Goal: Task Accomplishment & Management: Use online tool/utility

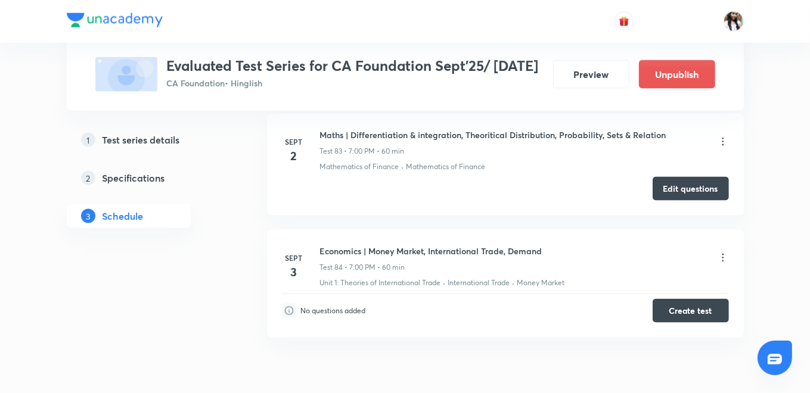
scroll to position [10572, 0]
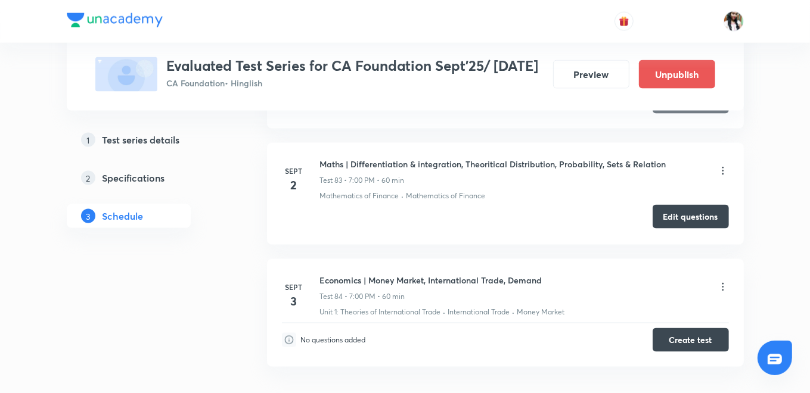
click at [663, 205] on button "Edit questions" at bounding box center [691, 217] width 76 height 24
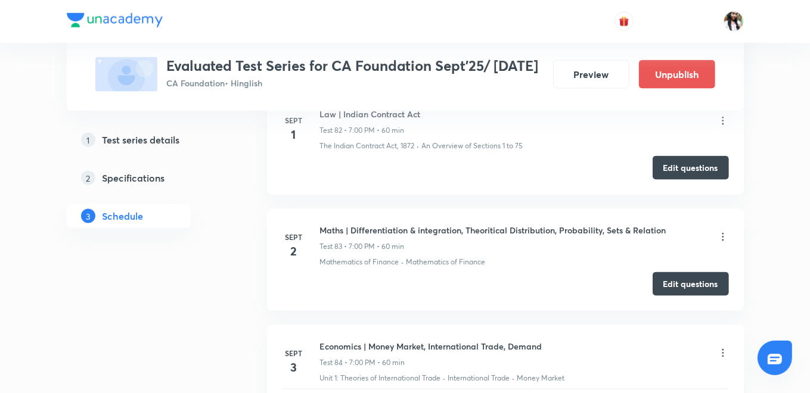
scroll to position [10572, 0]
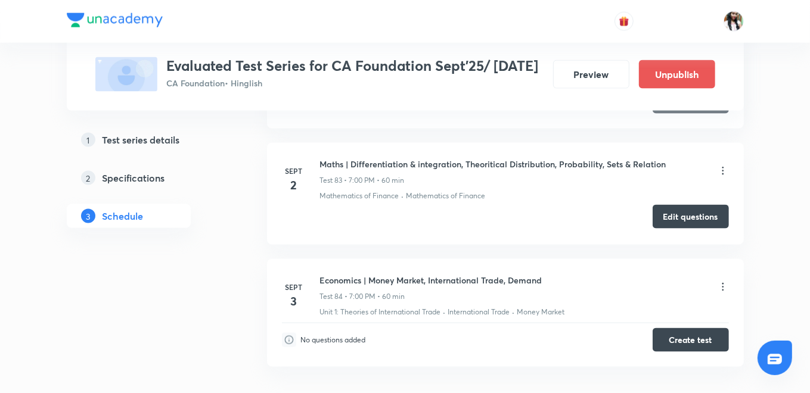
click at [703, 205] on button "Edit questions" at bounding box center [691, 217] width 76 height 24
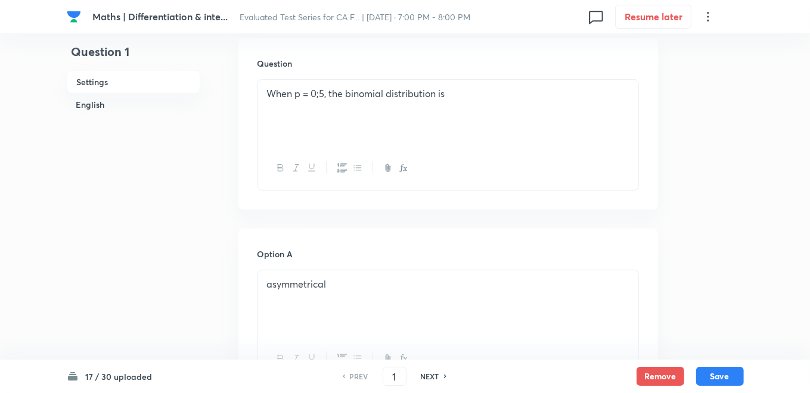
scroll to position [265, 0]
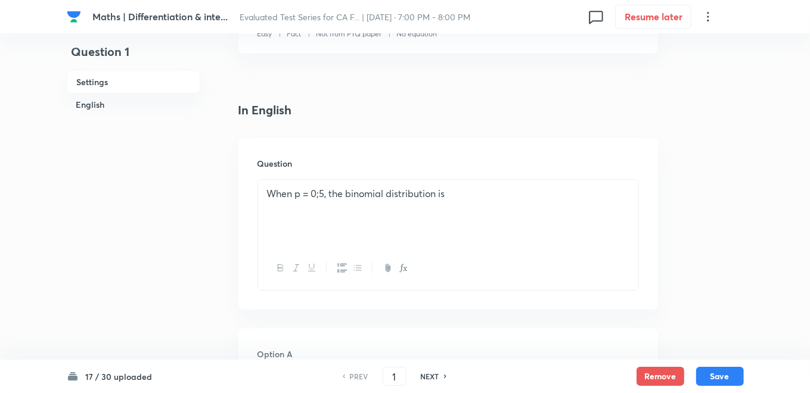
click at [436, 377] on h6 "NEXT" at bounding box center [430, 376] width 18 height 11
type input "2"
checkbox input "true"
click at [436, 377] on h6 "NEXT" at bounding box center [430, 376] width 18 height 11
type input "3"
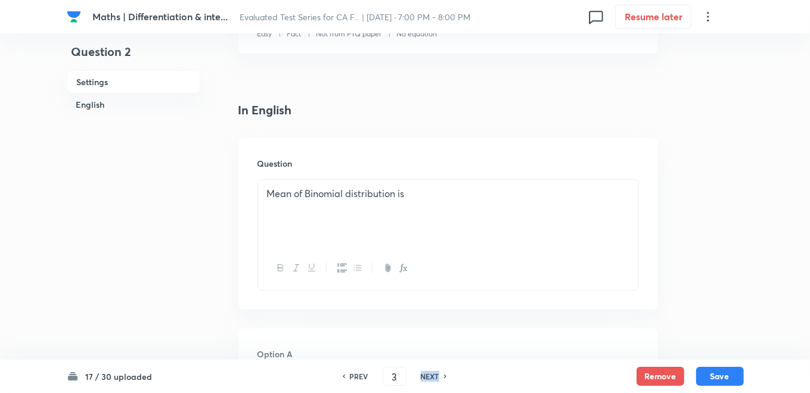
checkbox input "false"
checkbox input "true"
click at [436, 377] on h6 "NEXT" at bounding box center [430, 376] width 18 height 11
type input "4"
checkbox input "false"
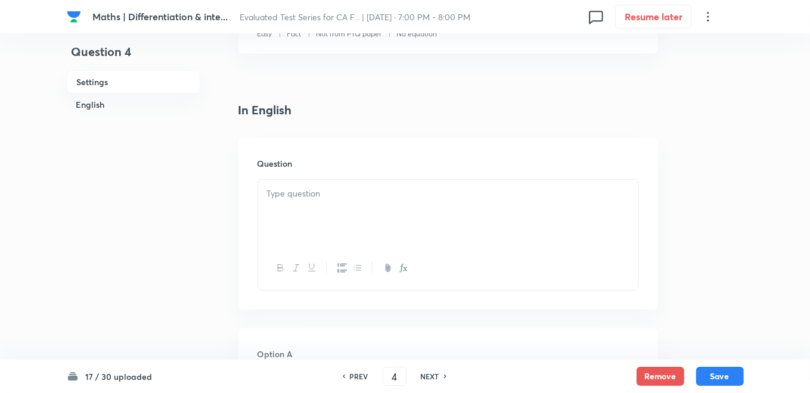
checkbox input "true"
click at [436, 377] on h6 "NEXT" at bounding box center [430, 376] width 18 height 11
type input "5"
checkbox input "false"
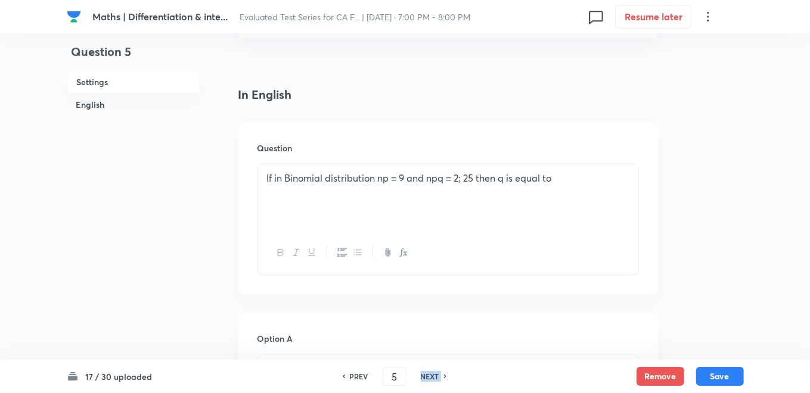
click at [436, 377] on h6 "NEXT" at bounding box center [430, 376] width 18 height 11
checkbox input "false"
type input "6"
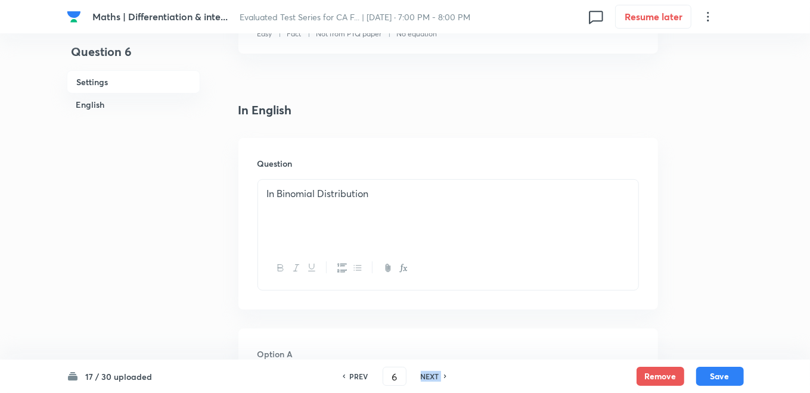
checkbox input "true"
click at [433, 376] on h6 "NEXT" at bounding box center [430, 376] width 18 height 11
type input "7"
checkbox input "false"
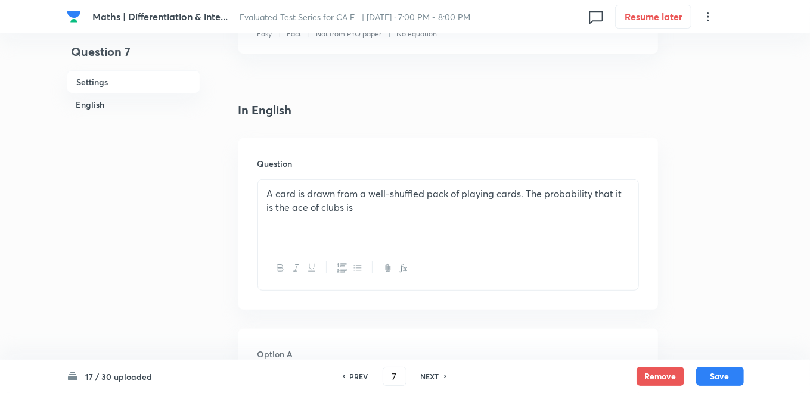
checkbox input "true"
click at [433, 376] on h6 "NEXT" at bounding box center [430, 376] width 18 height 11
type input "8"
checkbox input "true"
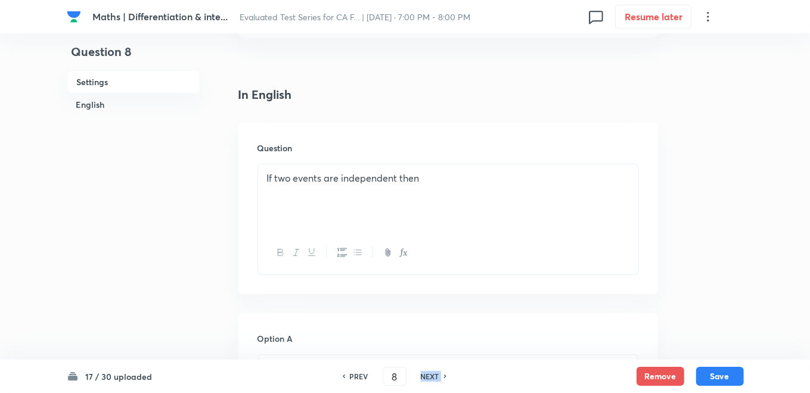
click at [433, 376] on h6 "NEXT" at bounding box center [430, 376] width 18 height 11
type input "9"
checkbox input "false"
checkbox input "true"
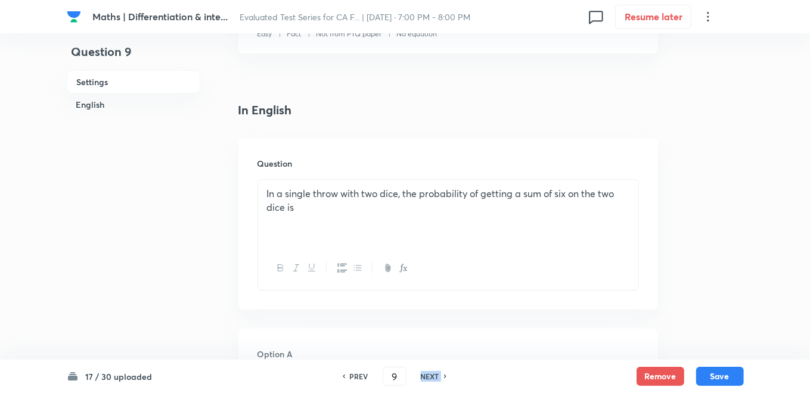
click at [433, 376] on h6 "NEXT" at bounding box center [430, 376] width 18 height 11
type input "10"
checkbox input "true"
click at [433, 376] on h6 "NEXT" at bounding box center [430, 376] width 18 height 11
type input "11"
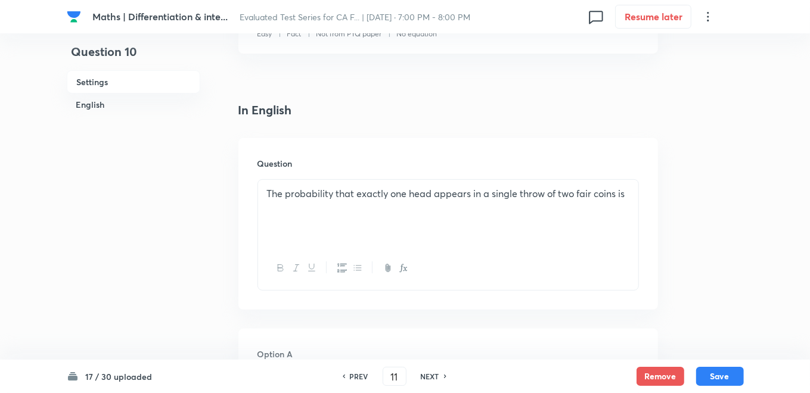
checkbox input "false"
checkbox input "true"
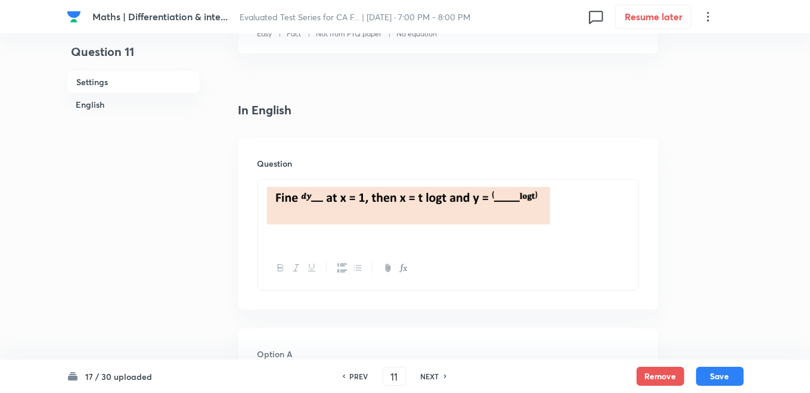
click at [433, 376] on h6 "NEXT" at bounding box center [430, 376] width 18 height 11
type input "12"
checkbox input "false"
checkbox input "true"
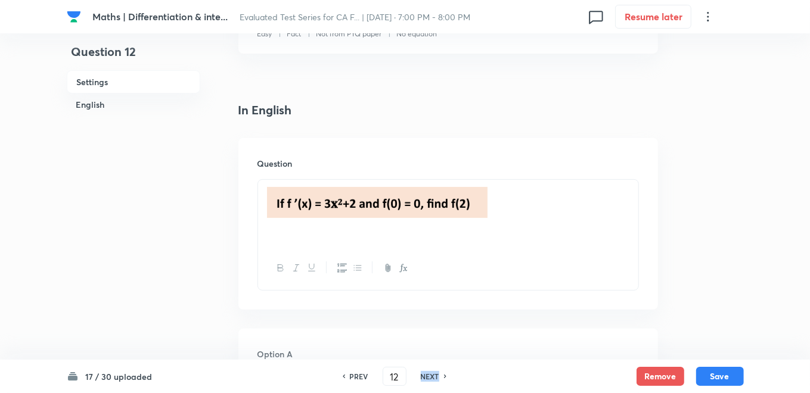
click at [433, 376] on h6 "NEXT" at bounding box center [430, 376] width 18 height 11
type input "13"
checkbox input "true"
checkbox input "false"
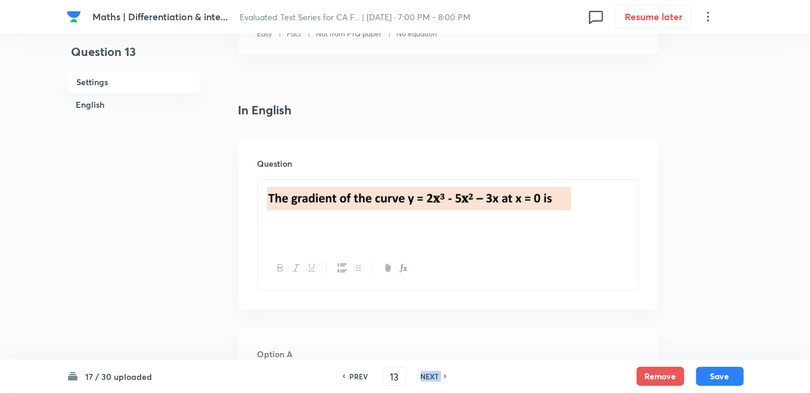
click at [433, 376] on h6 "NEXT" at bounding box center [430, 376] width 18 height 11
type input "14"
checkbox input "true"
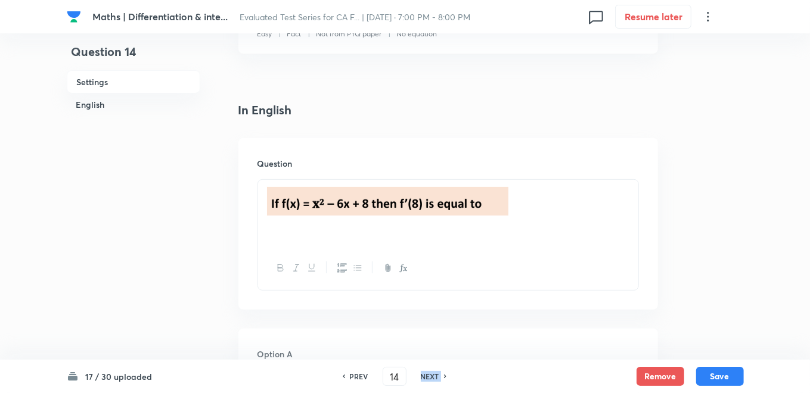
click at [433, 376] on h6 "NEXT" at bounding box center [430, 376] width 18 height 11
type input "15"
checkbox input "false"
checkbox input "true"
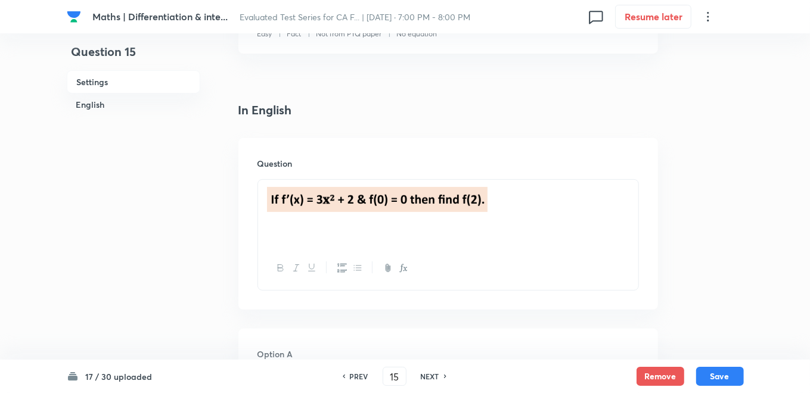
click at [433, 376] on h6 "NEXT" at bounding box center [430, 376] width 18 height 11
type input "16"
checkbox input "false"
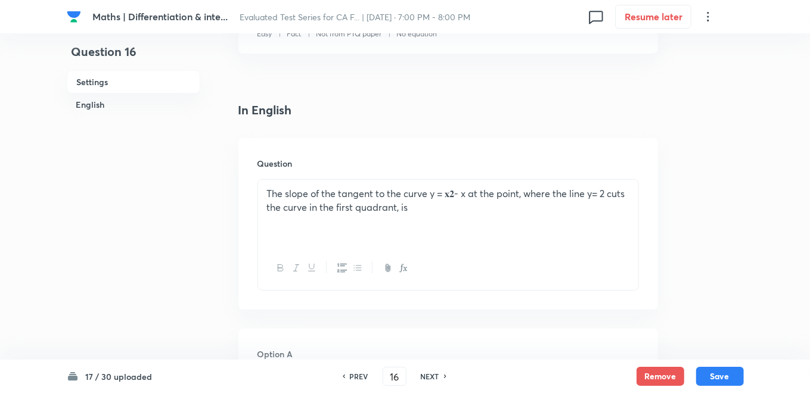
checkbox input "true"
click at [433, 376] on h6 "NEXT" at bounding box center [430, 376] width 18 height 11
type input "17"
checkbox input "false"
checkbox input "true"
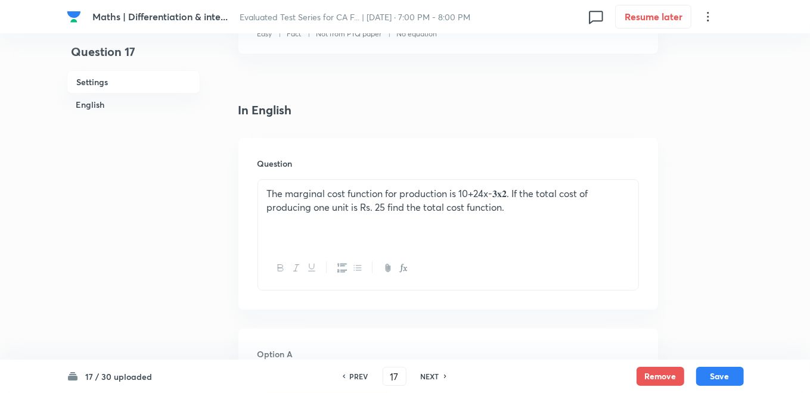
click at [433, 376] on h6 "NEXT" at bounding box center [430, 376] width 18 height 11
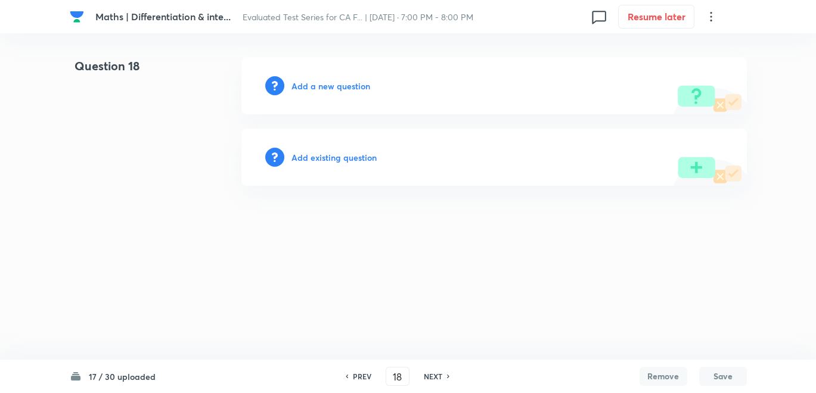
click at [359, 377] on h6 "PREV" at bounding box center [362, 376] width 18 height 11
type input "17"
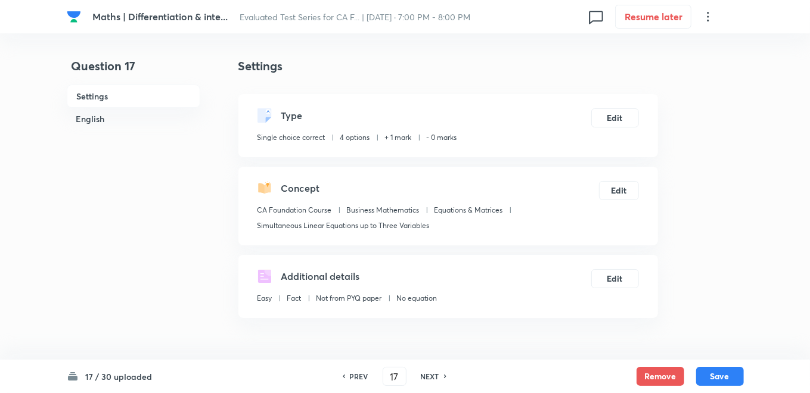
checkbox input "true"
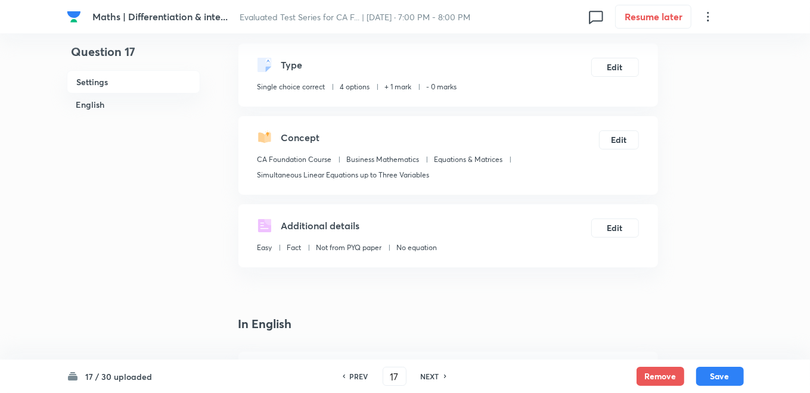
scroll to position [265, 0]
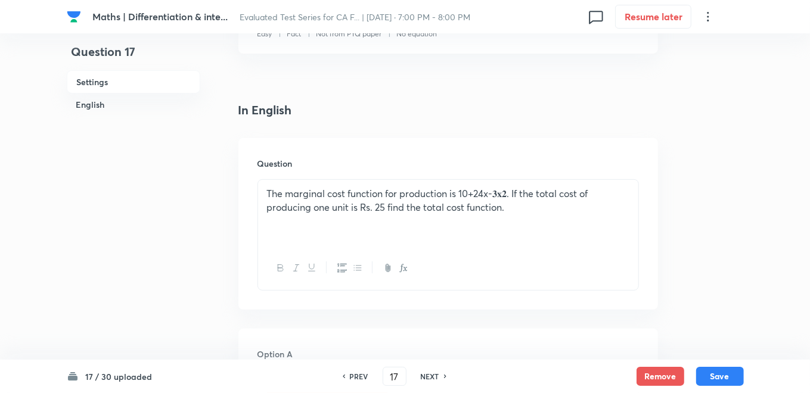
click at [430, 376] on h6 "NEXT" at bounding box center [430, 376] width 18 height 11
type input "18"
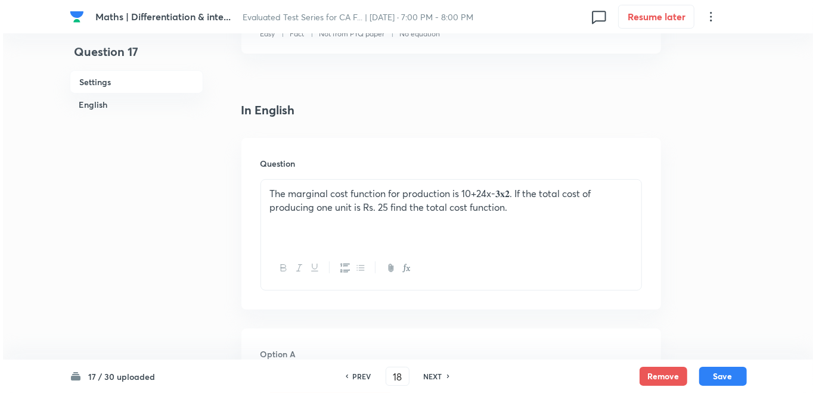
scroll to position [0, 0]
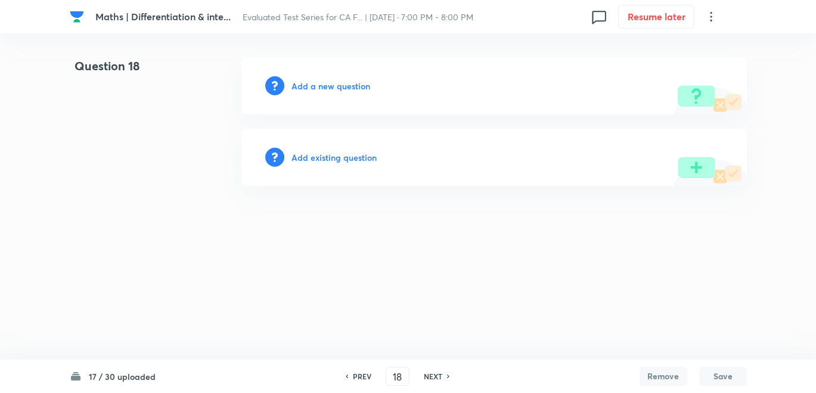
click at [318, 87] on h6 "Add a new question" at bounding box center [331, 86] width 79 height 13
click at [318, 87] on h6 "Choose a question type" at bounding box center [338, 86] width 92 height 13
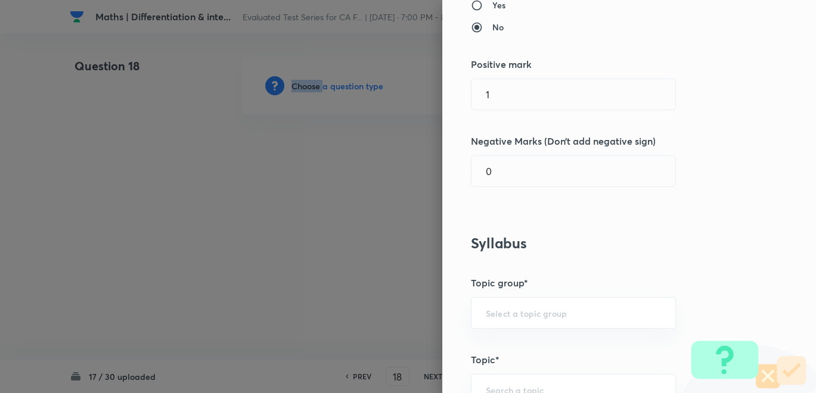
scroll to position [397, 0]
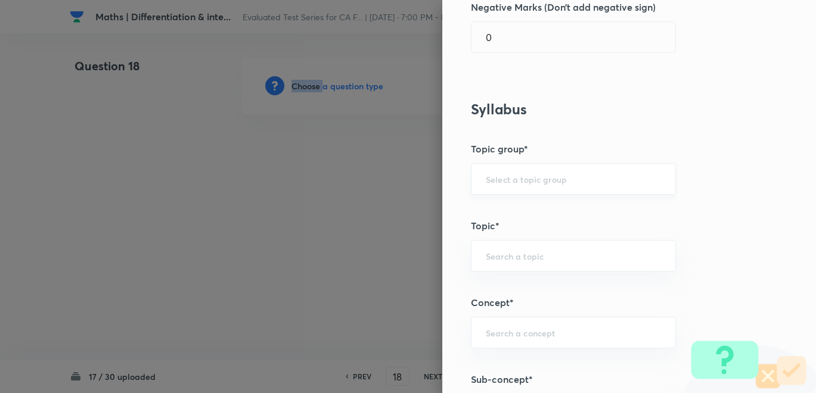
click at [514, 169] on div "​" at bounding box center [573, 179] width 205 height 32
click at [518, 212] on li "CA Foundation Course" at bounding box center [563, 211] width 204 height 21
type input "CA Foundation Course"
click at [506, 250] on input "text" at bounding box center [573, 255] width 175 height 11
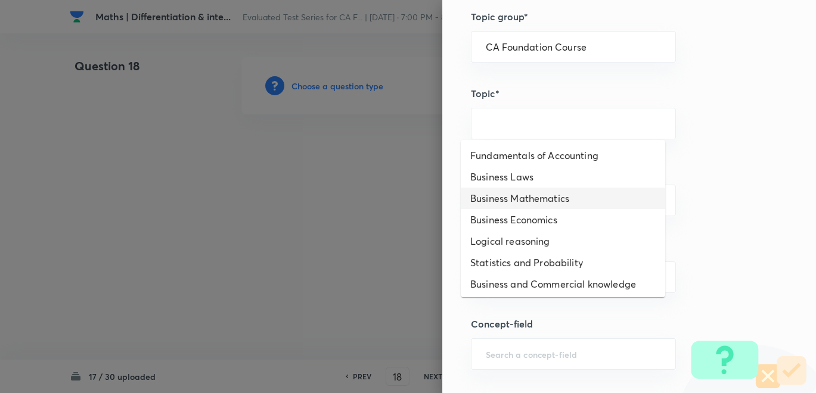
click at [546, 196] on li "Business Mathematics" at bounding box center [563, 198] width 204 height 21
type input "Business Mathematics"
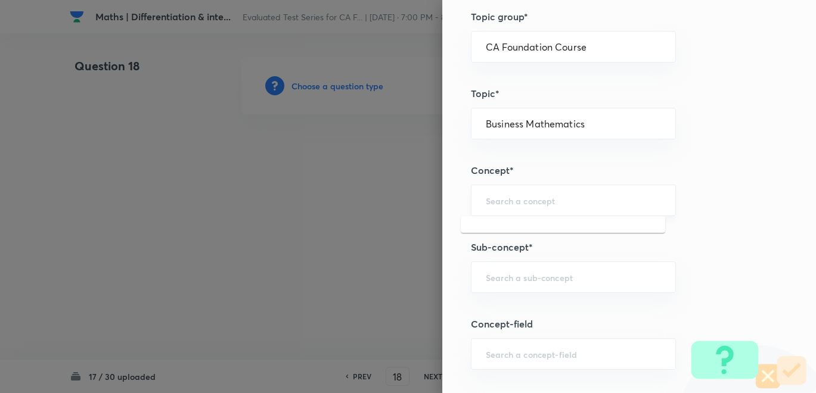
click at [509, 200] on input "text" at bounding box center [573, 200] width 175 height 11
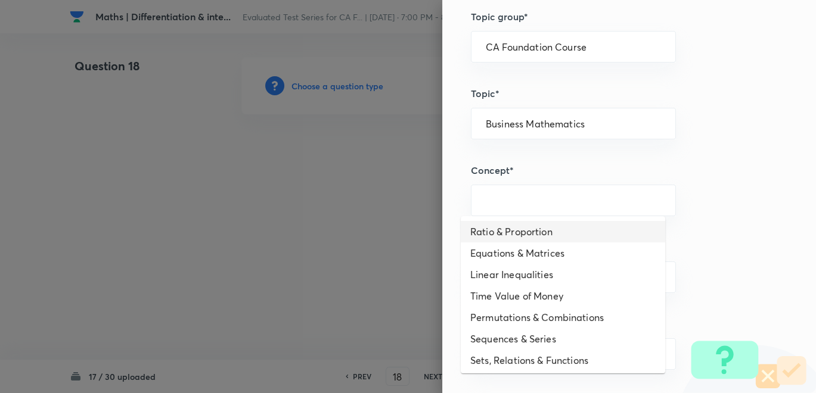
click at [509, 230] on li "Ratio & Proportion" at bounding box center [563, 231] width 204 height 21
type input "Ratio & Proportion"
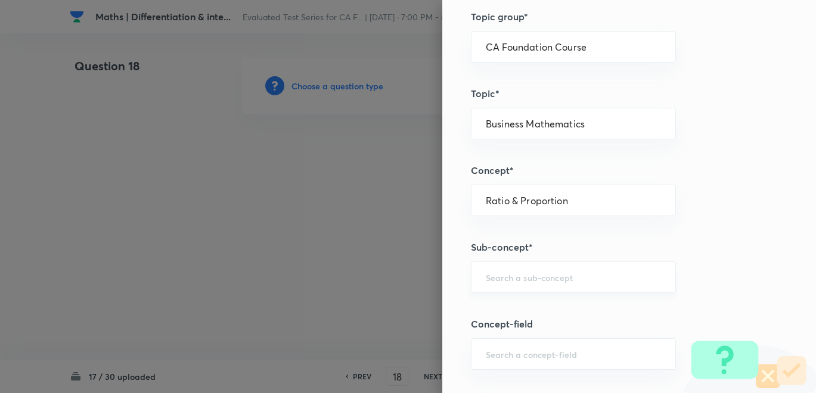
click at [492, 274] on input "text" at bounding box center [573, 277] width 175 height 11
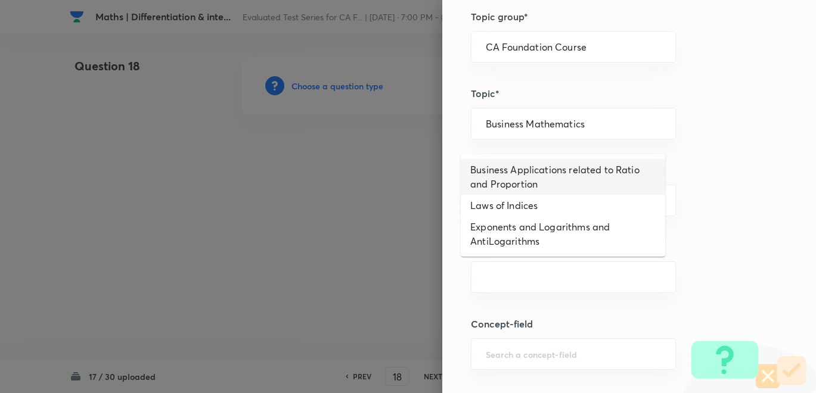
click at [528, 172] on li "Business Applications related to Ratio and Proportion" at bounding box center [563, 177] width 204 height 36
type input "Business Applications related to Ratio and Proportion"
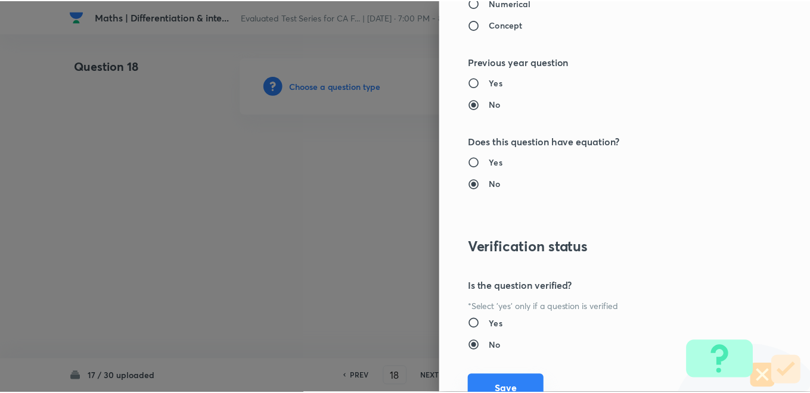
scroll to position [1228, 0]
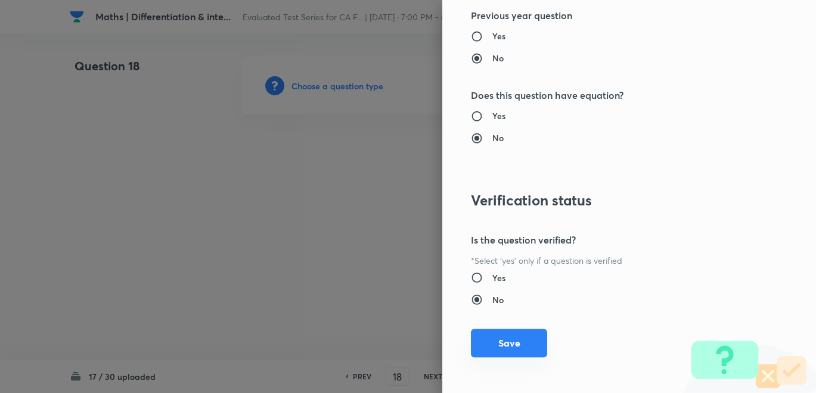
click at [507, 343] on button "Save" at bounding box center [509, 343] width 76 height 29
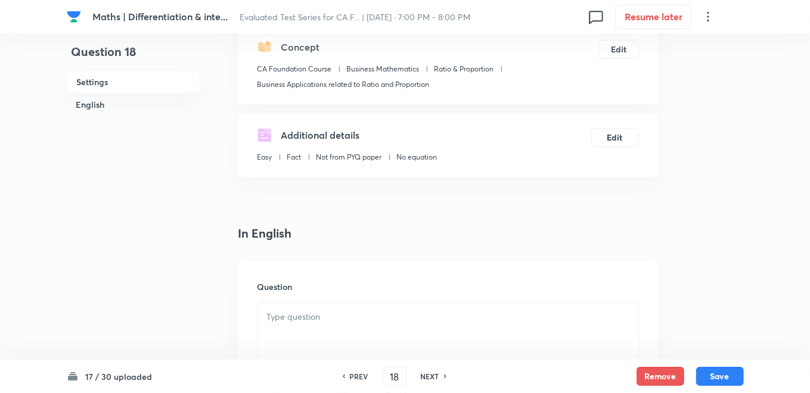
scroll to position [265, 0]
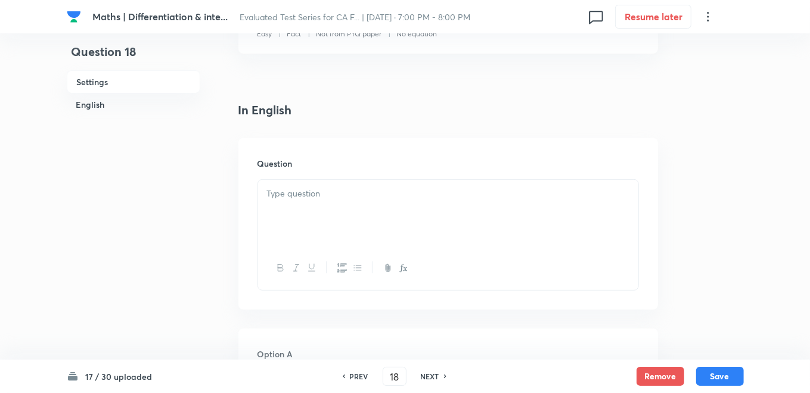
click at [352, 204] on div at bounding box center [448, 213] width 380 height 67
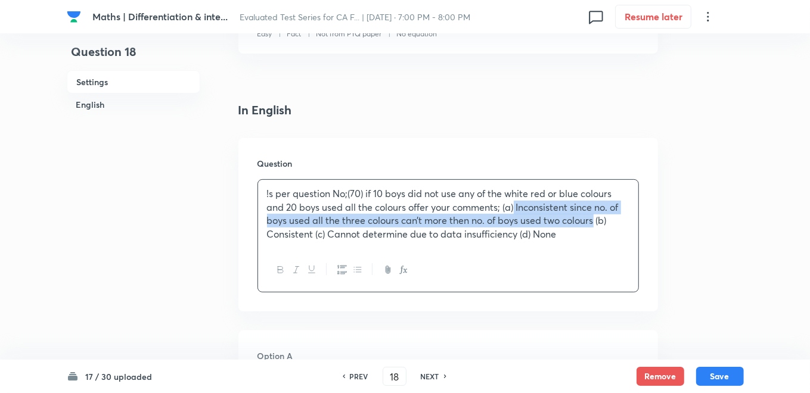
drag, startPoint x: 516, startPoint y: 203, endPoint x: 594, endPoint y: 217, distance: 79.3
click at [594, 217] on p "!s per question No;(70) if 10 boys did not use any of the white red or blue col…" at bounding box center [448, 214] width 362 height 54
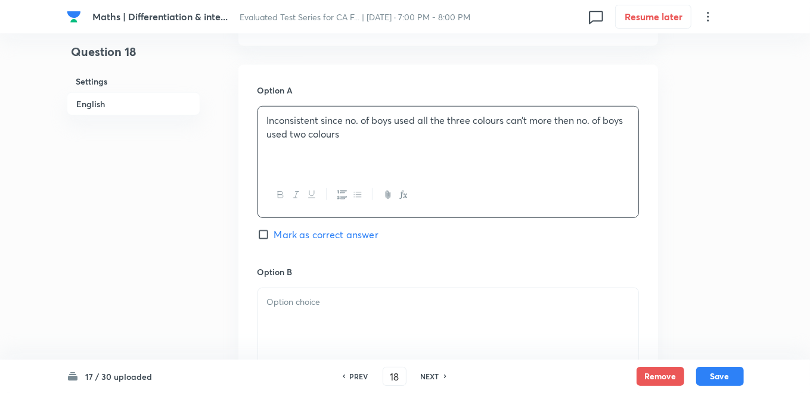
scroll to position [529, 0]
drag, startPoint x: 265, startPoint y: 234, endPoint x: 275, endPoint y: 231, distance: 10.0
click at [265, 234] on input "Mark as correct answer" at bounding box center [266, 234] width 17 height 12
checkbox input "true"
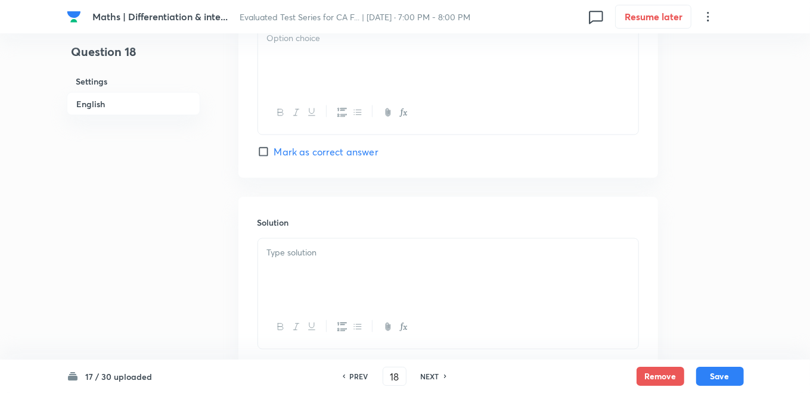
scroll to position [1235, 0]
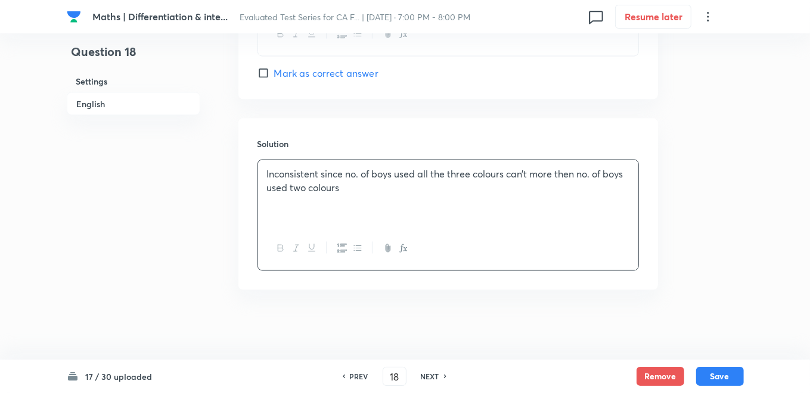
click at [335, 148] on h6 "Solution" at bounding box center [449, 144] width 382 height 13
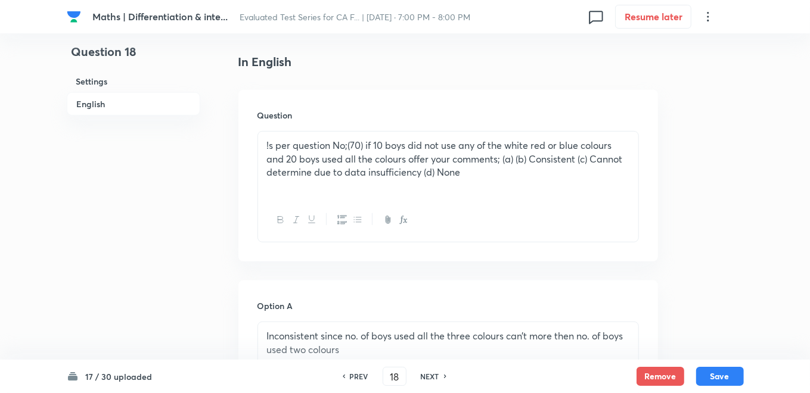
scroll to position [308, 0]
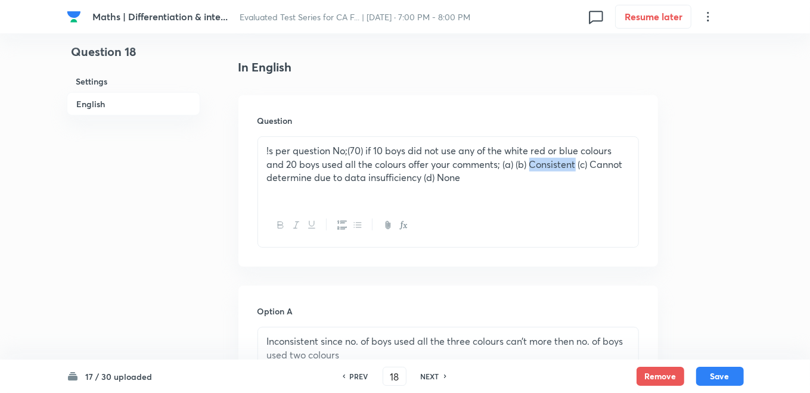
drag, startPoint x: 531, startPoint y: 164, endPoint x: 579, endPoint y: 160, distance: 47.9
click at [579, 160] on p "!s per question No;(70) if 10 boys did not use any of the white red or blue col…" at bounding box center [448, 164] width 362 height 41
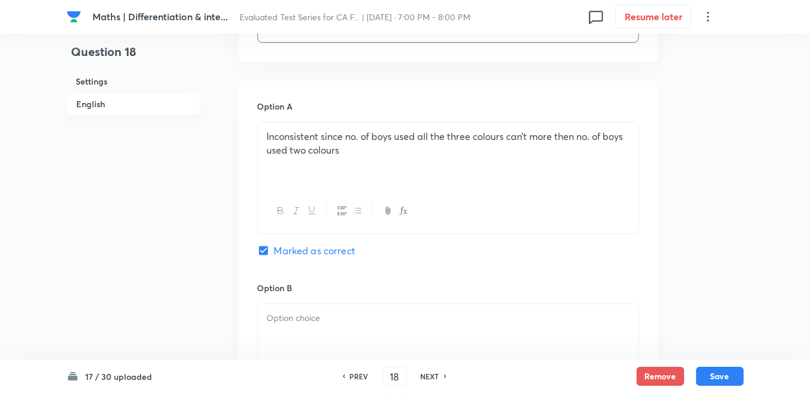
scroll to position [705, 0]
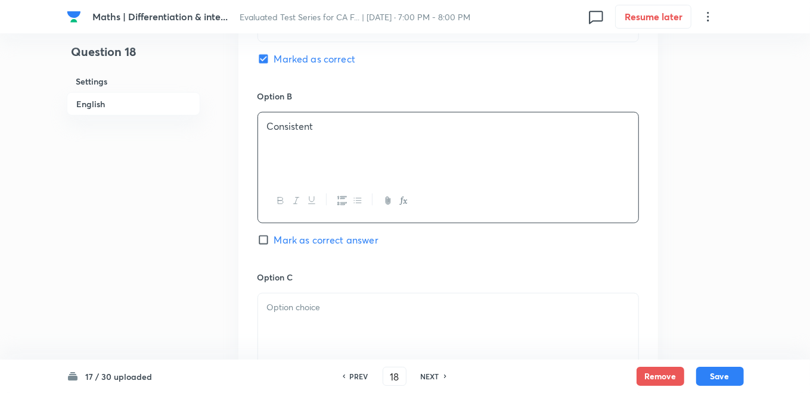
click at [383, 91] on h6 "Option B" at bounding box center [449, 96] width 382 height 13
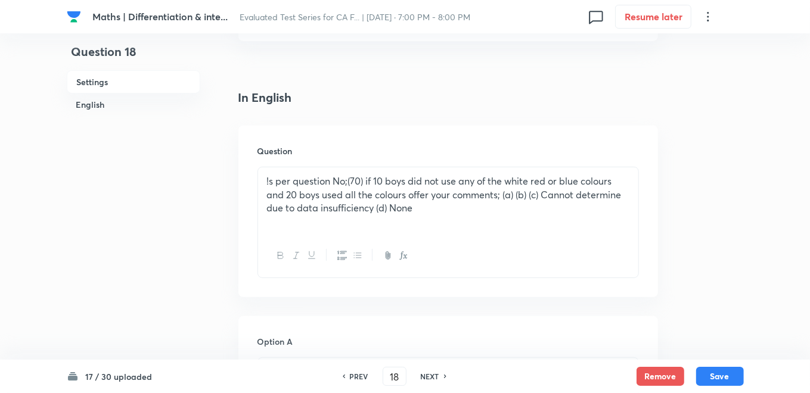
scroll to position [241, 0]
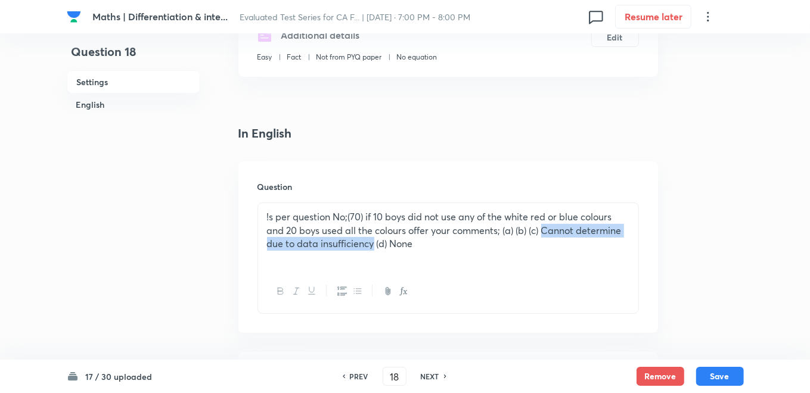
drag, startPoint x: 544, startPoint y: 232, endPoint x: 373, endPoint y: 243, distance: 171.4
click at [373, 243] on p "!s per question No;(70) if 10 boys did not use any of the white red or blue col…" at bounding box center [448, 230] width 362 height 41
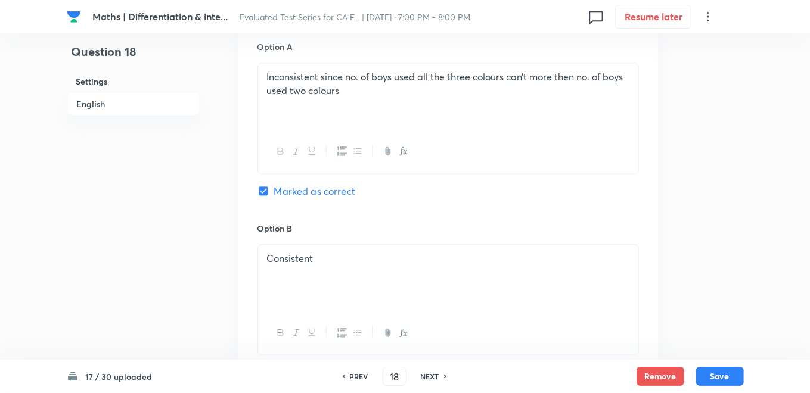
scroll to position [374, 0]
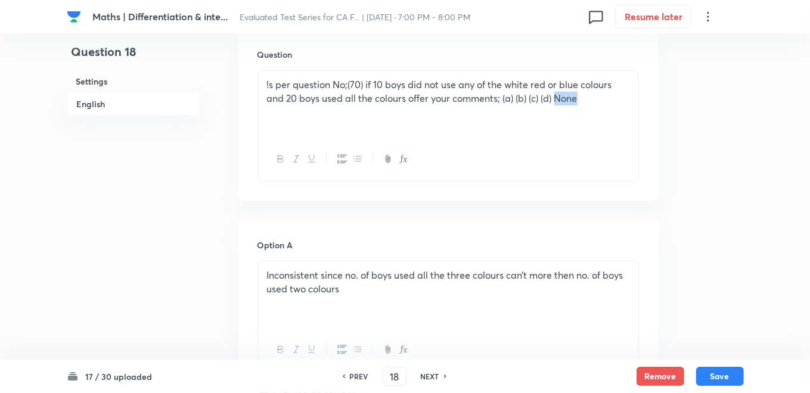
drag, startPoint x: 560, startPoint y: 96, endPoint x: 591, endPoint y: 103, distance: 31.1
click at [591, 103] on p "!s per question No;(70) if 10 boys did not use any of the white red or blue col…" at bounding box center [448, 91] width 362 height 27
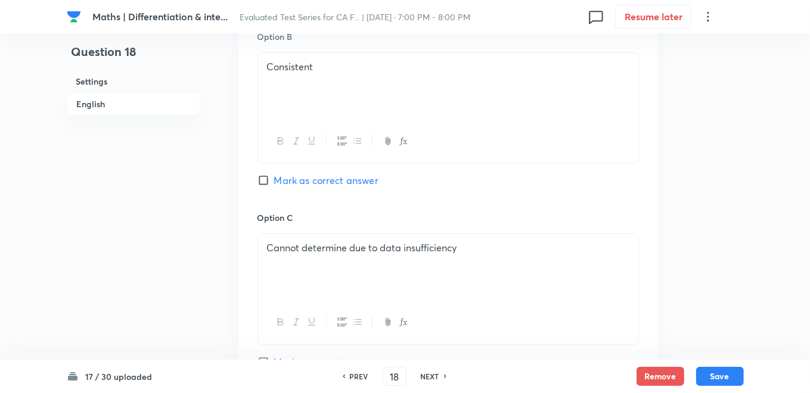
scroll to position [904, 0]
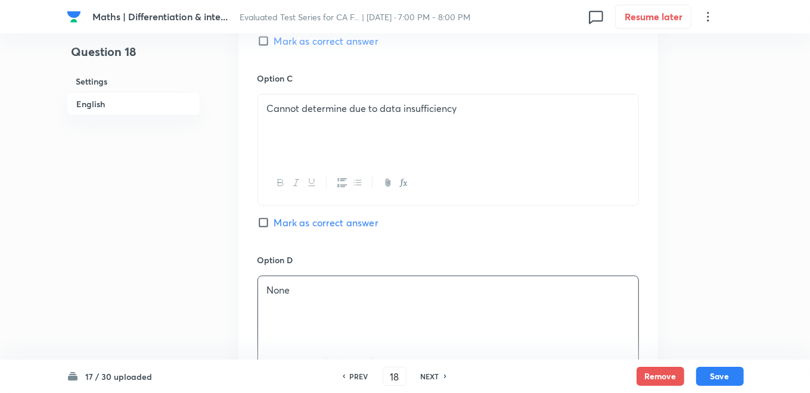
click at [420, 254] on h6 "Option D" at bounding box center [449, 260] width 382 height 13
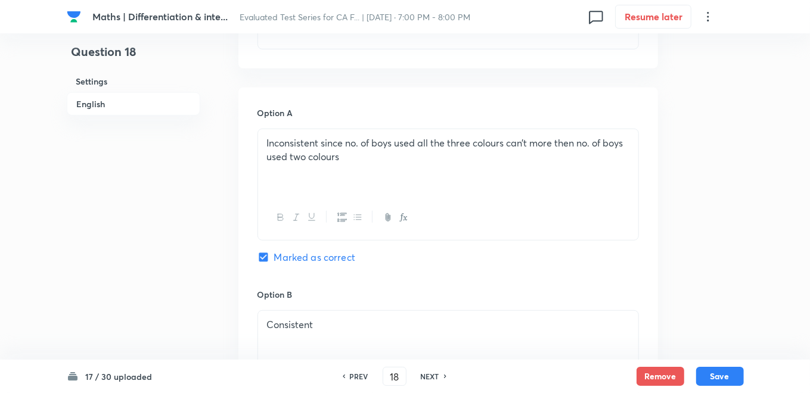
scroll to position [374, 0]
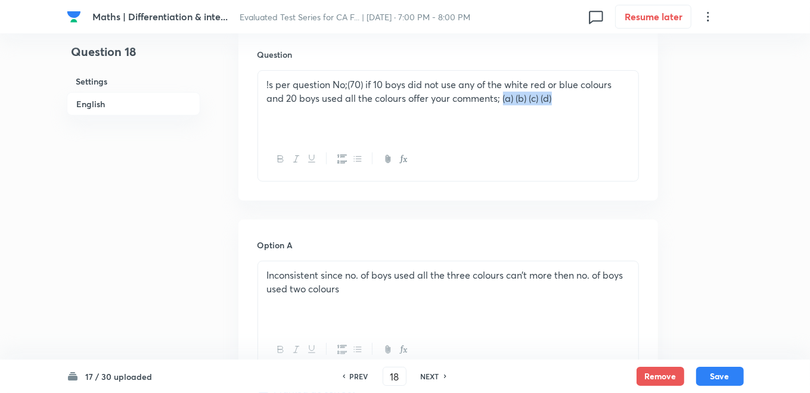
drag, startPoint x: 506, startPoint y: 98, endPoint x: 577, endPoint y: 103, distance: 71.1
click at [577, 103] on p "!s per question No;(70) if 10 boys did not use any of the white red or blue col…" at bounding box center [448, 91] width 362 height 27
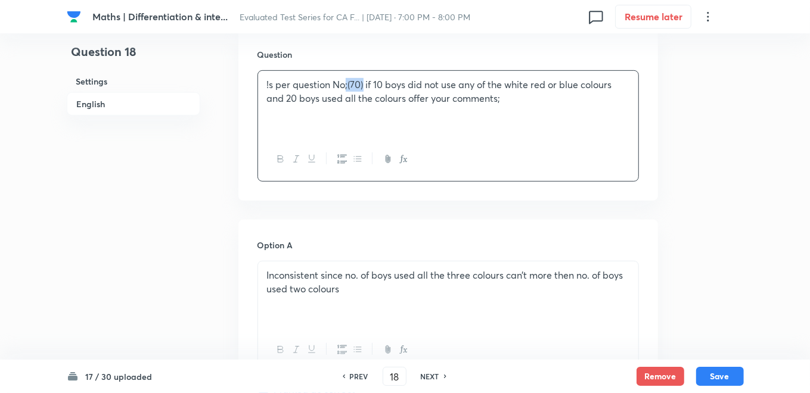
drag, startPoint x: 363, startPoint y: 85, endPoint x: 344, endPoint y: 84, distance: 19.1
click at [344, 84] on p "!s per question No;(70) if 10 boys did not use any of the white red or blue col…" at bounding box center [448, 91] width 362 height 27
drag, startPoint x: 223, startPoint y: 60, endPoint x: 212, endPoint y: 45, distance: 18.7
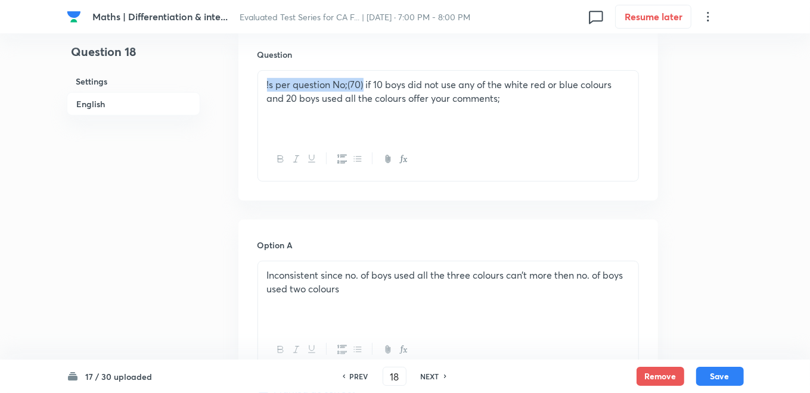
drag, startPoint x: 364, startPoint y: 82, endPoint x: 243, endPoint y: 79, distance: 121.1
click at [243, 79] on div "Question !s per question No;(70) if 10 boys did not use any of the white red or…" at bounding box center [448, 115] width 420 height 172
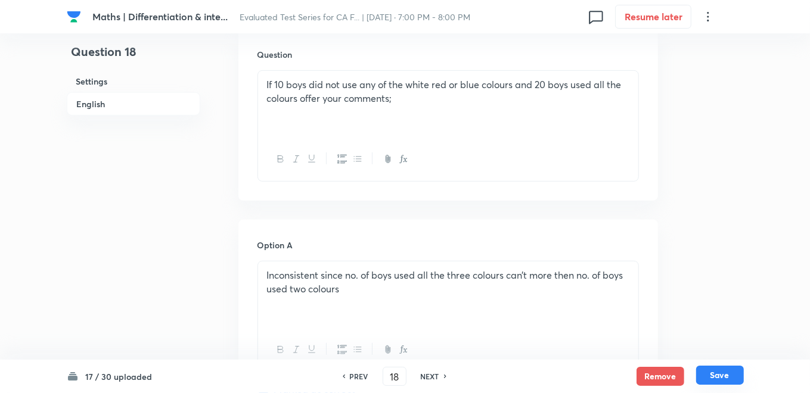
click at [715, 374] on button "Save" at bounding box center [720, 375] width 48 height 19
type input "19"
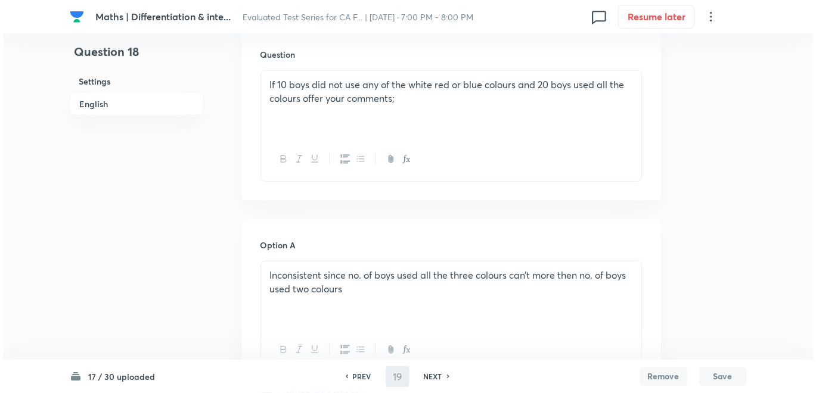
scroll to position [0, 0]
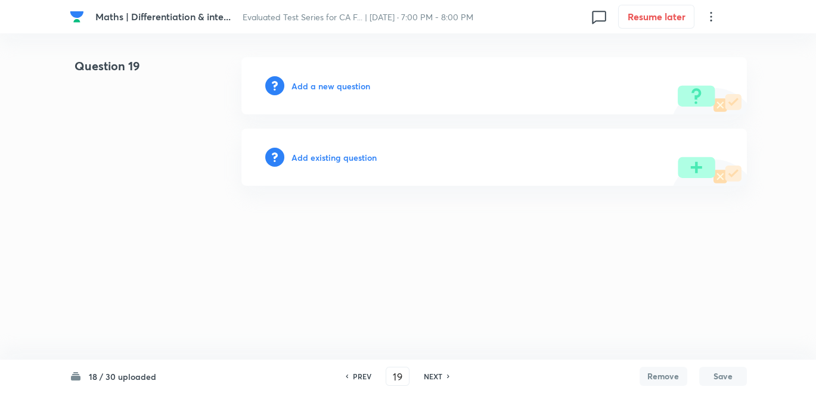
click at [340, 90] on h6 "Add a new question" at bounding box center [331, 86] width 79 height 13
click at [340, 90] on h6 "Choose a question type" at bounding box center [338, 86] width 92 height 13
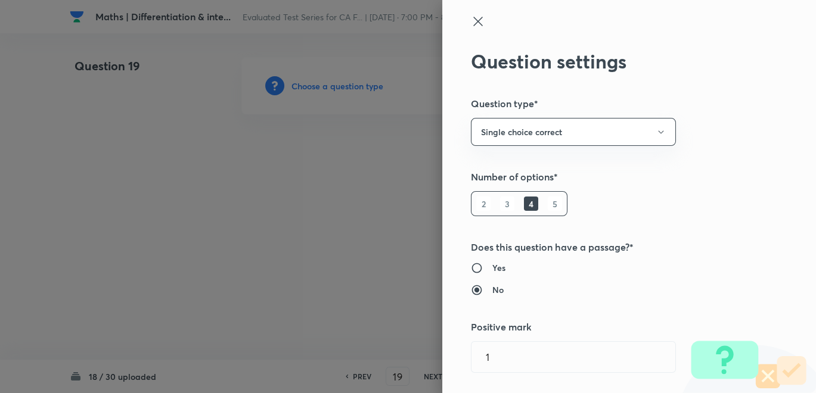
drag, startPoint x: 340, startPoint y: 90, endPoint x: 339, endPoint y: 204, distance: 114.5
click at [339, 204] on div at bounding box center [408, 196] width 816 height 393
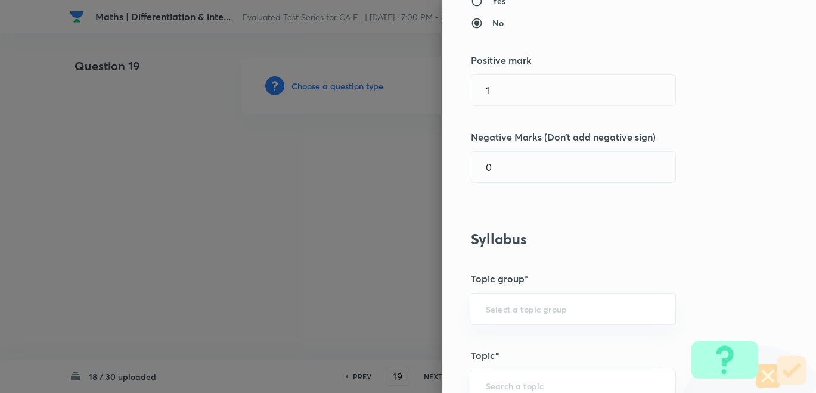
scroll to position [331, 0]
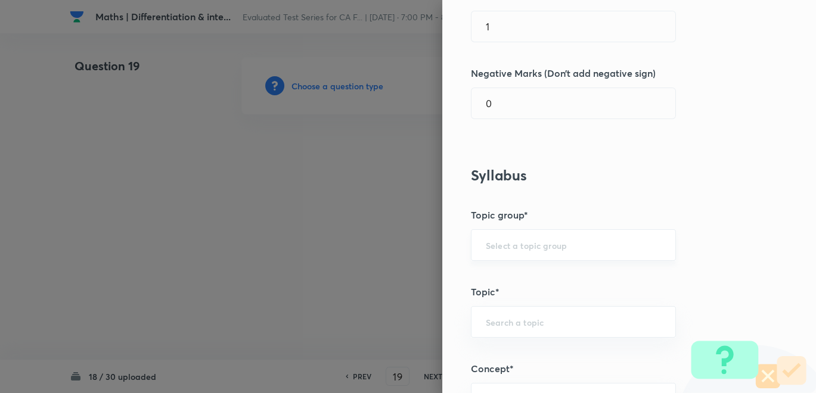
click at [513, 250] on div "​" at bounding box center [573, 246] width 205 height 32
click at [517, 271] on li "CA Foundation Course" at bounding box center [563, 277] width 204 height 21
type input "CA Foundation Course"
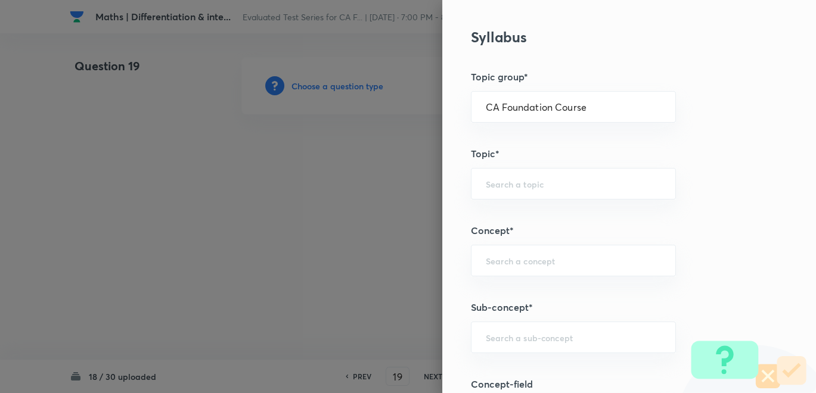
scroll to position [529, 0]
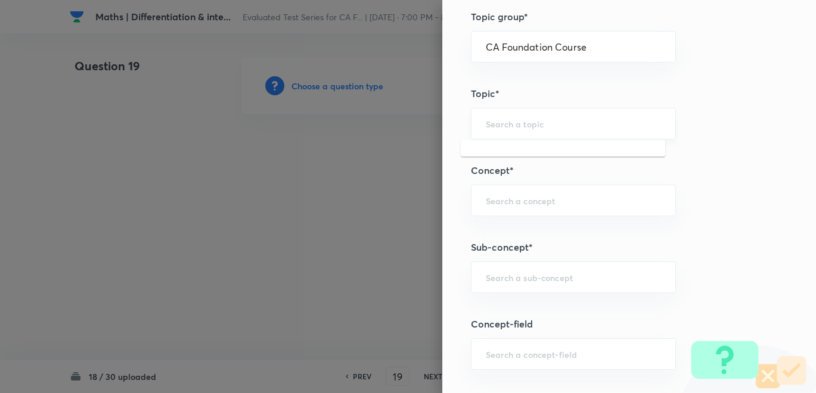
click at [493, 123] on input "text" at bounding box center [573, 123] width 175 height 11
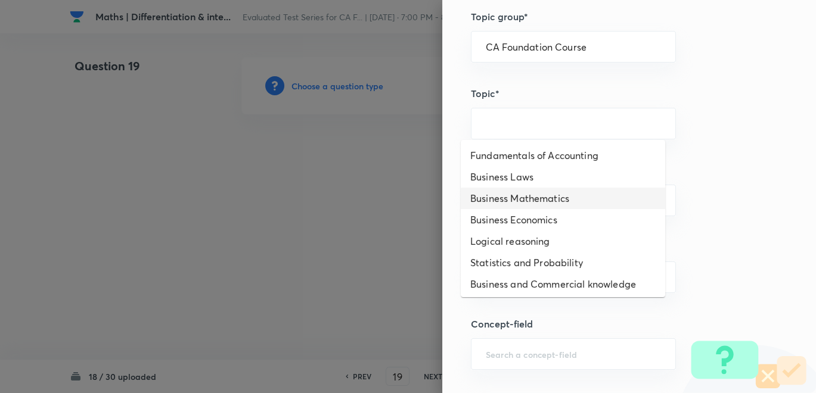
click at [514, 194] on li "Business Mathematics" at bounding box center [563, 198] width 204 height 21
type input "Business Mathematics"
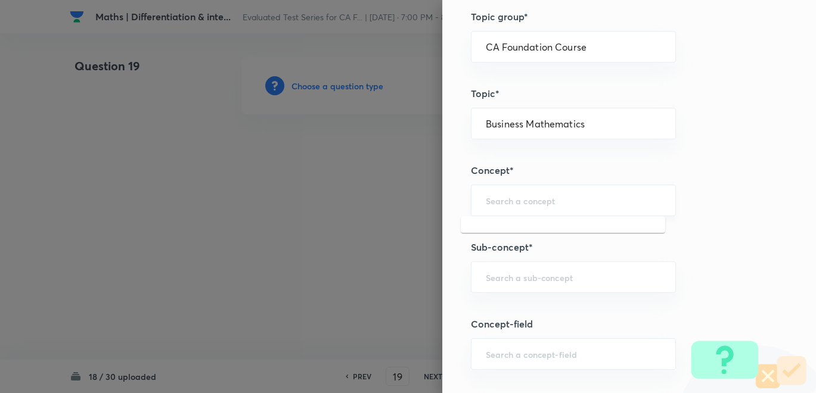
click at [501, 196] on input "text" at bounding box center [573, 200] width 175 height 11
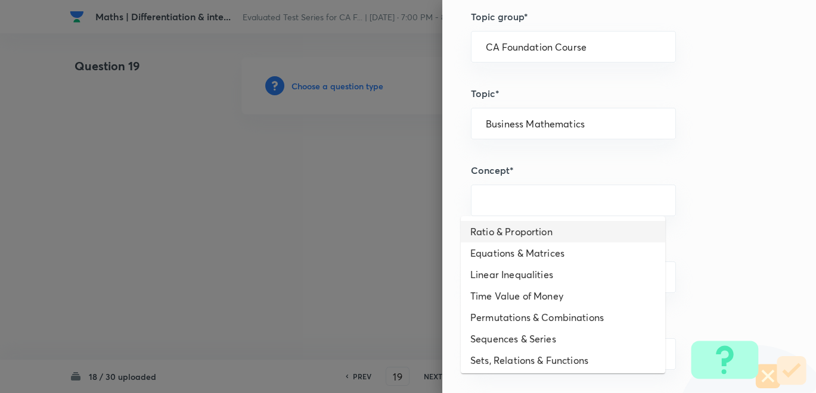
click at [495, 224] on li "Ratio & Proportion" at bounding box center [563, 231] width 204 height 21
type input "Ratio & Proportion"
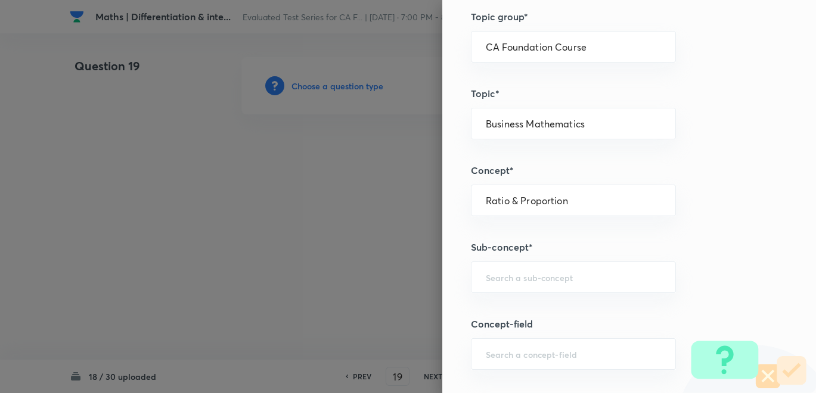
scroll to position [662, 0]
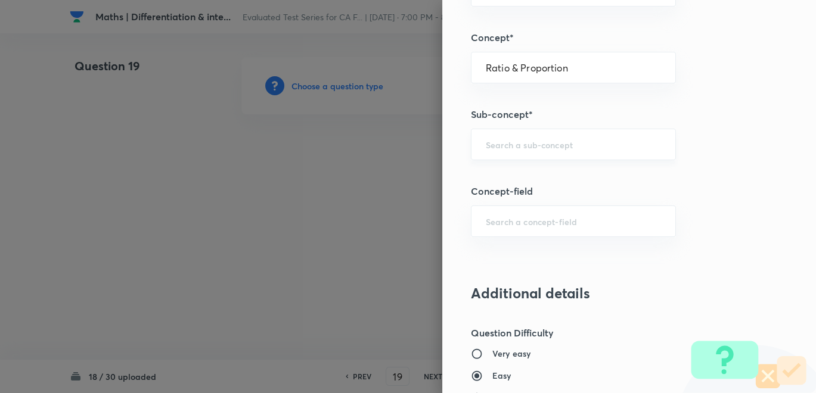
click at [499, 143] on input "text" at bounding box center [573, 144] width 175 height 11
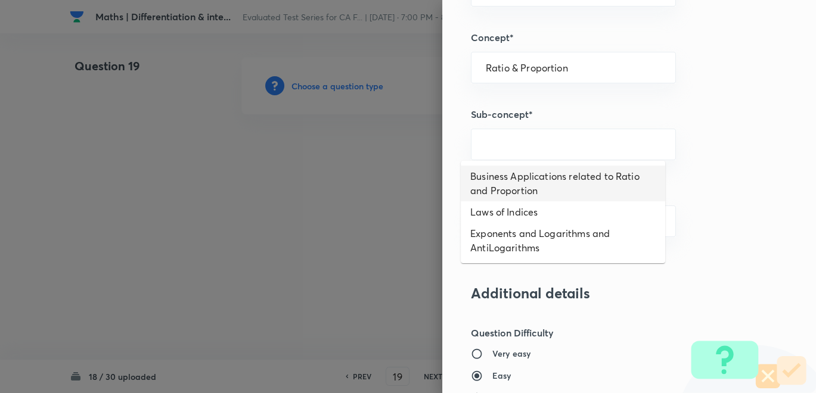
click at [508, 183] on li "Business Applications related to Ratio and Proportion" at bounding box center [563, 184] width 204 height 36
type input "Business Applications related to Ratio and Proportion"
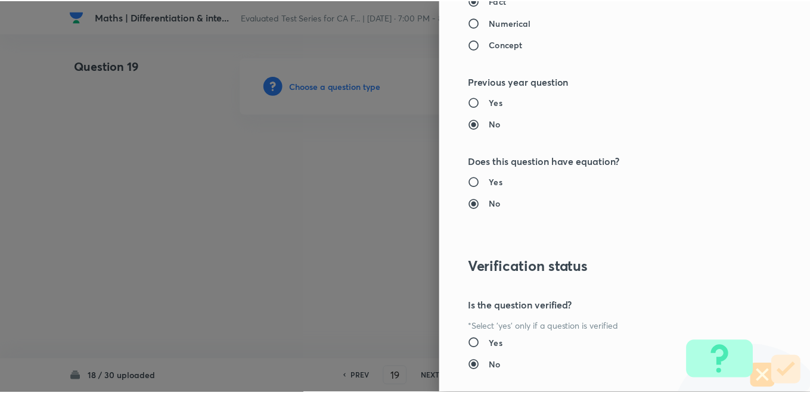
scroll to position [1228, 0]
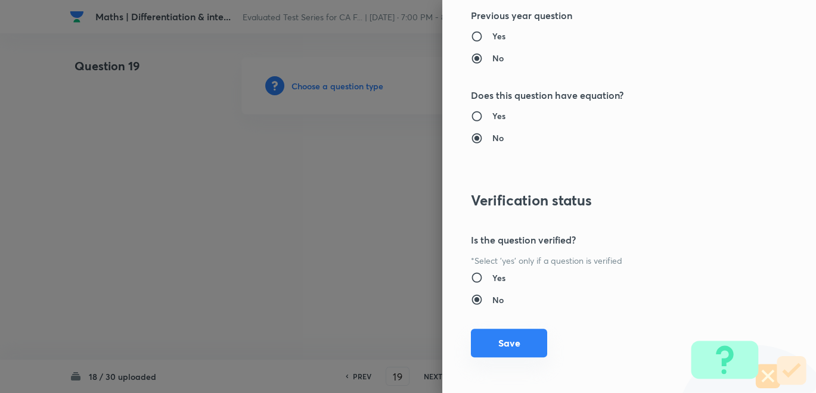
click at [507, 340] on button "Save" at bounding box center [509, 343] width 76 height 29
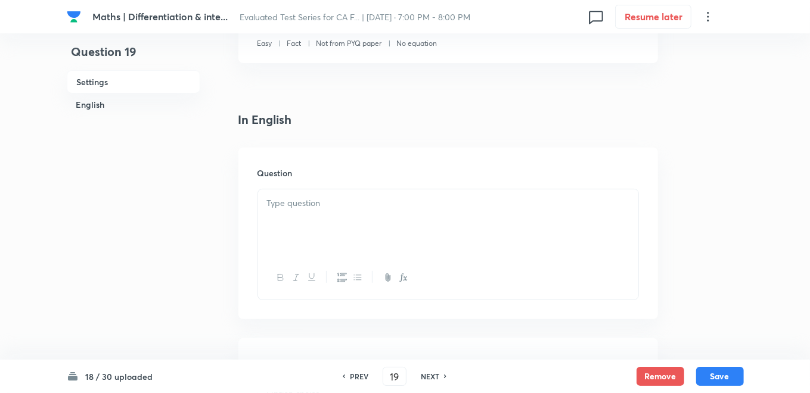
scroll to position [331, 0]
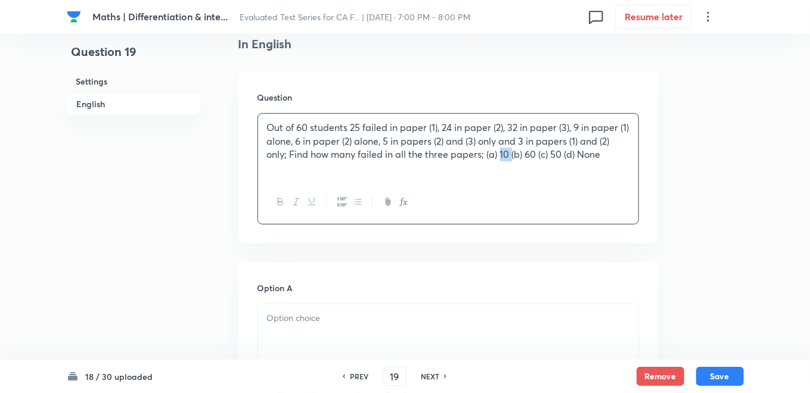
drag, startPoint x: 500, startPoint y: 153, endPoint x: 513, endPoint y: 153, distance: 13.1
click at [513, 153] on p "Out of 60 students 25 failed in paper (1), 24 in paper (2), 32 in paper (3), 9 …" at bounding box center [448, 141] width 362 height 41
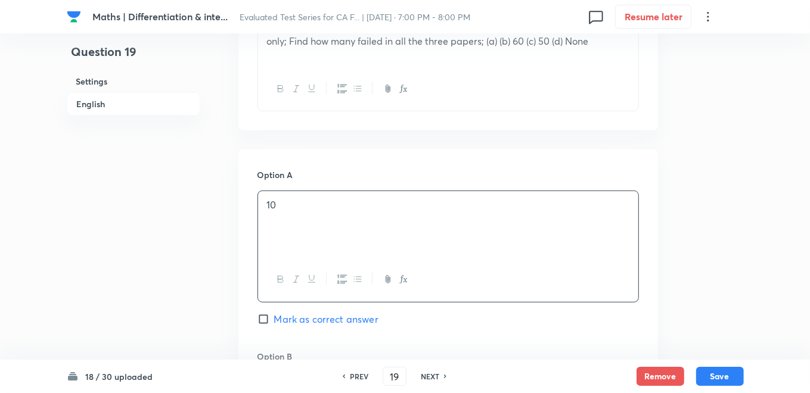
scroll to position [596, 0]
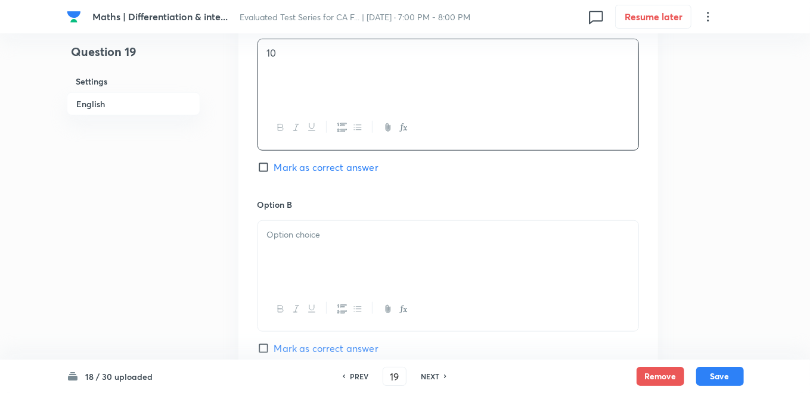
click at [264, 167] on input "Mark as correct answer" at bounding box center [266, 168] width 17 height 12
checkbox input "true"
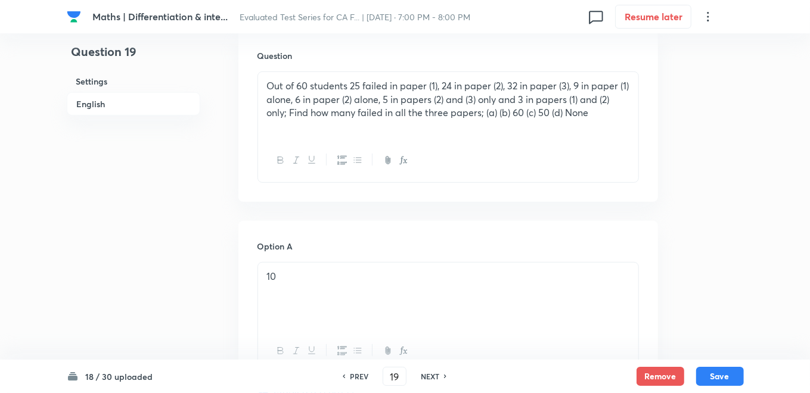
scroll to position [175, 0]
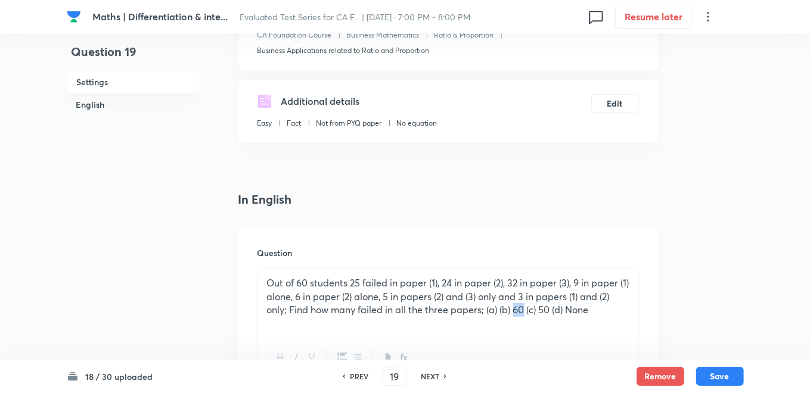
drag, startPoint x: 513, startPoint y: 313, endPoint x: 523, endPoint y: 309, distance: 11.0
click at [523, 309] on p "Out of 60 students 25 failed in paper (1), 24 in paper (2), 32 in paper (3), 9 …" at bounding box center [448, 297] width 362 height 41
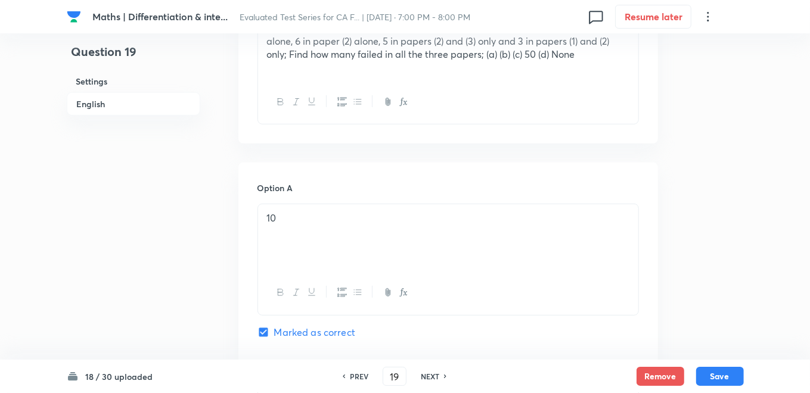
scroll to position [374, 0]
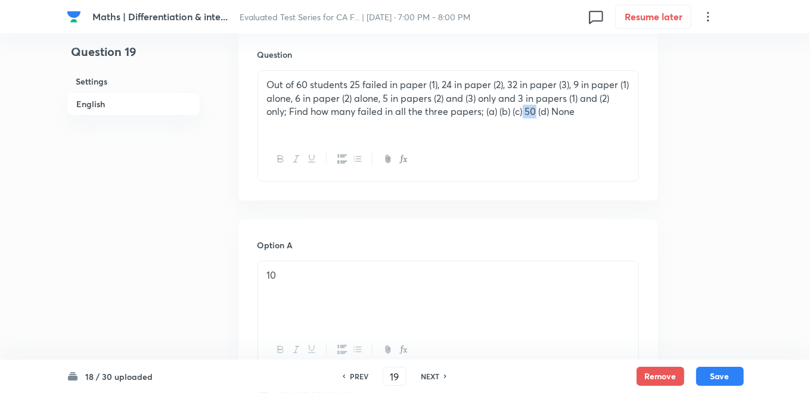
drag, startPoint x: 525, startPoint y: 107, endPoint x: 535, endPoint y: 107, distance: 10.7
click at [535, 107] on p "Out of 60 students 25 failed in paper (1), 24 in paper (2), 32 in paper (3), 9 …" at bounding box center [448, 98] width 362 height 41
drag, startPoint x: 541, startPoint y: 113, endPoint x: 565, endPoint y: 110, distance: 24.7
click at [565, 110] on p "Out of 60 students 25 failed in paper (1), 24 in paper (2), 32 in paper (3), 9 …" at bounding box center [448, 98] width 362 height 41
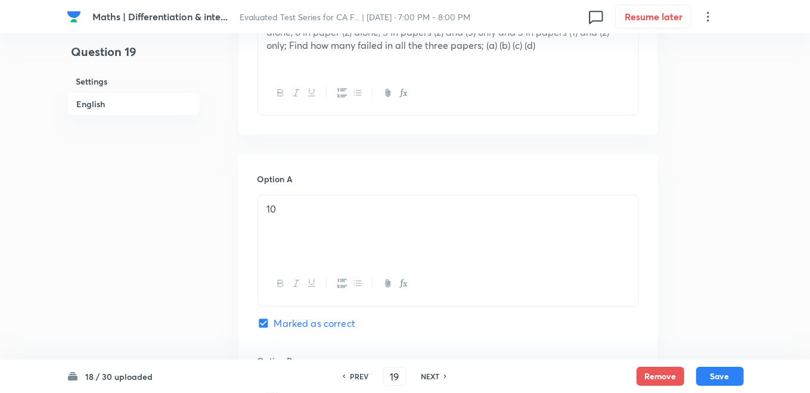
scroll to position [241, 0]
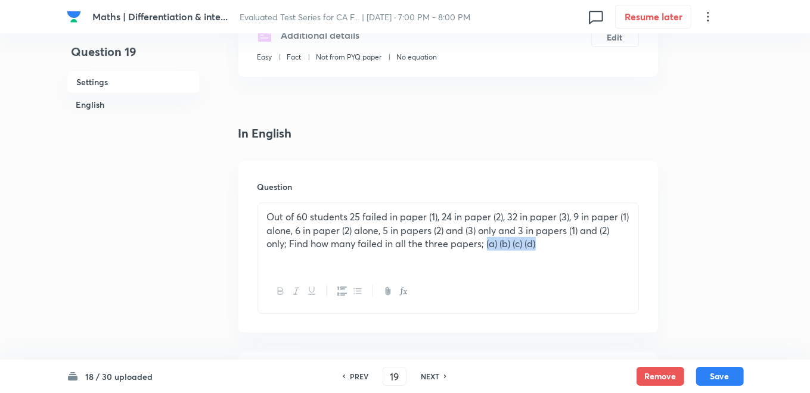
drag, startPoint x: 486, startPoint y: 243, endPoint x: 565, endPoint y: 244, distance: 78.7
click at [565, 244] on p "Out of 60 students 25 failed in paper (1), 24 in paper (2), 32 in paper (3), 9 …" at bounding box center [448, 230] width 362 height 41
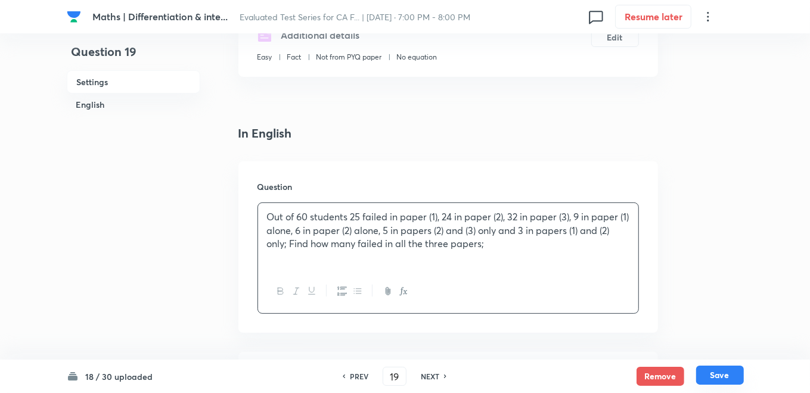
click at [729, 378] on button "Save" at bounding box center [720, 375] width 48 height 19
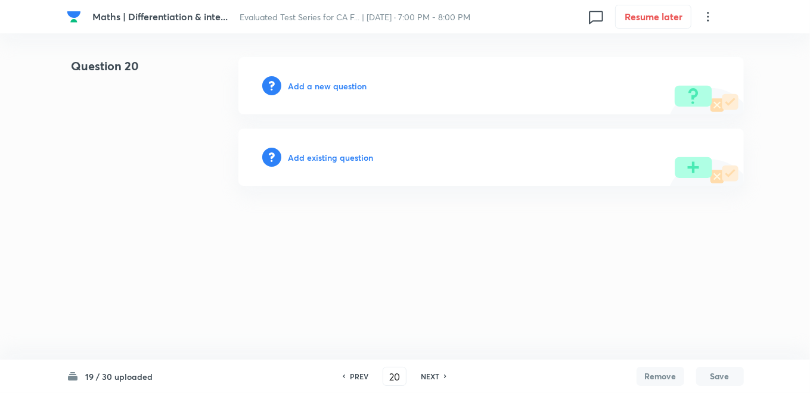
scroll to position [0, 0]
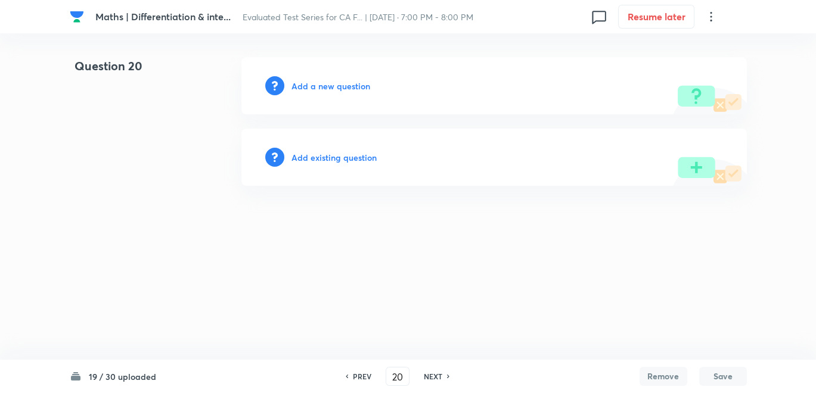
click at [365, 376] on h6 "PREV" at bounding box center [362, 376] width 18 height 11
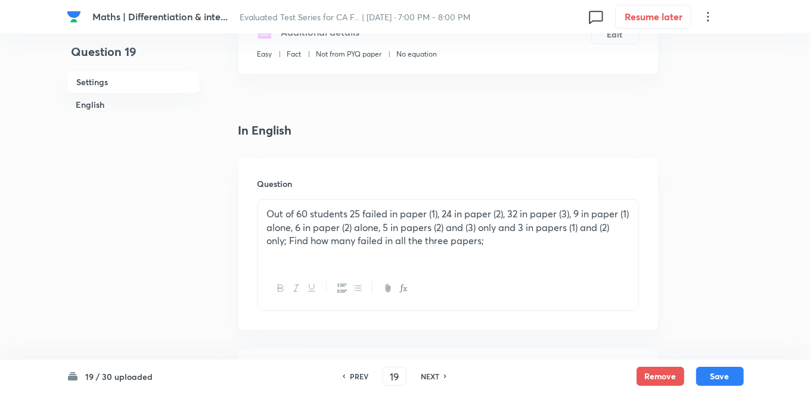
scroll to position [265, 0]
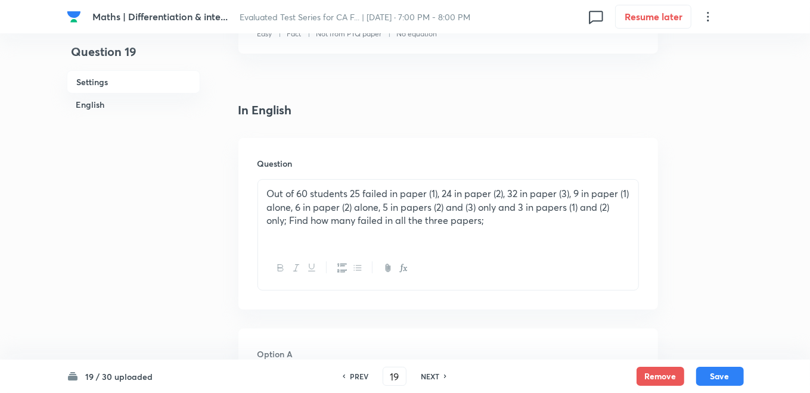
click at [358, 377] on h6 "PREV" at bounding box center [359, 376] width 18 height 11
type input "18"
checkbox input "true"
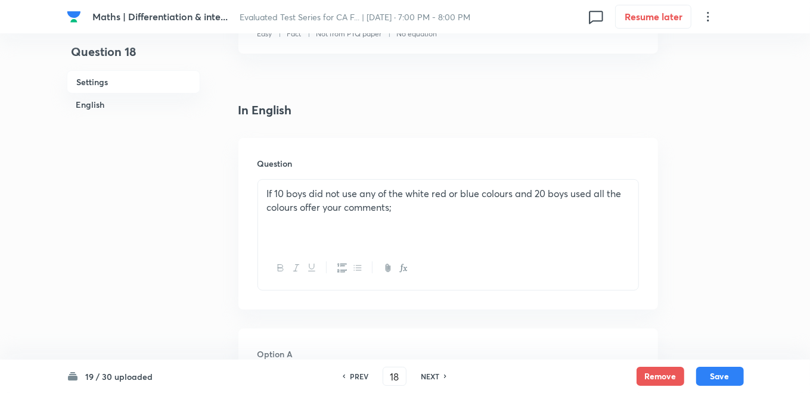
click at [358, 377] on h6 "PREV" at bounding box center [359, 376] width 18 height 11
type input "17"
checkbox input "false"
checkbox input "true"
click at [358, 377] on h6 "PREV" at bounding box center [359, 376] width 18 height 11
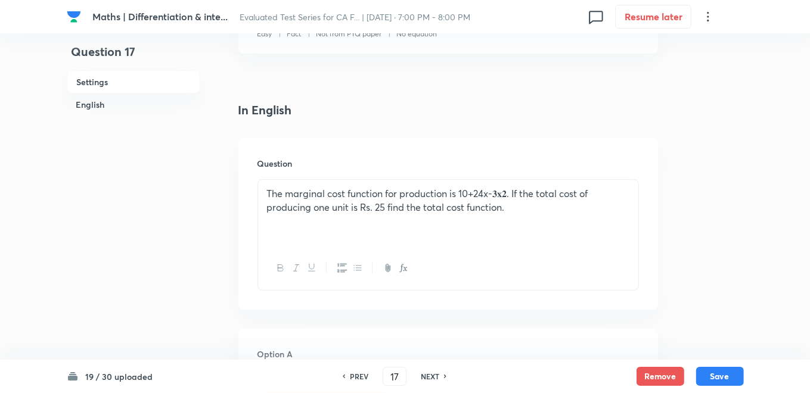
type input "16"
checkbox input "false"
checkbox input "true"
click at [358, 377] on h6 "PREV" at bounding box center [359, 376] width 18 height 11
type input "15"
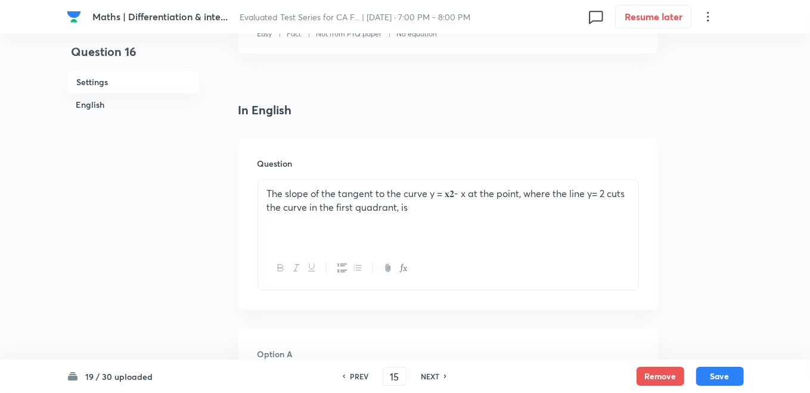
checkbox input "false"
checkbox input "true"
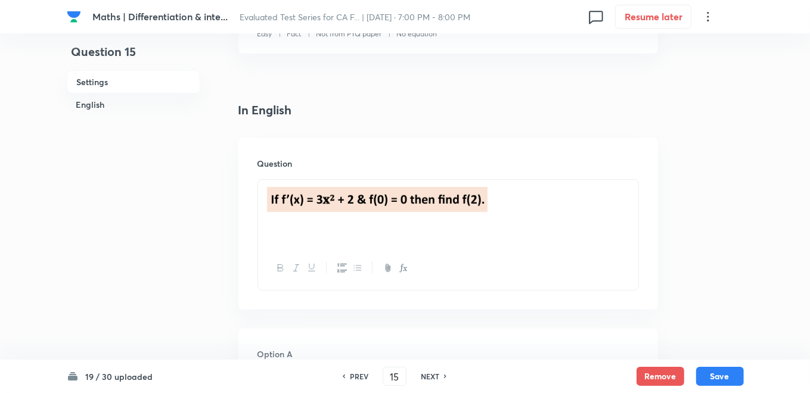
click at [358, 377] on h6 "PREV" at bounding box center [359, 376] width 18 height 11
type input "14"
checkbox input "true"
checkbox input "false"
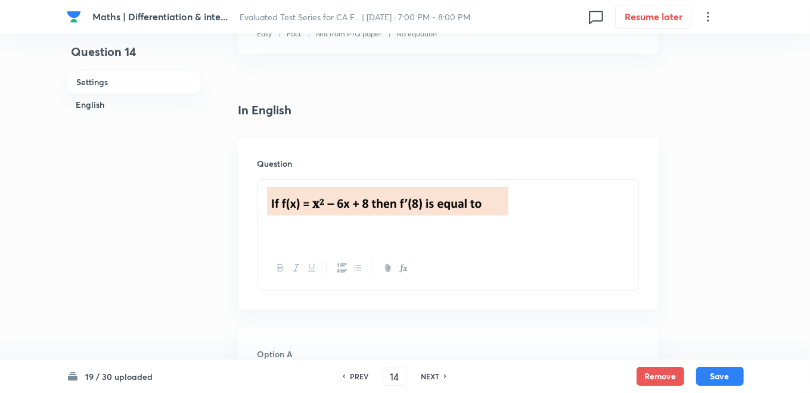
click at [358, 377] on h6 "PREV" at bounding box center [359, 376] width 18 height 11
type input "13"
checkbox input "true"
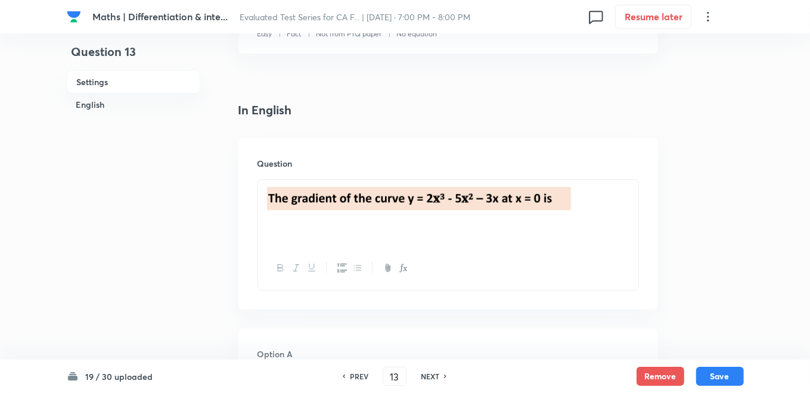
click at [424, 379] on h6 "NEXT" at bounding box center [430, 376] width 18 height 11
type input "14"
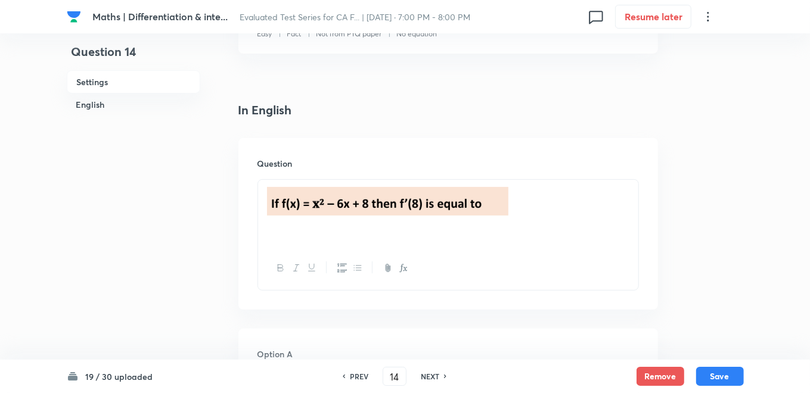
checkbox input "true"
click at [424, 379] on h6 "NEXT" at bounding box center [430, 376] width 18 height 11
type input "15"
checkbox input "false"
checkbox input "true"
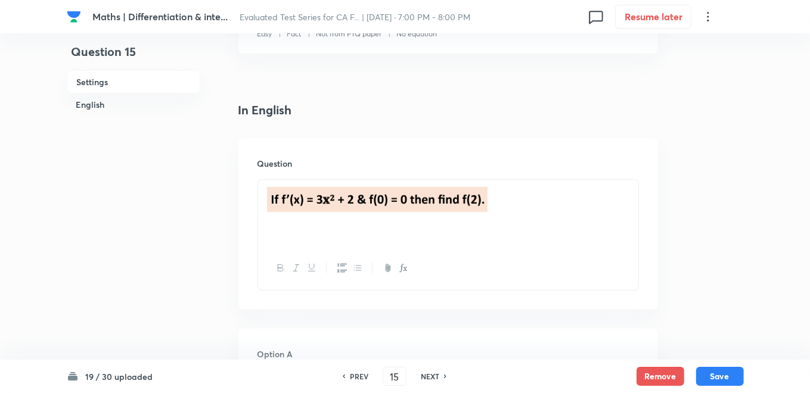
click at [424, 379] on h6 "NEXT" at bounding box center [430, 376] width 18 height 11
type input "16"
checkbox input "false"
checkbox input "true"
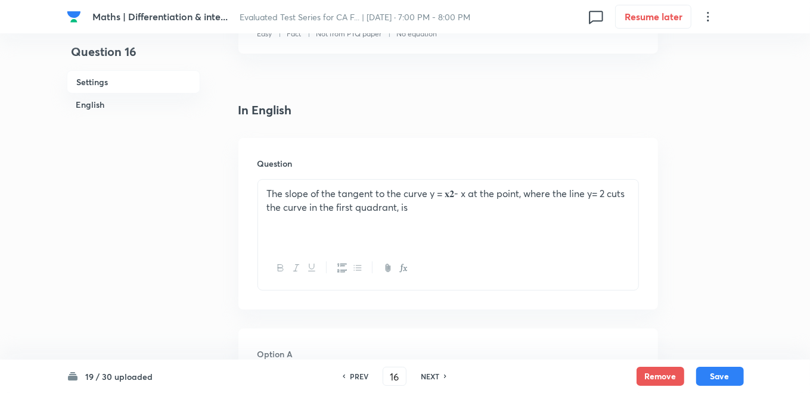
click at [424, 379] on h6 "NEXT" at bounding box center [430, 376] width 18 height 11
type input "17"
checkbox input "false"
checkbox input "true"
click at [424, 379] on h6 "NEXT" at bounding box center [430, 376] width 18 height 11
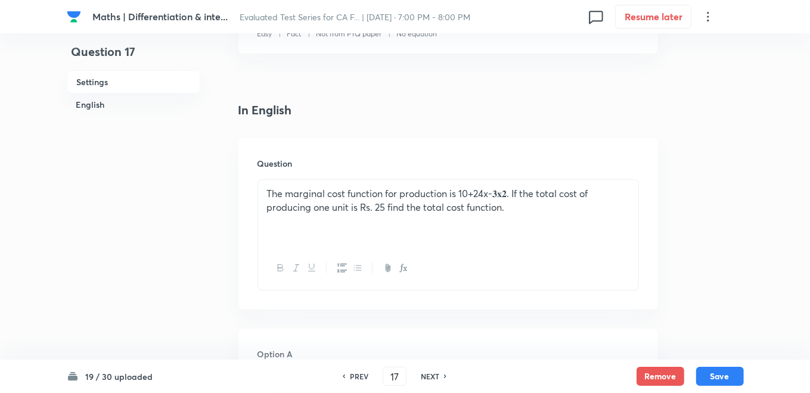
type input "18"
checkbox input "true"
checkbox input "false"
click at [426, 374] on h6 "NEXT" at bounding box center [430, 376] width 18 height 11
type input "19"
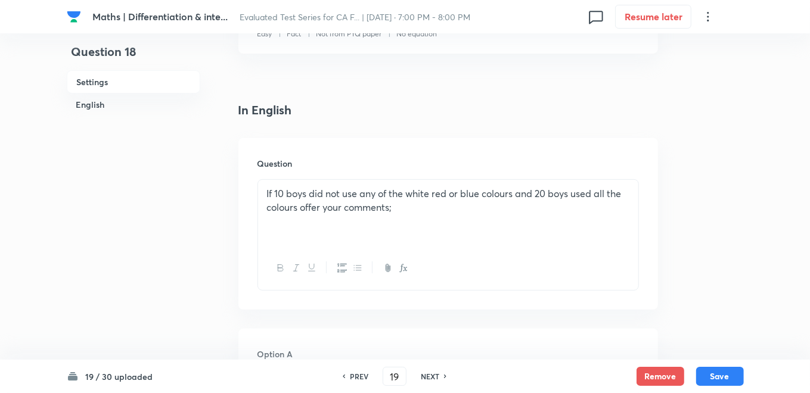
checkbox input "true"
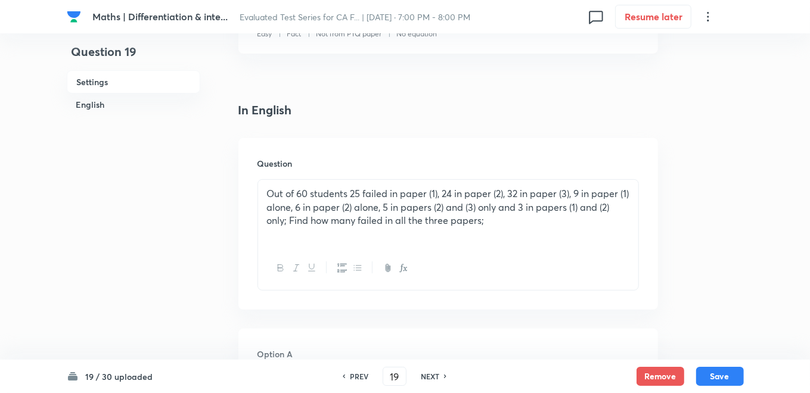
click at [426, 374] on h6 "NEXT" at bounding box center [430, 376] width 18 height 11
type input "20"
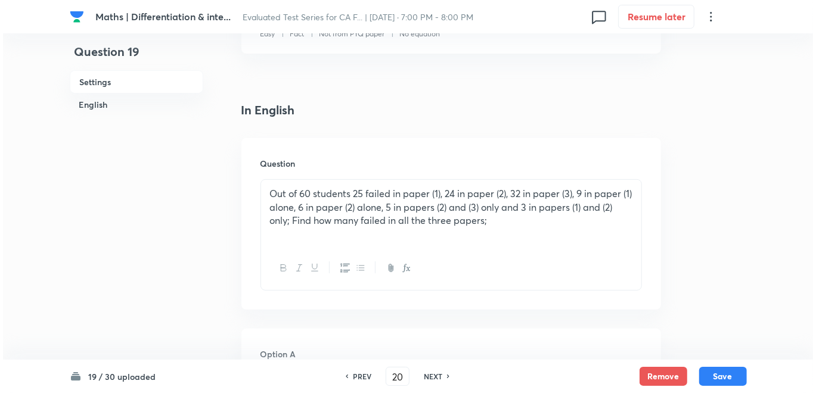
scroll to position [0, 0]
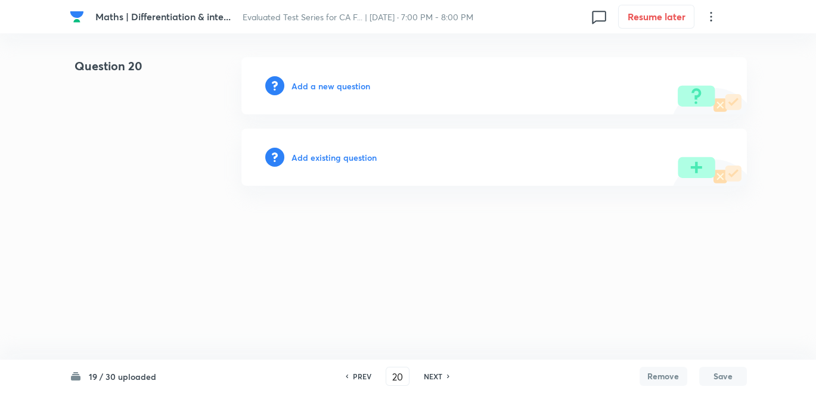
click at [330, 86] on h6 "Add a new question" at bounding box center [331, 86] width 79 height 13
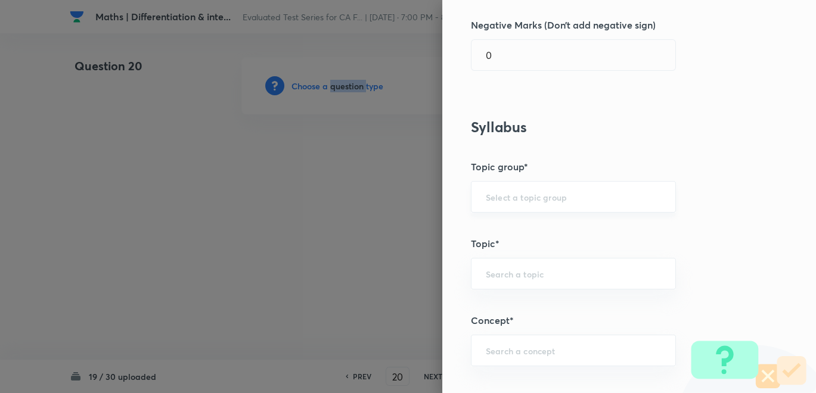
scroll to position [397, 0]
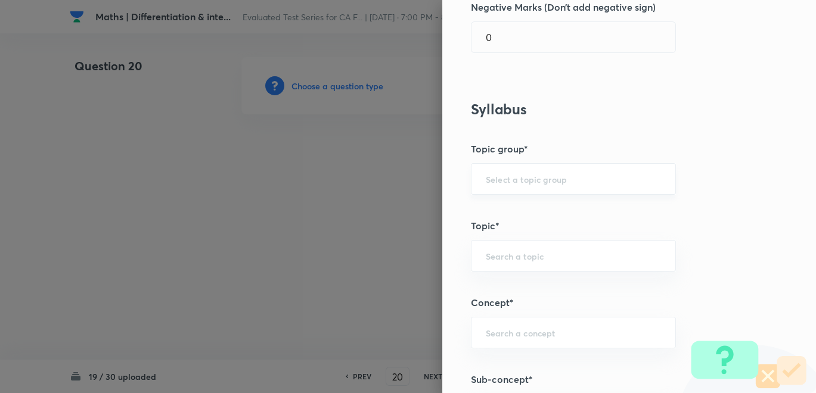
click at [509, 182] on input "text" at bounding box center [573, 178] width 175 height 11
click at [504, 209] on li "CA Foundation Course" at bounding box center [563, 211] width 204 height 21
type input "CA Foundation Course"
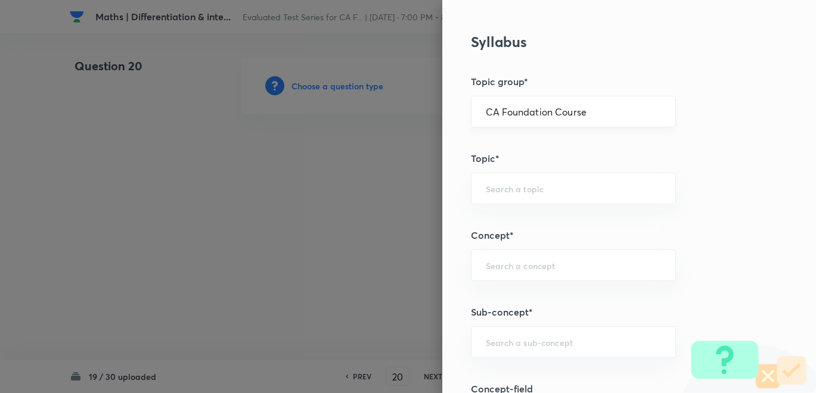
scroll to position [529, 0]
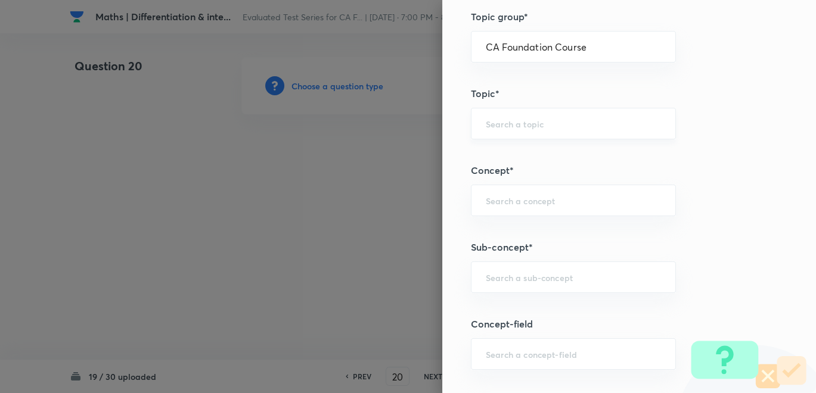
click at [516, 122] on input "text" at bounding box center [573, 123] width 175 height 11
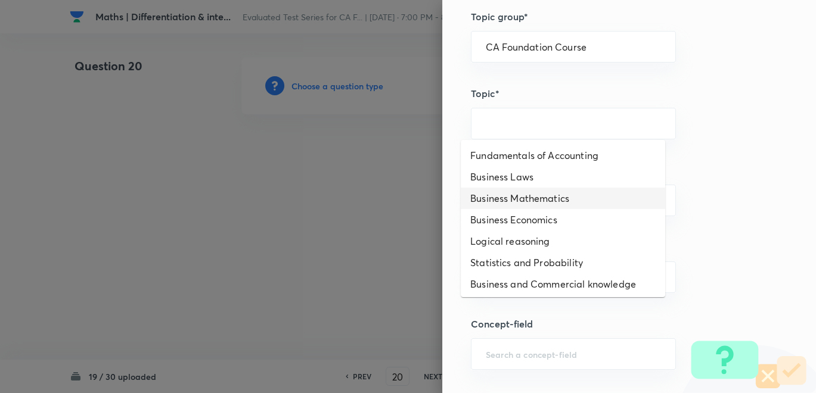
click at [511, 190] on li "Business Mathematics" at bounding box center [563, 198] width 204 height 21
type input "Business Mathematics"
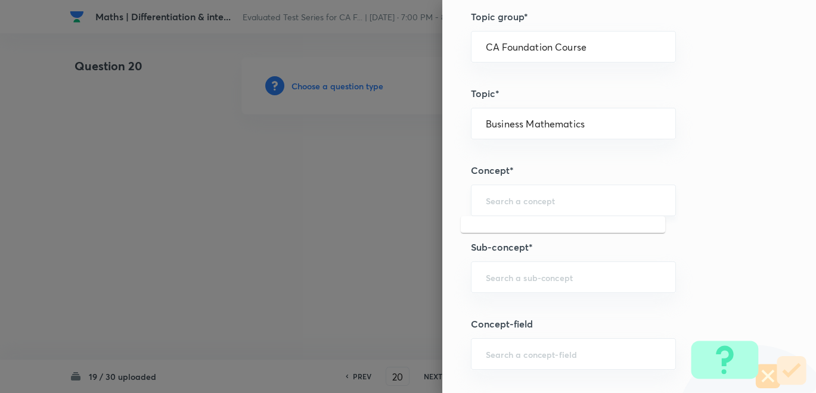
click at [507, 195] on input "text" at bounding box center [573, 200] width 175 height 11
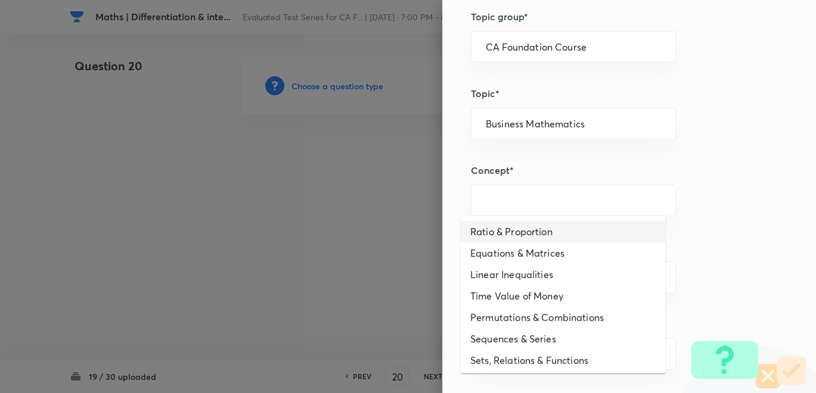
click at [494, 239] on li "Ratio & Proportion" at bounding box center [563, 231] width 204 height 21
type input "Ratio & Proportion"
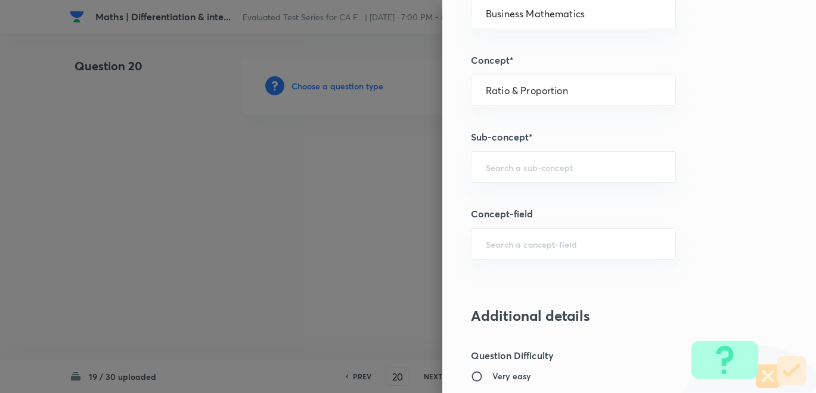
scroll to position [662, 0]
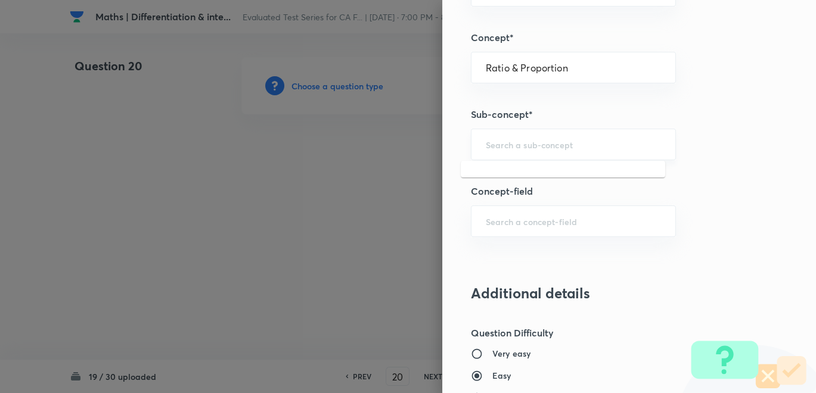
click at [525, 143] on input "text" at bounding box center [573, 144] width 175 height 11
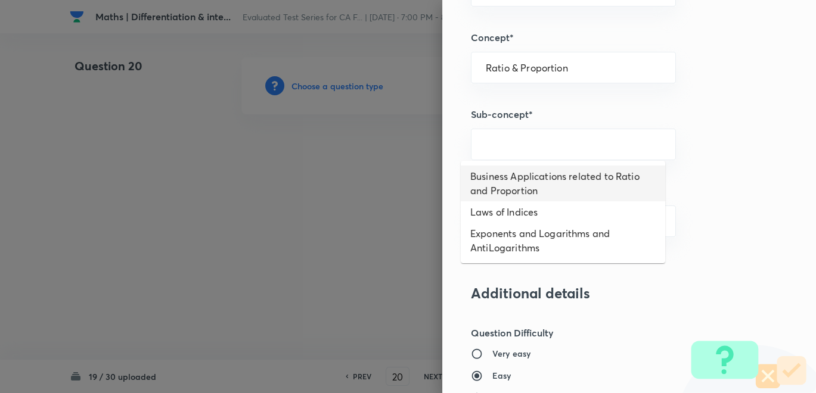
click at [510, 188] on li "Business Applications related to Ratio and Proportion" at bounding box center [563, 184] width 204 height 36
type input "Business Applications related to Ratio and Proportion"
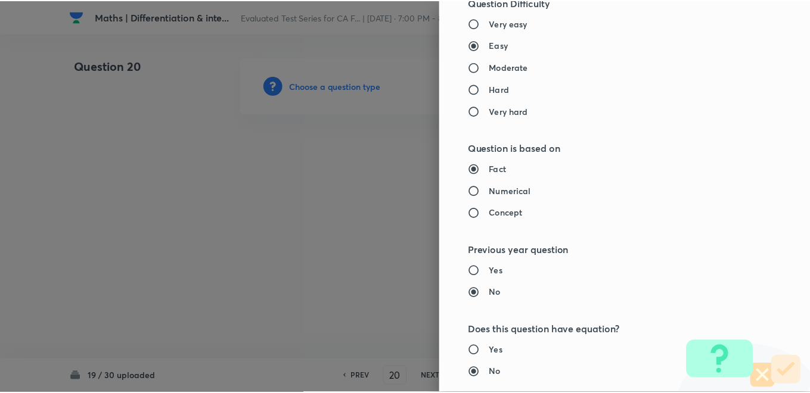
scroll to position [1228, 0]
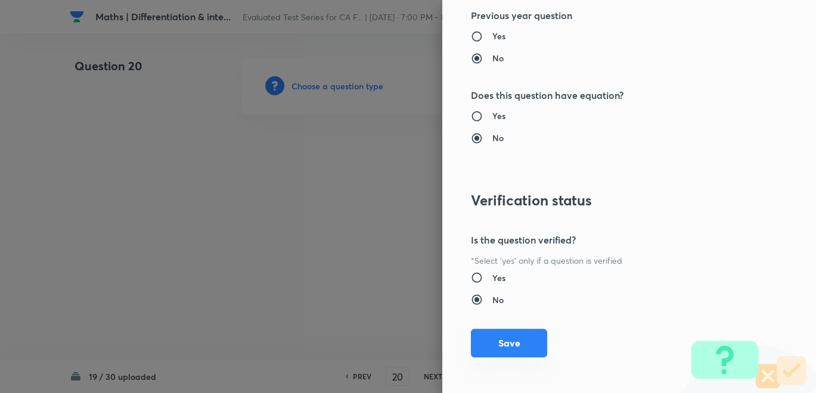
click at [494, 336] on button "Save" at bounding box center [509, 343] width 76 height 29
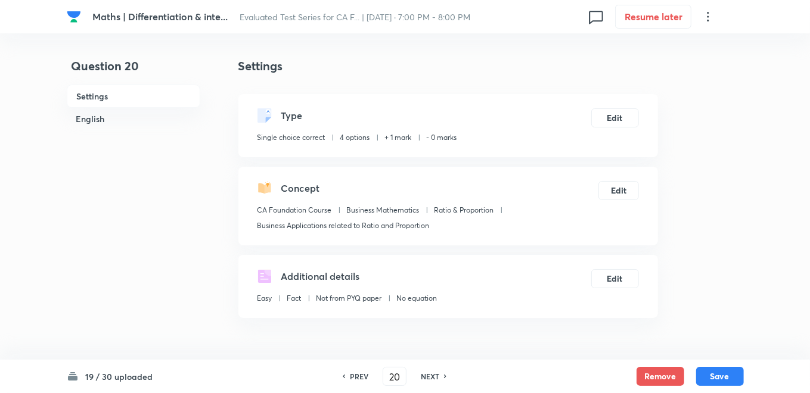
scroll to position [265, 0]
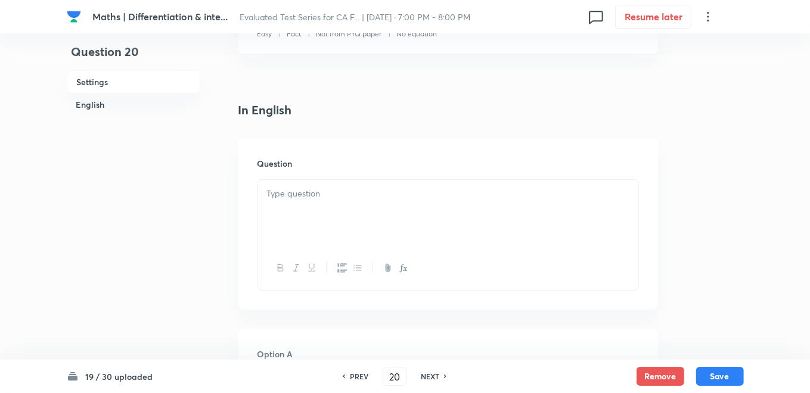
click at [334, 209] on div at bounding box center [448, 213] width 380 height 67
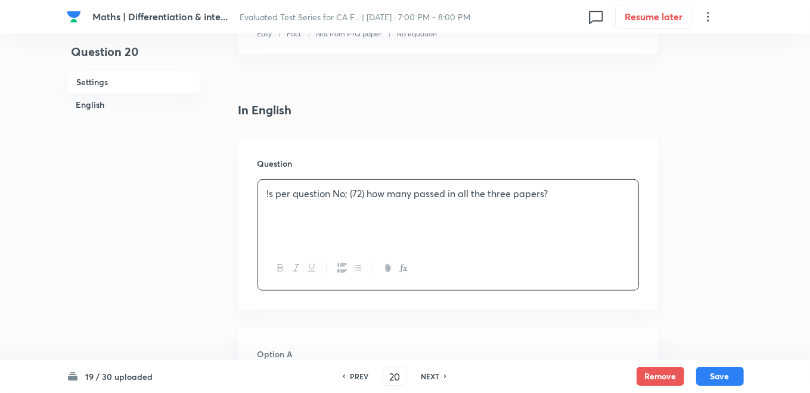
click at [363, 193] on p "!s per question No; (72) how many passed in all the three papers?" at bounding box center [448, 194] width 362 height 14
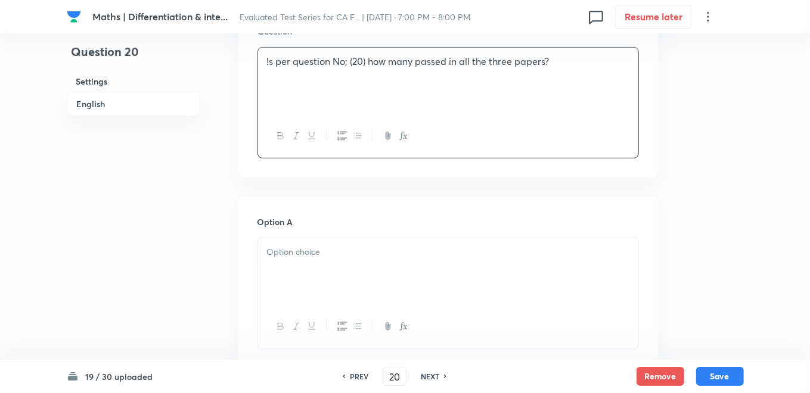
click at [305, 261] on div at bounding box center [448, 271] width 380 height 67
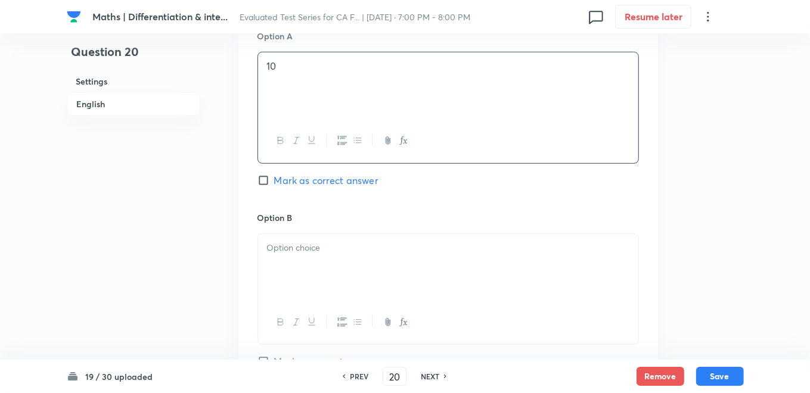
scroll to position [596, 0]
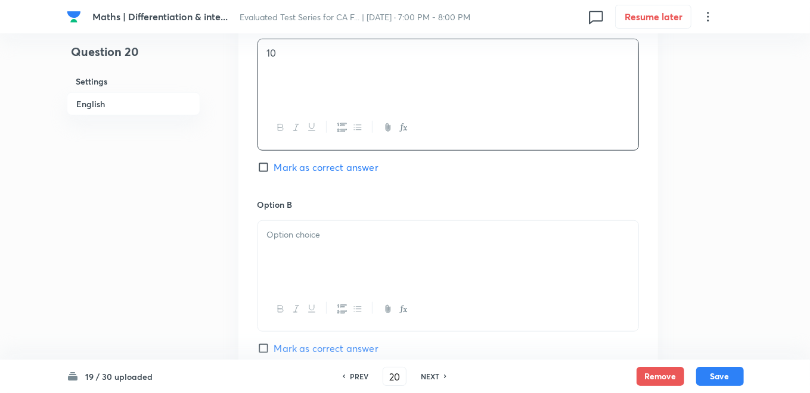
click at [300, 257] on div at bounding box center [448, 254] width 380 height 67
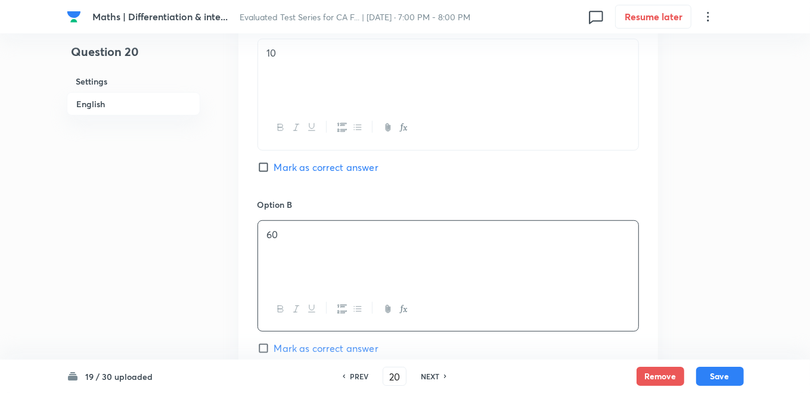
scroll to position [795, 0]
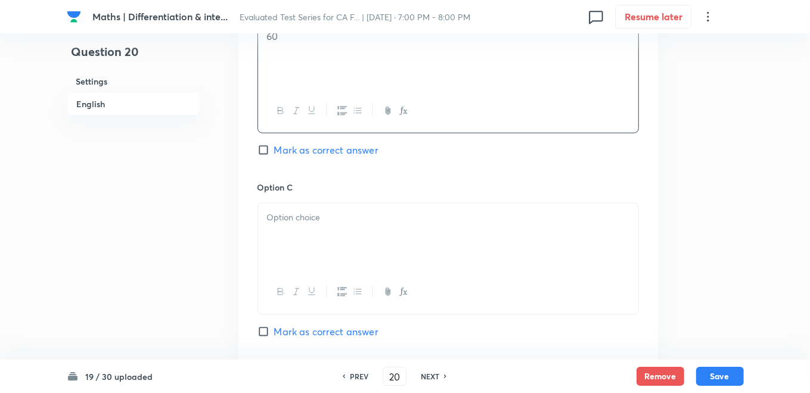
click at [340, 229] on div at bounding box center [448, 237] width 380 height 67
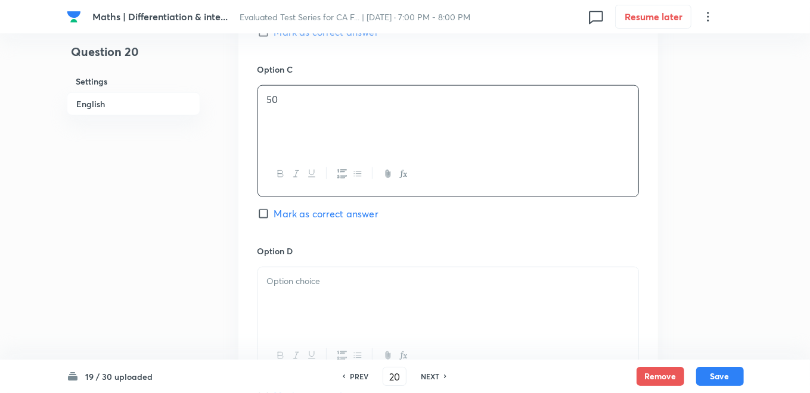
scroll to position [927, 0]
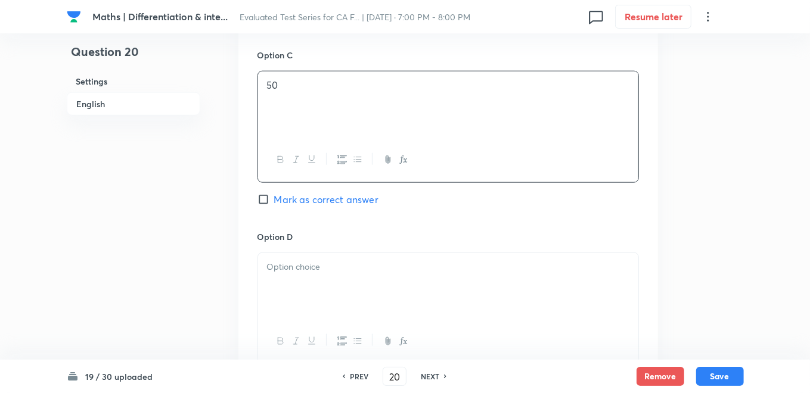
click at [326, 289] on div at bounding box center [448, 286] width 380 height 67
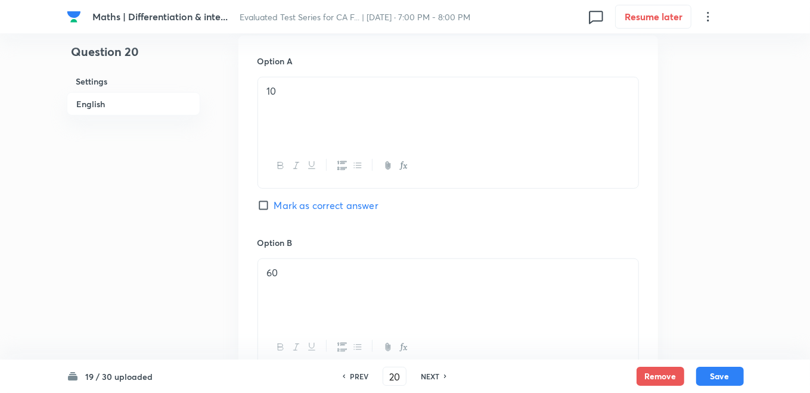
scroll to position [463, 0]
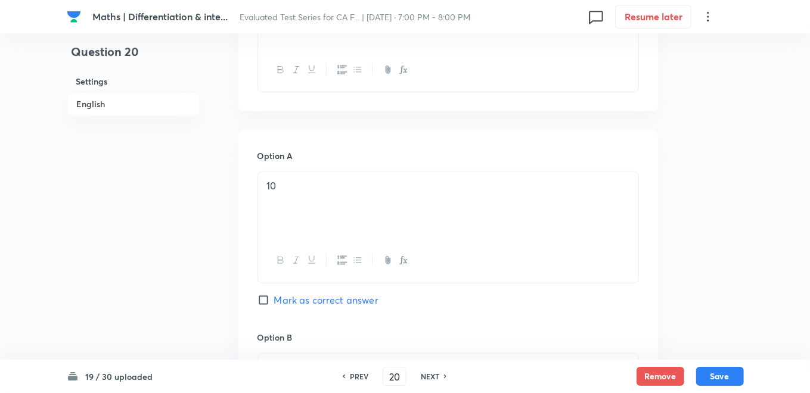
click at [269, 296] on input "Mark as correct answer" at bounding box center [266, 301] width 17 height 12
checkbox input "true"
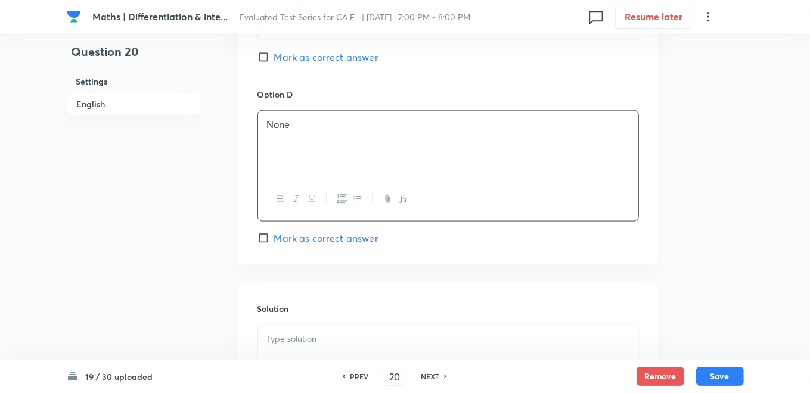
scroll to position [1192, 0]
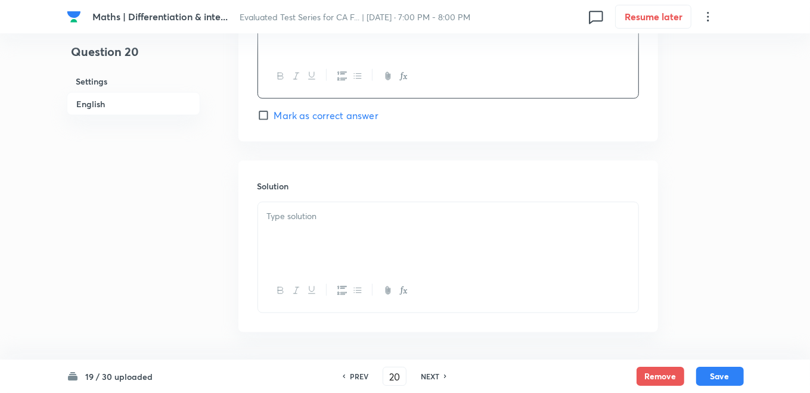
click at [308, 237] on div at bounding box center [448, 236] width 380 height 67
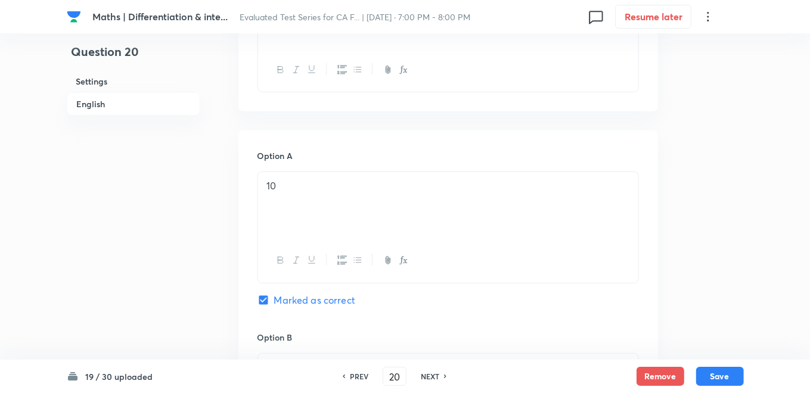
scroll to position [265, 0]
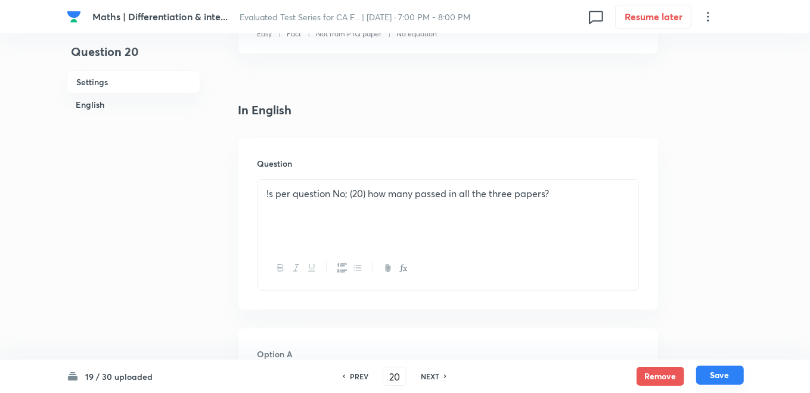
click at [718, 373] on button "Save" at bounding box center [720, 375] width 48 height 19
type input "21"
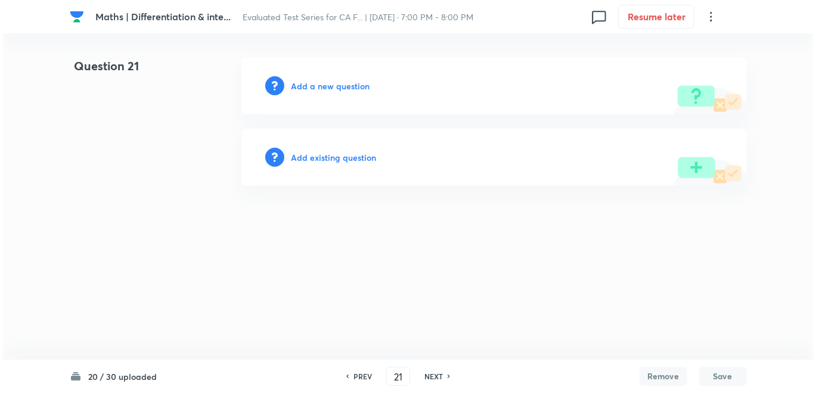
scroll to position [0, 0]
click at [346, 86] on h6 "Add a new question" at bounding box center [331, 86] width 79 height 13
click at [346, 86] on h6 "Choose a question type" at bounding box center [338, 86] width 92 height 13
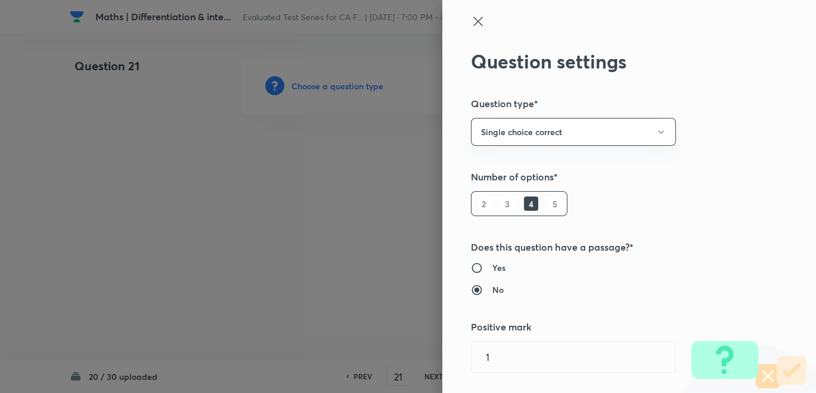
click at [384, 255] on div at bounding box center [408, 196] width 816 height 393
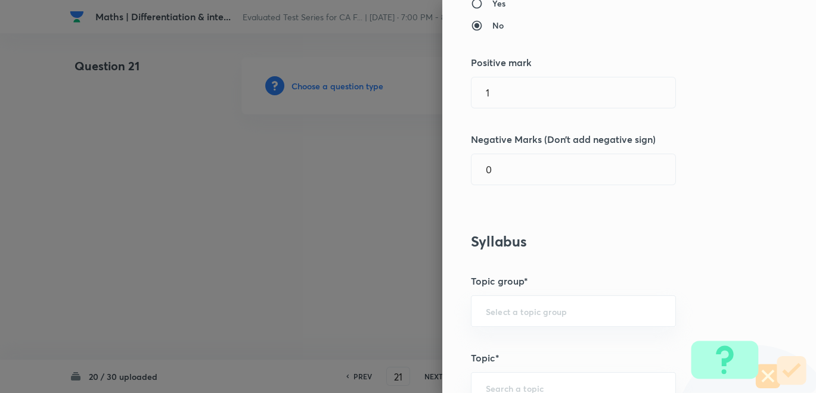
scroll to position [397, 0]
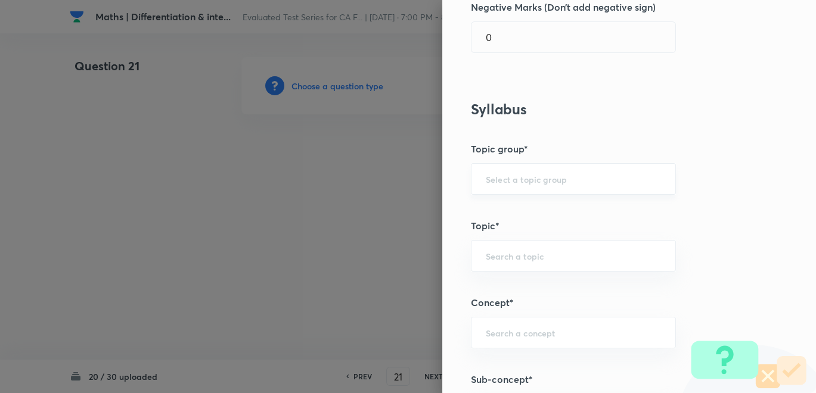
click at [531, 181] on input "text" at bounding box center [573, 178] width 175 height 11
click at [525, 207] on li "CA Foundation Course" at bounding box center [563, 211] width 204 height 21
type input "CA Foundation Course"
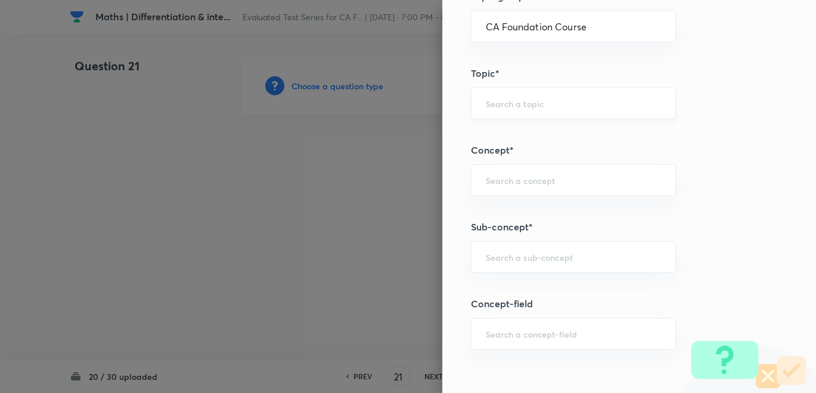
scroll to position [529, 0]
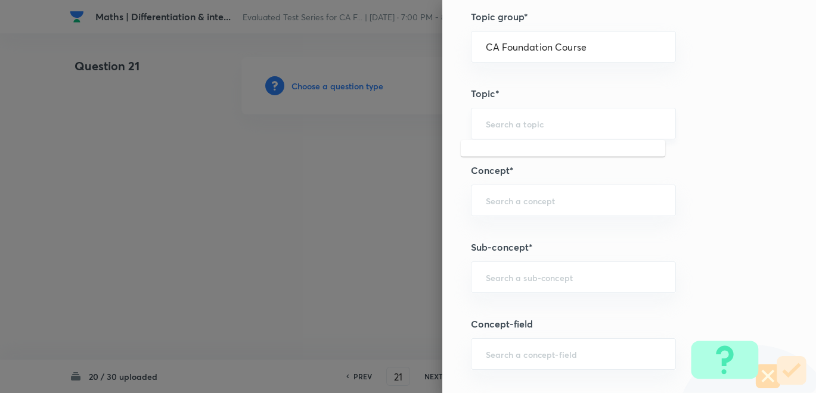
click at [523, 127] on input "text" at bounding box center [573, 123] width 175 height 11
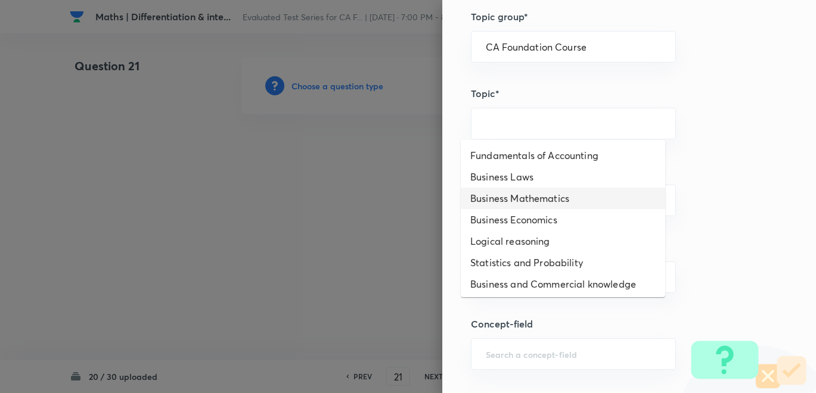
click at [524, 206] on li "Business Mathematics" at bounding box center [563, 198] width 204 height 21
type input "Business Mathematics"
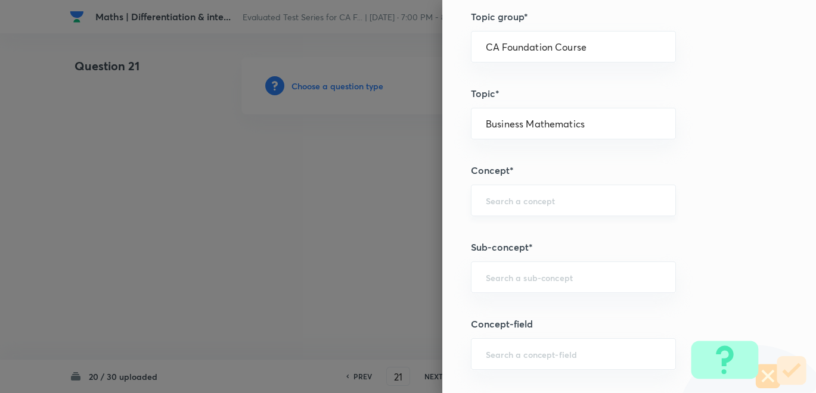
click at [516, 204] on div "​" at bounding box center [573, 201] width 205 height 32
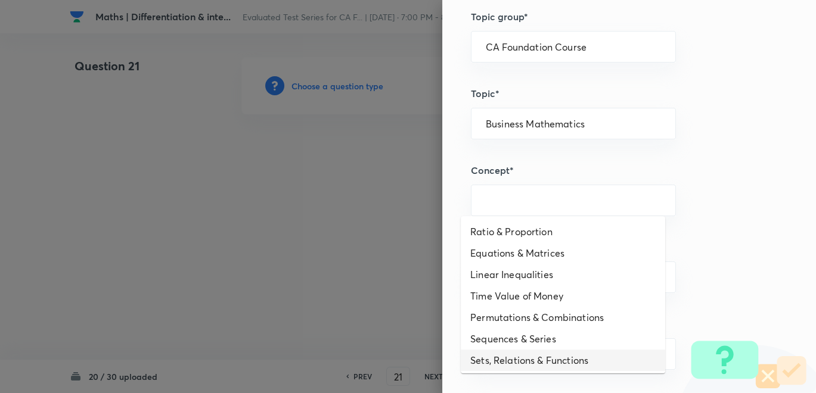
drag, startPoint x: 506, startPoint y: 359, endPoint x: 514, endPoint y: 347, distance: 14.9
click at [507, 359] on li "Sets, Relations & Functions" at bounding box center [563, 360] width 204 height 21
type input "Sets, Relations & Functions"
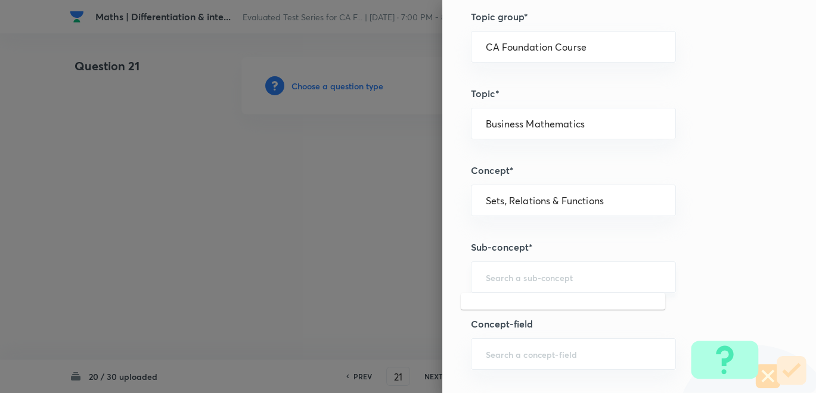
click at [524, 272] on input "text" at bounding box center [573, 277] width 175 height 11
click at [507, 278] on input "text" at bounding box center [573, 277] width 175 height 11
click at [483, 281] on div "​" at bounding box center [573, 278] width 205 height 32
click at [523, 273] on input "text" at bounding box center [573, 277] width 175 height 11
click at [531, 273] on input "text" at bounding box center [573, 277] width 175 height 11
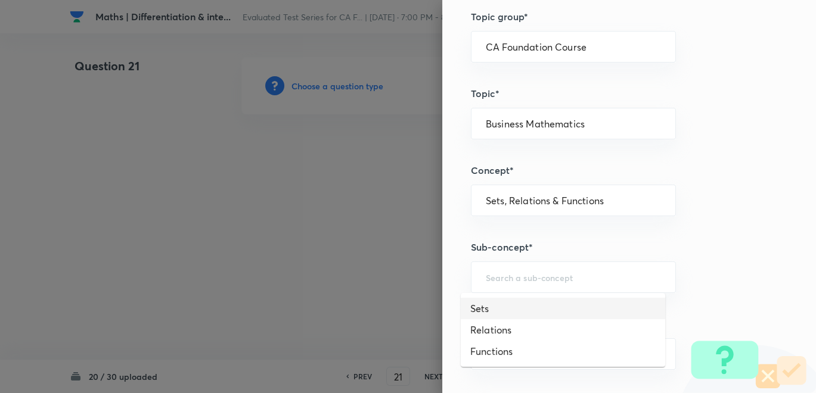
click at [482, 306] on li "Sets" at bounding box center [563, 308] width 204 height 21
type input "Sets"
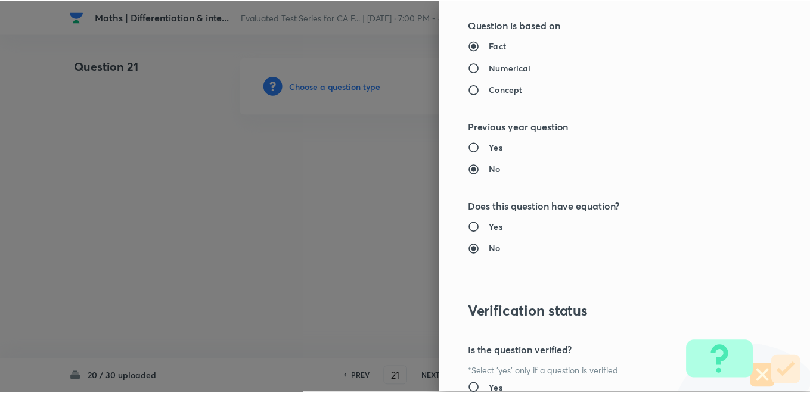
scroll to position [1228, 0]
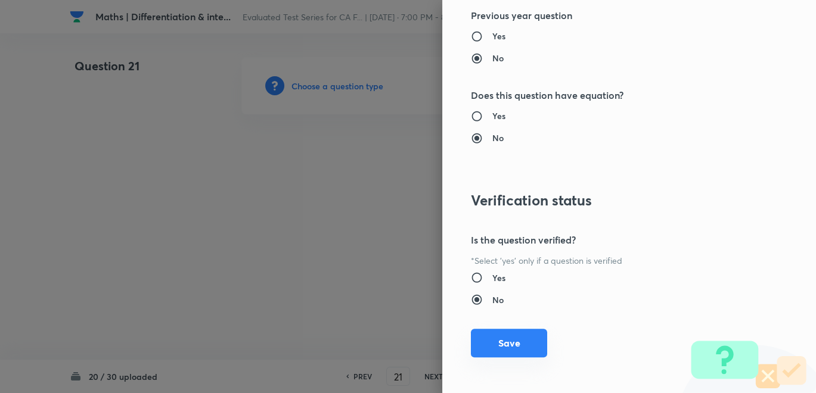
click at [497, 344] on button "Save" at bounding box center [509, 343] width 76 height 29
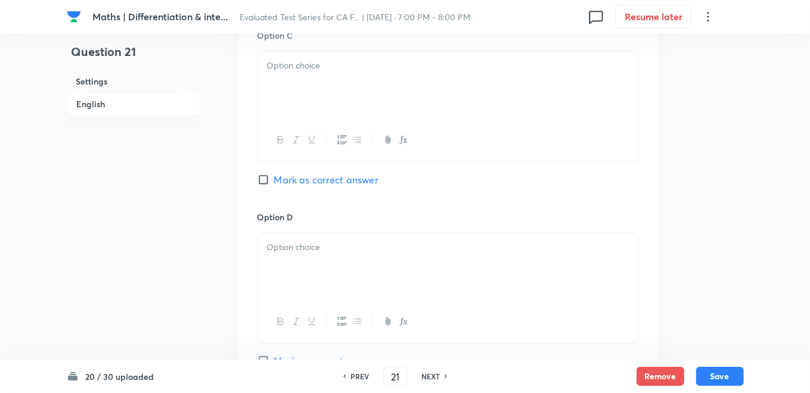
scroll to position [993, 0]
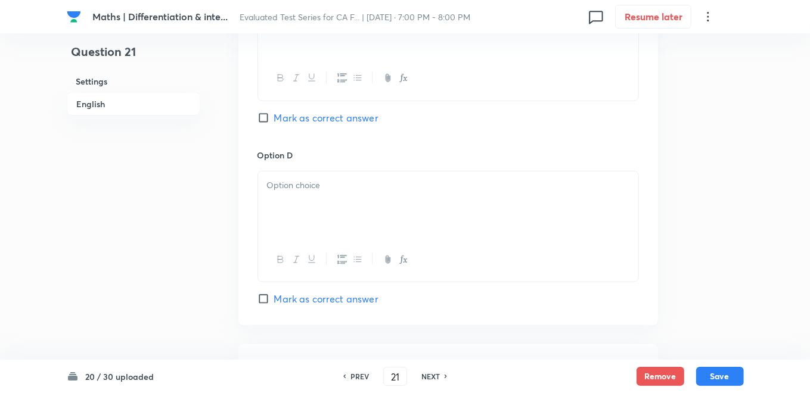
click at [314, 194] on div at bounding box center [448, 205] width 380 height 67
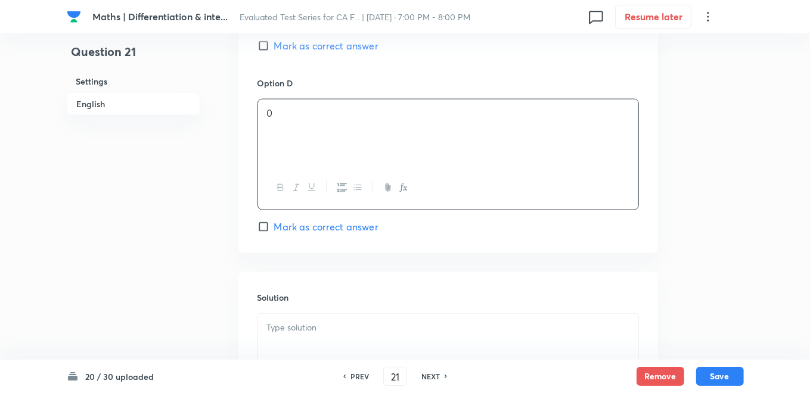
scroll to position [1126, 0]
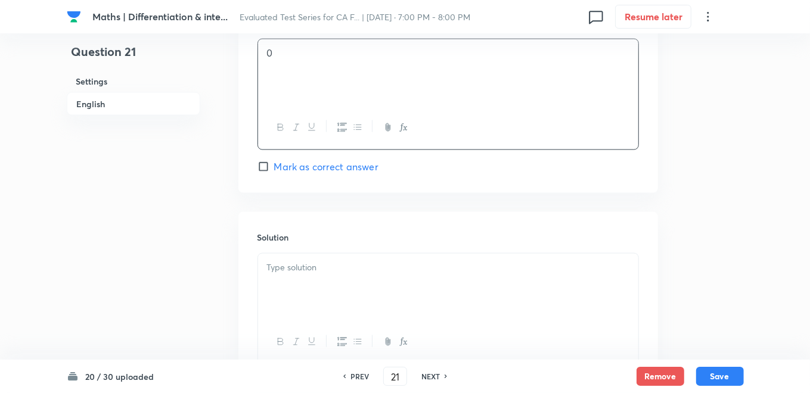
click at [262, 166] on input "Mark as correct answer" at bounding box center [266, 167] width 17 height 12
checkbox input "true"
click at [291, 254] on div at bounding box center [448, 287] width 380 height 67
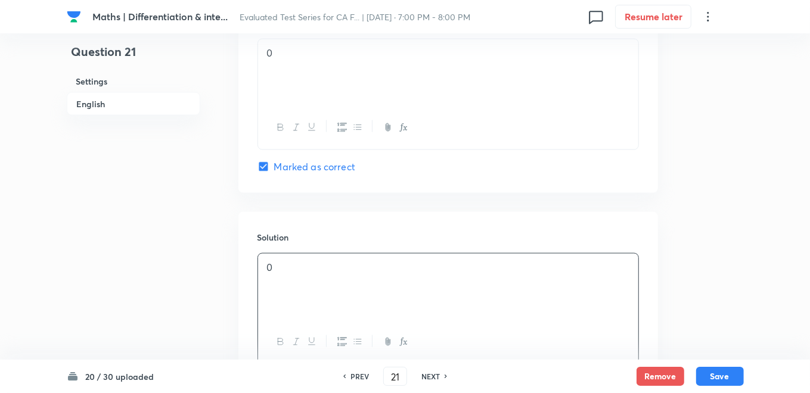
click at [377, 221] on div "Solution 0" at bounding box center [448, 298] width 420 height 172
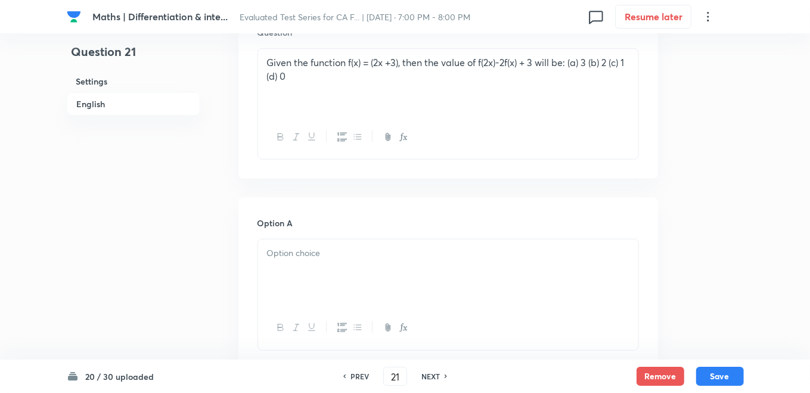
scroll to position [463, 0]
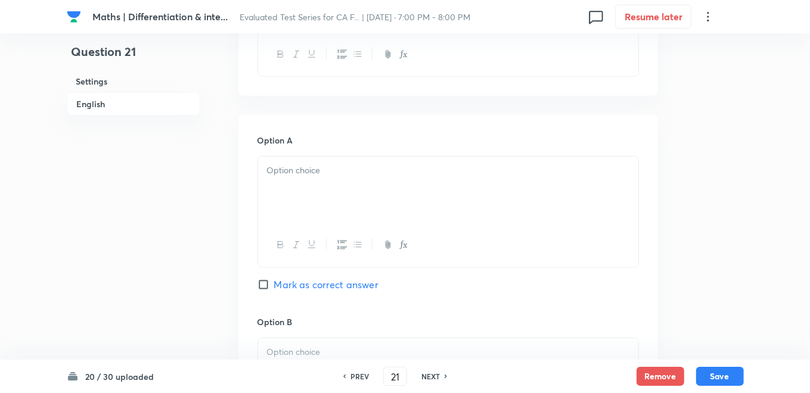
click at [341, 197] on div at bounding box center [448, 190] width 380 height 67
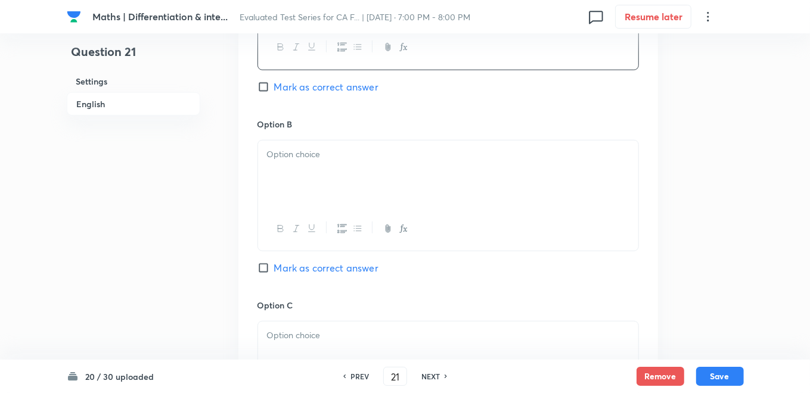
scroll to position [662, 0]
click at [320, 182] on div at bounding box center [448, 173] width 380 height 67
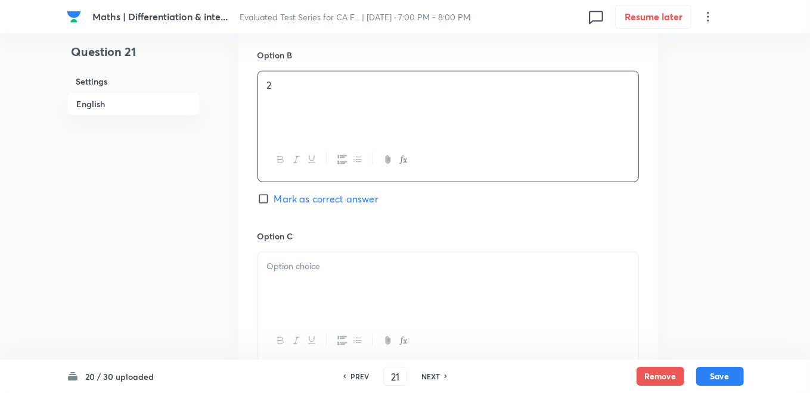
scroll to position [795, 0]
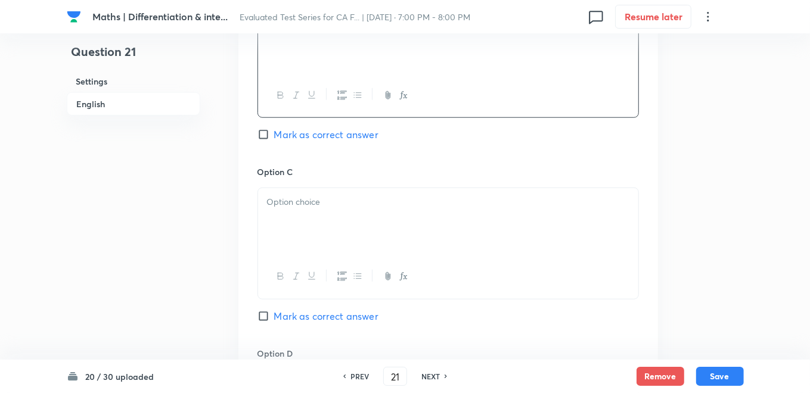
click at [311, 197] on p at bounding box center [448, 203] width 362 height 14
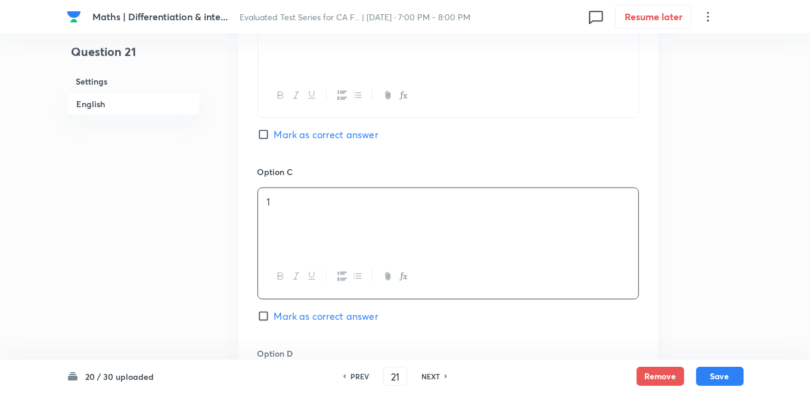
drag, startPoint x: 343, startPoint y: 166, endPoint x: 372, endPoint y: 179, distance: 32.0
click at [343, 166] on h6 "Option C" at bounding box center [449, 172] width 382 height 13
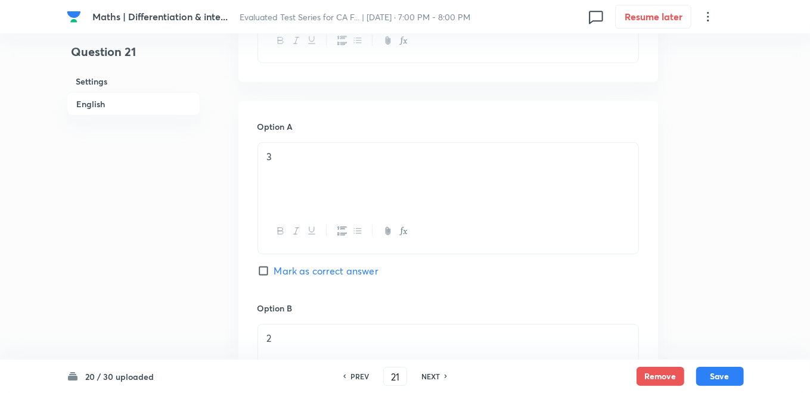
scroll to position [331, 0]
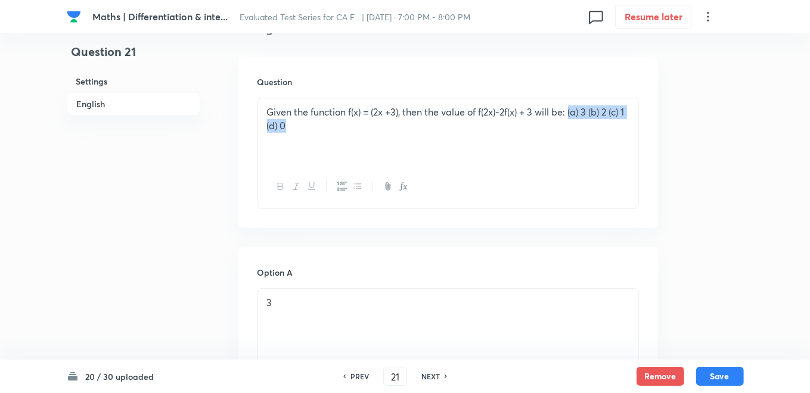
drag, startPoint x: 575, startPoint y: 111, endPoint x: 627, endPoint y: 134, distance: 56.6
click at [627, 134] on div "Given the function f(x) = (2x +3), then the value of f(2x)-2f(x) + 3 will be: (…" at bounding box center [448, 131] width 380 height 67
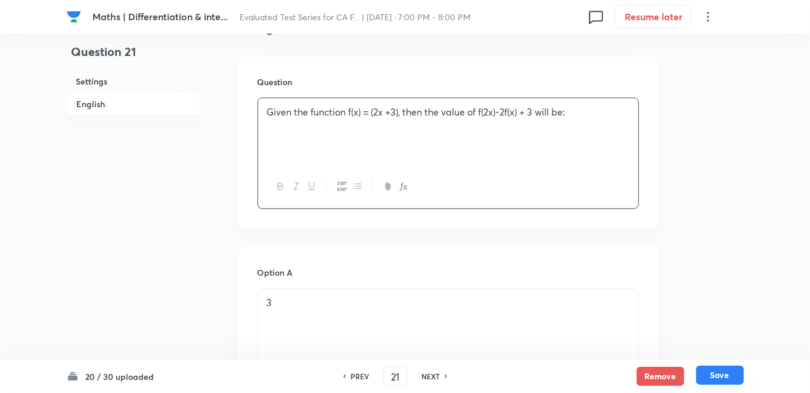
click at [724, 378] on button "Save" at bounding box center [720, 375] width 48 height 19
type input "22"
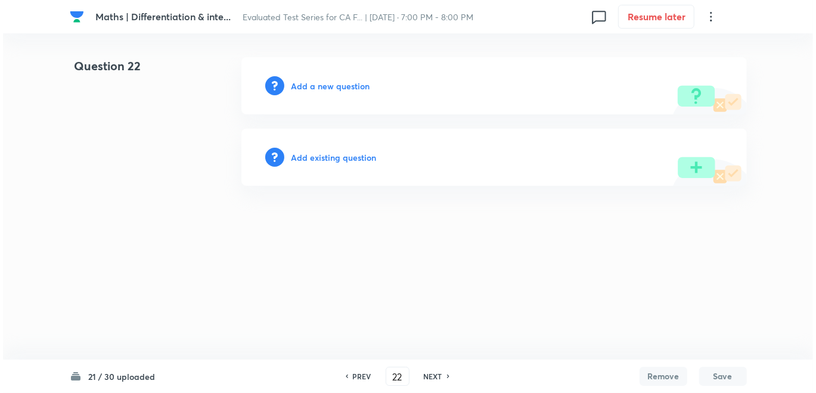
scroll to position [0, 0]
click at [330, 83] on h6 "Add a new question" at bounding box center [331, 86] width 79 height 13
click at [330, 83] on h6 "Choose a question type" at bounding box center [338, 86] width 92 height 13
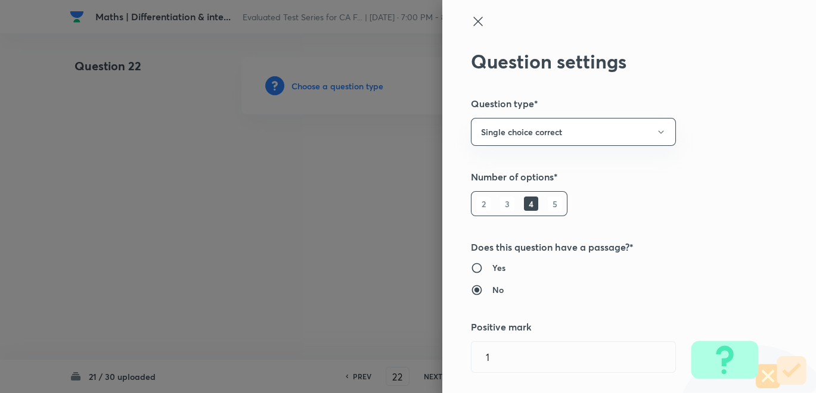
drag, startPoint x: 330, startPoint y: 83, endPoint x: 299, endPoint y: 219, distance: 139.3
click at [299, 219] on div at bounding box center [408, 196] width 816 height 393
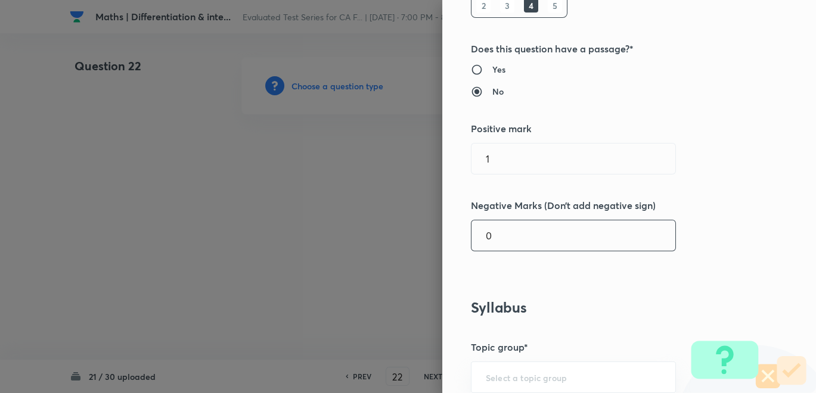
scroll to position [397, 0]
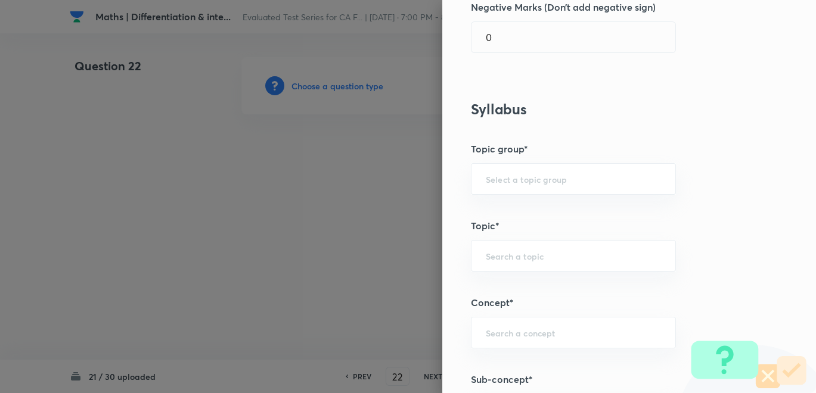
click at [520, 160] on div "Question settings Question type* Single choice correct Number of options* 2 3 4…" at bounding box center [629, 196] width 374 height 393
click at [520, 173] on input "text" at bounding box center [573, 178] width 175 height 11
click at [531, 213] on li "CA Foundation Course" at bounding box center [563, 211] width 204 height 21
type input "CA Foundation Course"
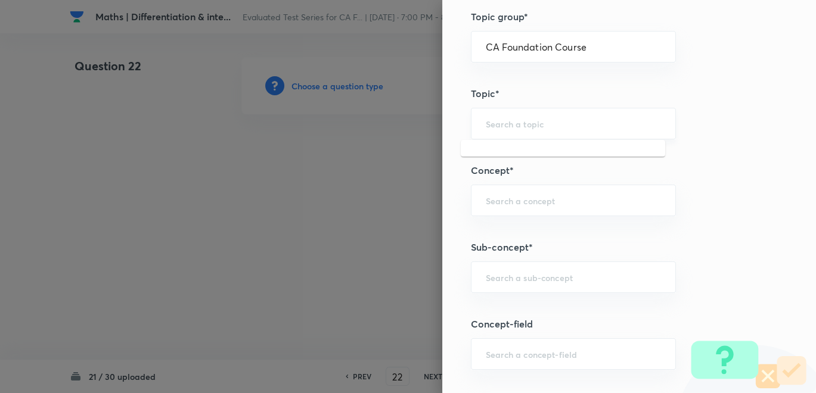
click at [538, 123] on input "text" at bounding box center [573, 123] width 175 height 11
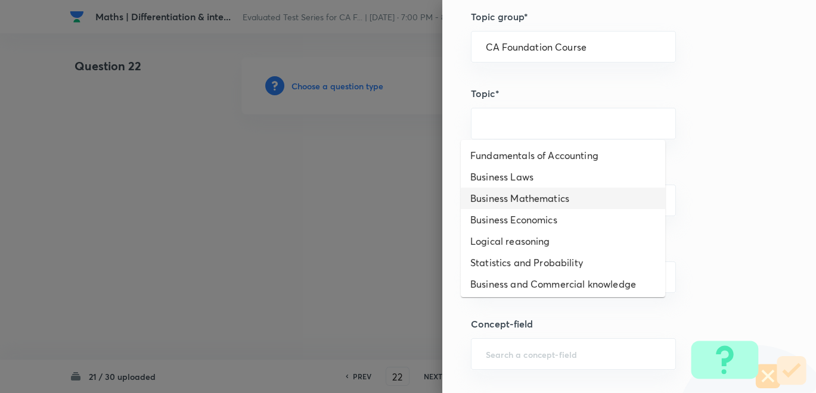
click at [516, 192] on li "Business Mathematics" at bounding box center [563, 198] width 204 height 21
type input "Business Mathematics"
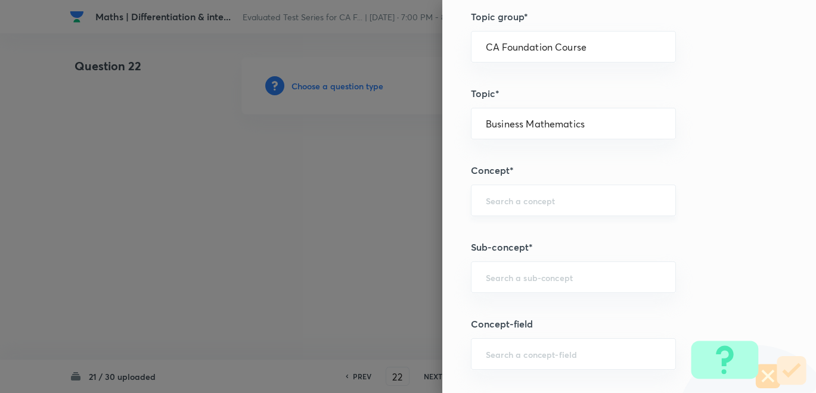
click at [516, 196] on input "text" at bounding box center [573, 200] width 175 height 11
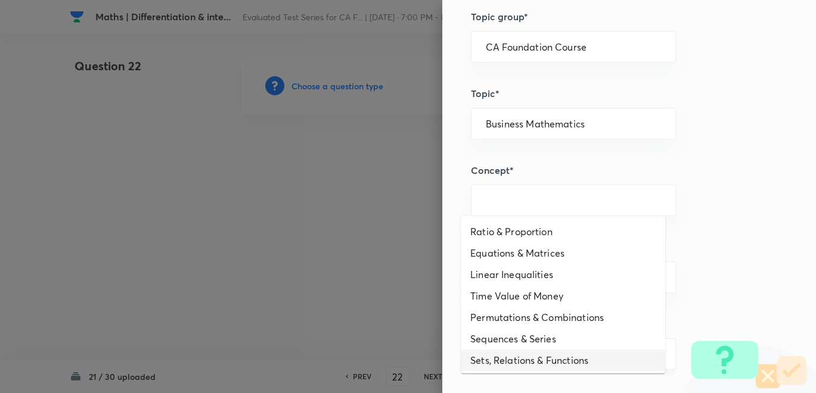
drag, startPoint x: 507, startPoint y: 358, endPoint x: 504, endPoint y: 351, distance: 7.8
click at [506, 358] on li "Sets, Relations & Functions" at bounding box center [563, 360] width 204 height 21
type input "Sets, Relations & Functions"
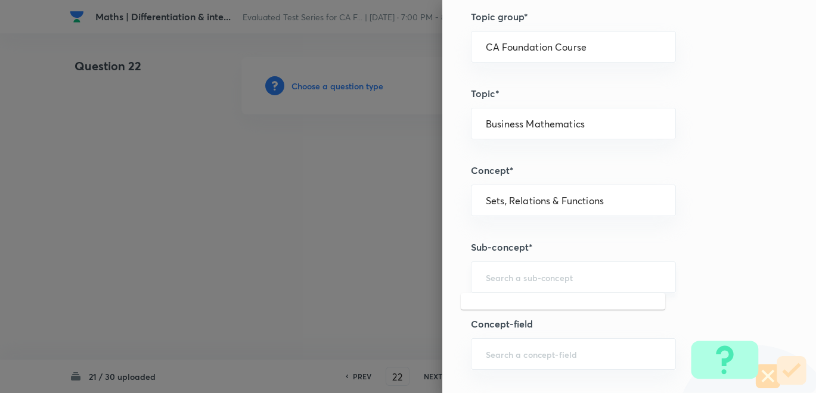
click at [519, 280] on input "text" at bounding box center [573, 277] width 175 height 11
click at [492, 303] on li "Sets" at bounding box center [563, 308] width 204 height 21
type input "Sets"
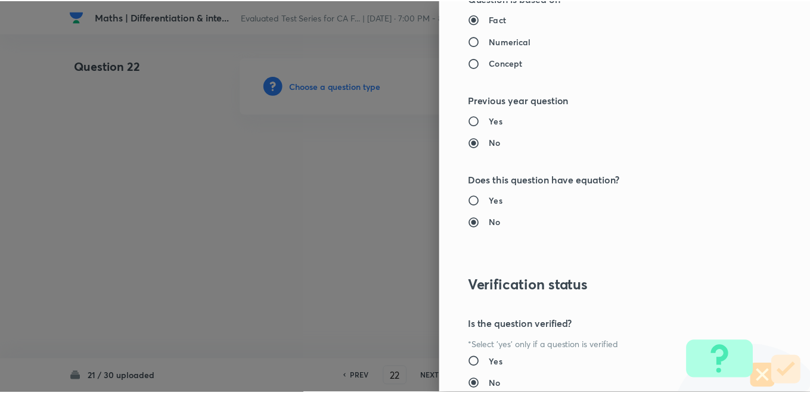
scroll to position [1228, 0]
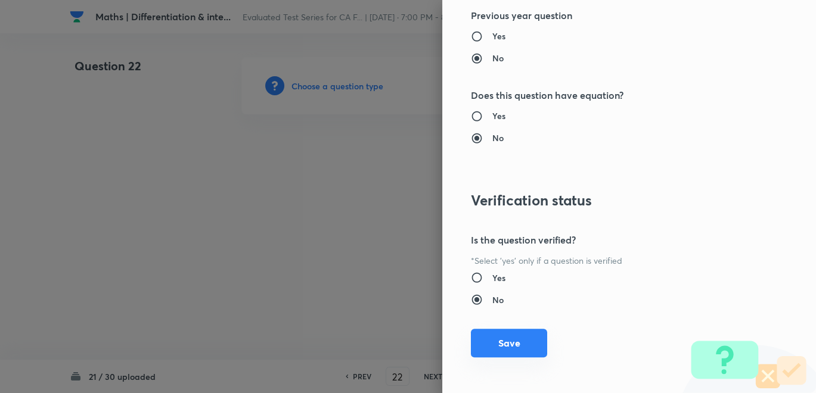
click at [482, 339] on button "Save" at bounding box center [509, 343] width 76 height 29
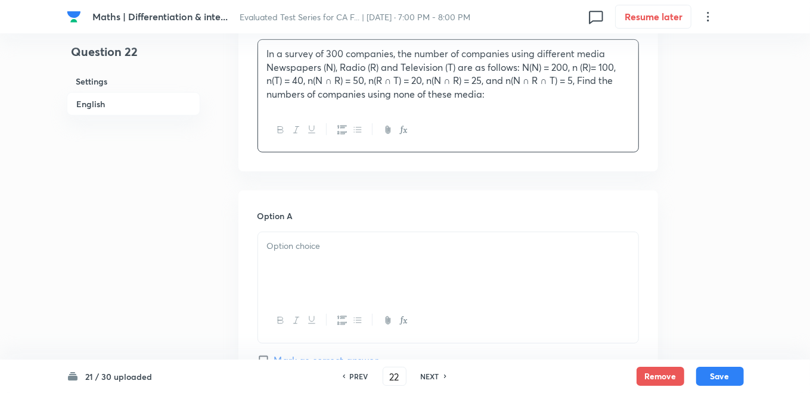
scroll to position [463, 0]
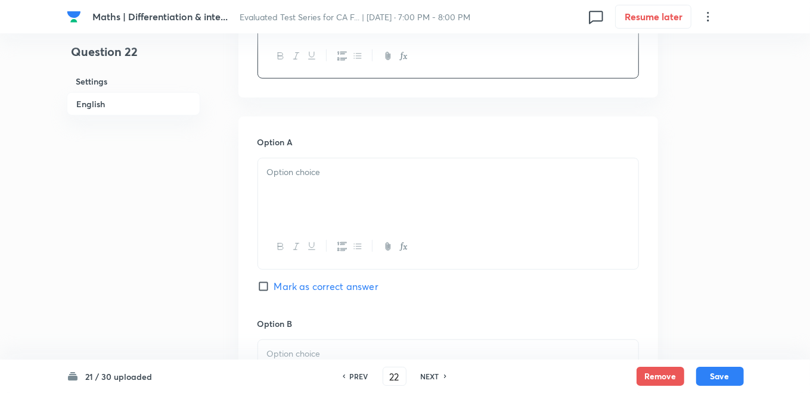
click at [291, 187] on div at bounding box center [448, 192] width 380 height 67
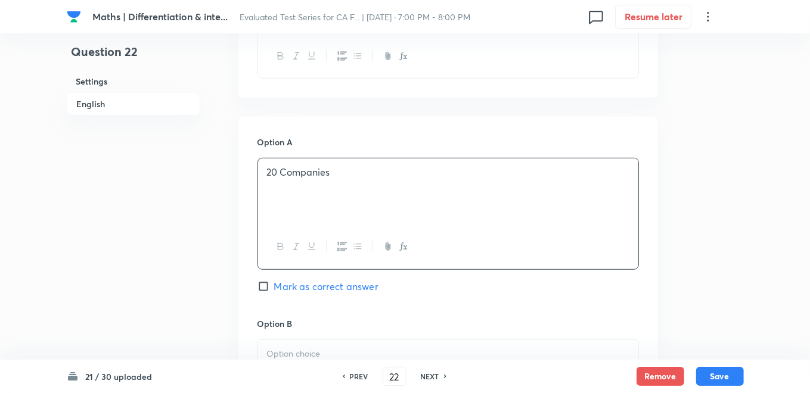
click at [295, 172] on p "20 Companies" at bounding box center [448, 173] width 362 height 14
copy p "20 Companies"
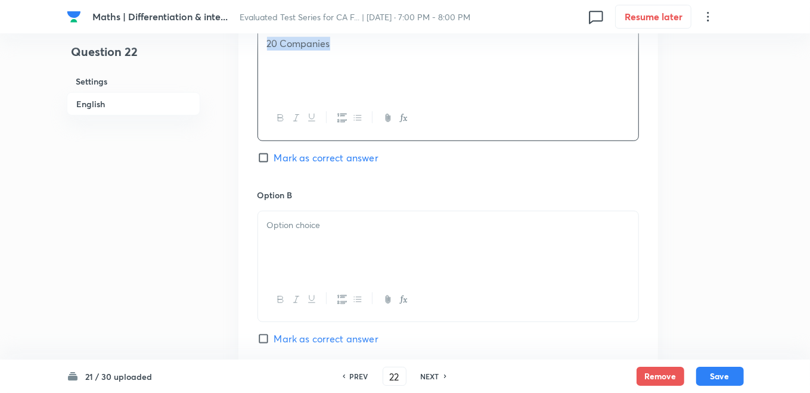
scroll to position [596, 0]
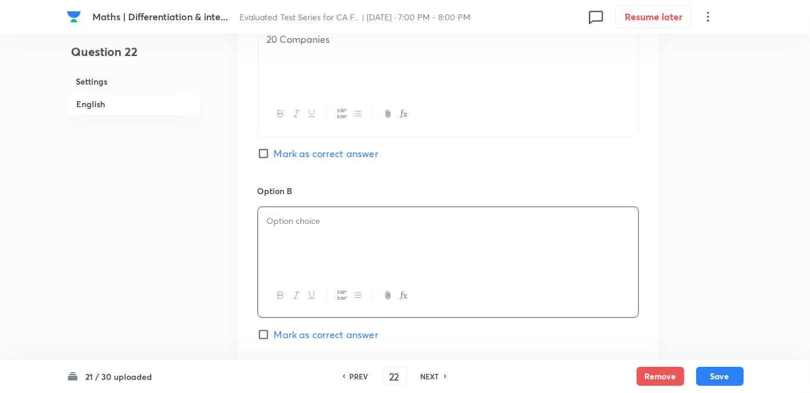
paste div
click at [271, 216] on p "20 Companies" at bounding box center [448, 222] width 362 height 14
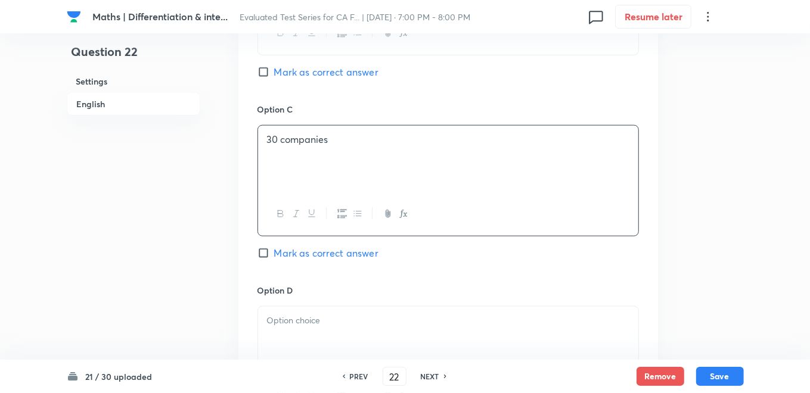
scroll to position [993, 0]
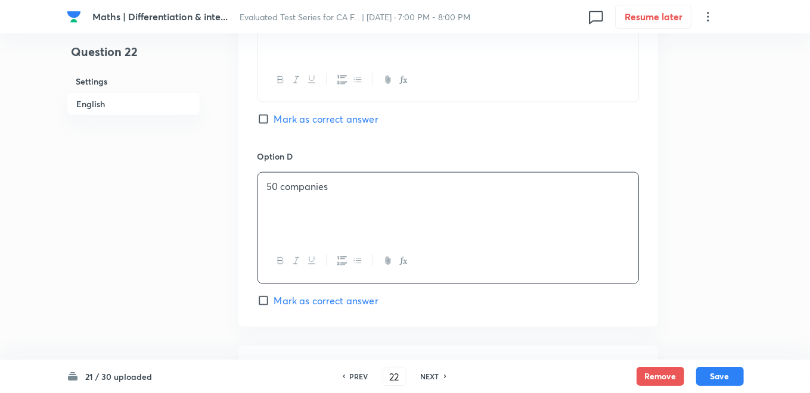
click at [265, 299] on input "Mark as correct answer" at bounding box center [266, 301] width 17 height 12
checkbox input "true"
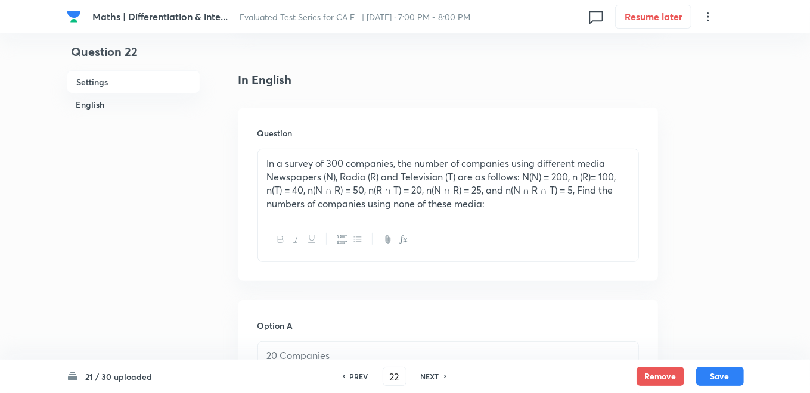
scroll to position [265, 0]
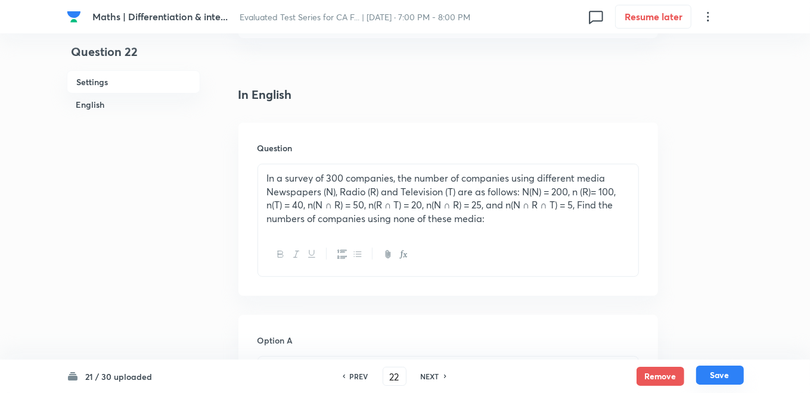
click at [730, 373] on button "Save" at bounding box center [720, 375] width 48 height 19
type input "23"
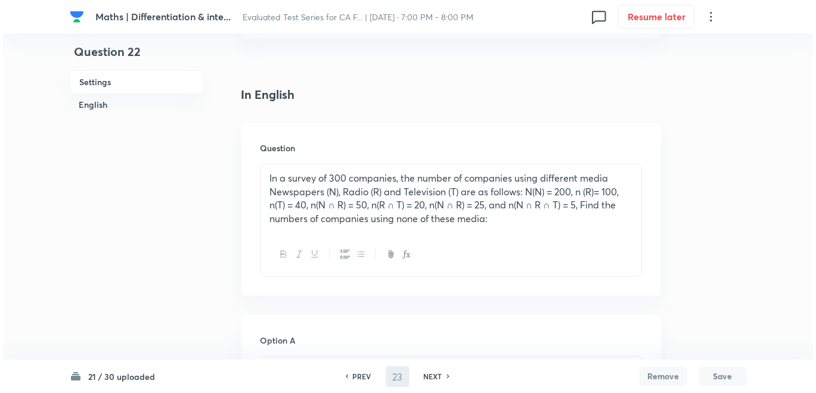
scroll to position [0, 0]
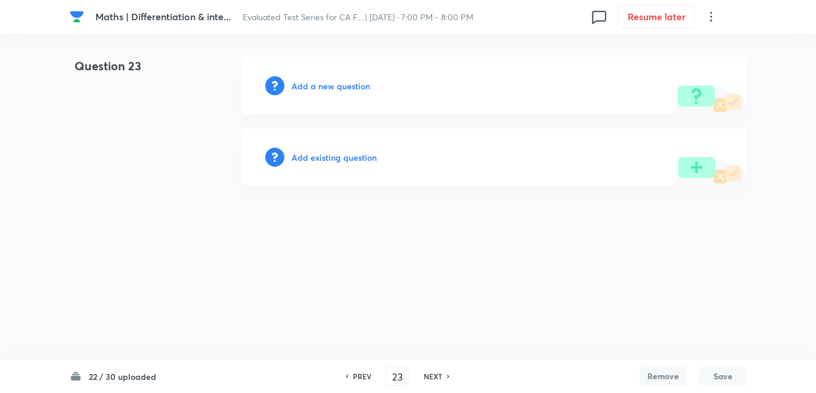
click at [320, 88] on h6 "Add a new question" at bounding box center [331, 86] width 79 height 13
click at [320, 88] on h6 "Choose a question type" at bounding box center [338, 86] width 92 height 13
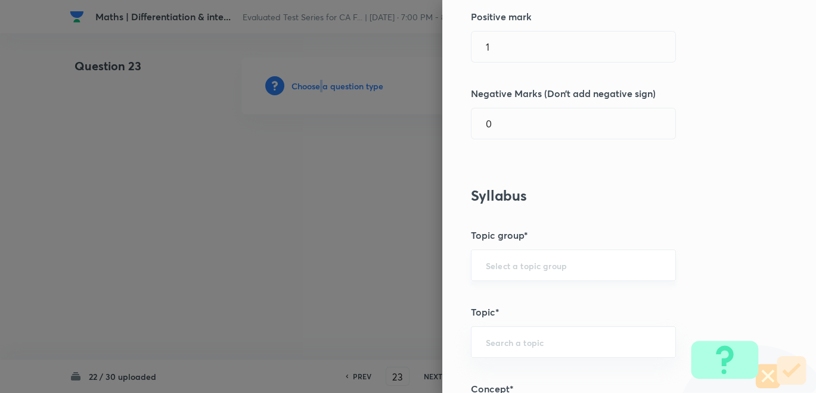
scroll to position [331, 0]
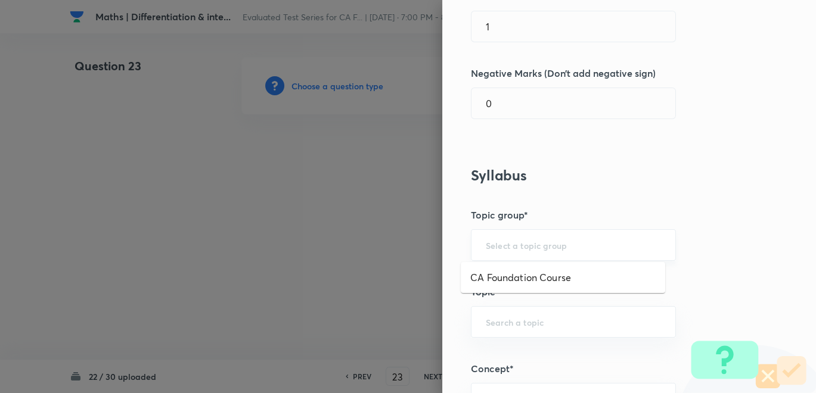
click at [517, 243] on input "text" at bounding box center [573, 245] width 175 height 11
click at [517, 265] on ul "CA Foundation Course" at bounding box center [563, 277] width 204 height 31
click at [513, 272] on li "CA Foundation Course" at bounding box center [563, 277] width 204 height 21
type input "CA Foundation Course"
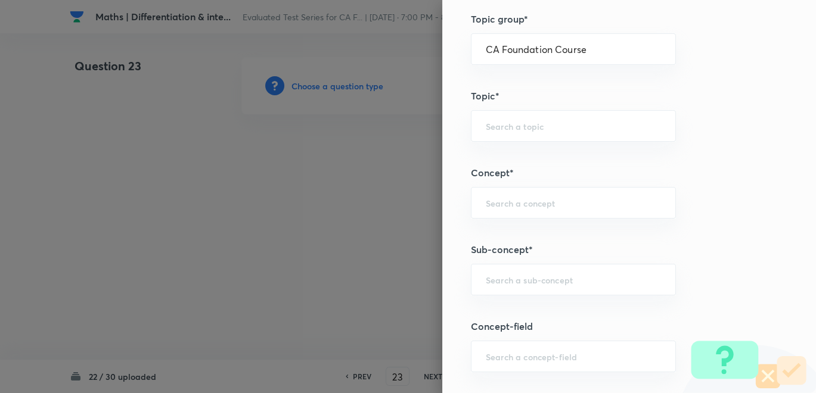
scroll to position [529, 0]
click at [501, 122] on input "text" at bounding box center [573, 123] width 175 height 11
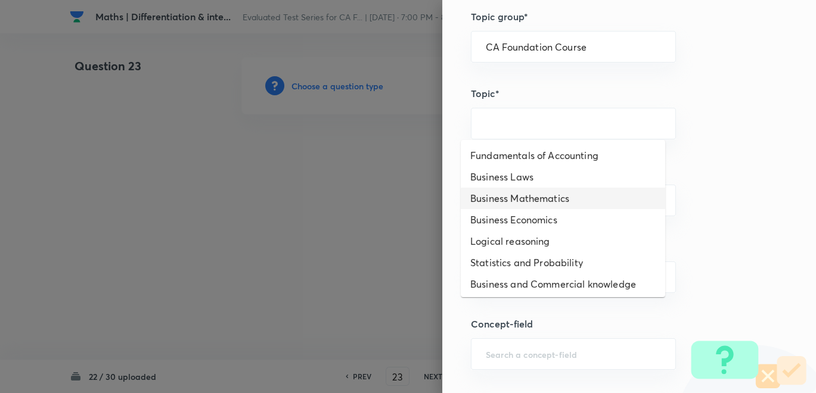
click at [516, 200] on li "Business Mathematics" at bounding box center [563, 198] width 204 height 21
type input "Business Mathematics"
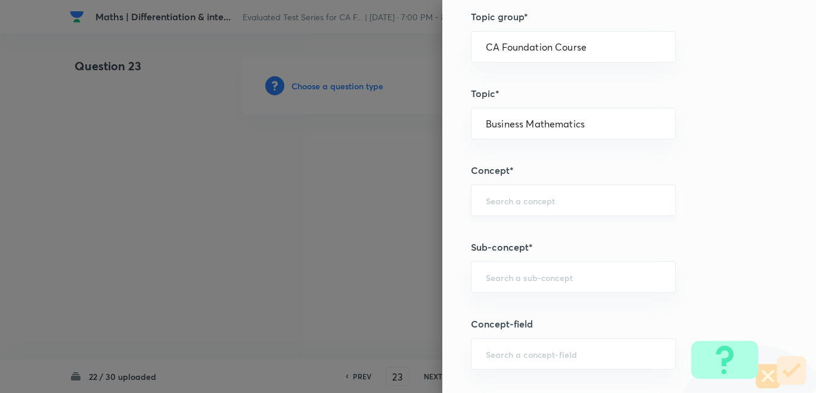
click at [507, 207] on div "​" at bounding box center [573, 201] width 205 height 32
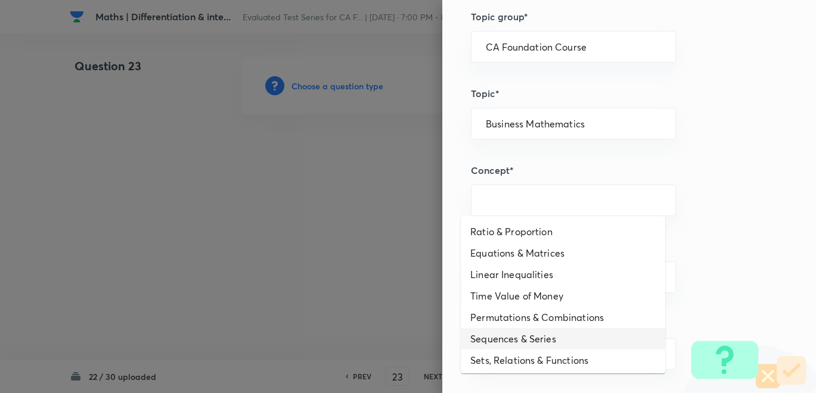
click at [525, 334] on li "Sequences & Series" at bounding box center [563, 338] width 204 height 21
type input "Sequences & Series"
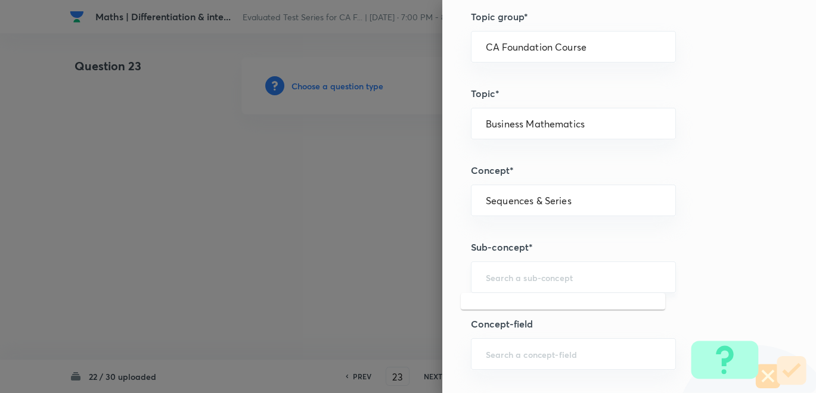
click at [507, 279] on input "text" at bounding box center [573, 277] width 175 height 11
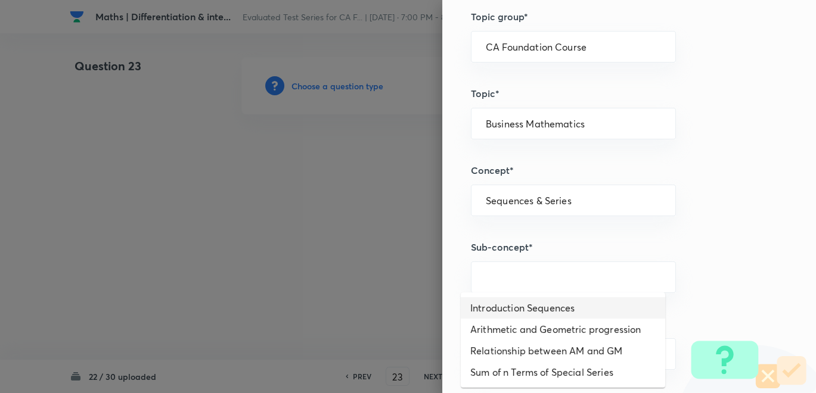
click at [507, 302] on li "Introduction Sequences" at bounding box center [563, 307] width 204 height 21
type input "Introduction Sequences"
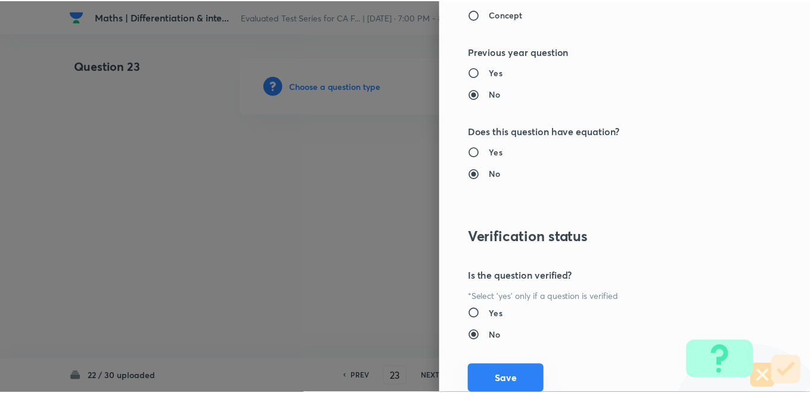
scroll to position [1228, 0]
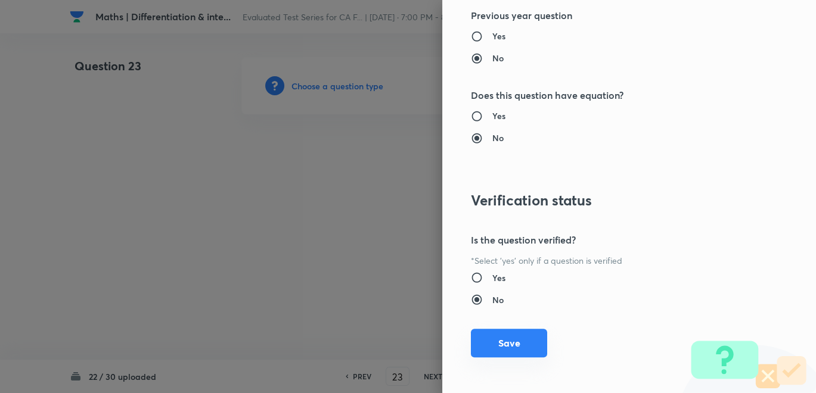
click at [521, 332] on button "Save" at bounding box center [509, 343] width 76 height 29
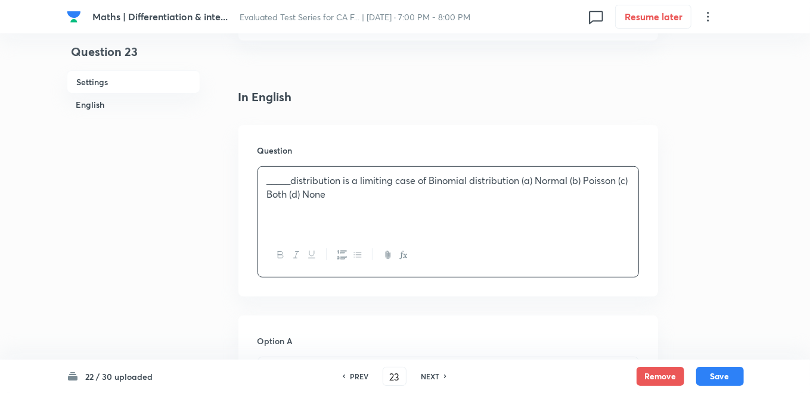
scroll to position [265, 0]
drag, startPoint x: 582, startPoint y: 178, endPoint x: 624, endPoint y: 173, distance: 41.4
click at [624, 173] on p "_____distribution is a limiting case of Binomial distribution (a) Normal (b) Po…" at bounding box center [448, 185] width 362 height 27
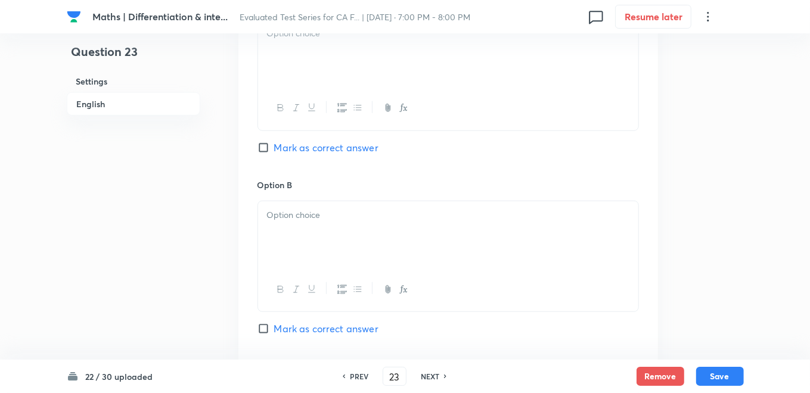
scroll to position [662, 0]
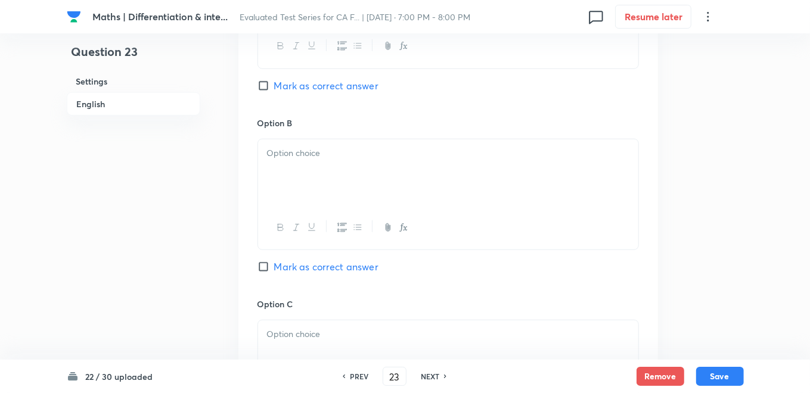
click at [313, 147] on p at bounding box center [448, 154] width 362 height 14
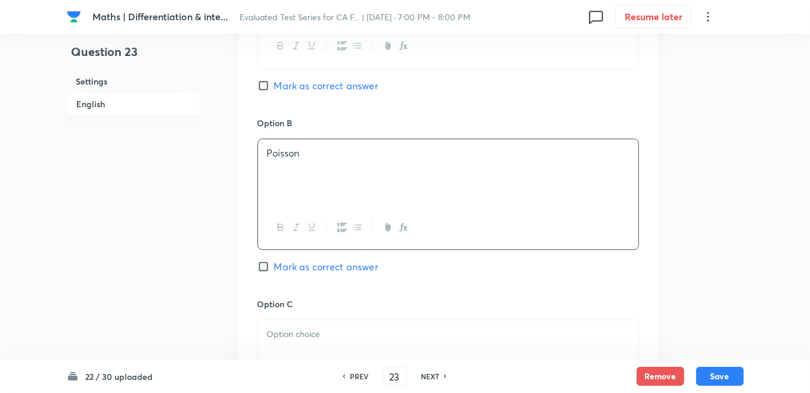
click at [271, 272] on label "Mark as correct answer" at bounding box center [318, 267] width 121 height 14
click at [271, 272] on input "Mark as correct answer" at bounding box center [266, 267] width 17 height 12
checkbox input "true"
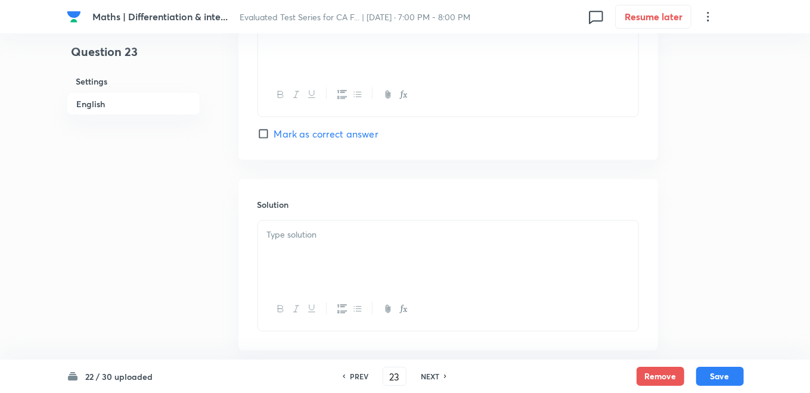
scroll to position [1219, 0]
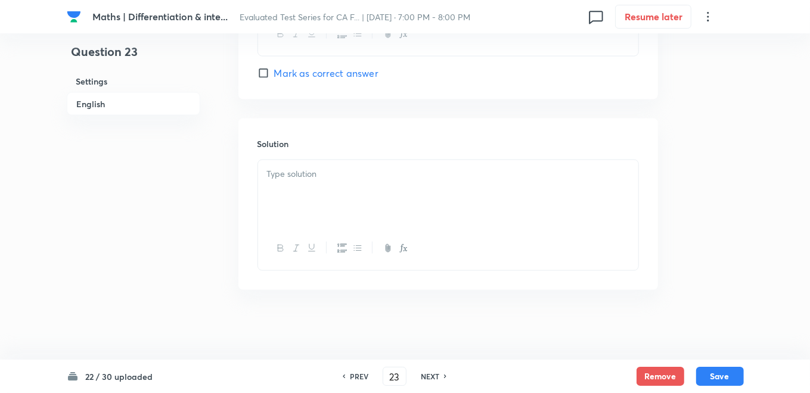
click at [306, 189] on div at bounding box center [448, 193] width 380 height 67
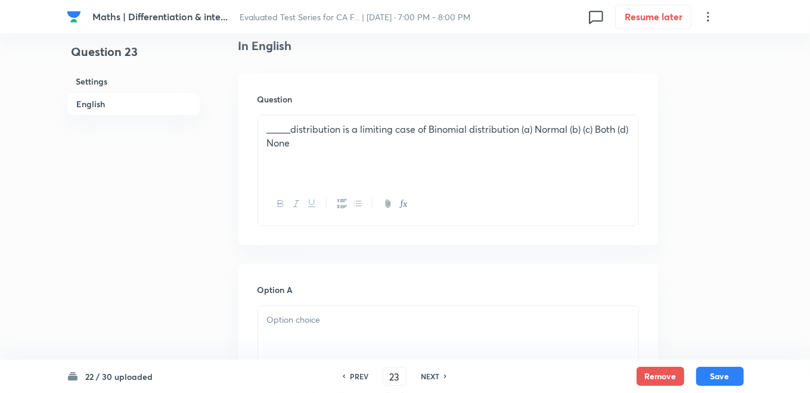
scroll to position [292, 0]
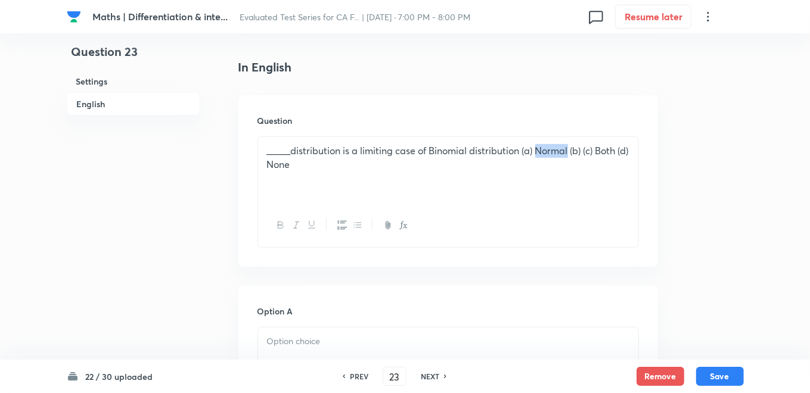
drag, startPoint x: 536, startPoint y: 148, endPoint x: 569, endPoint y: 152, distance: 33.6
click at [569, 152] on p "_____distribution is a limiting case of Binomial distribution (a) Normal (b) (c…" at bounding box center [448, 157] width 362 height 27
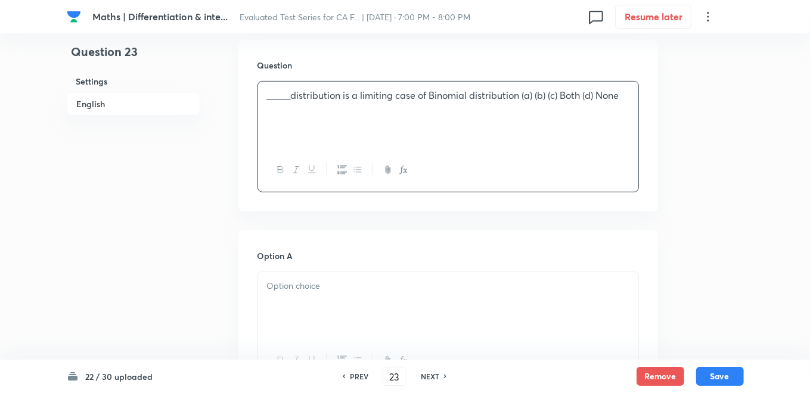
scroll to position [424, 0]
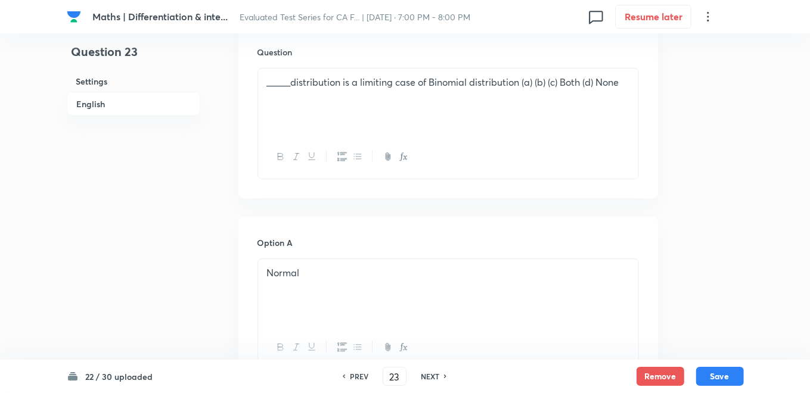
scroll to position [226, 0]
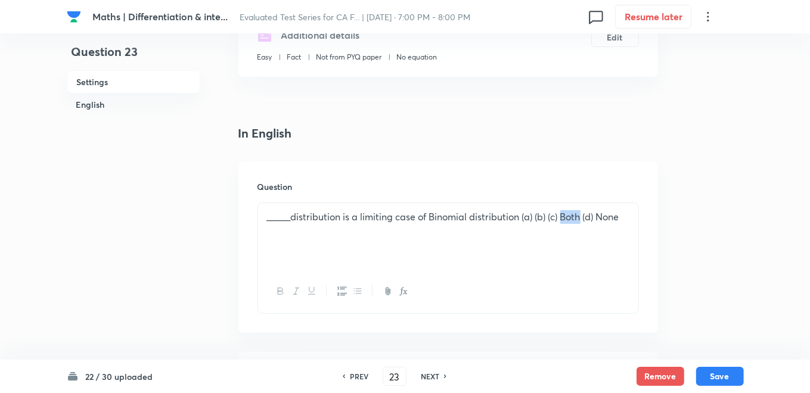
drag, startPoint x: 563, startPoint y: 219, endPoint x: 581, endPoint y: 215, distance: 18.4
click at [581, 215] on p "_____distribution is a limiting case of Binomial distribution (a) (b) (c) Both …" at bounding box center [448, 217] width 362 height 14
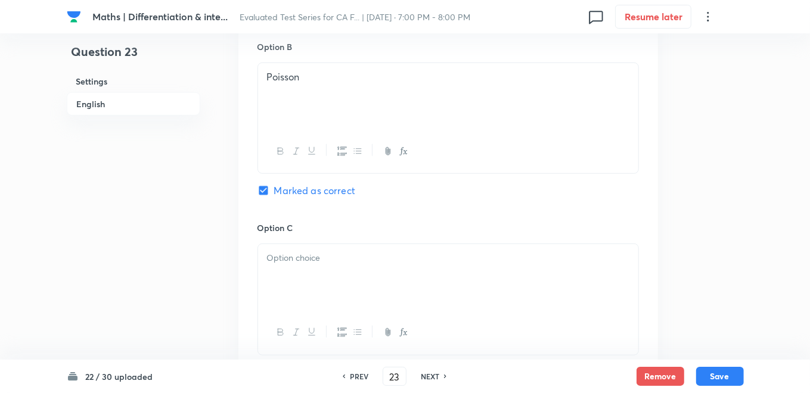
scroll to position [756, 0]
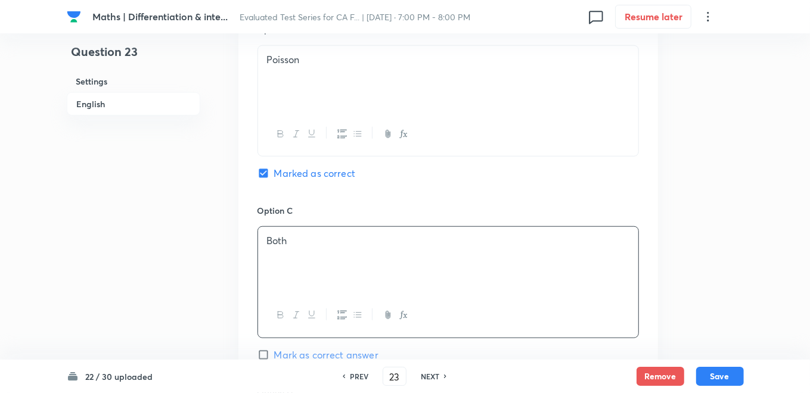
click at [510, 207] on h6 "Option C" at bounding box center [449, 210] width 382 height 13
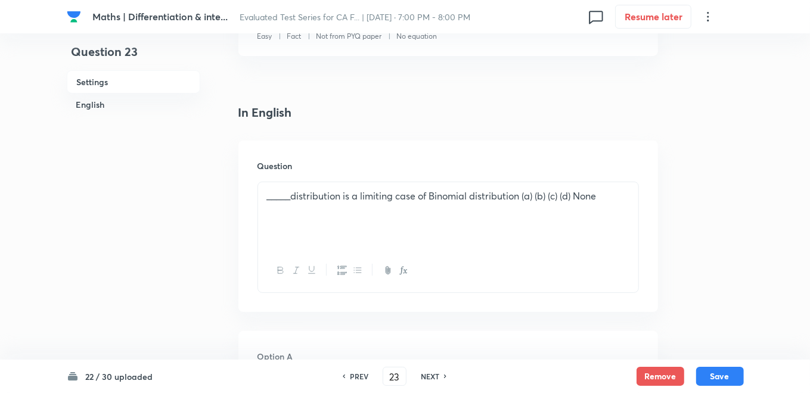
scroll to position [226, 0]
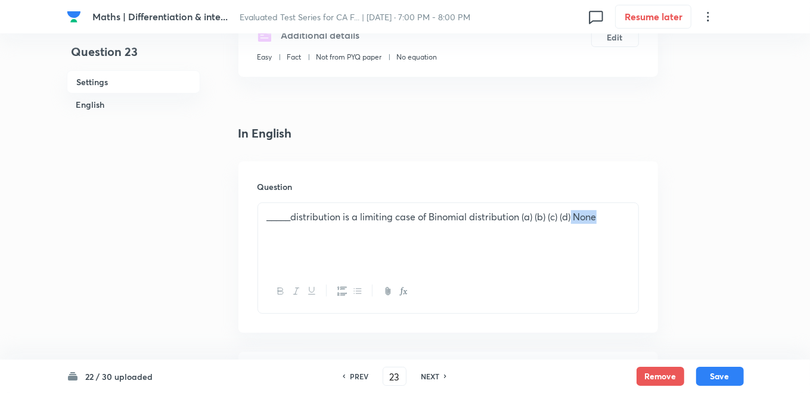
drag, startPoint x: 577, startPoint y: 219, endPoint x: 607, endPoint y: 217, distance: 30.5
click at [607, 217] on p "_____distribution is a limiting case of Binomial distribution (a) (b) (c) (d) N…" at bounding box center [448, 217] width 362 height 14
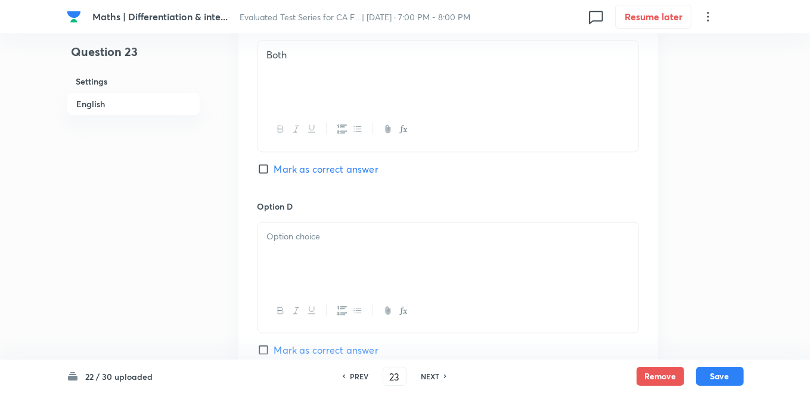
scroll to position [954, 0]
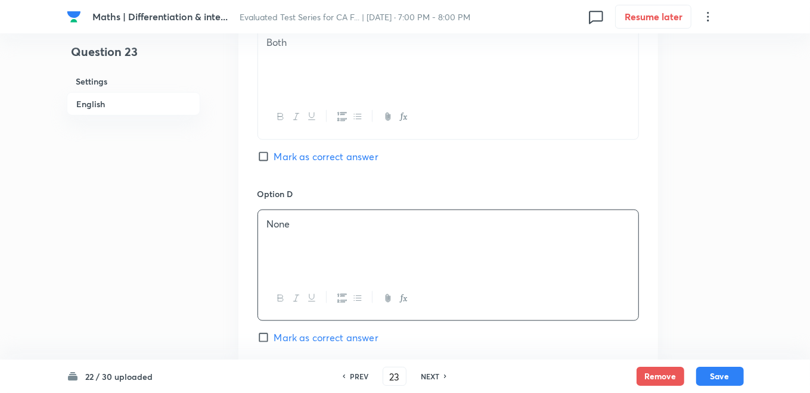
click at [391, 176] on div "Option C Both [PERSON_NAME] as correct answer" at bounding box center [449, 96] width 382 height 181
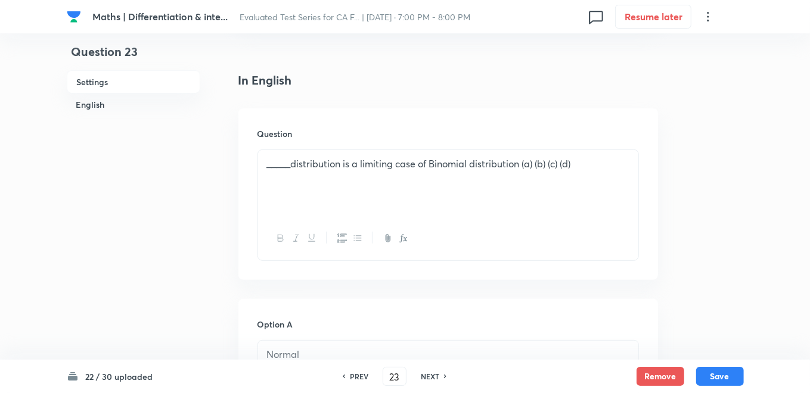
scroll to position [226, 0]
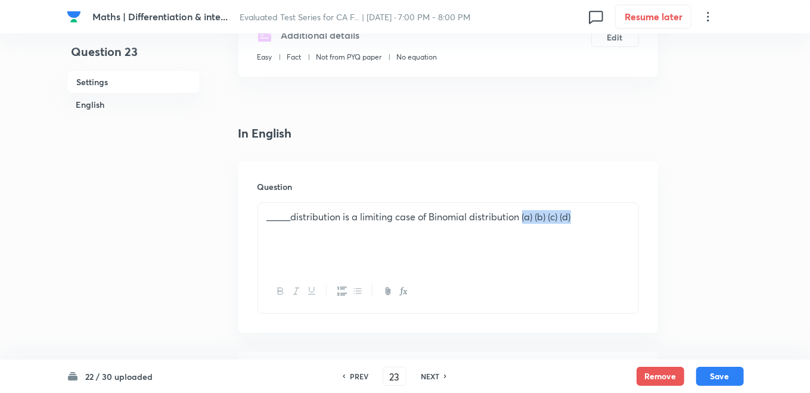
drag, startPoint x: 525, startPoint y: 219, endPoint x: 615, endPoint y: 227, distance: 90.9
click at [615, 227] on div "_____distribution is a limiting case of Binomial distribution (a) (b) (c) (d)" at bounding box center [448, 236] width 380 height 67
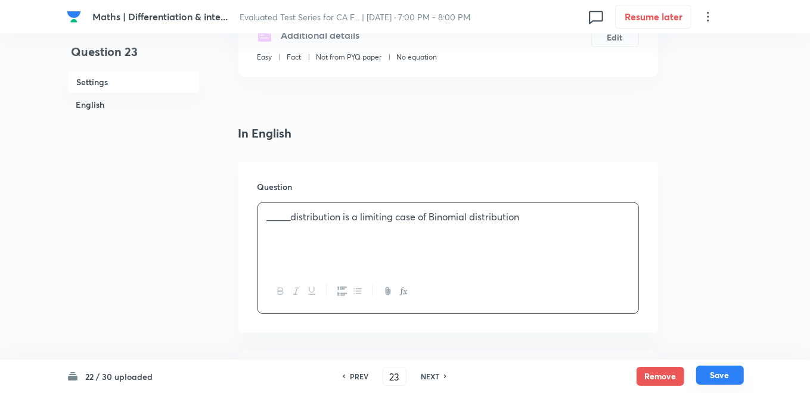
click at [718, 373] on button "Save" at bounding box center [720, 375] width 48 height 19
type input "24"
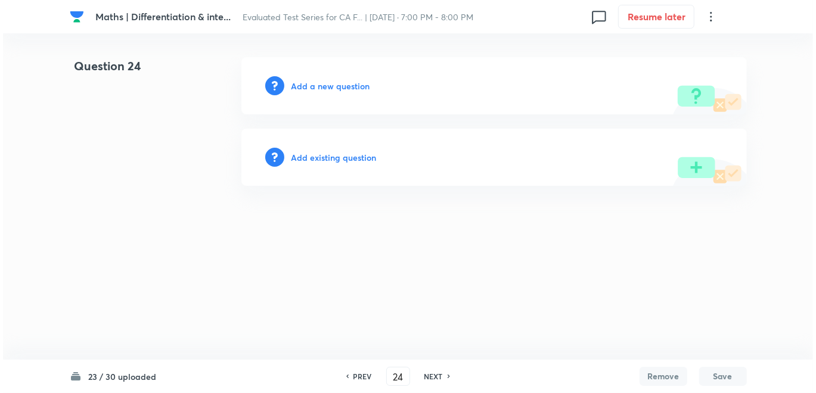
scroll to position [0, 0]
click at [338, 88] on h6 "Add a new question" at bounding box center [331, 86] width 79 height 13
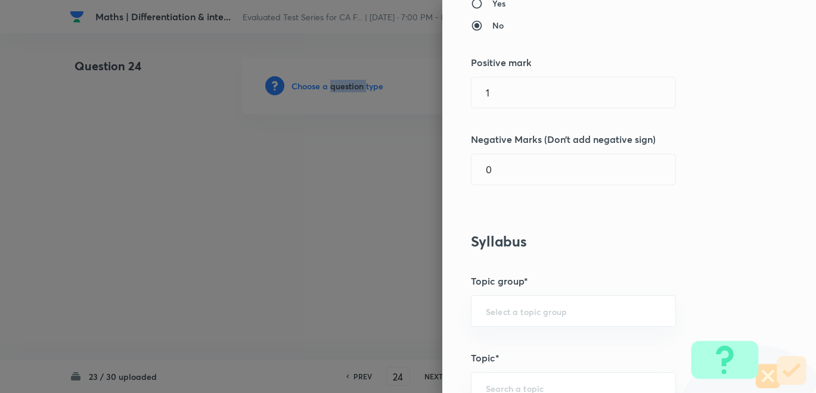
scroll to position [463, 0]
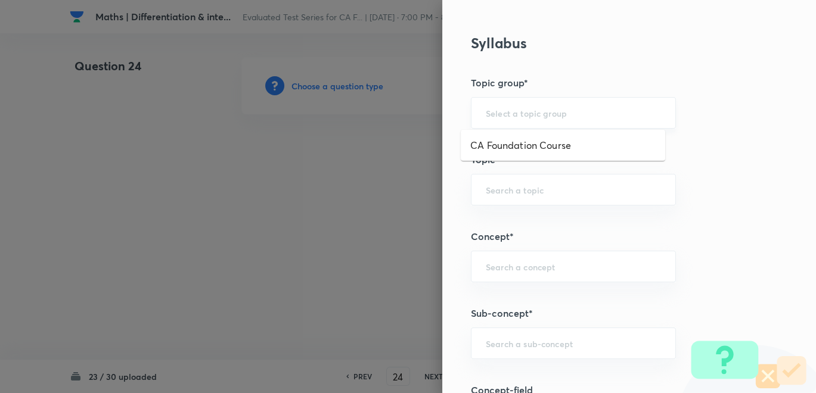
click at [506, 117] on input "text" at bounding box center [573, 112] width 175 height 11
click at [506, 142] on li "CA Foundation Course" at bounding box center [563, 145] width 204 height 21
type input "CA Foundation Course"
click at [492, 186] on input "text" at bounding box center [573, 189] width 175 height 11
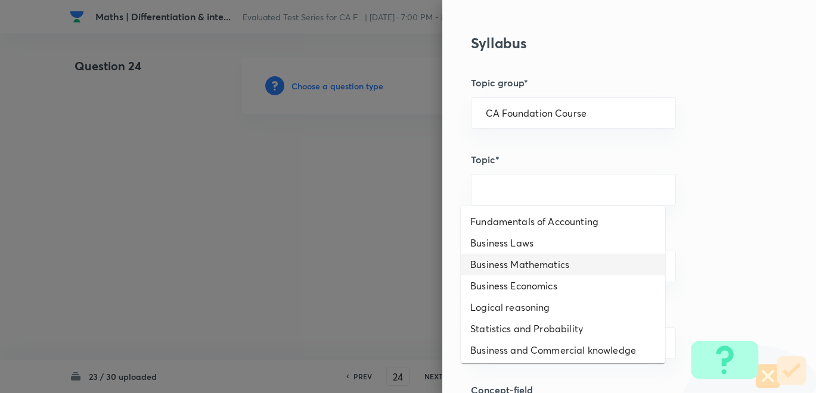
click at [516, 264] on li "Business Mathematics" at bounding box center [563, 264] width 204 height 21
type input "Business Mathematics"
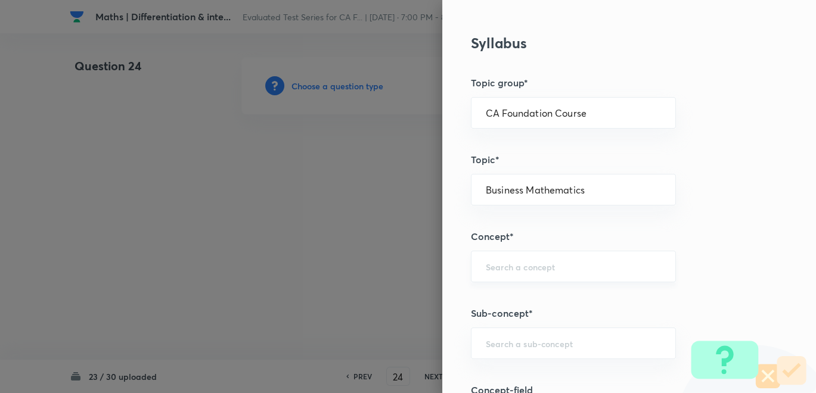
click at [506, 278] on div "​" at bounding box center [573, 267] width 205 height 32
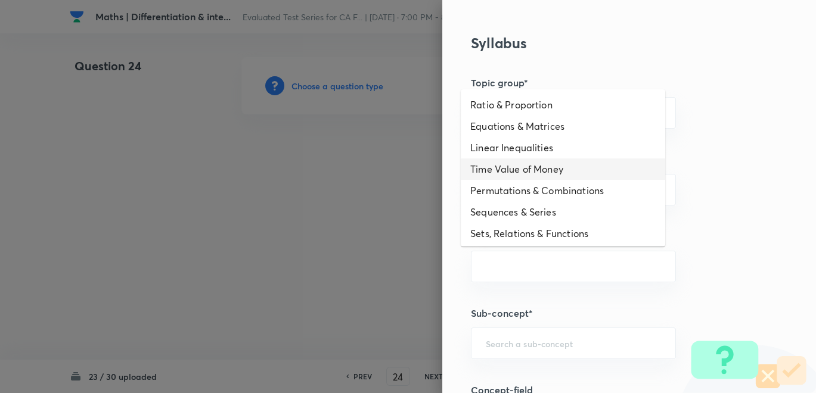
click at [517, 176] on li "Time Value of Money" at bounding box center [563, 169] width 204 height 21
type input "Time Value of Money"
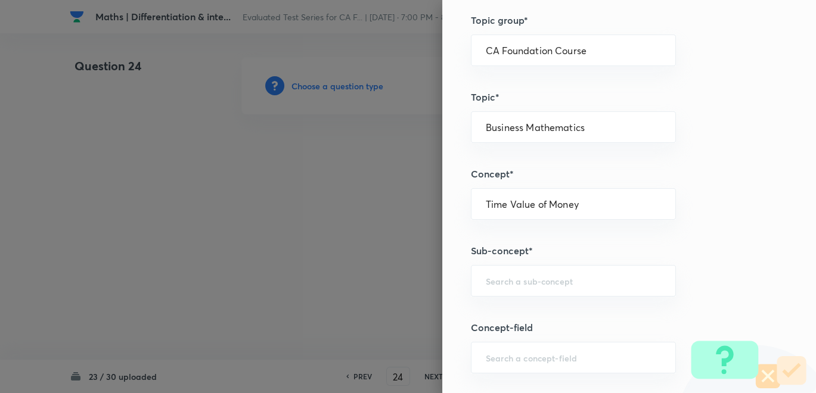
scroll to position [596, 0]
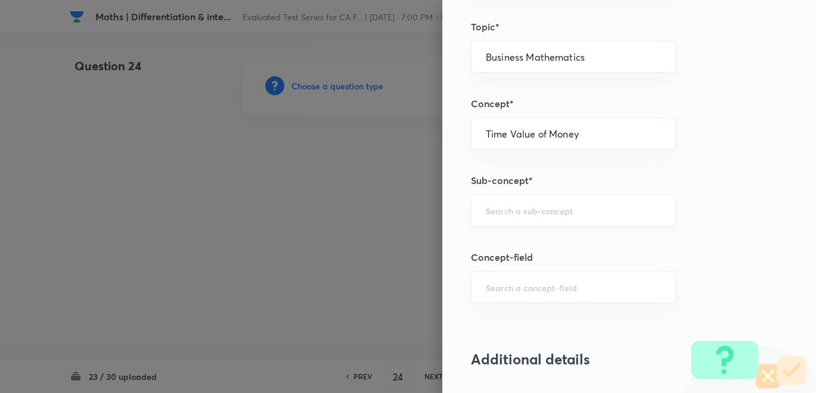
click at [512, 218] on div "​" at bounding box center [573, 211] width 205 height 32
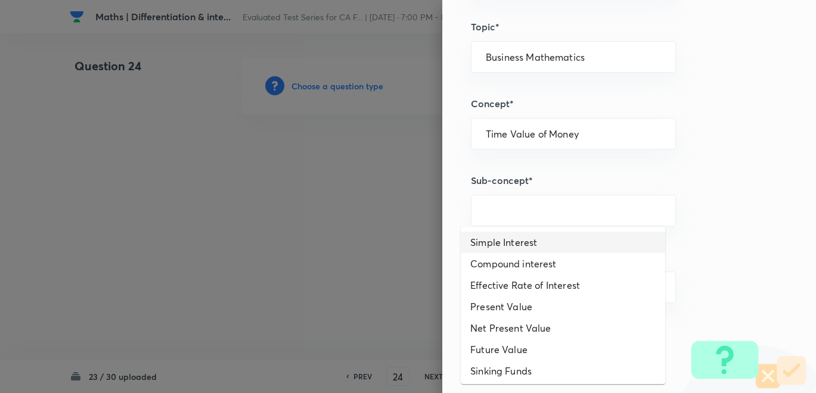
click at [513, 250] on li "Simple Interest" at bounding box center [563, 242] width 204 height 21
type input "Simple Interest"
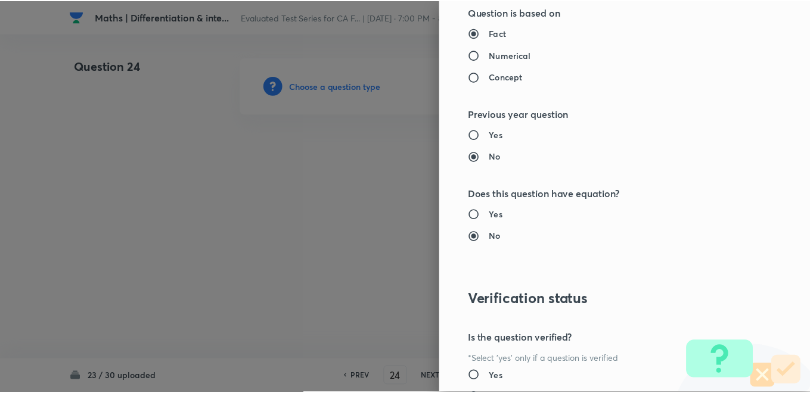
scroll to position [1228, 0]
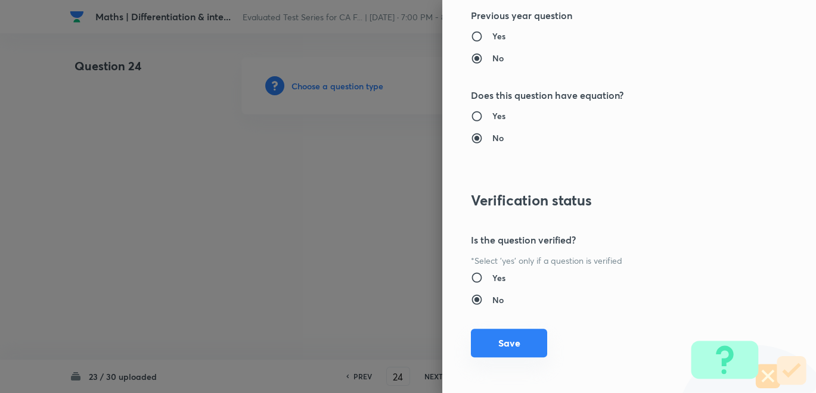
click at [507, 341] on button "Save" at bounding box center [509, 343] width 76 height 29
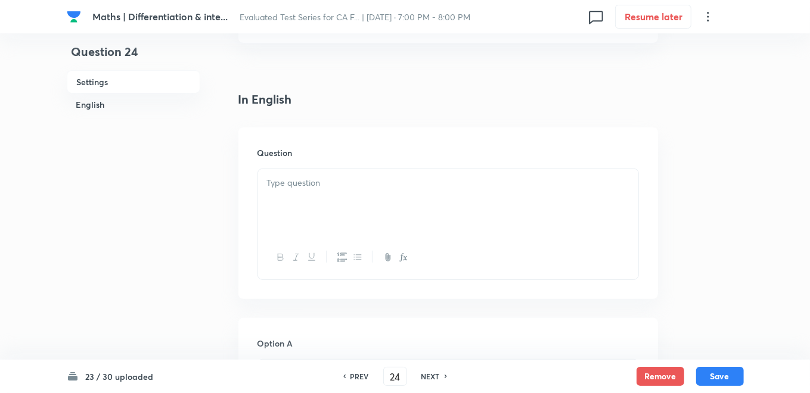
scroll to position [265, 0]
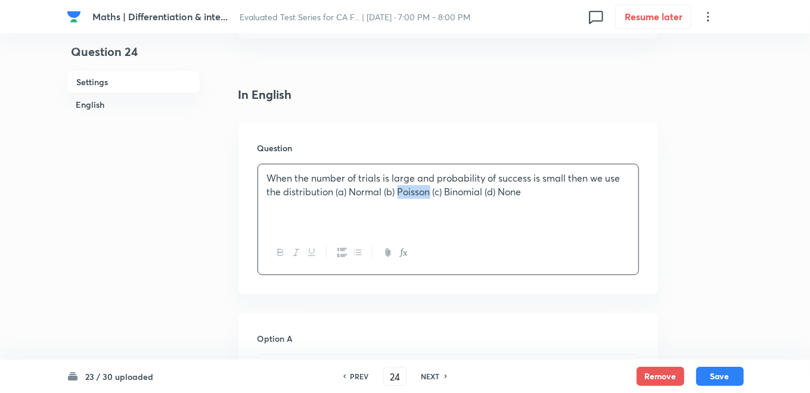
drag, startPoint x: 399, startPoint y: 190, endPoint x: 429, endPoint y: 191, distance: 29.8
click at [429, 191] on p "When the number of trials is large and probability of success is small then we …" at bounding box center [448, 185] width 362 height 27
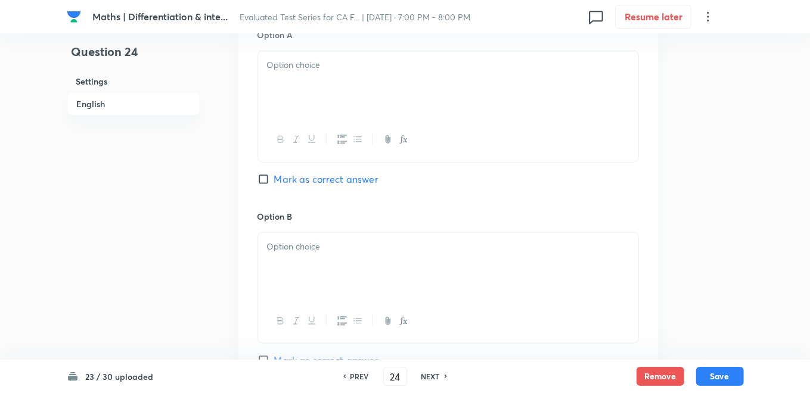
scroll to position [662, 0]
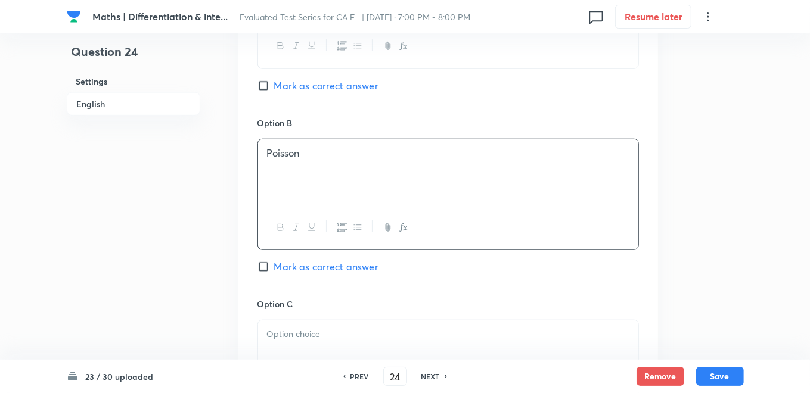
click at [268, 263] on input "Mark as correct answer" at bounding box center [266, 267] width 17 height 12
checkbox input "true"
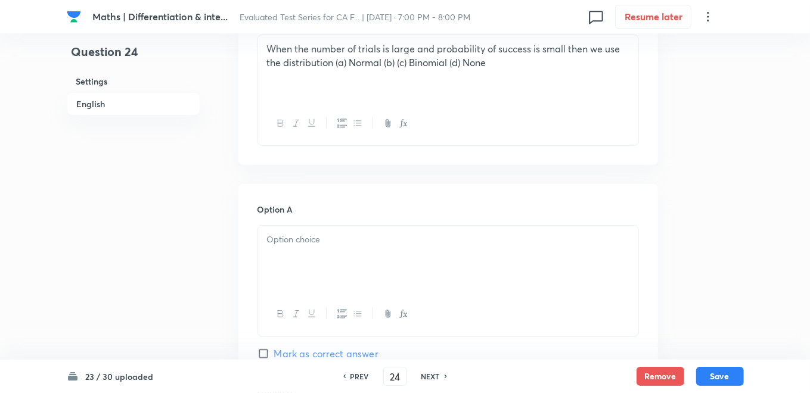
scroll to position [331, 0]
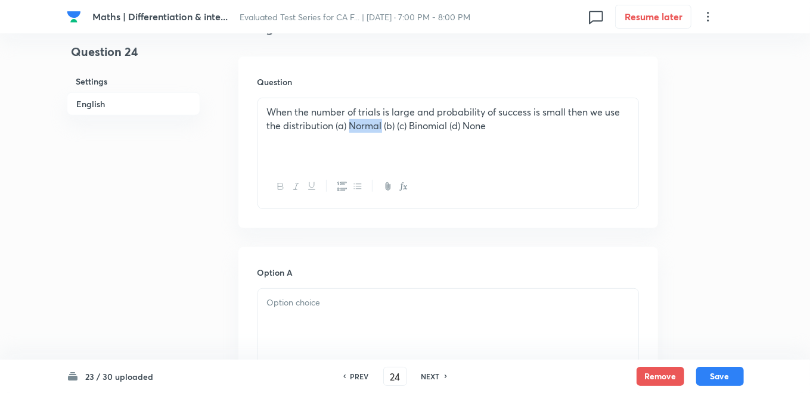
drag, startPoint x: 351, startPoint y: 126, endPoint x: 381, endPoint y: 127, distance: 30.4
click at [381, 127] on p "When the number of trials is large and probability of success is small then we …" at bounding box center [448, 119] width 362 height 27
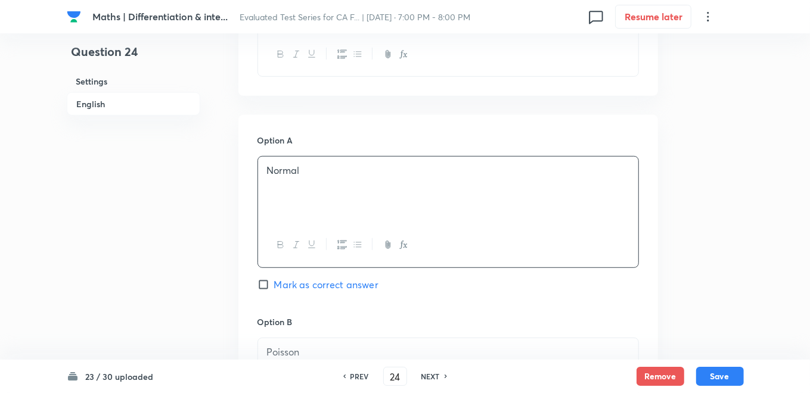
scroll to position [265, 0]
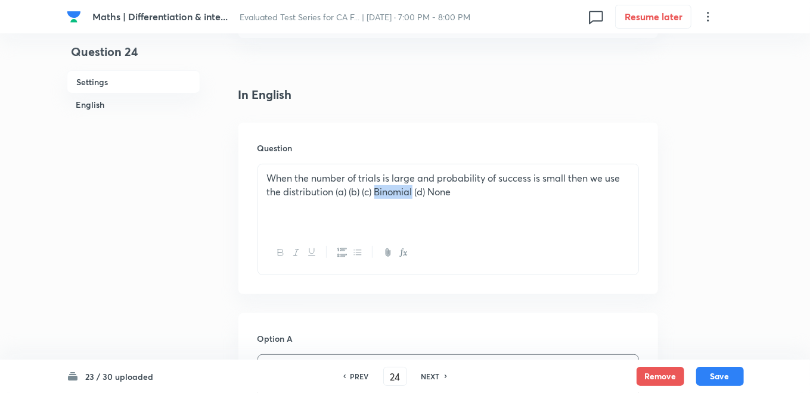
drag, startPoint x: 374, startPoint y: 190, endPoint x: 413, endPoint y: 189, distance: 38.8
click at [413, 189] on p "When the number of trials is large and probability of success is small then we …" at bounding box center [448, 185] width 362 height 27
drag, startPoint x: 390, startPoint y: 190, endPoint x: 421, endPoint y: 190, distance: 31.0
click at [419, 190] on p "When the number of trials is large and probability of success is small then we …" at bounding box center [448, 185] width 362 height 27
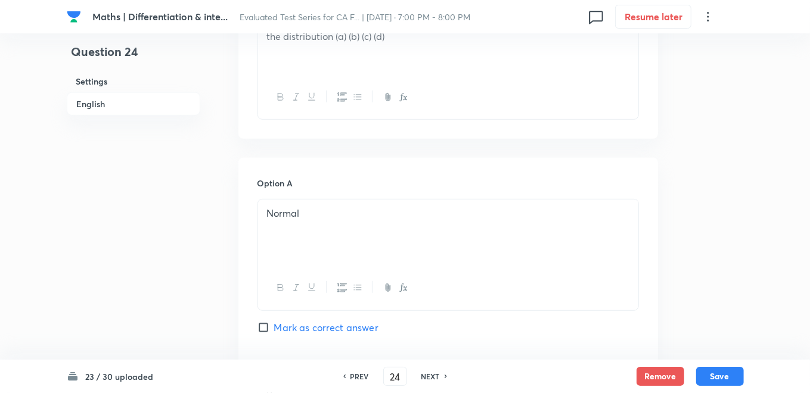
scroll to position [226, 0]
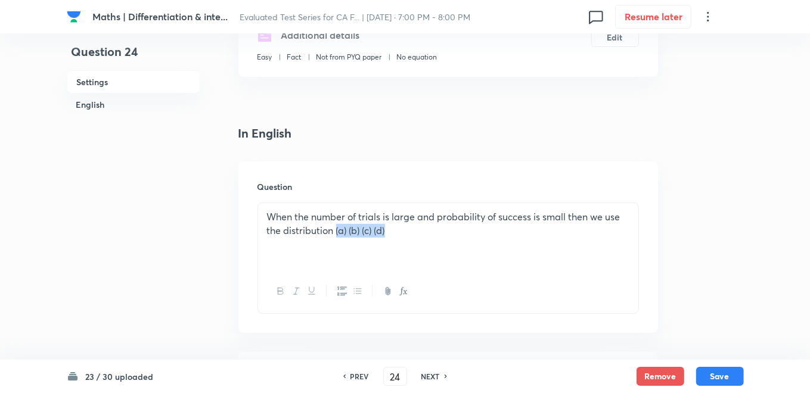
drag, startPoint x: 336, startPoint y: 229, endPoint x: 428, endPoint y: 230, distance: 91.8
click at [428, 230] on p "When the number of trials is large and probability of success is small then we …" at bounding box center [448, 223] width 362 height 27
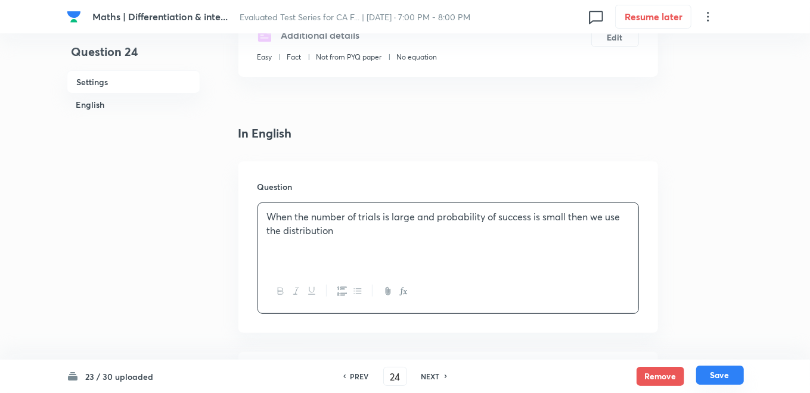
click at [717, 371] on button "Save" at bounding box center [720, 375] width 48 height 19
type input "25"
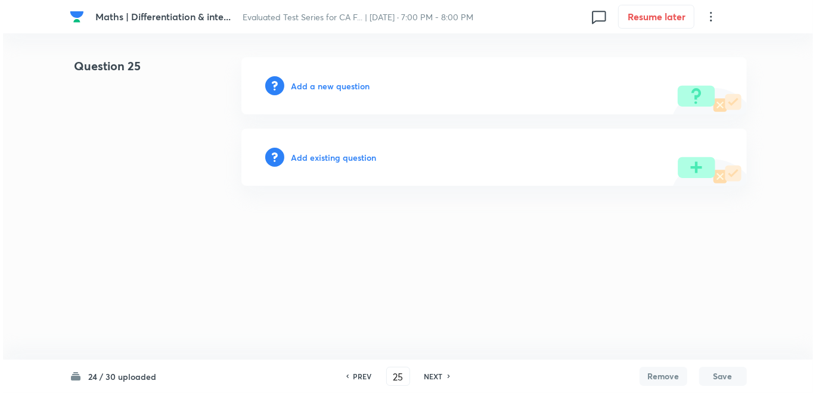
scroll to position [0, 0]
click at [332, 83] on h6 "Add a new question" at bounding box center [331, 86] width 79 height 13
click at [332, 83] on h6 "Choose a question type" at bounding box center [338, 86] width 92 height 13
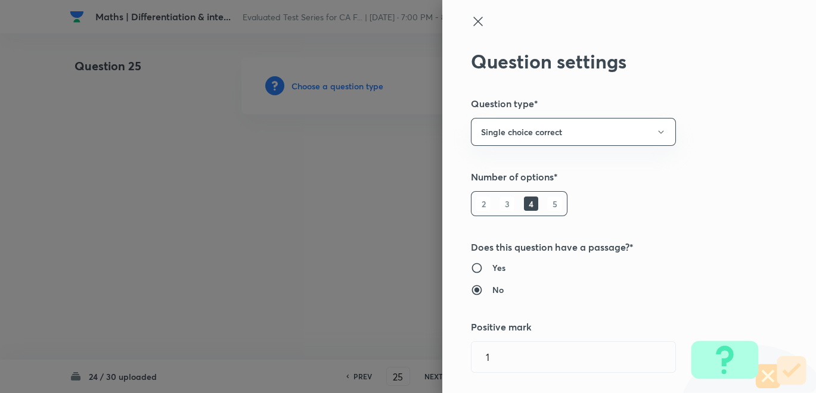
click at [385, 262] on div at bounding box center [408, 196] width 816 height 393
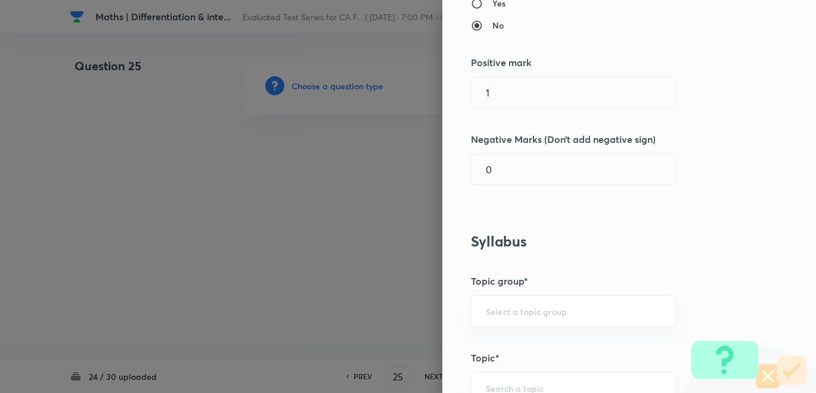
scroll to position [463, 0]
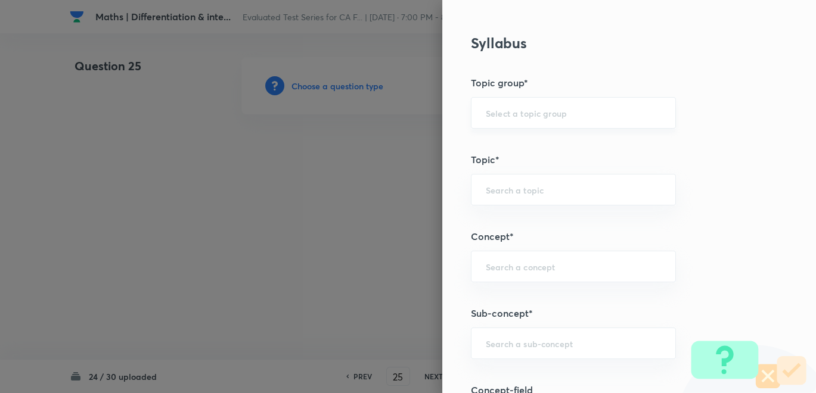
click at [527, 102] on div "​" at bounding box center [573, 113] width 205 height 32
click at [529, 144] on li "CA Foundation Course" at bounding box center [563, 145] width 204 height 21
type input "CA Foundation Course"
click at [515, 188] on input "text" at bounding box center [573, 189] width 175 height 11
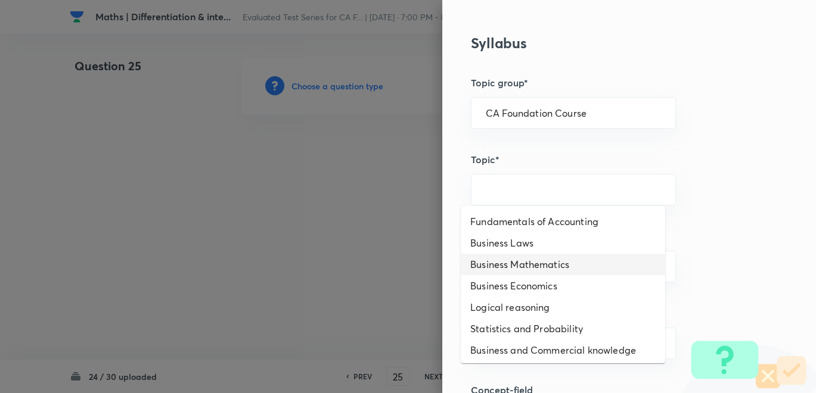
click at [513, 261] on li "Business Mathematics" at bounding box center [563, 264] width 204 height 21
type input "Business Mathematics"
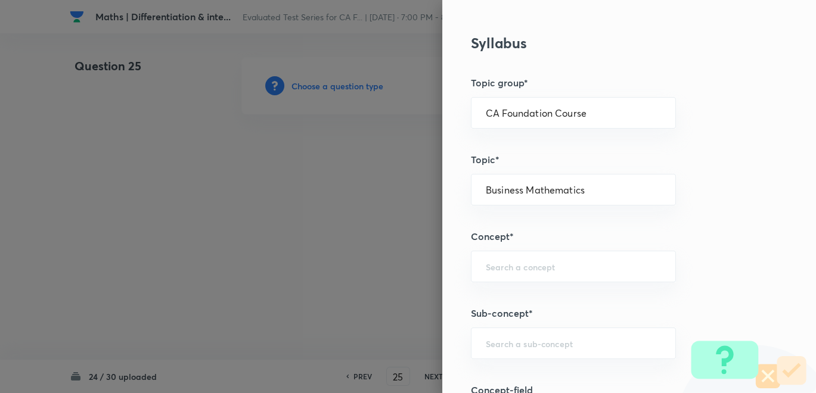
scroll to position [529, 0]
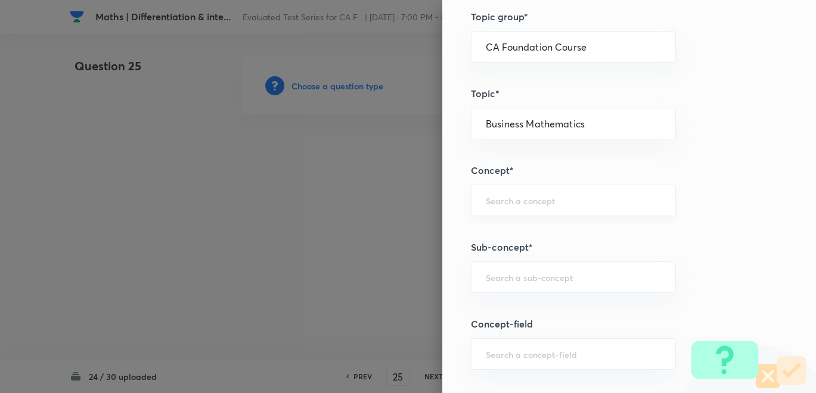
click at [517, 191] on div "​" at bounding box center [573, 201] width 205 height 32
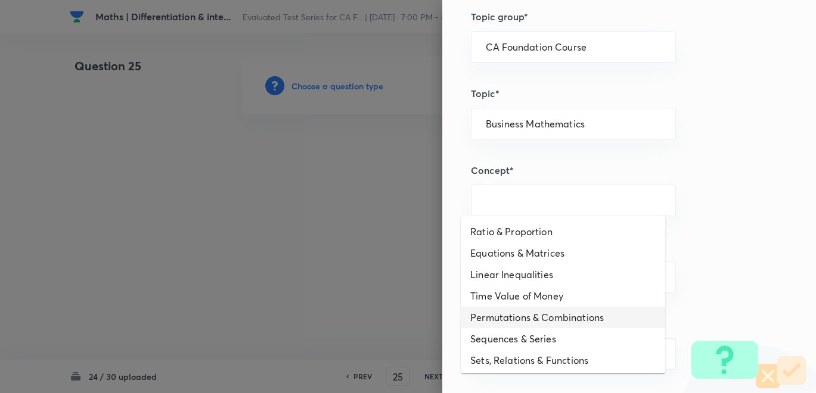
click at [527, 324] on li "Permutations & Combinations" at bounding box center [563, 317] width 204 height 21
type input "Permutations & Combinations"
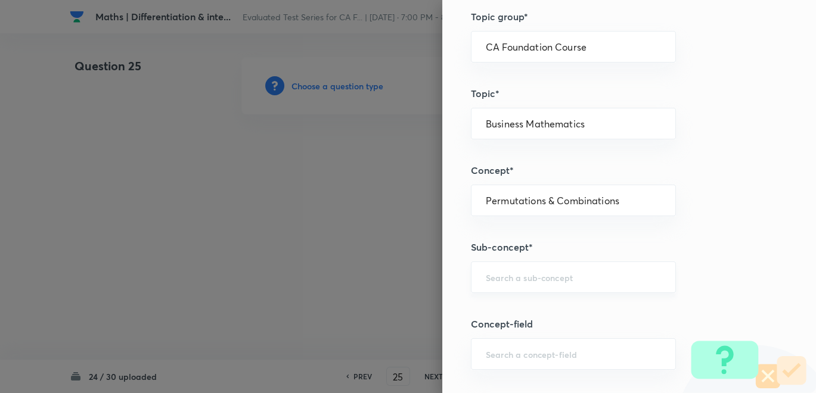
click at [507, 281] on div "​" at bounding box center [573, 278] width 205 height 32
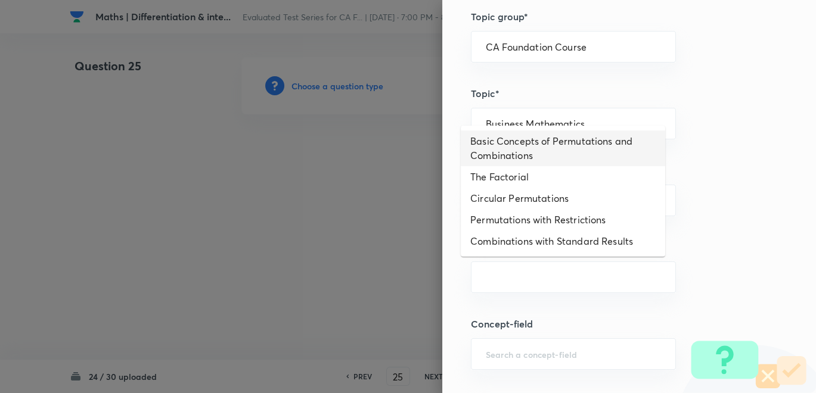
click at [504, 140] on li "Basic Concepts of Permutations and Combinations" at bounding box center [563, 149] width 204 height 36
type input "Basic Concepts of Permutations and Combinations"
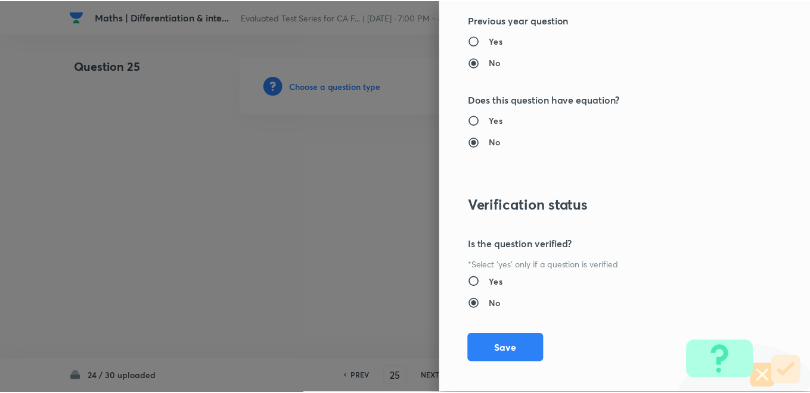
scroll to position [1228, 0]
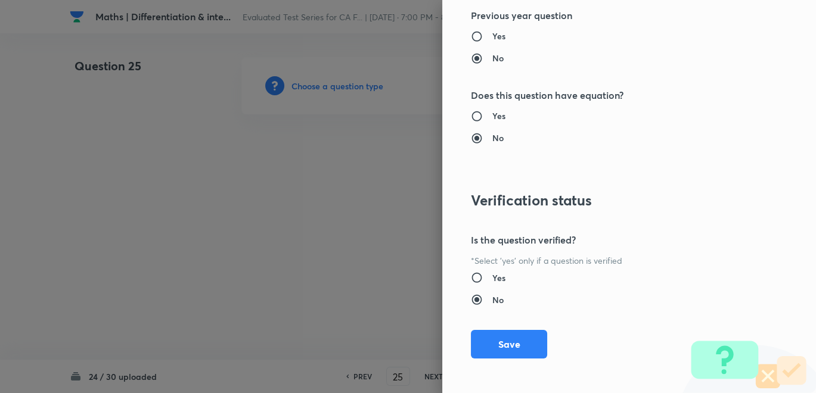
drag, startPoint x: 497, startPoint y: 338, endPoint x: 455, endPoint y: 285, distance: 67.1
click at [496, 339] on button "Save" at bounding box center [509, 344] width 76 height 29
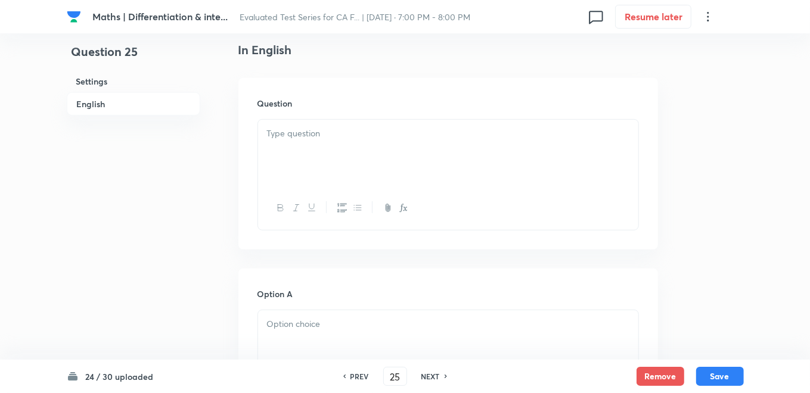
scroll to position [331, 0]
click at [350, 144] on div at bounding box center [448, 147] width 380 height 67
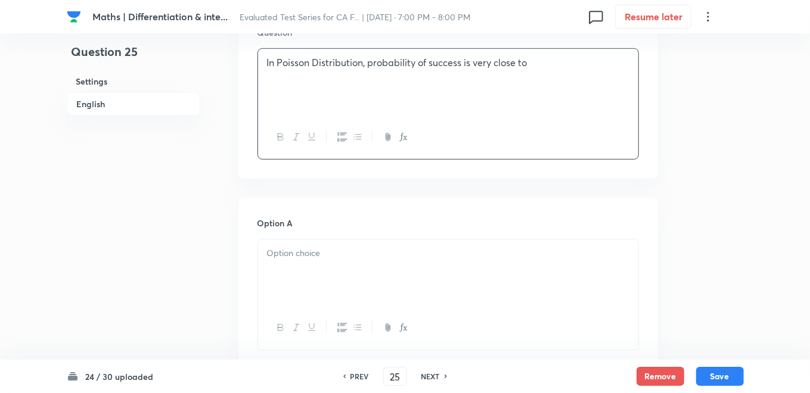
scroll to position [463, 0]
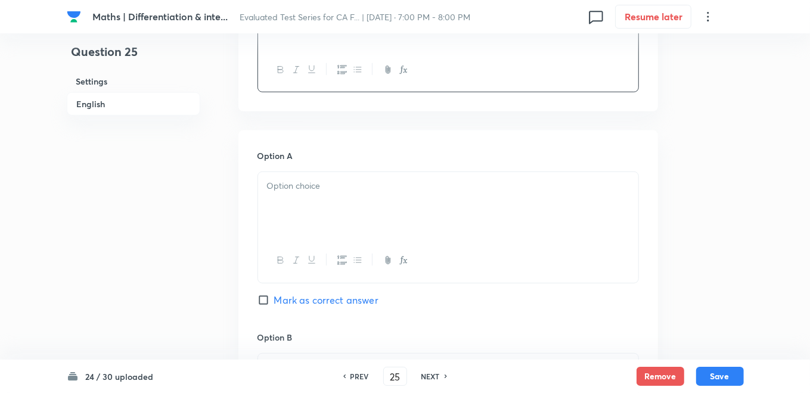
click at [306, 227] on div at bounding box center [448, 205] width 380 height 67
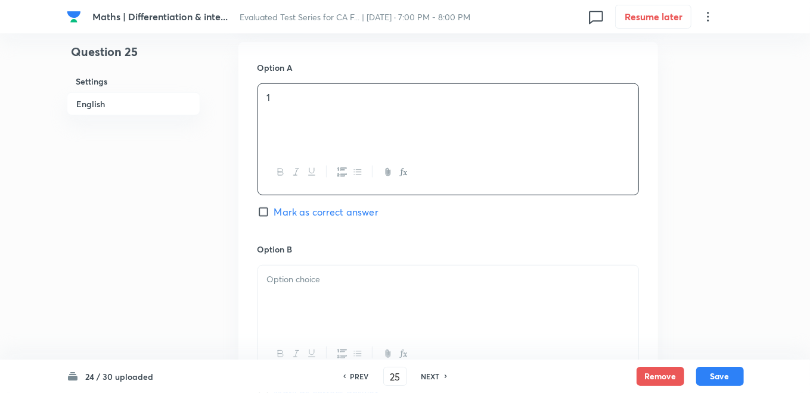
scroll to position [662, 0]
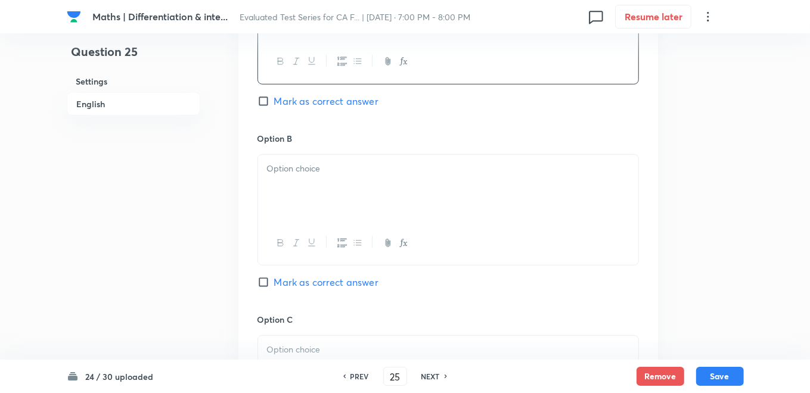
click at [315, 207] on div at bounding box center [448, 188] width 380 height 67
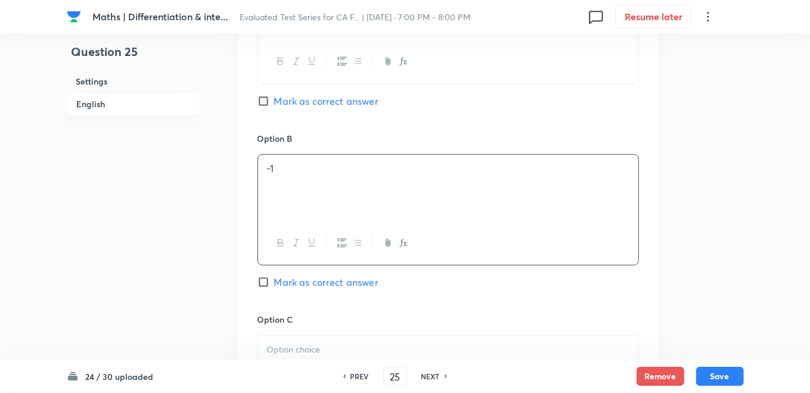
scroll to position [795, 0]
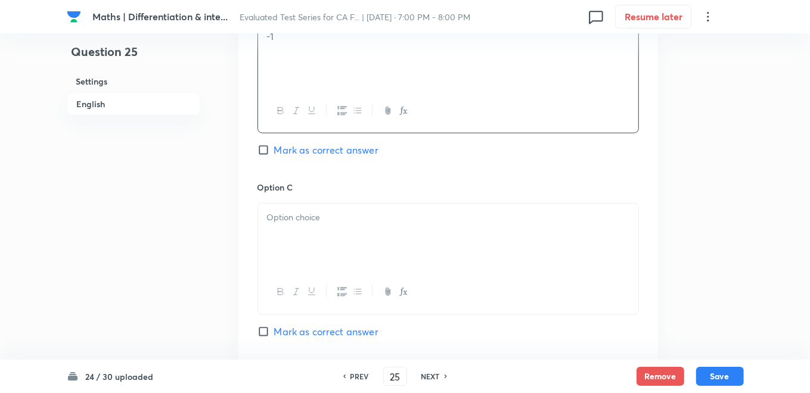
click at [311, 230] on div at bounding box center [448, 237] width 380 height 67
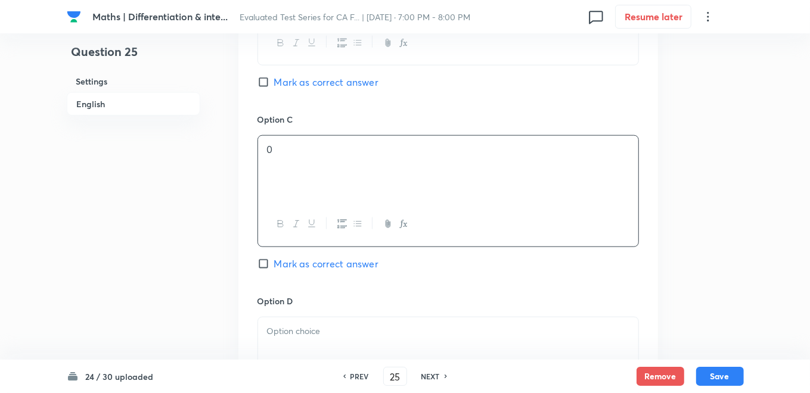
scroll to position [927, 0]
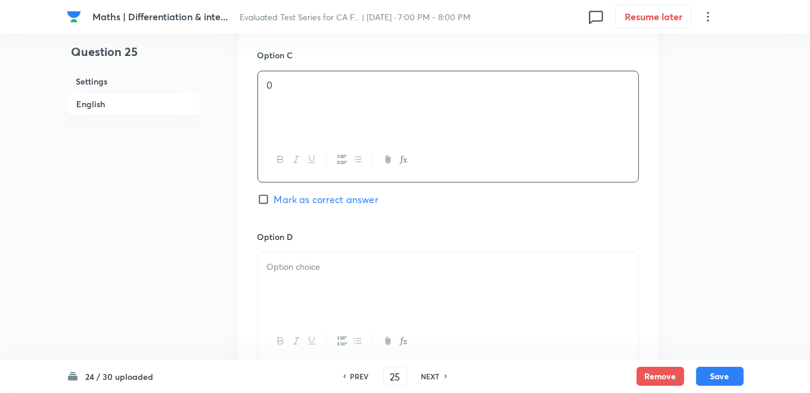
click at [311, 279] on div at bounding box center [448, 286] width 380 height 67
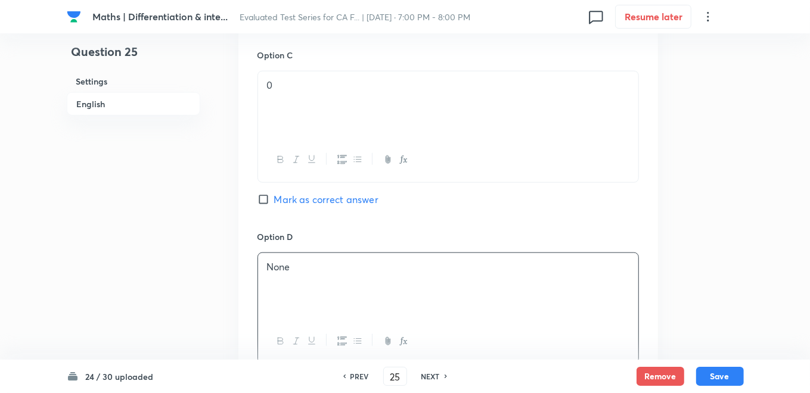
click at [354, 225] on div "Option C 0 Mark as correct answer" at bounding box center [449, 139] width 382 height 181
click at [270, 194] on input "Mark as correct answer" at bounding box center [266, 200] width 17 height 12
checkbox input "true"
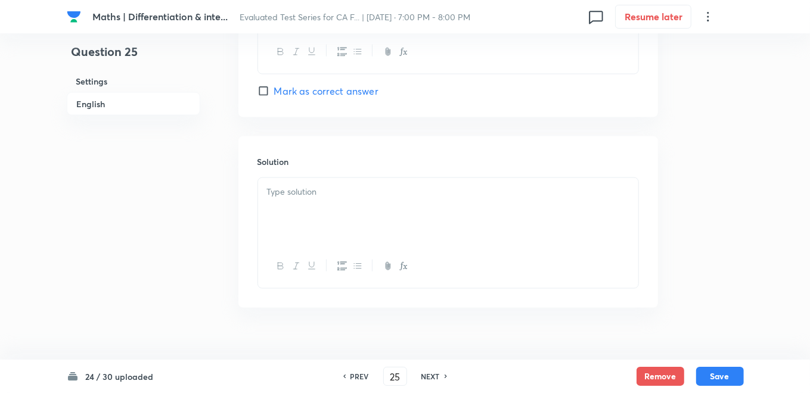
scroll to position [1235, 0]
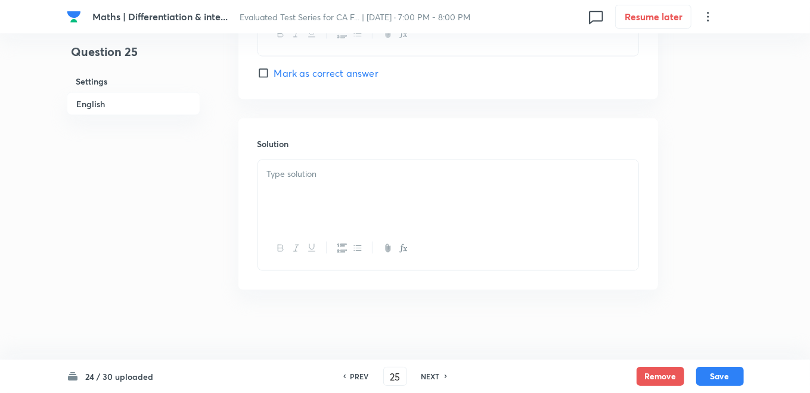
click at [293, 179] on div at bounding box center [448, 193] width 380 height 67
click at [323, 128] on div "Solution 0" at bounding box center [448, 205] width 420 height 172
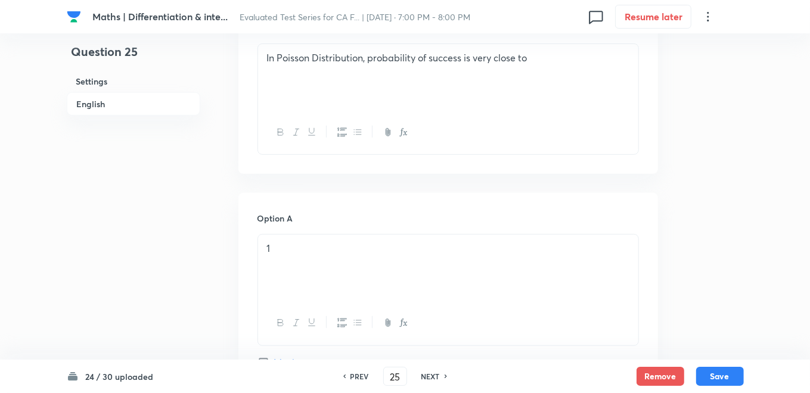
scroll to position [308, 0]
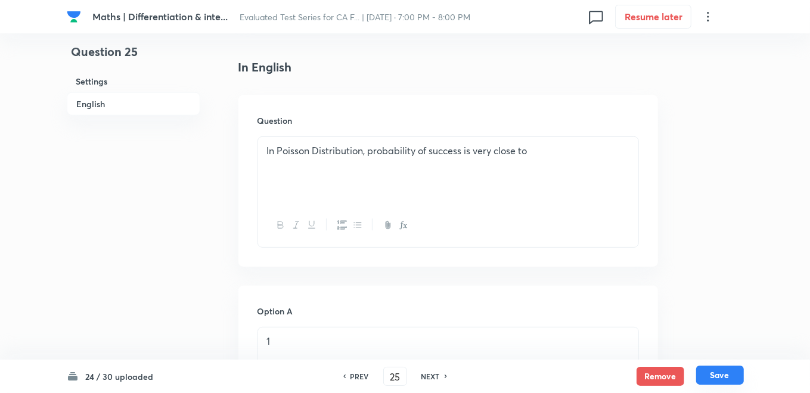
click at [738, 380] on button "Save" at bounding box center [720, 375] width 48 height 19
type input "26"
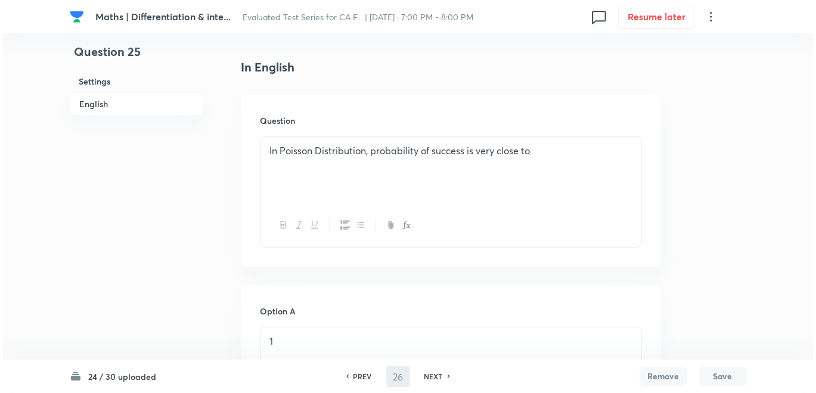
scroll to position [0, 0]
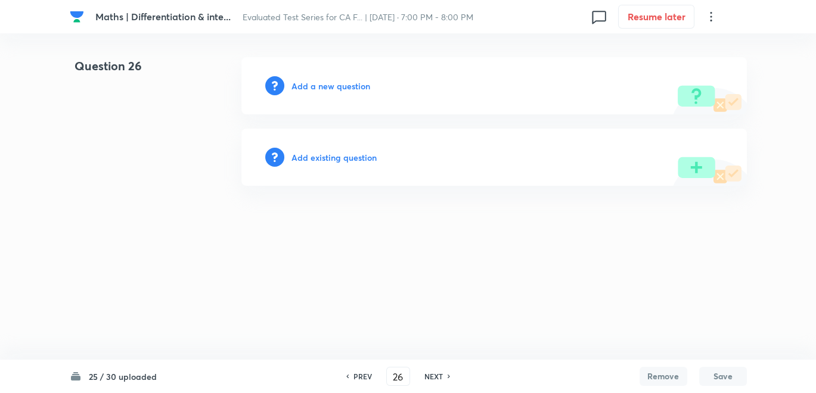
click at [323, 89] on h6 "Add a new question" at bounding box center [331, 86] width 79 height 13
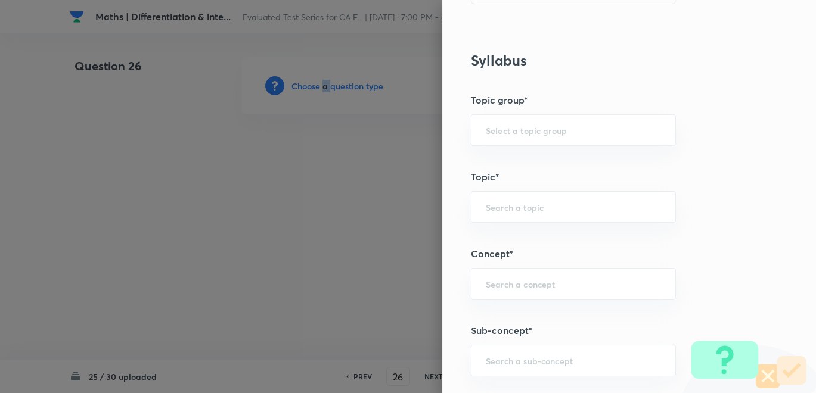
scroll to position [463, 0]
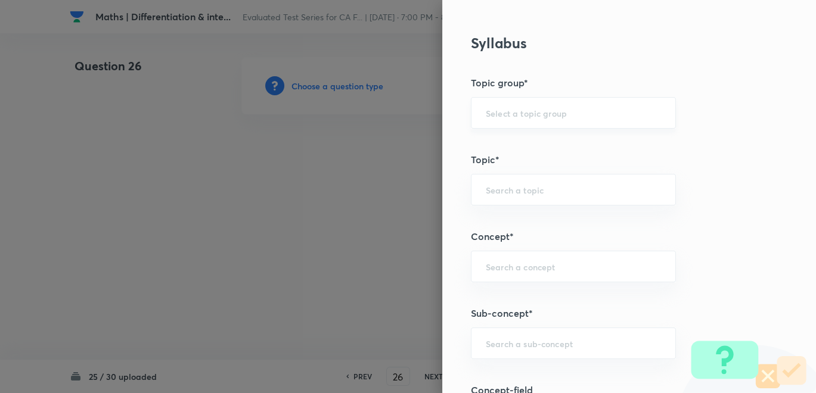
click at [500, 112] on input "text" at bounding box center [573, 112] width 175 height 11
click at [516, 147] on li "CA Foundation Course" at bounding box center [563, 145] width 204 height 21
type input "CA Foundation Course"
click at [511, 185] on input "text" at bounding box center [573, 189] width 175 height 11
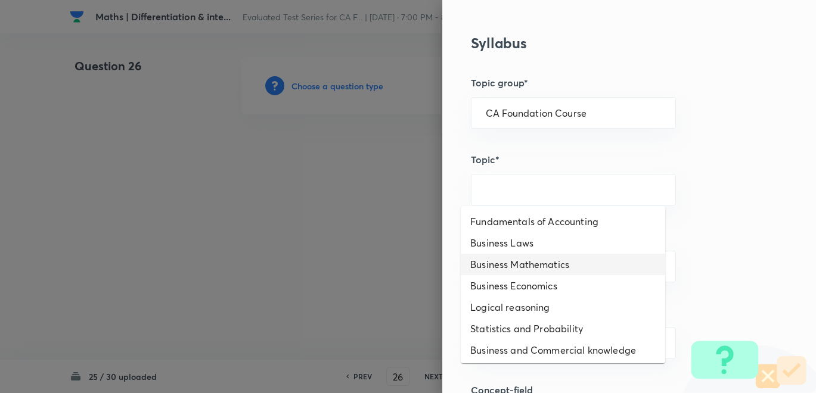
click at [498, 265] on li "Business Mathematics" at bounding box center [563, 264] width 204 height 21
type input "Business Mathematics"
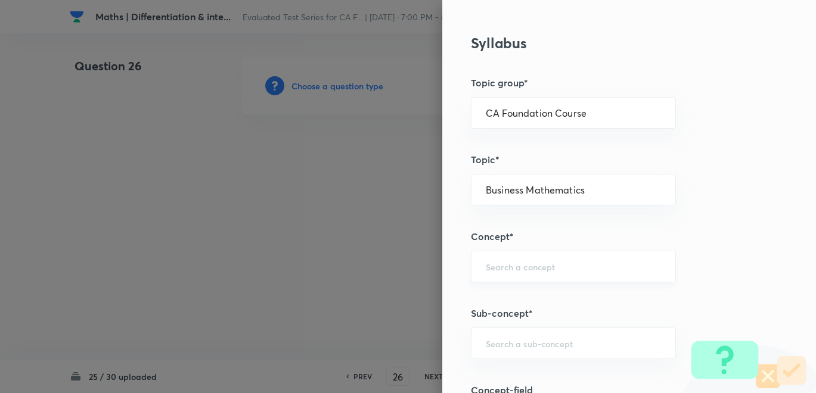
click at [495, 268] on input "text" at bounding box center [573, 266] width 175 height 11
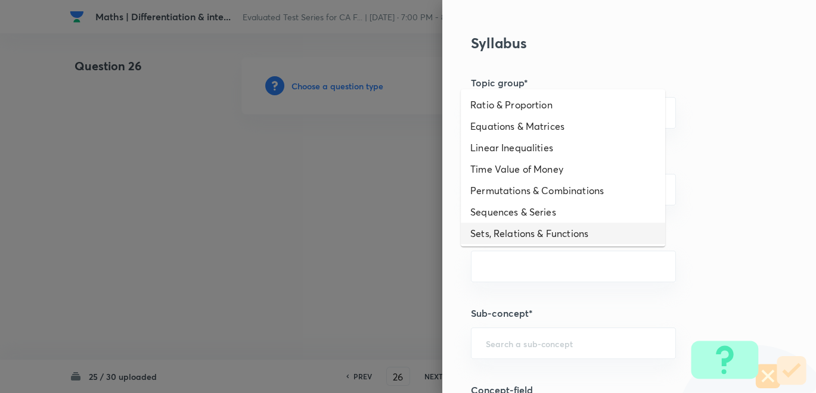
click at [507, 227] on li "Sets, Relations & Functions" at bounding box center [563, 233] width 204 height 21
type input "Sets, Relations & Functions"
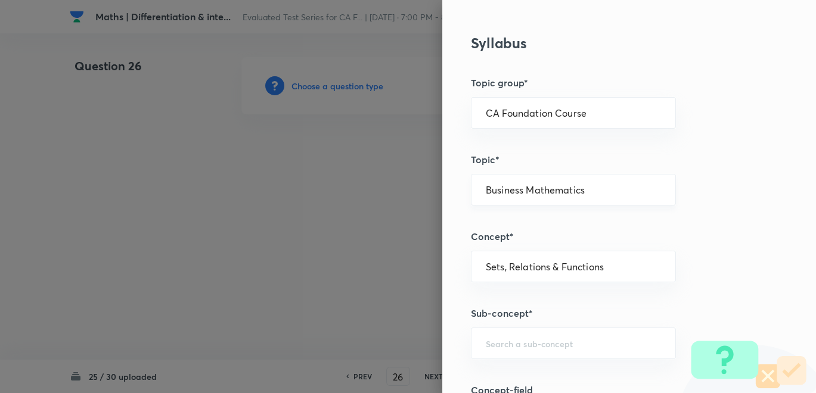
scroll to position [596, 0]
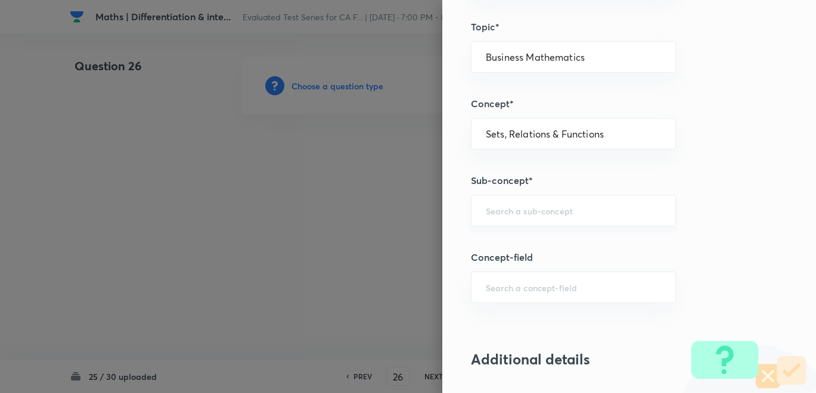
click at [506, 207] on input "text" at bounding box center [573, 210] width 175 height 11
click at [502, 238] on li "Sets" at bounding box center [563, 242] width 204 height 21
type input "Sets"
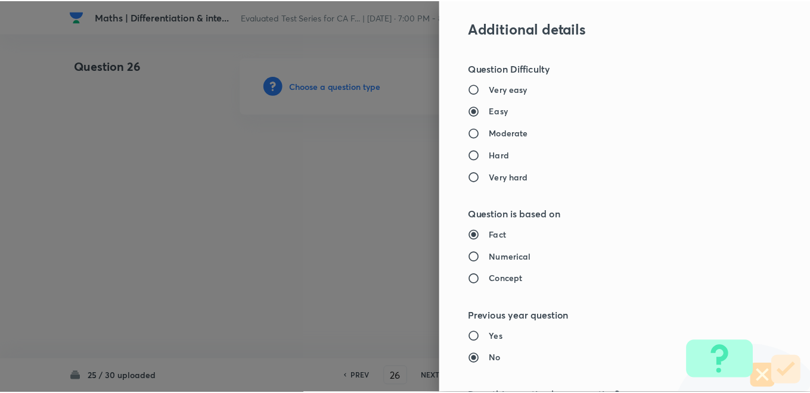
scroll to position [1228, 0]
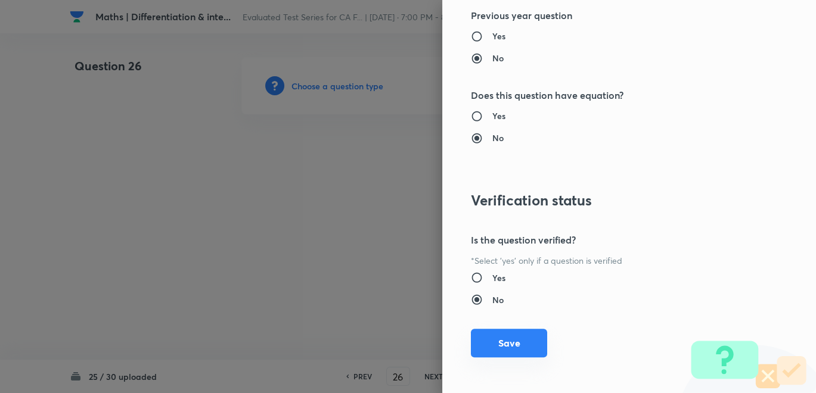
click at [499, 336] on button "Save" at bounding box center [509, 343] width 76 height 29
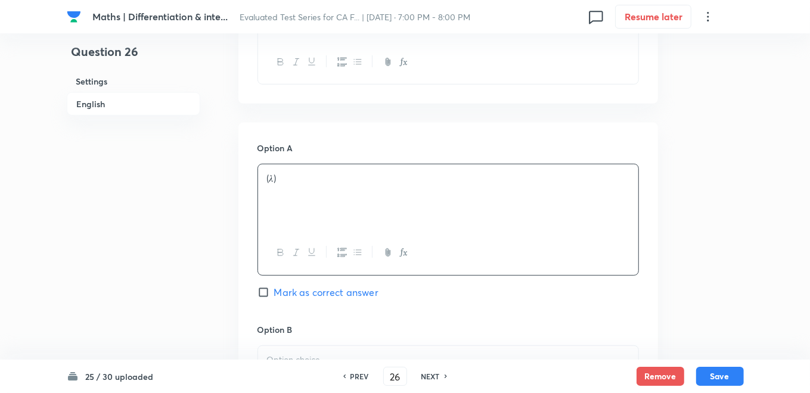
scroll to position [529, 0]
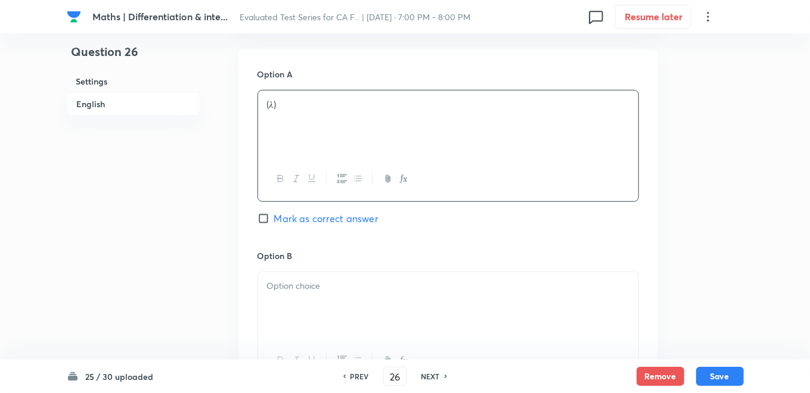
click at [291, 295] on div at bounding box center [448, 305] width 380 height 67
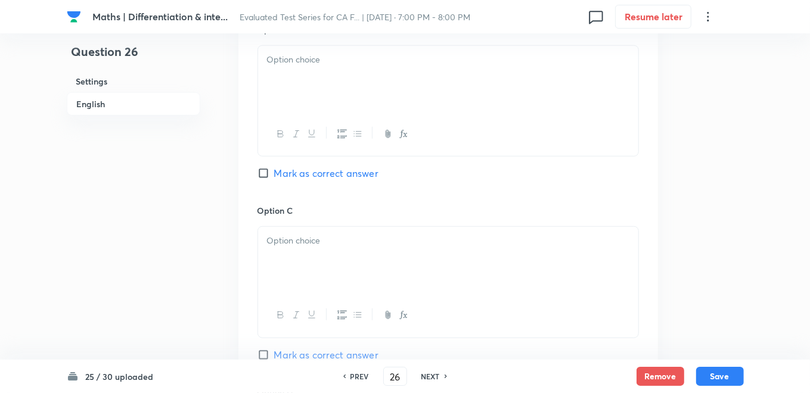
scroll to position [557, 0]
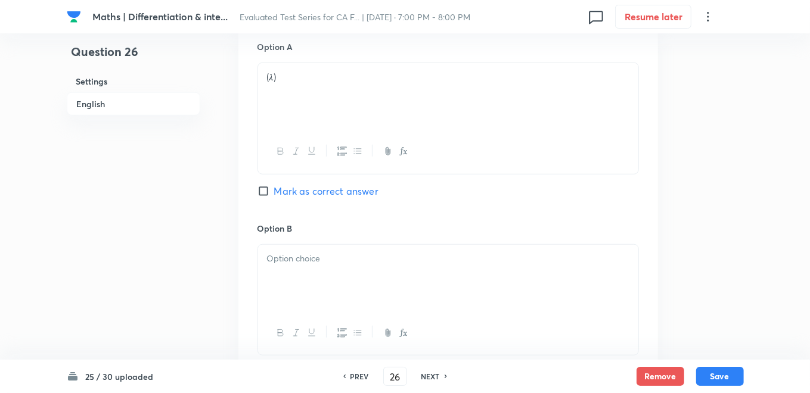
drag, startPoint x: 264, startPoint y: 192, endPoint x: 330, endPoint y: 244, distance: 83.6
click at [264, 192] on input "Mark as correct answer" at bounding box center [266, 191] width 17 height 12
checkbox input "true"
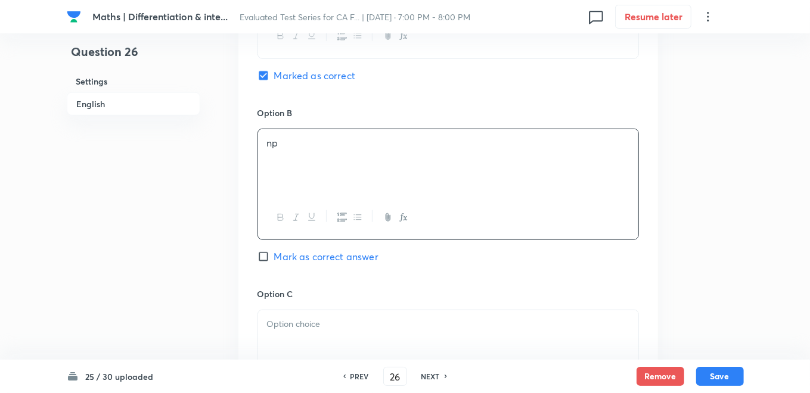
scroll to position [756, 0]
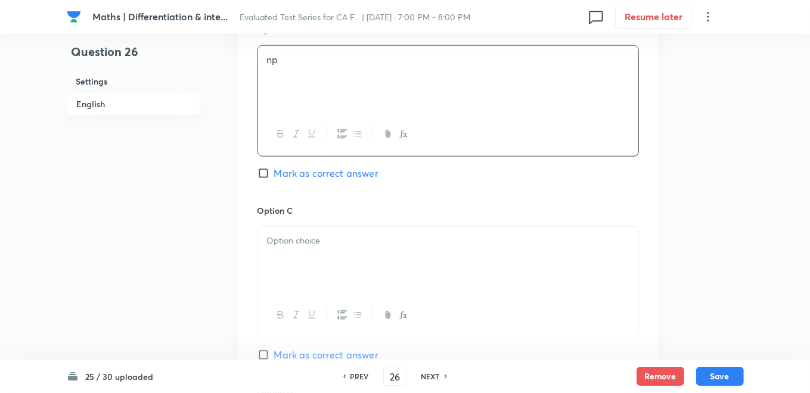
click at [304, 265] on div at bounding box center [448, 260] width 380 height 67
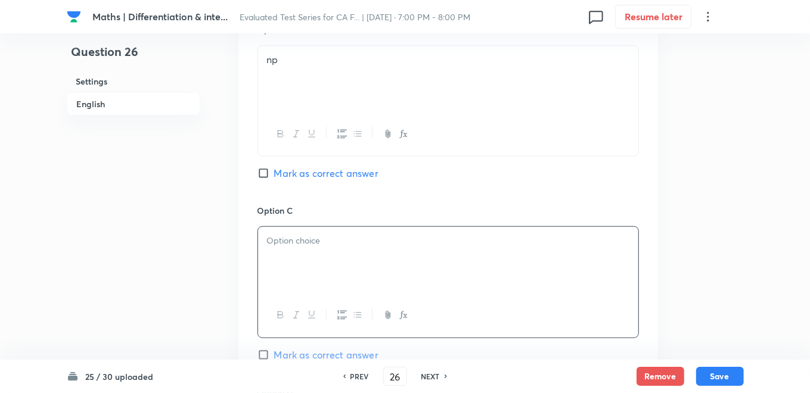
paste div
click at [355, 209] on h6 "Option C" at bounding box center [449, 210] width 382 height 13
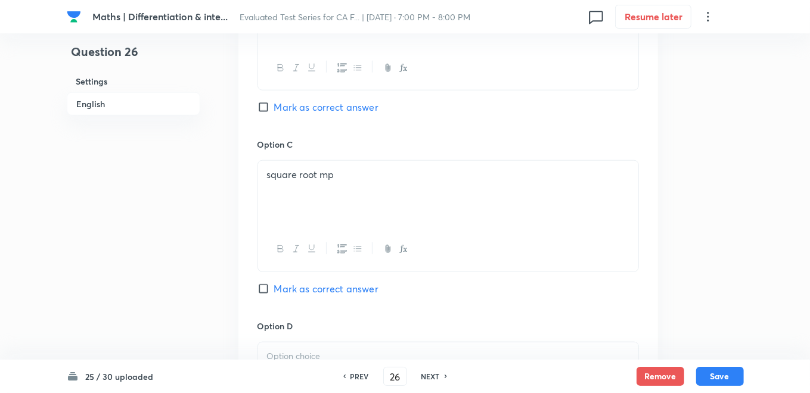
scroll to position [1021, 0]
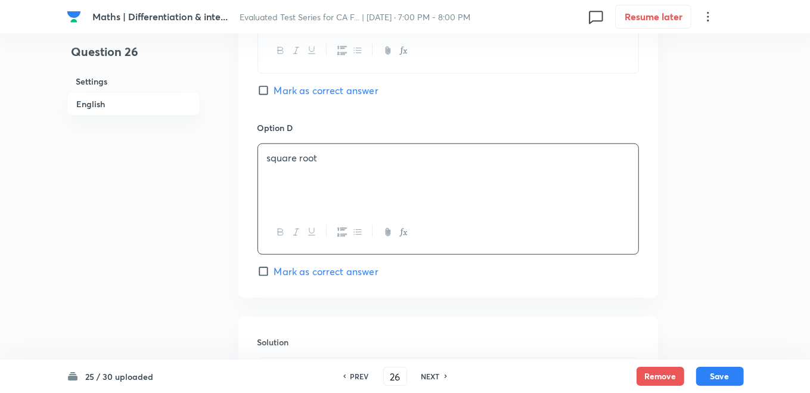
click at [372, 122] on h6 "Option D" at bounding box center [449, 128] width 382 height 13
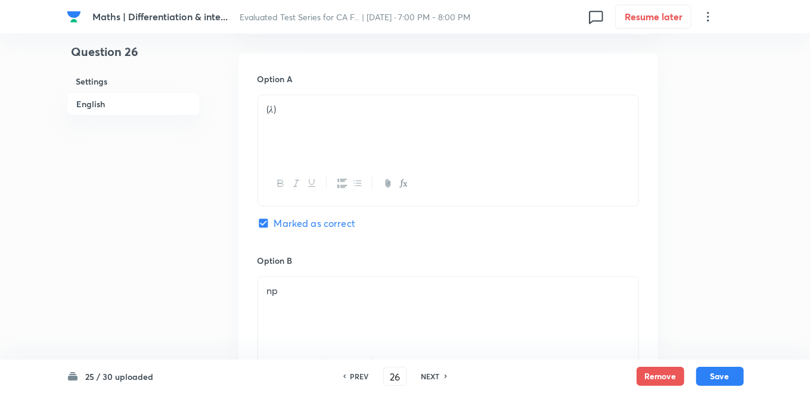
scroll to position [623, 0]
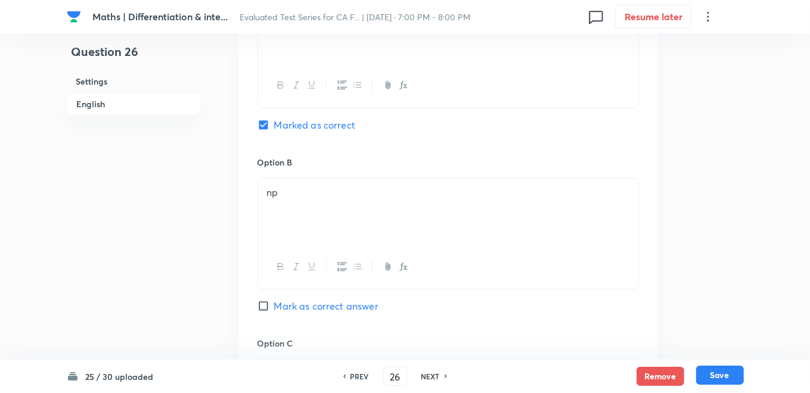
click at [737, 378] on button "Save" at bounding box center [720, 375] width 48 height 19
type input "27"
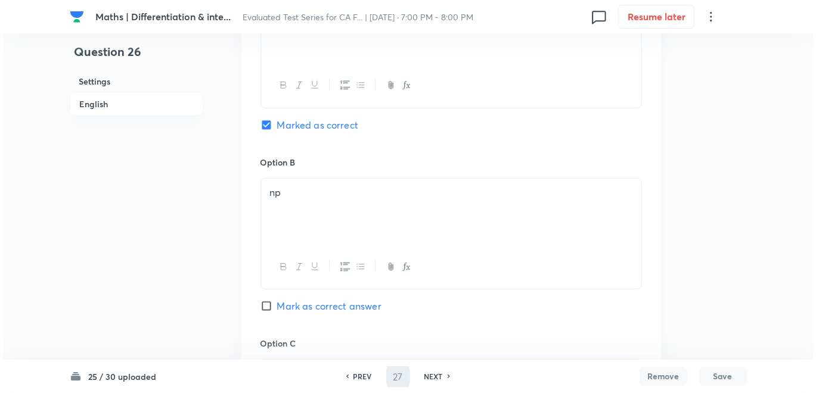
scroll to position [0, 0]
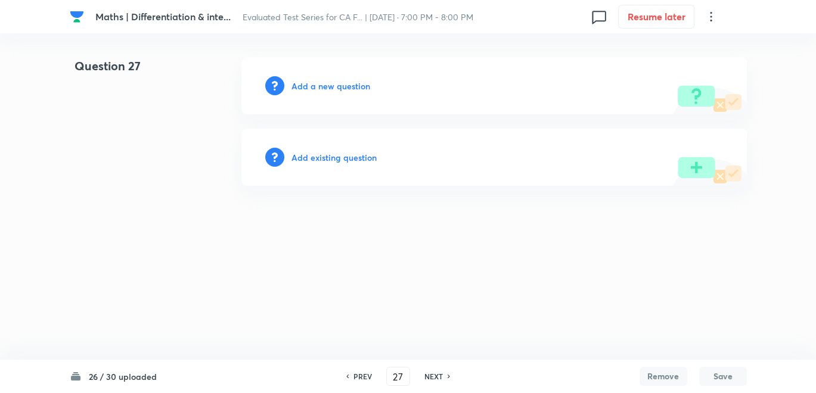
click at [337, 82] on h6 "Add a new question" at bounding box center [331, 86] width 79 height 13
click at [337, 82] on h6 "Choose a question type" at bounding box center [338, 86] width 92 height 13
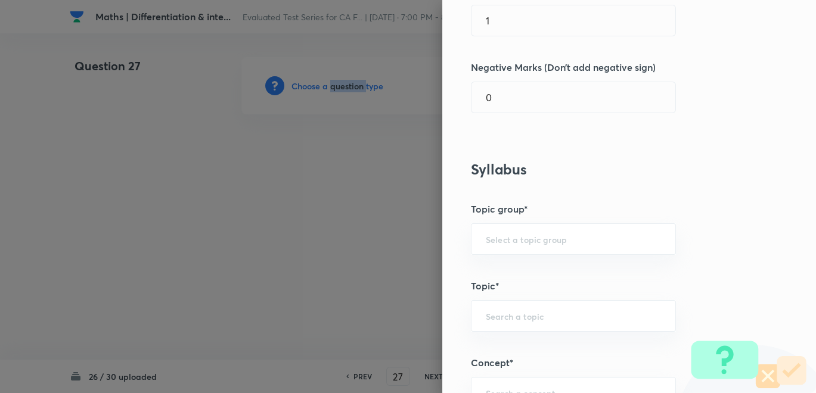
scroll to position [397, 0]
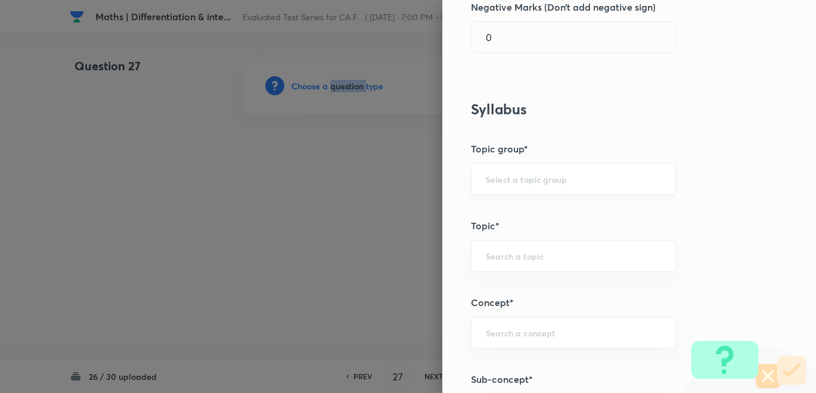
click at [514, 171] on div "​" at bounding box center [573, 179] width 205 height 32
click at [537, 215] on li "CA Foundation Course" at bounding box center [563, 211] width 204 height 21
type input "CA Foundation Course"
click at [526, 240] on div "​" at bounding box center [573, 256] width 205 height 32
click at [517, 253] on input "text" at bounding box center [573, 255] width 175 height 11
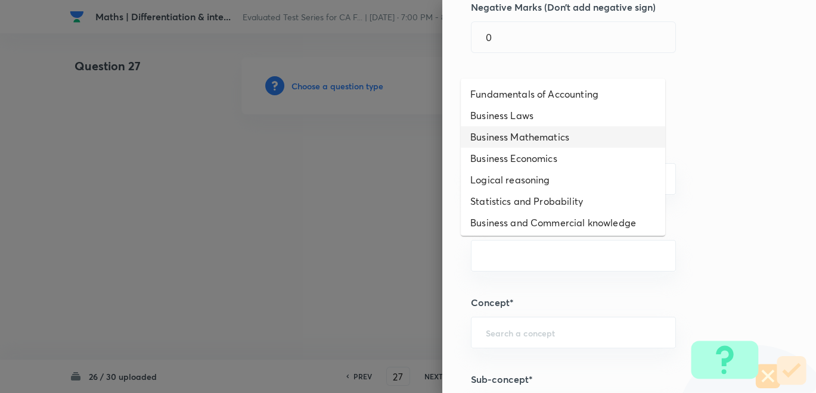
click at [519, 140] on li "Business Mathematics" at bounding box center [563, 136] width 204 height 21
type input "Business Mathematics"
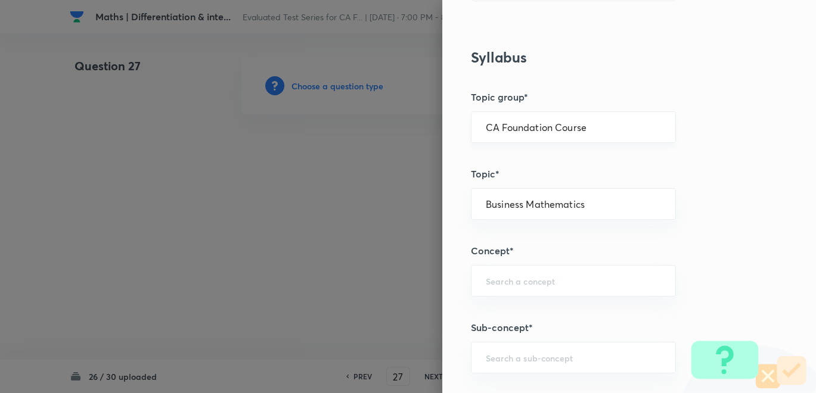
scroll to position [529, 0]
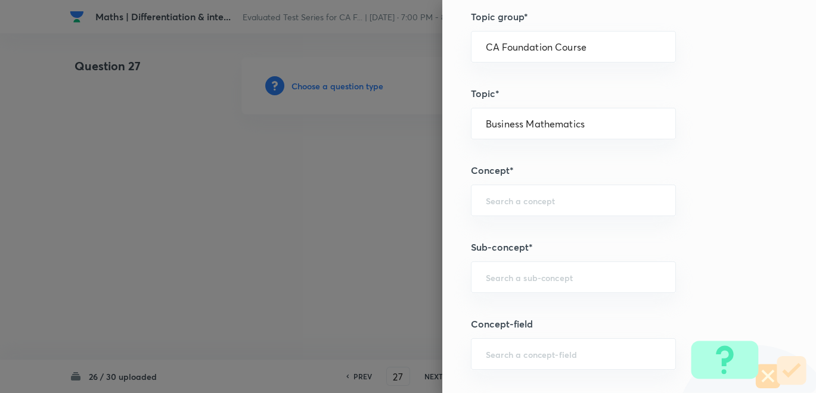
click at [509, 180] on div "Question settings Question type* Single choice correct Number of options* 2 3 4…" at bounding box center [629, 196] width 374 height 393
click at [506, 191] on div "​" at bounding box center [573, 201] width 205 height 32
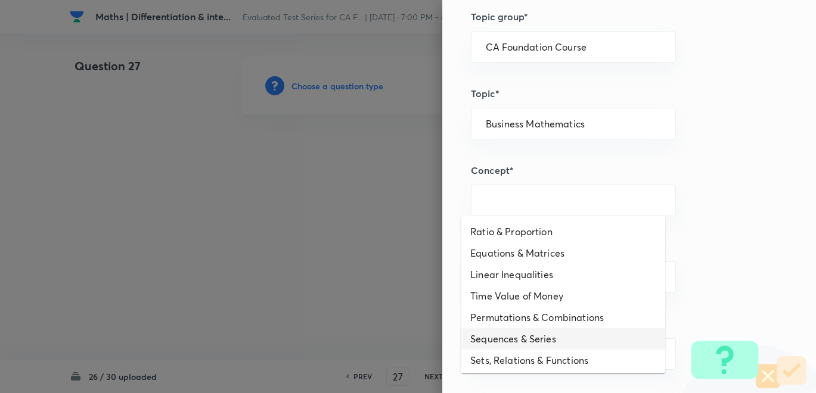
click at [518, 340] on li "Sequences & Series" at bounding box center [563, 338] width 204 height 21
type input "Sequences & Series"
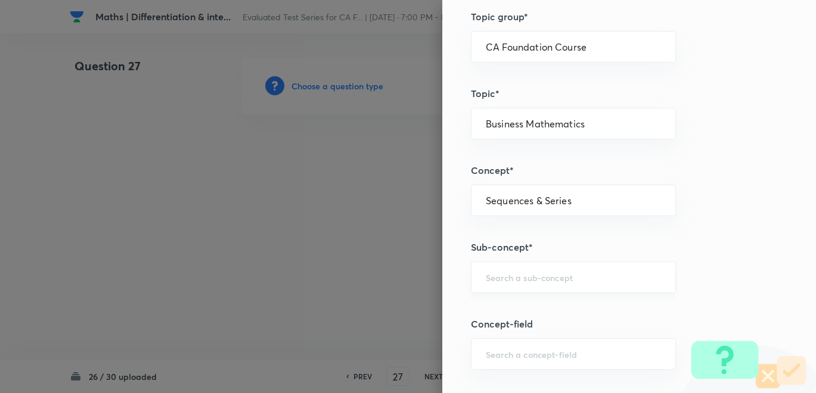
scroll to position [596, 0]
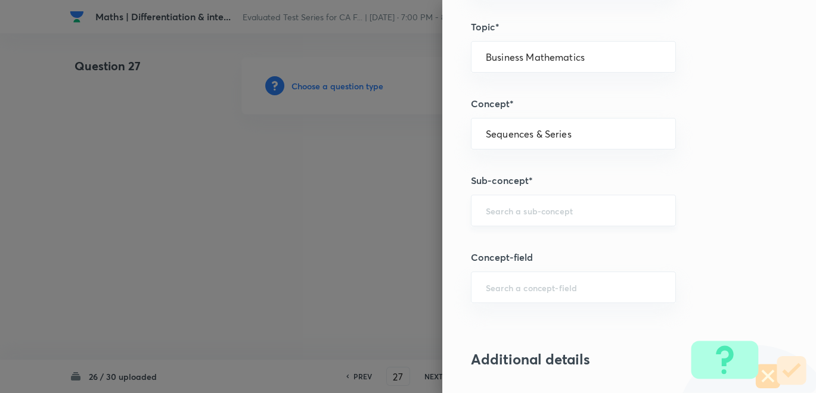
click at [517, 216] on div "​" at bounding box center [573, 211] width 205 height 32
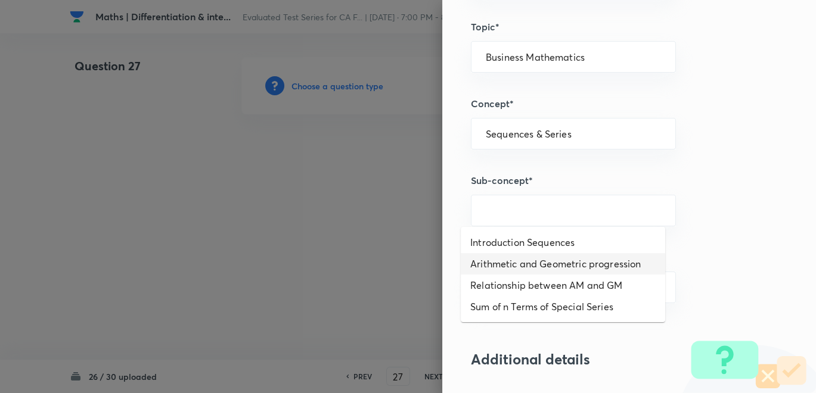
click at [527, 258] on li "Arithmetic and Geometric progression" at bounding box center [563, 263] width 204 height 21
type input "Arithmetic and Geometric progression"
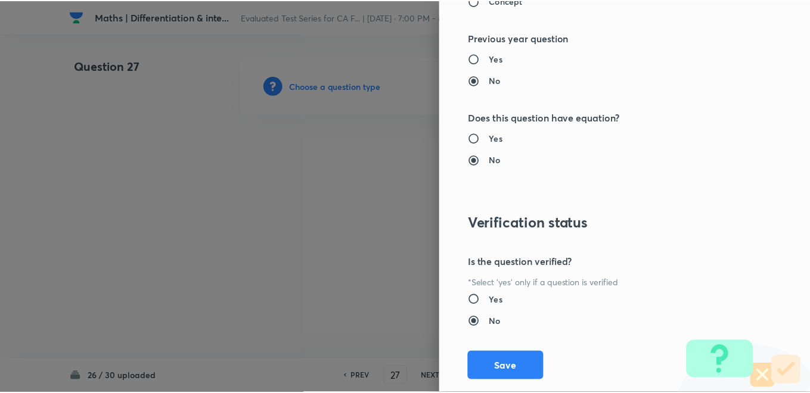
scroll to position [1228, 0]
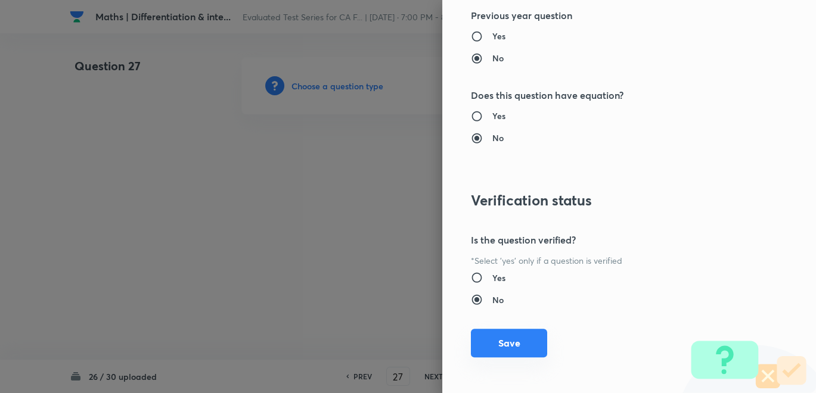
click at [507, 334] on button "Save" at bounding box center [509, 343] width 76 height 29
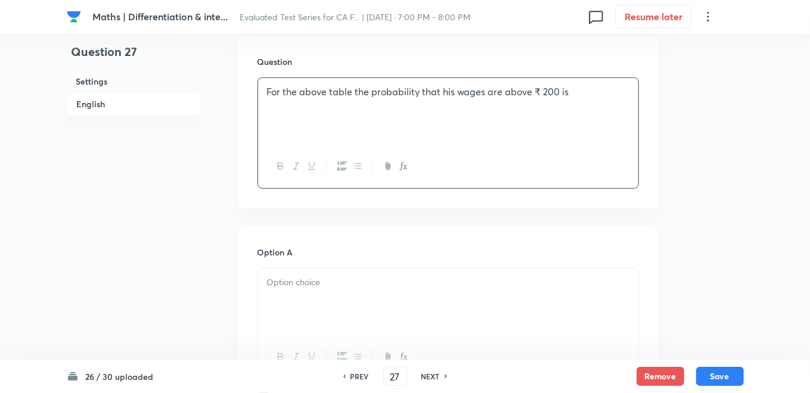
scroll to position [397, 0]
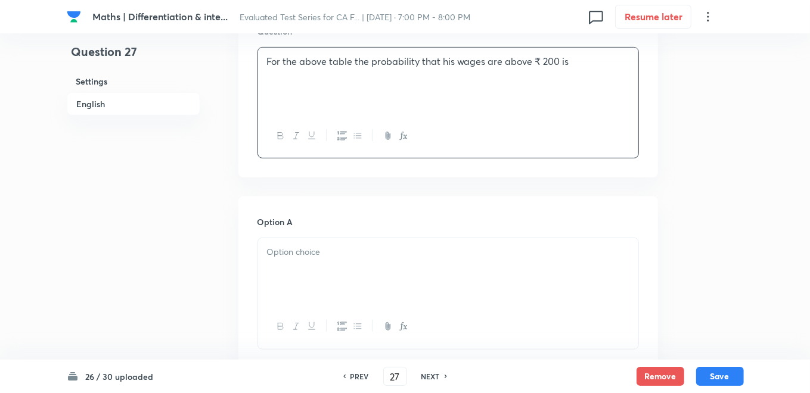
click at [307, 265] on div at bounding box center [448, 271] width 380 height 67
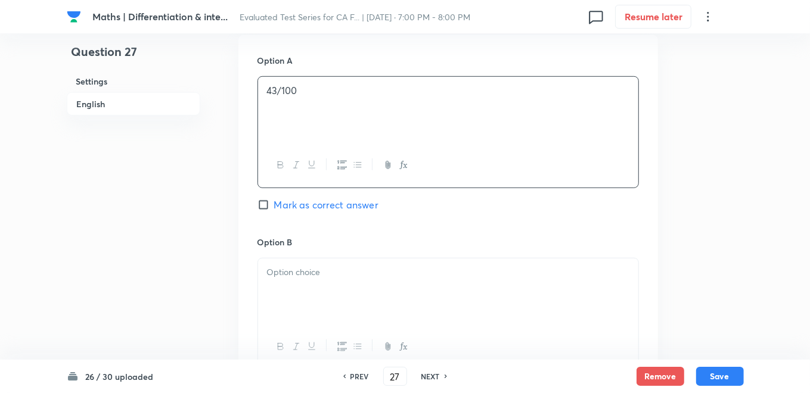
scroll to position [596, 0]
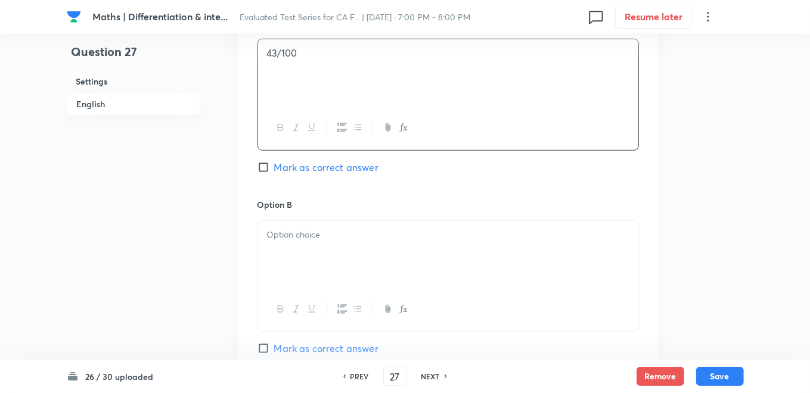
click at [335, 247] on div at bounding box center [448, 254] width 380 height 67
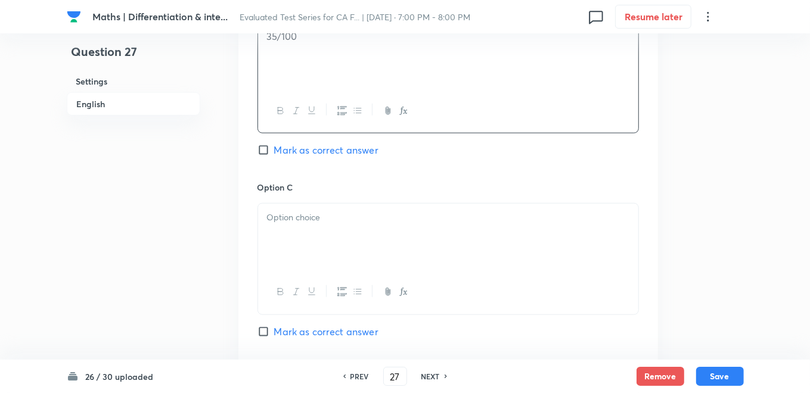
click at [349, 233] on div at bounding box center [448, 237] width 380 height 67
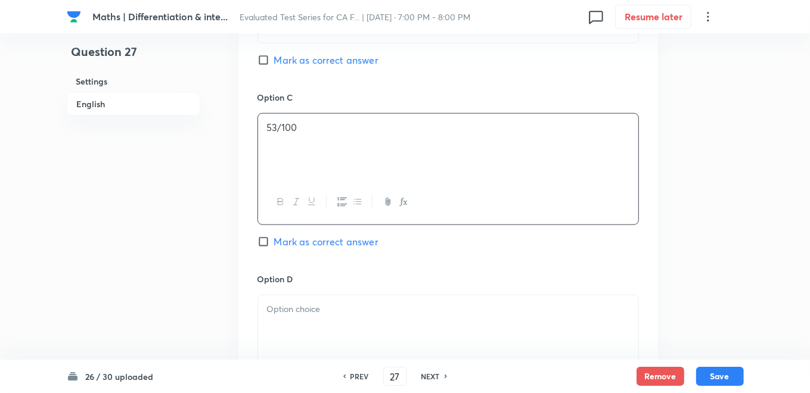
scroll to position [993, 0]
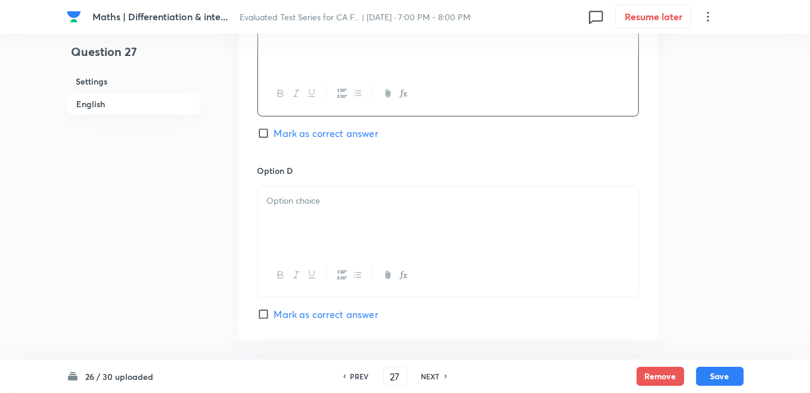
click at [326, 230] on div at bounding box center [448, 220] width 380 height 67
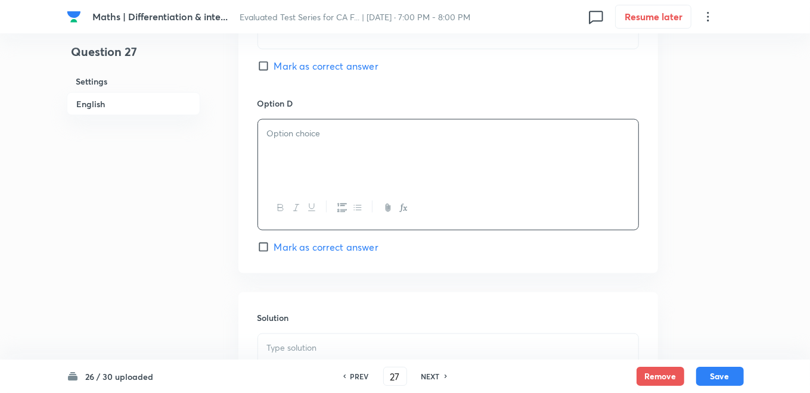
scroll to position [1126, 0]
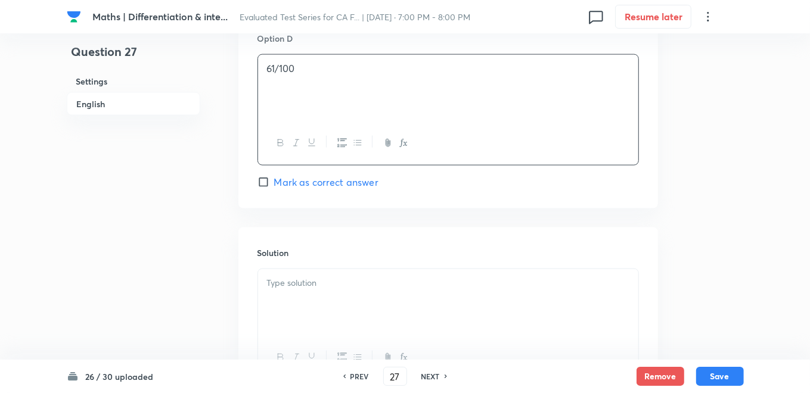
click at [263, 184] on input "Mark as correct answer" at bounding box center [266, 182] width 17 height 12
checkbox input "true"
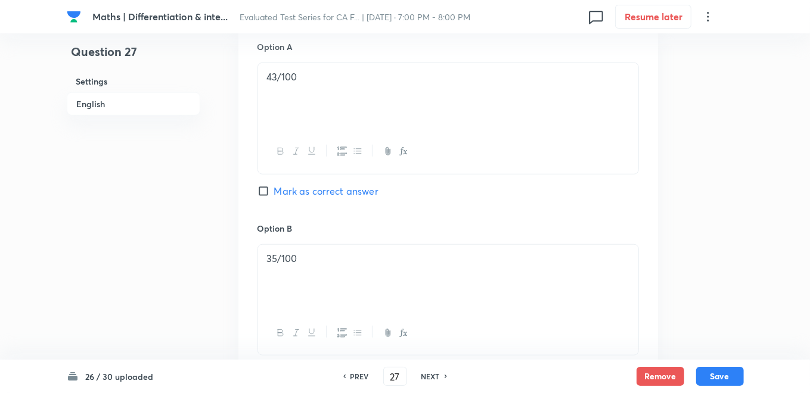
scroll to position [308, 0]
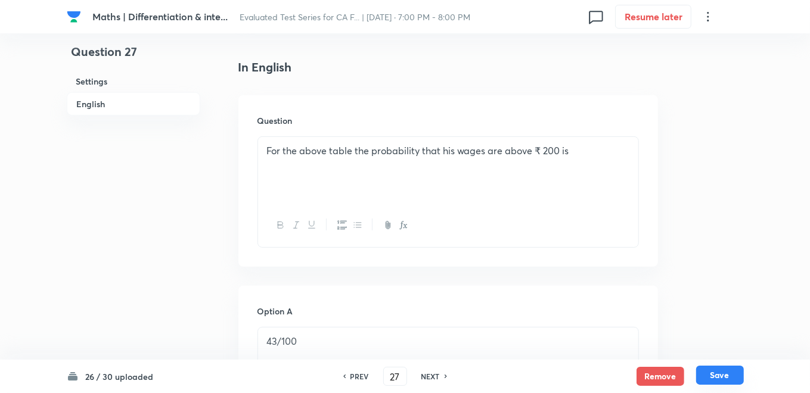
click at [717, 371] on button "Save" at bounding box center [720, 375] width 48 height 19
type input "28"
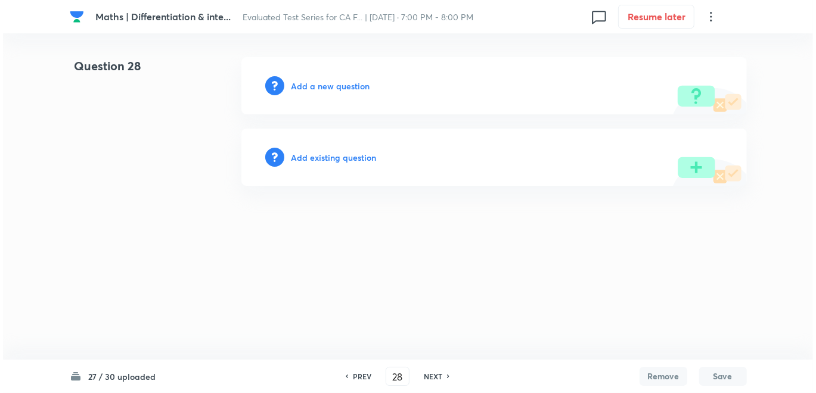
scroll to position [0, 0]
click at [317, 89] on h6 "Add a new question" at bounding box center [331, 86] width 79 height 13
click at [317, 89] on h6 "Choose a question type" at bounding box center [338, 86] width 92 height 13
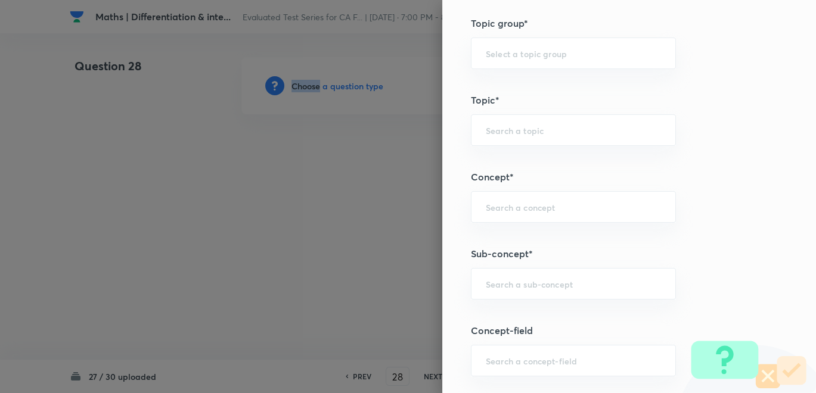
scroll to position [529, 0]
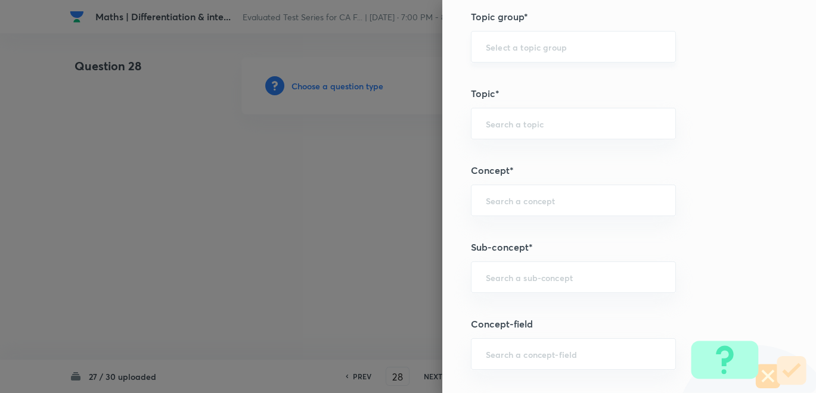
drag, startPoint x: 509, startPoint y: 51, endPoint x: 511, endPoint y: 44, distance: 7.0
click at [511, 44] on input "text" at bounding box center [573, 46] width 175 height 11
click at [507, 73] on li "CA Foundation Course" at bounding box center [563, 79] width 204 height 21
type input "CA Foundation Course"
click at [500, 113] on div "​" at bounding box center [573, 124] width 205 height 32
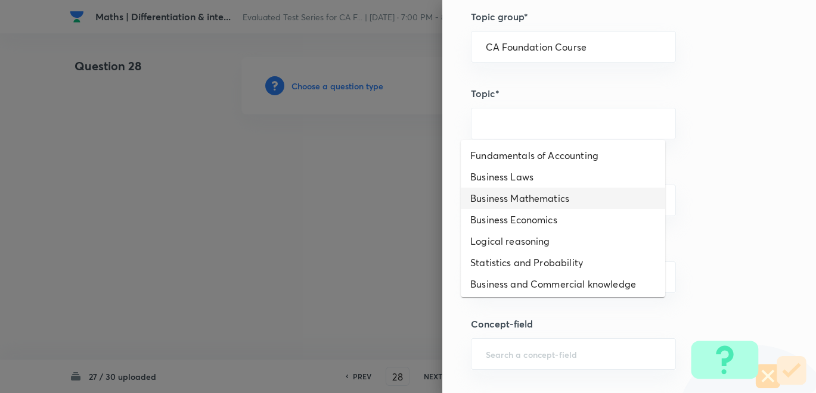
click at [511, 194] on li "Business Mathematics" at bounding box center [563, 198] width 204 height 21
type input "Business Mathematics"
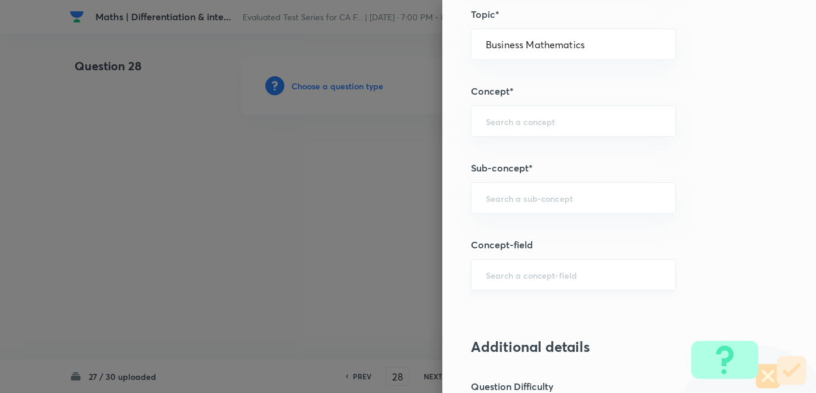
scroll to position [476, 0]
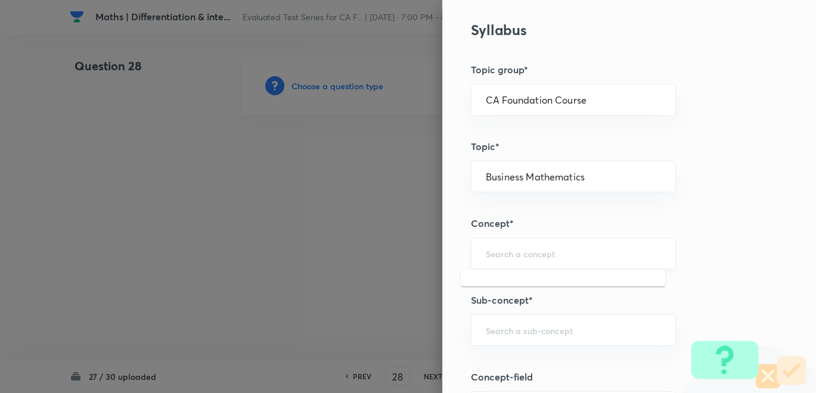
click at [517, 257] on input "text" at bounding box center [573, 253] width 175 height 11
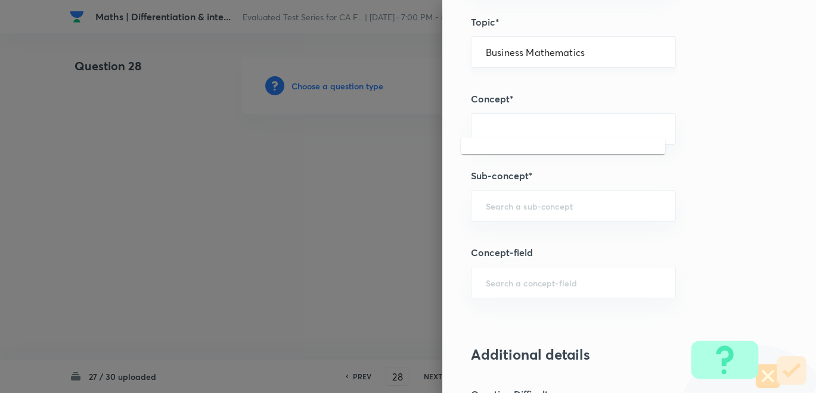
scroll to position [609, 0]
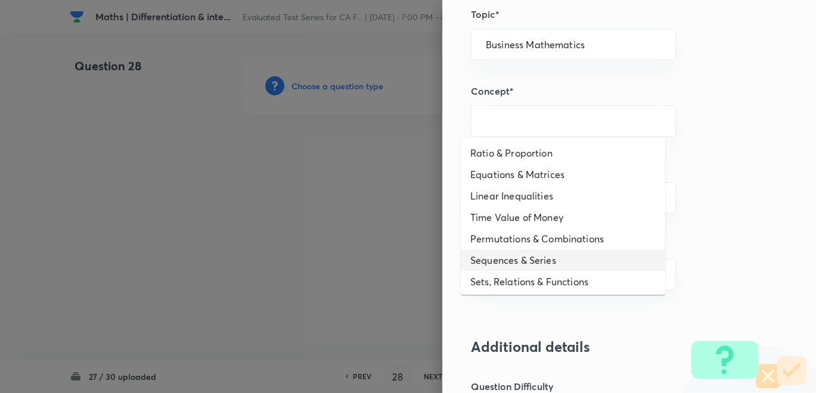
click at [525, 261] on li "Sequences & Series" at bounding box center [563, 260] width 204 height 21
type input "Sequences & Series"
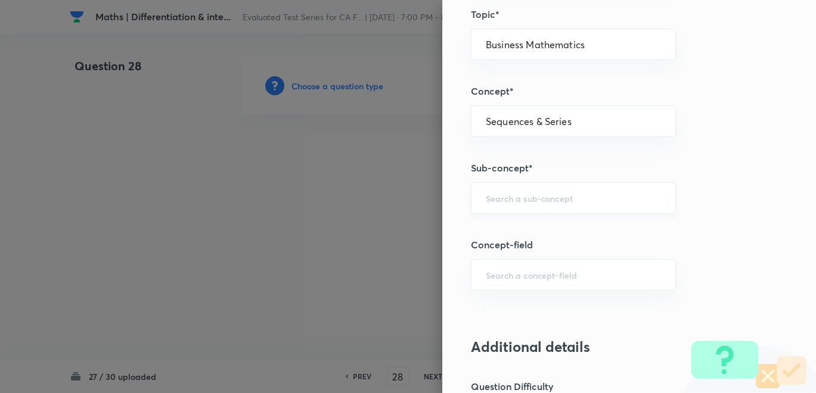
click at [508, 186] on div "​" at bounding box center [573, 198] width 205 height 32
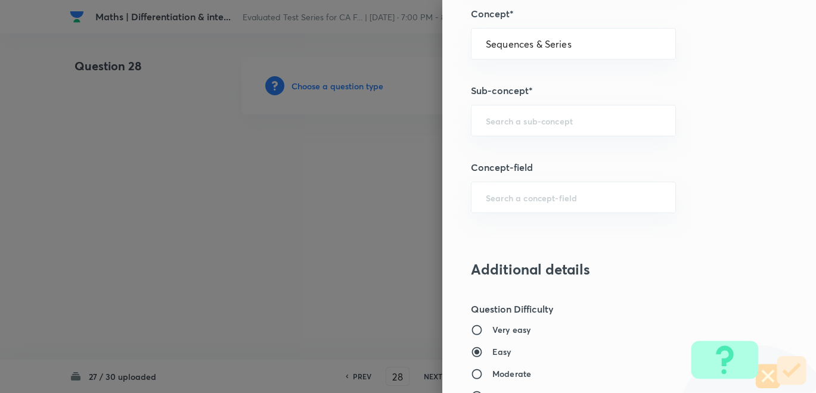
scroll to position [621, 0]
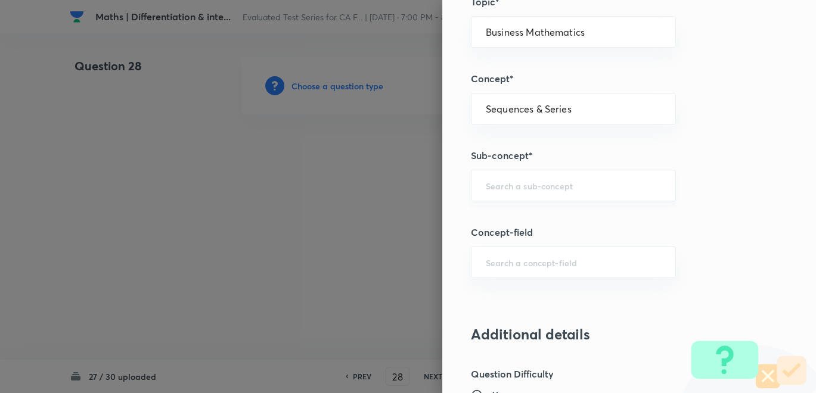
click at [515, 183] on input "text" at bounding box center [573, 185] width 175 height 11
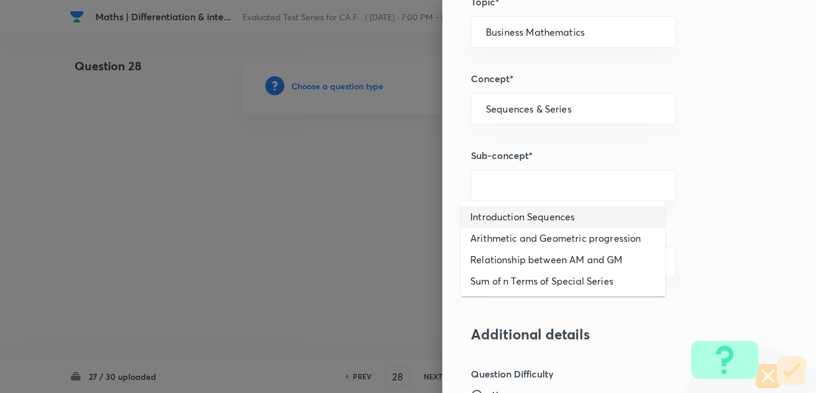
click at [519, 215] on li "Introduction Sequences" at bounding box center [563, 216] width 204 height 21
type input "Introduction Sequences"
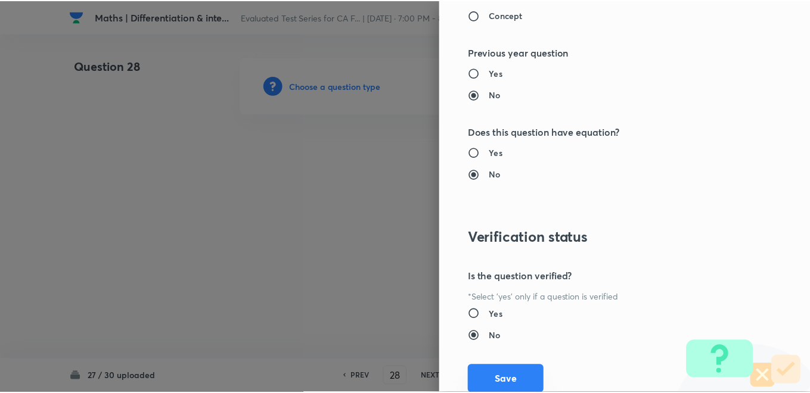
scroll to position [1228, 0]
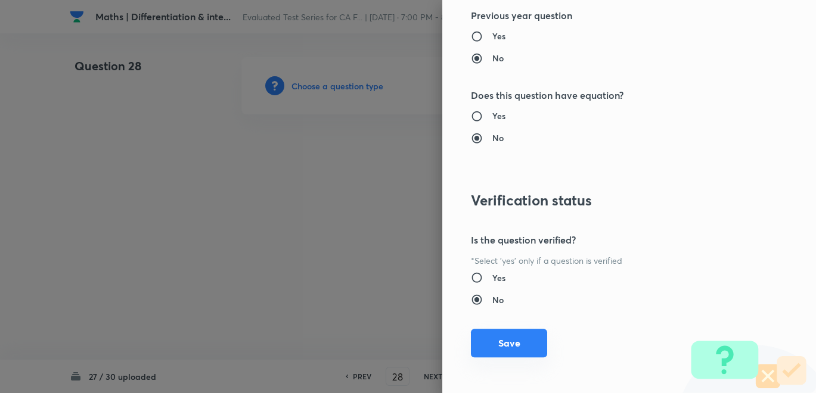
drag, startPoint x: 504, startPoint y: 321, endPoint x: 500, endPoint y: 332, distance: 11.9
click at [500, 331] on div "Question settings Question type* Single choice correct Number of options* 2 3 4…" at bounding box center [629, 196] width 374 height 393
drag, startPoint x: 500, startPoint y: 332, endPoint x: 491, endPoint y: 316, distance: 18.7
click at [500, 334] on button "Save" at bounding box center [509, 344] width 76 height 29
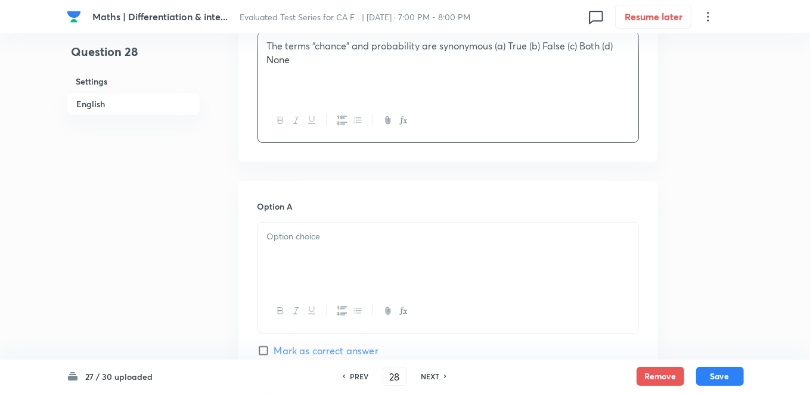
scroll to position [331, 0]
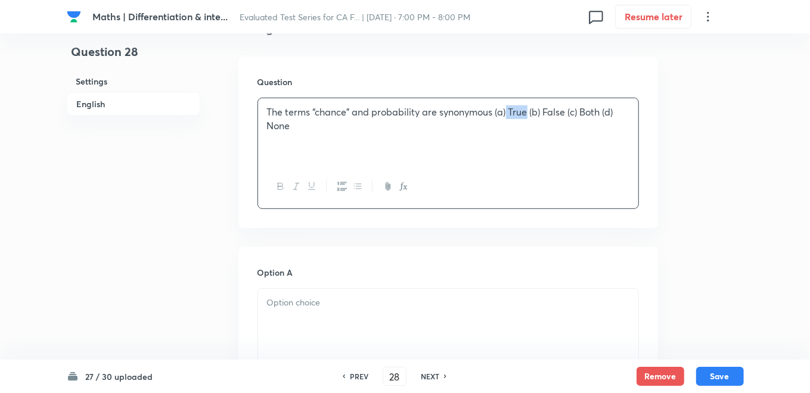
drag, startPoint x: 507, startPoint y: 110, endPoint x: 526, endPoint y: 110, distance: 18.5
click at [526, 110] on p "The terms “chance” and probability are synonymous (a) True (b) False (c) Both (…" at bounding box center [448, 119] width 362 height 27
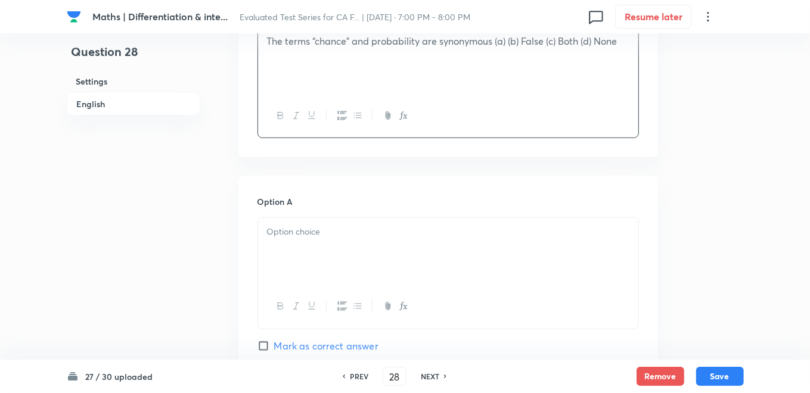
scroll to position [463, 0]
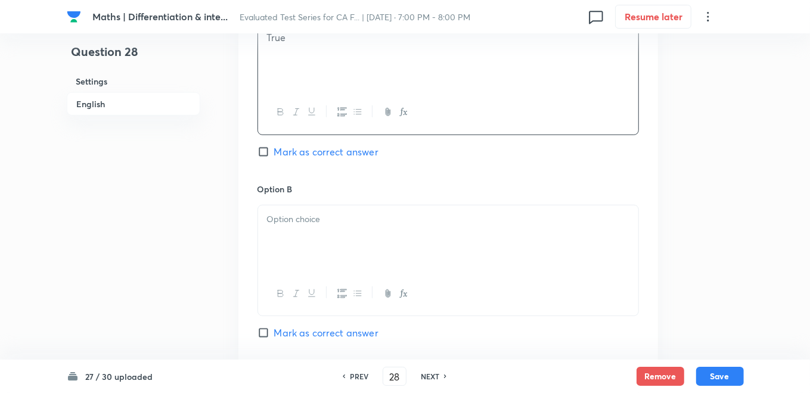
click at [268, 148] on input "Mark as correct answer" at bounding box center [266, 152] width 17 height 12
checkbox input "true"
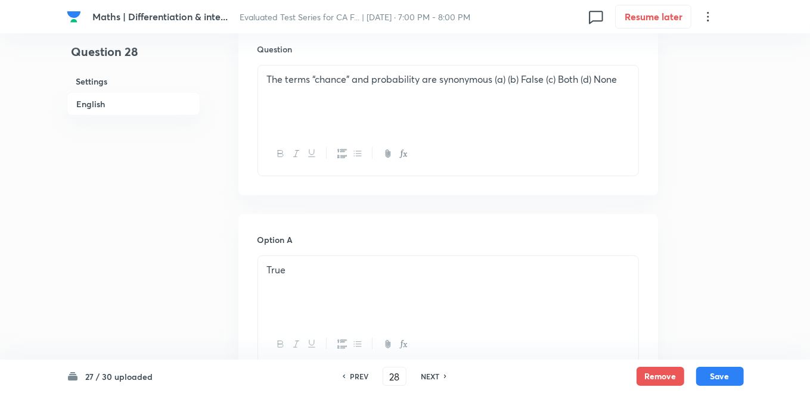
scroll to position [292, 0]
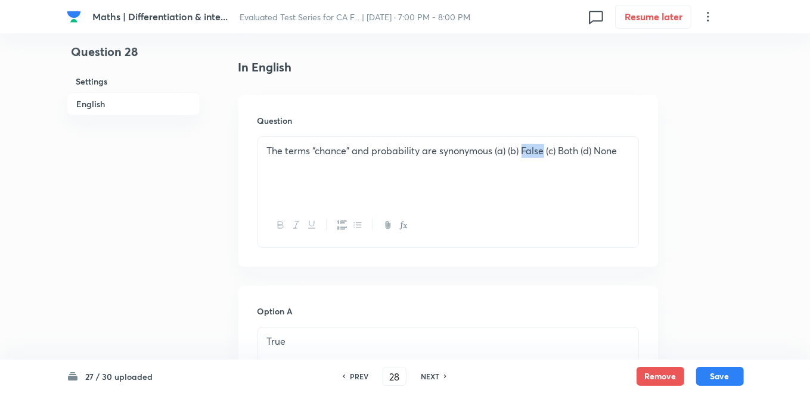
drag, startPoint x: 523, startPoint y: 152, endPoint x: 544, endPoint y: 150, distance: 21.6
click at [544, 150] on p "The terms “chance” and probability are synonymous (a) (b) False (c) Both (d) No…" at bounding box center [448, 151] width 362 height 14
drag, startPoint x: 536, startPoint y: 150, endPoint x: 554, endPoint y: 150, distance: 18.5
click at [554, 150] on p "The terms “chance” and probability are synonymous (a) (b) (c) Both (d) None" at bounding box center [448, 151] width 362 height 14
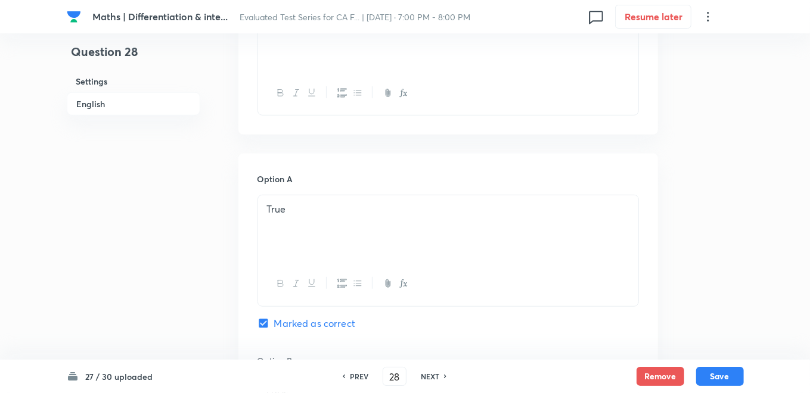
scroll to position [226, 0]
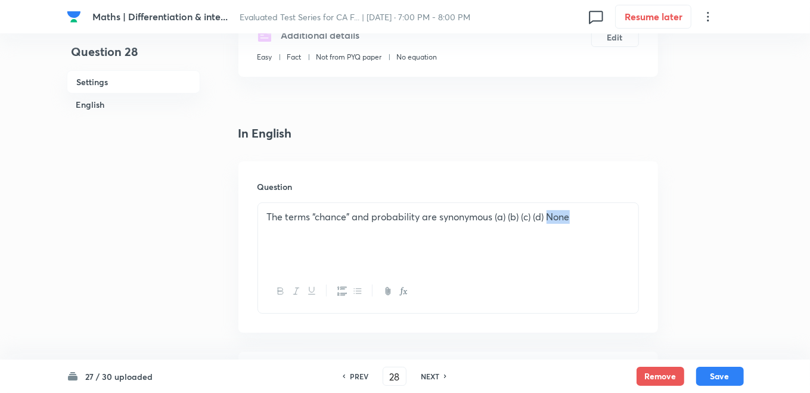
drag, startPoint x: 551, startPoint y: 216, endPoint x: 588, endPoint y: 216, distance: 37.6
click at [588, 216] on p "The terms “chance” and probability are synonymous (a) (b) (c) (d) None" at bounding box center [448, 217] width 362 height 14
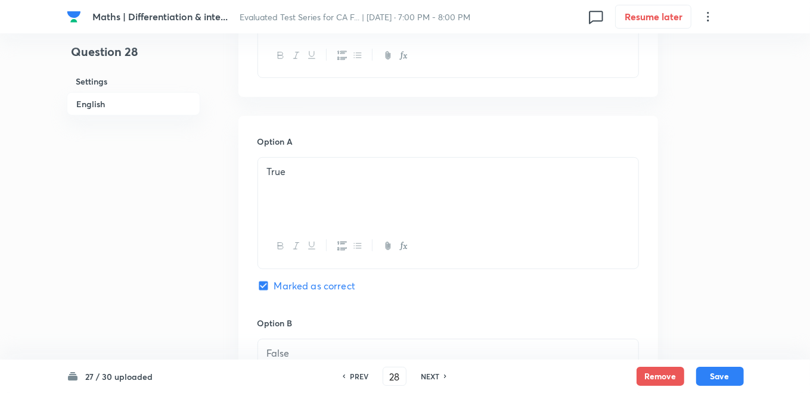
scroll to position [358, 0]
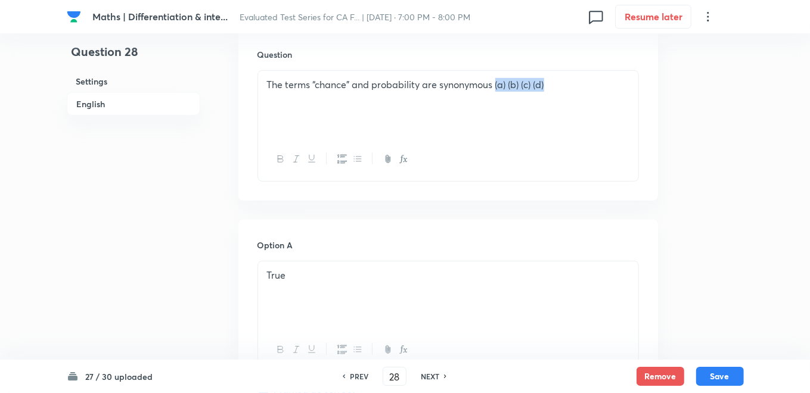
drag, startPoint x: 496, startPoint y: 85, endPoint x: 585, endPoint y: 95, distance: 90.0
click at [585, 95] on div "The terms “chance” and probability are synonymous (a) (b) (c) (d)" at bounding box center [448, 104] width 380 height 67
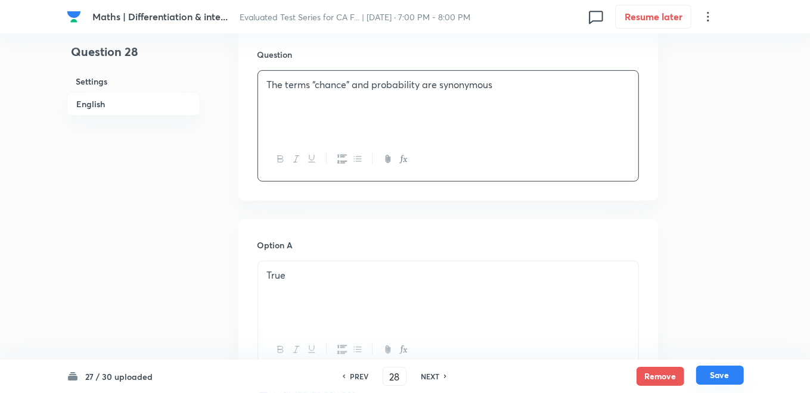
click at [711, 371] on button "Save" at bounding box center [720, 375] width 48 height 19
type input "29"
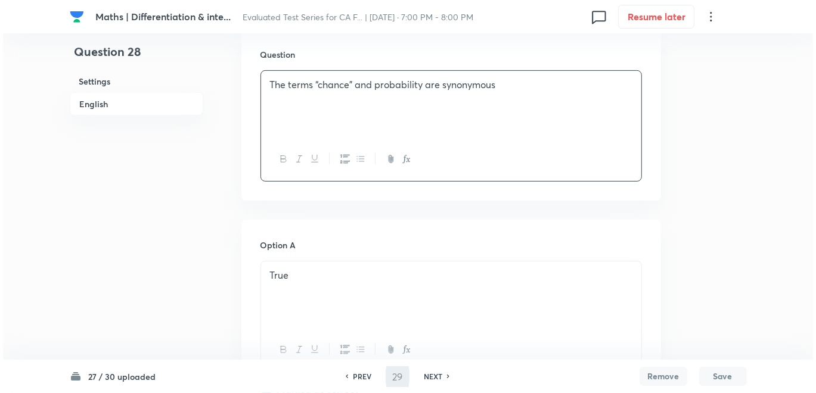
scroll to position [0, 0]
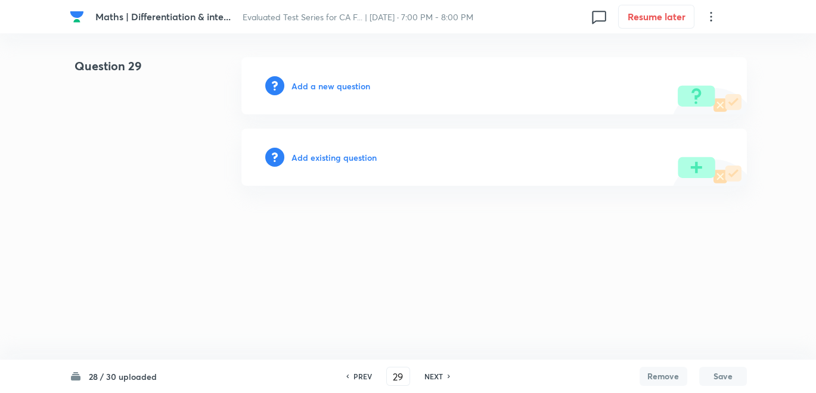
click at [356, 89] on h6 "Add a new question" at bounding box center [331, 86] width 79 height 13
click at [356, 89] on h6 "Choose a question type" at bounding box center [338, 86] width 92 height 13
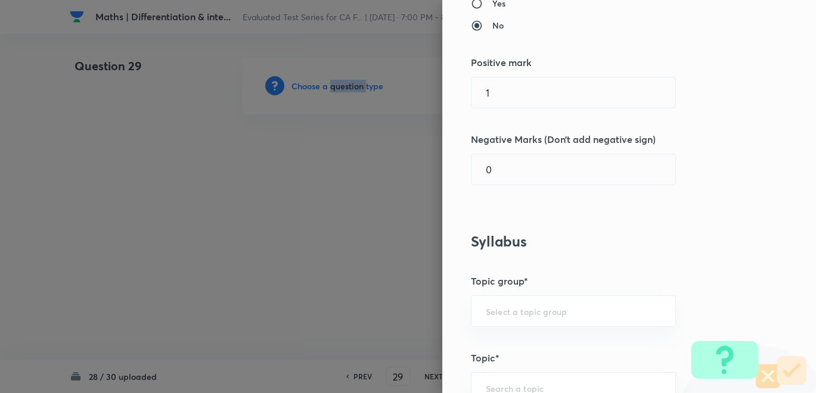
scroll to position [463, 0]
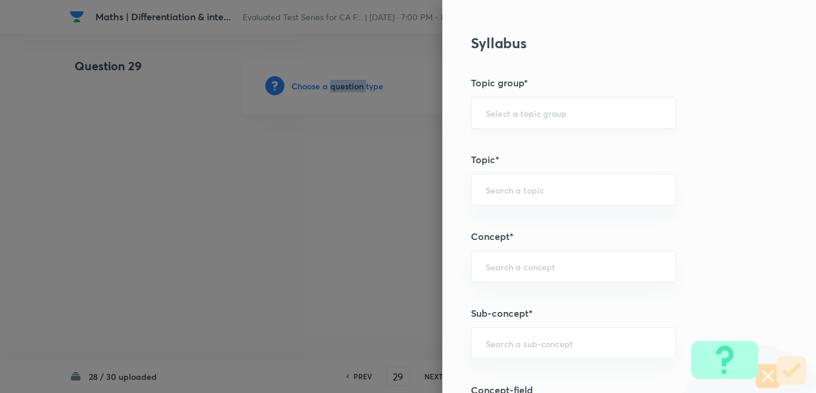
click at [529, 117] on div "​" at bounding box center [573, 113] width 205 height 32
click at [523, 147] on li "CA Foundation Course" at bounding box center [563, 145] width 204 height 21
type input "CA Foundation Course"
click at [522, 187] on input "text" at bounding box center [573, 189] width 175 height 11
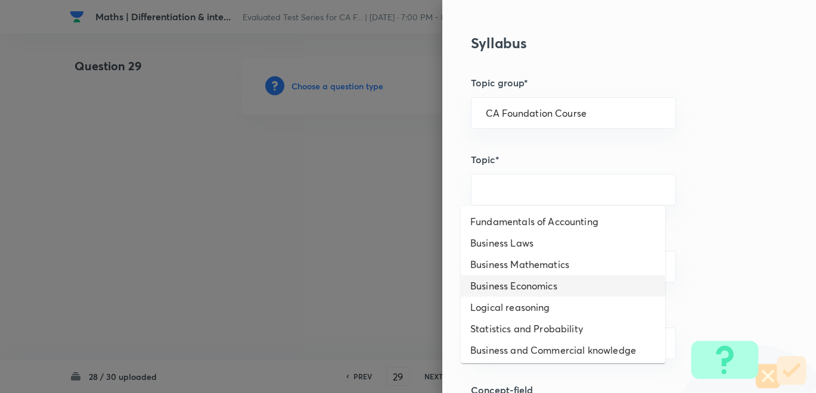
click at [519, 291] on li "Business Economics" at bounding box center [563, 285] width 204 height 21
type input "Business Economics"
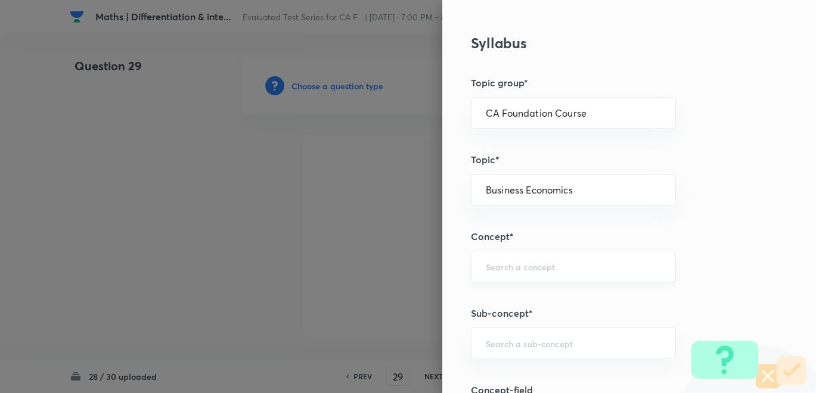
click at [501, 264] on input "text" at bounding box center [573, 266] width 175 height 11
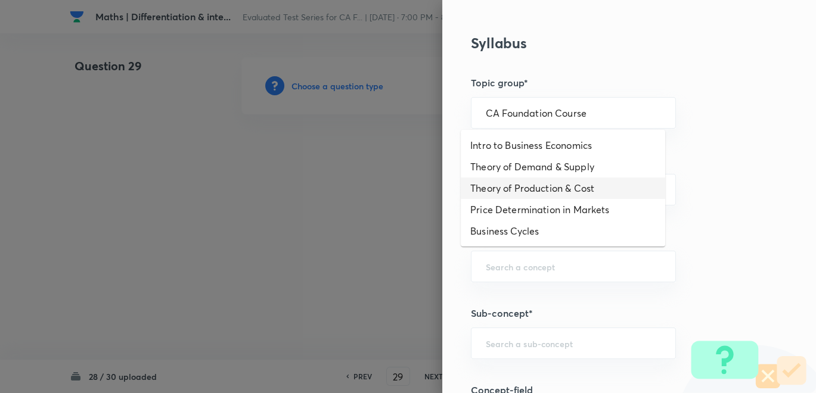
click at [706, 194] on div "Question settings Question type* Single choice correct Number of options* 2 3 4…" at bounding box center [629, 196] width 374 height 393
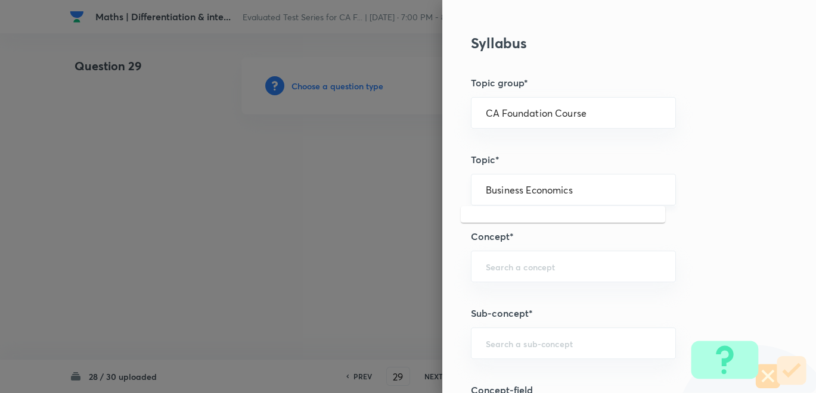
click at [616, 191] on input "Business Economics" at bounding box center [573, 189] width 175 height 11
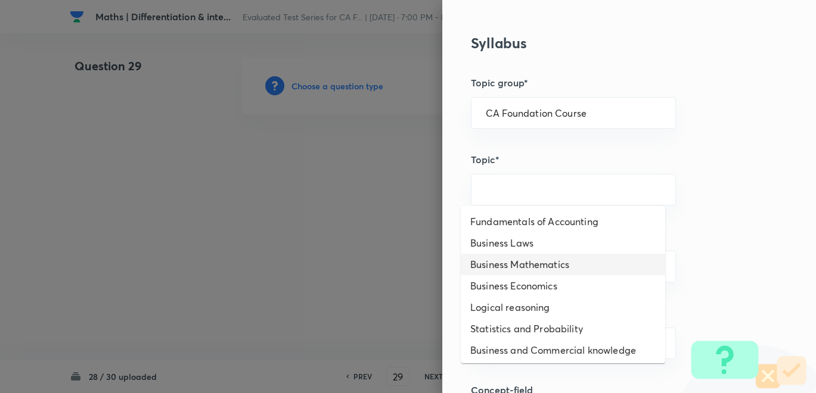
click at [537, 271] on li "Business Mathematics" at bounding box center [563, 264] width 204 height 21
type input "Business Mathematics"
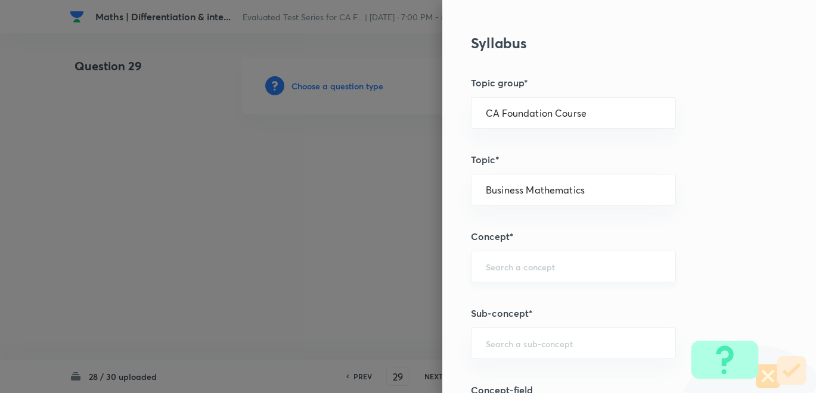
click at [501, 257] on div "​" at bounding box center [573, 267] width 205 height 32
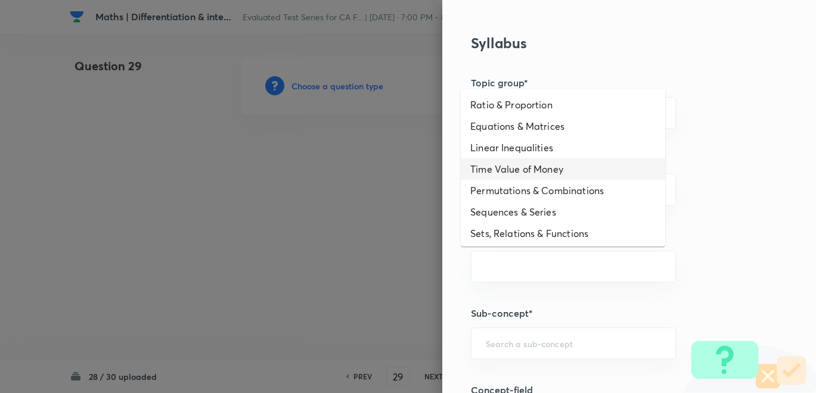
click at [520, 165] on li "Time Value of Money" at bounding box center [563, 169] width 204 height 21
type input "Time Value of Money"
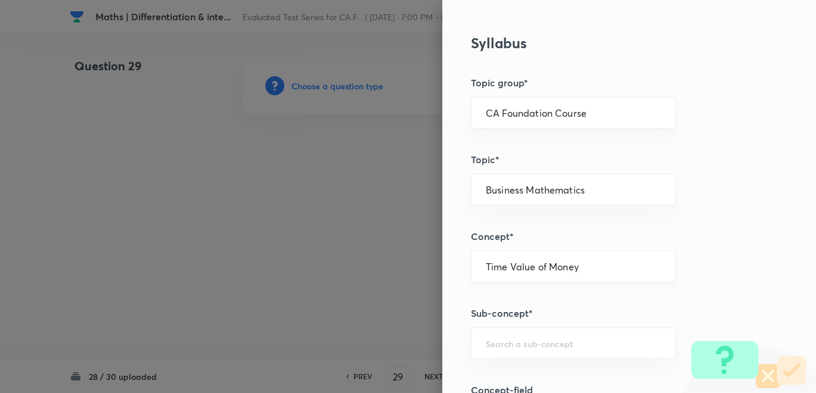
scroll to position [596, 0]
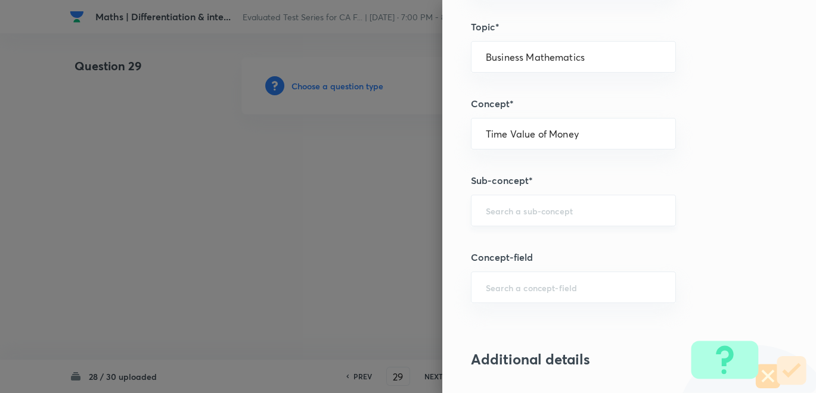
click at [506, 198] on div "​" at bounding box center [573, 211] width 205 height 32
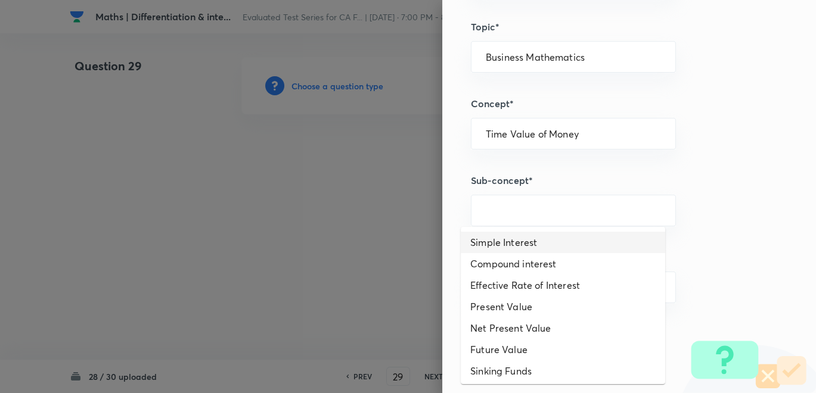
click at [517, 248] on li "Simple Interest" at bounding box center [563, 242] width 204 height 21
type input "Simple Interest"
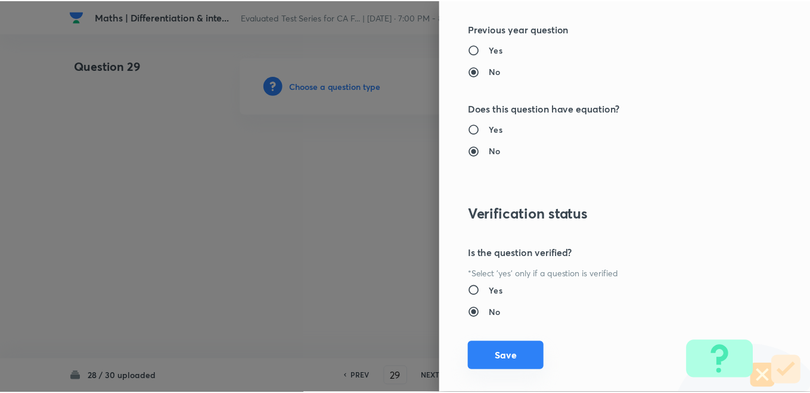
scroll to position [1228, 0]
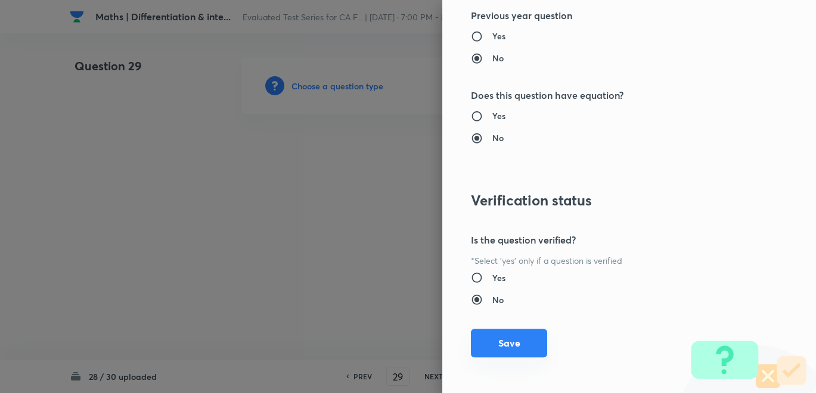
click at [507, 334] on button "Save" at bounding box center [509, 343] width 76 height 29
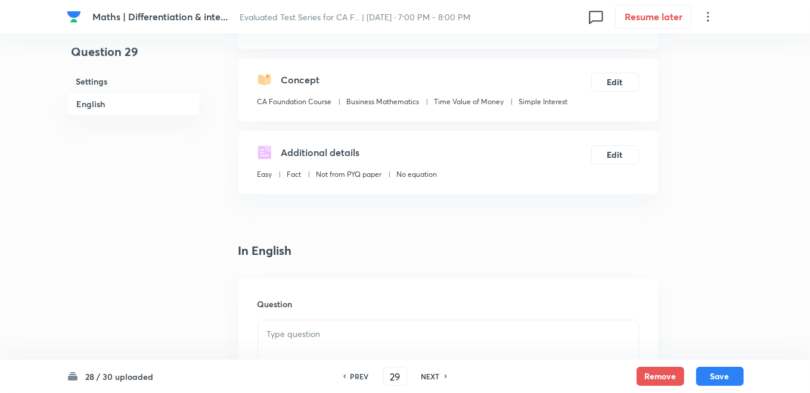
scroll to position [331, 0]
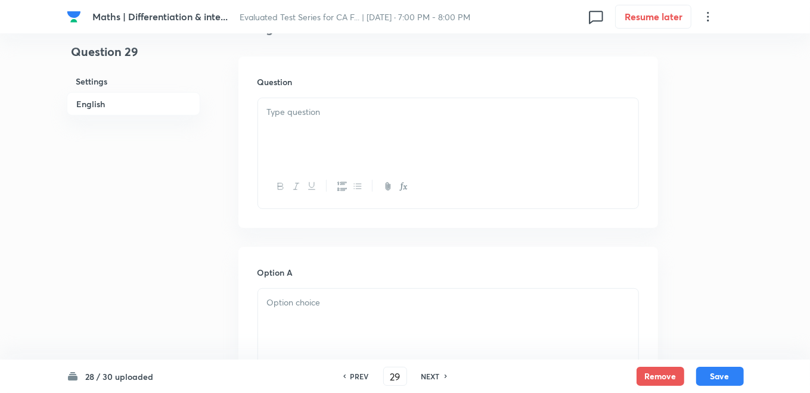
click at [346, 129] on div at bounding box center [448, 131] width 380 height 67
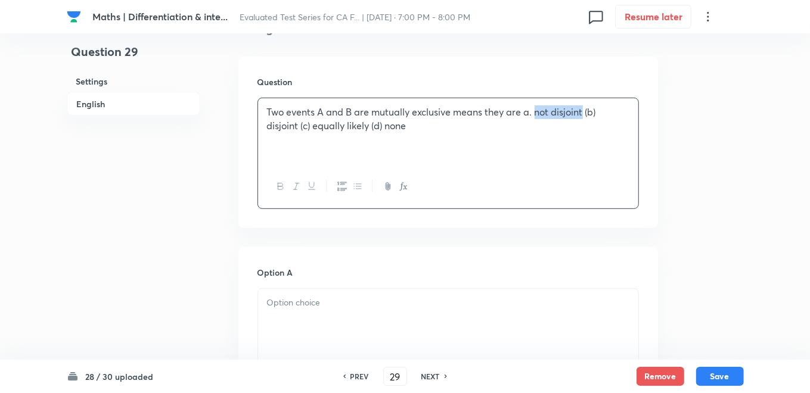
drag, startPoint x: 535, startPoint y: 116, endPoint x: 581, endPoint y: 112, distance: 46.6
click at [581, 112] on p "Two events A and B are mutually exclusive means they are a. not disjoint (b) di…" at bounding box center [448, 119] width 362 height 27
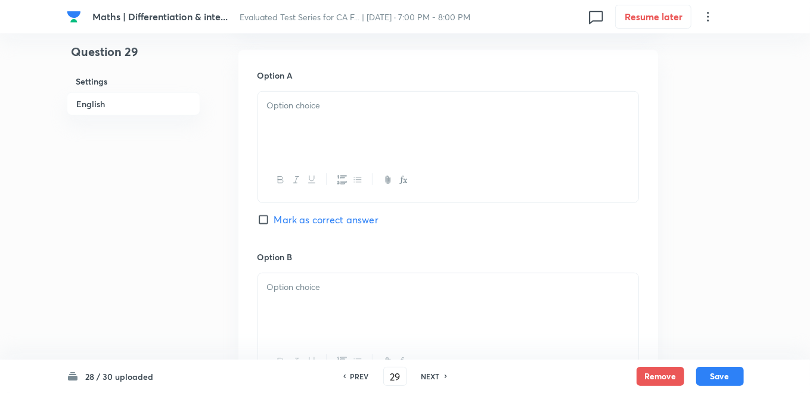
scroll to position [529, 0]
click at [302, 116] on div at bounding box center [448, 124] width 380 height 67
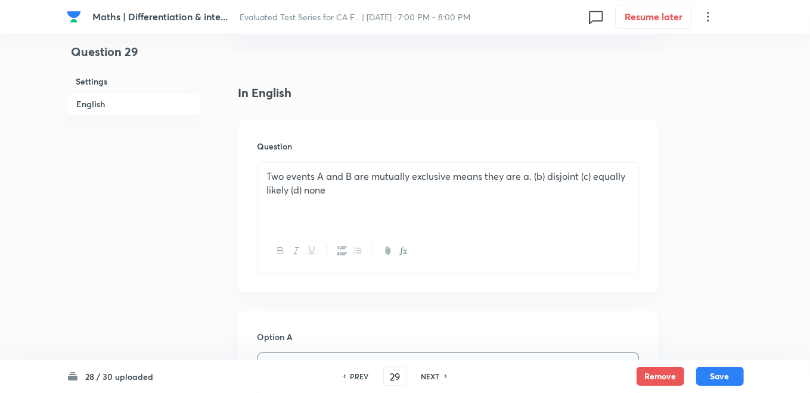
scroll to position [265, 0]
drag, startPoint x: 547, startPoint y: 179, endPoint x: 579, endPoint y: 178, distance: 31.6
click at [579, 178] on p "Two events A and B are mutually exclusive means they are a. (b) disjoint (c) eq…" at bounding box center [448, 185] width 362 height 27
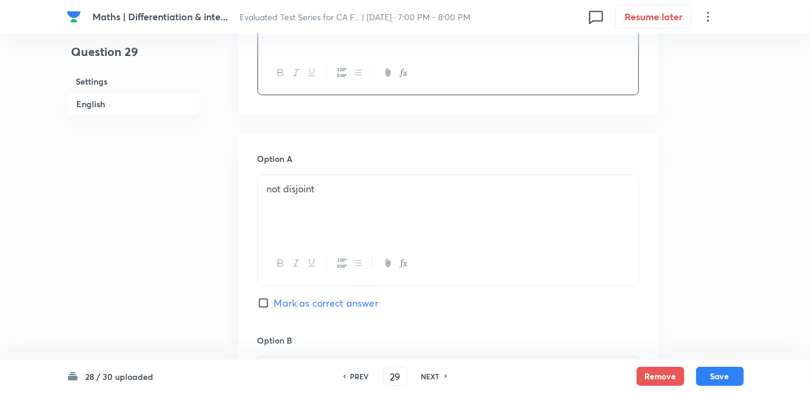
scroll to position [529, 0]
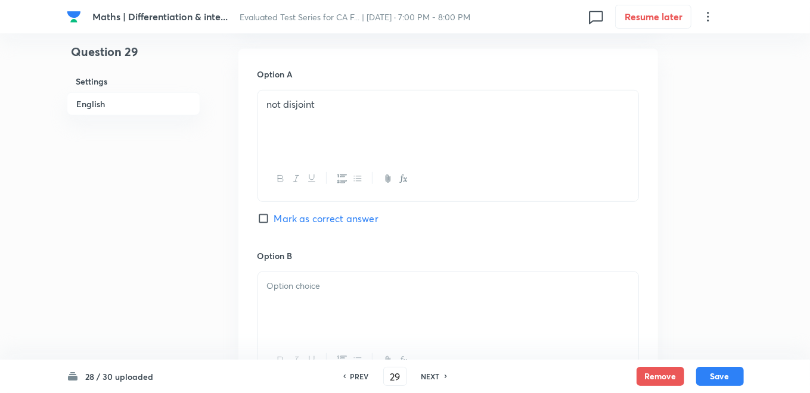
click at [321, 281] on p at bounding box center [448, 287] width 362 height 14
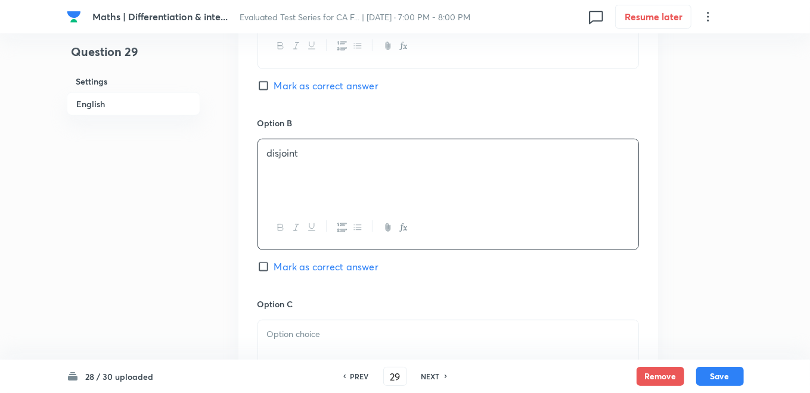
drag, startPoint x: 266, startPoint y: 264, endPoint x: 279, endPoint y: 265, distance: 12.6
click at [265, 265] on input "Mark as correct answer" at bounding box center [266, 267] width 17 height 12
checkbox input "true"
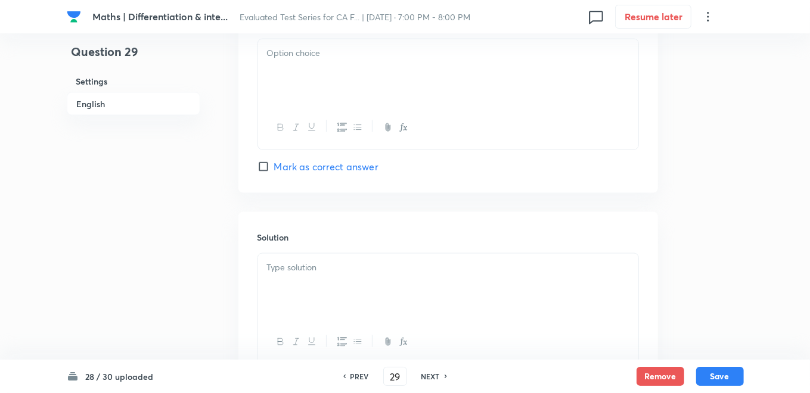
scroll to position [1219, 0]
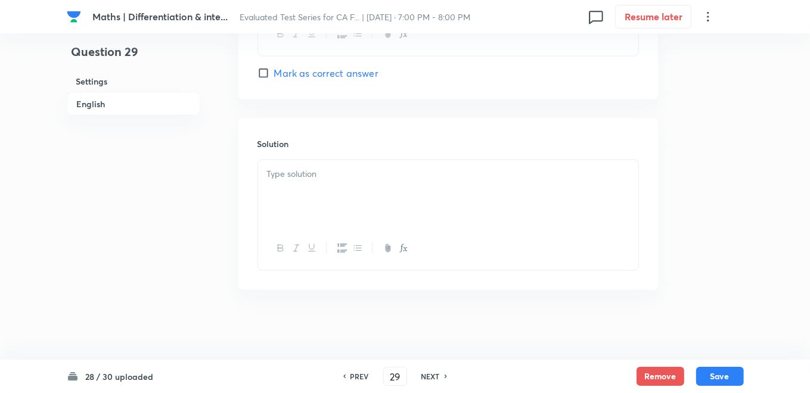
click at [303, 197] on div at bounding box center [448, 193] width 380 height 67
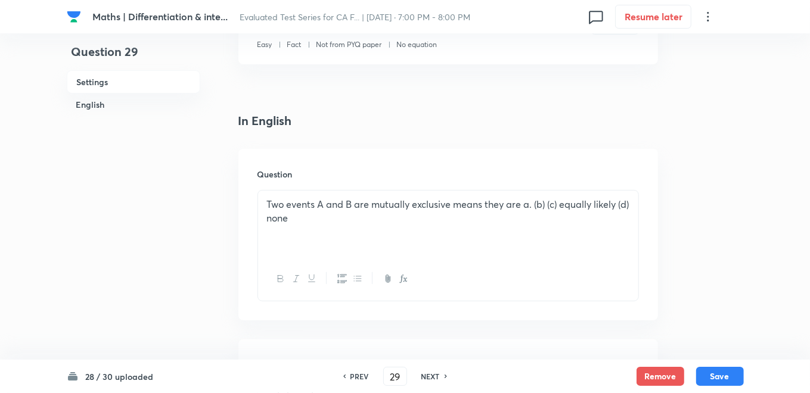
scroll to position [226, 0]
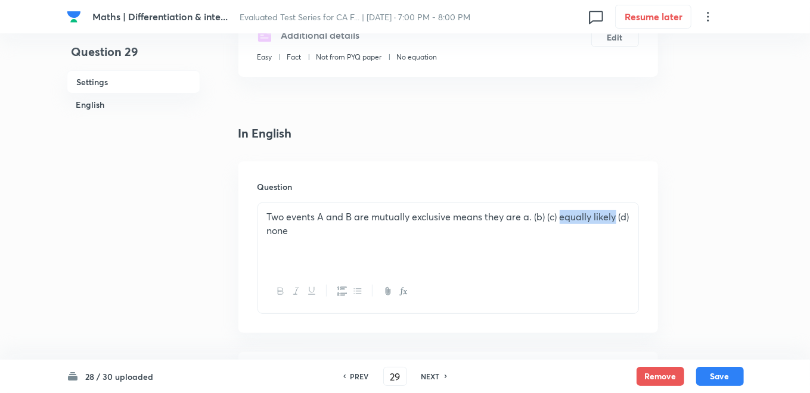
drag, startPoint x: 559, startPoint y: 216, endPoint x: 616, endPoint y: 216, distance: 57.2
click at [616, 216] on p "Two events A and B are mutually exclusive means they are a. (b) (c) equally lik…" at bounding box center [448, 223] width 362 height 27
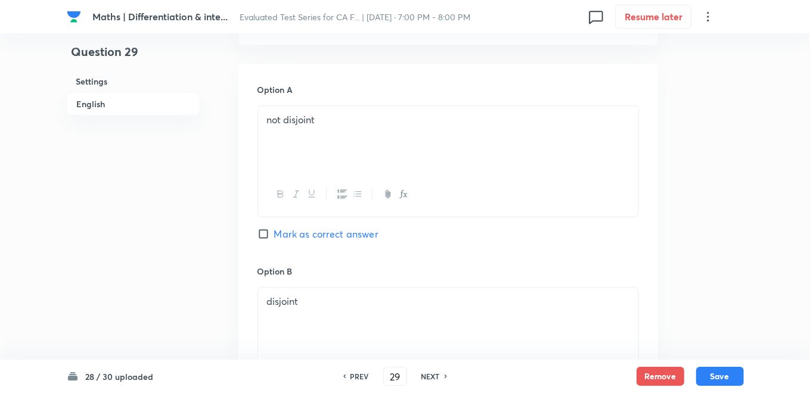
scroll to position [690, 0]
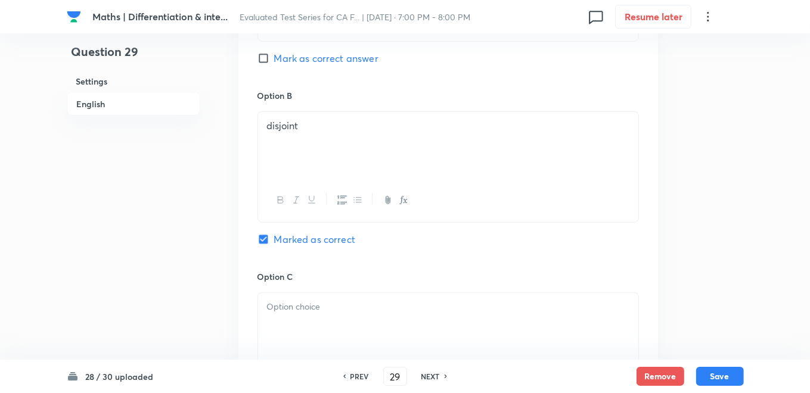
click at [315, 327] on div at bounding box center [448, 326] width 380 height 67
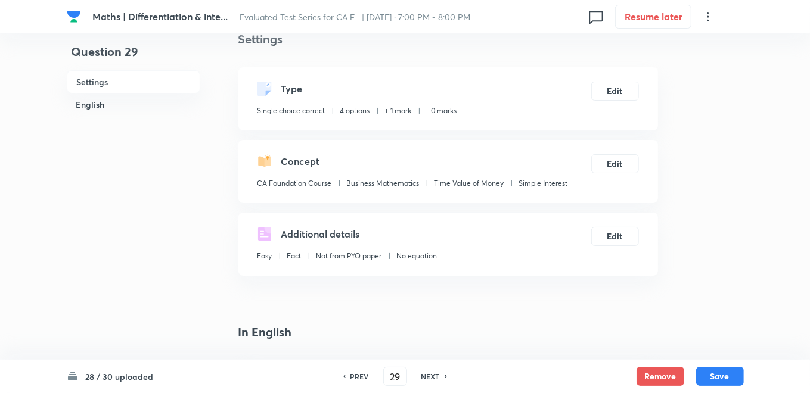
scroll to position [226, 0]
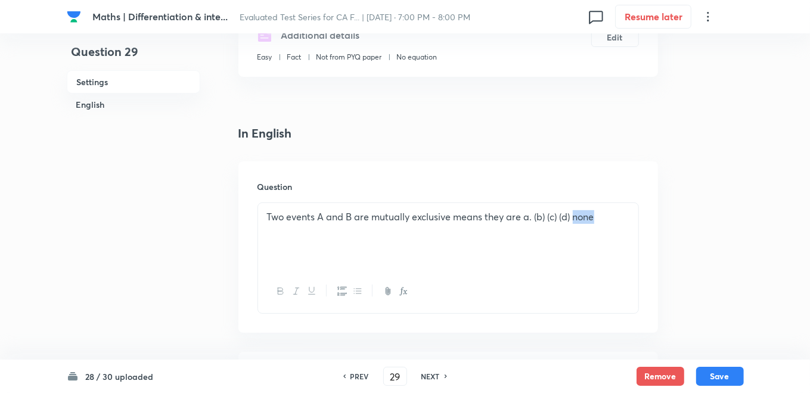
drag, startPoint x: 575, startPoint y: 216, endPoint x: 605, endPoint y: 215, distance: 29.8
click at [605, 215] on p "Two events A and B are mutually exclusive means they are a. (b) (c) (d) none" at bounding box center [448, 217] width 362 height 14
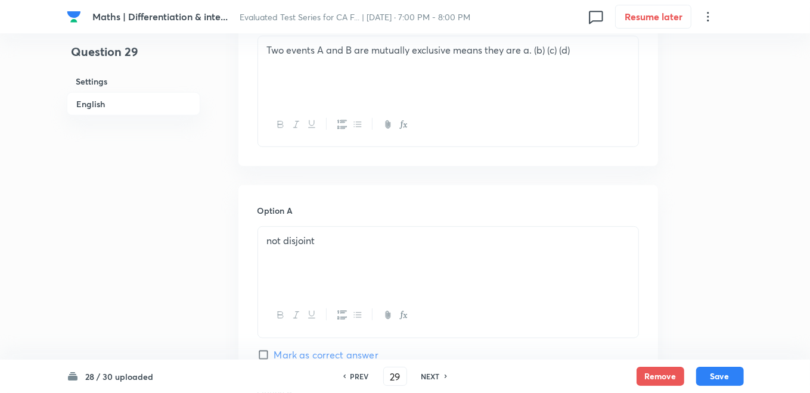
scroll to position [292, 0]
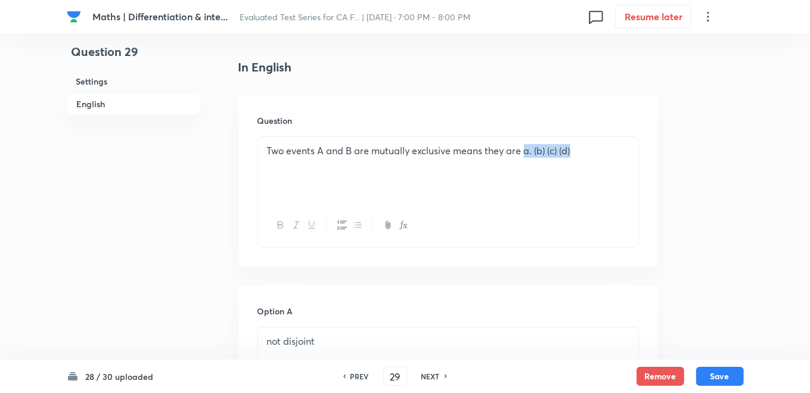
drag, startPoint x: 525, startPoint y: 151, endPoint x: 583, endPoint y: 150, distance: 58.5
click at [582, 150] on p "Two events A and B are mutually exclusive means they are a. (b) (c) (d)" at bounding box center [448, 151] width 362 height 14
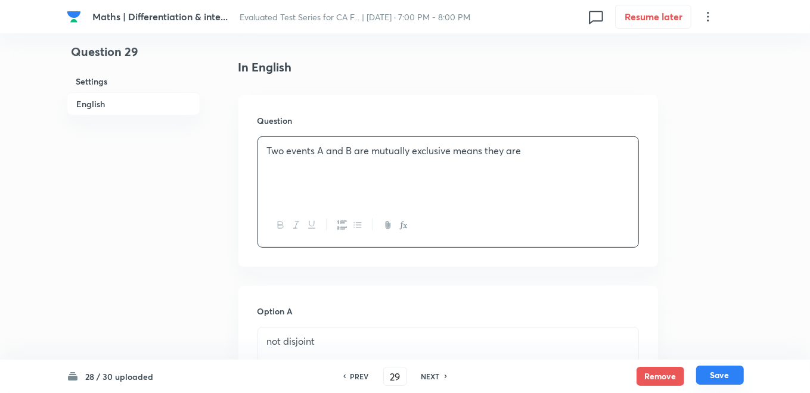
click at [703, 374] on button "Save" at bounding box center [720, 375] width 48 height 19
type input "30"
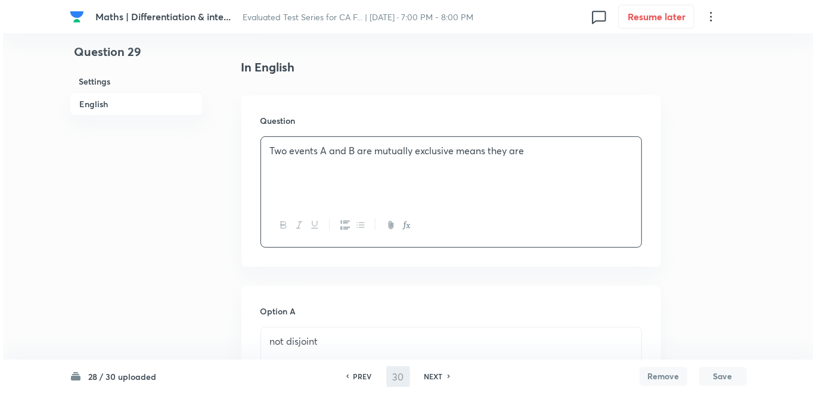
scroll to position [0, 0]
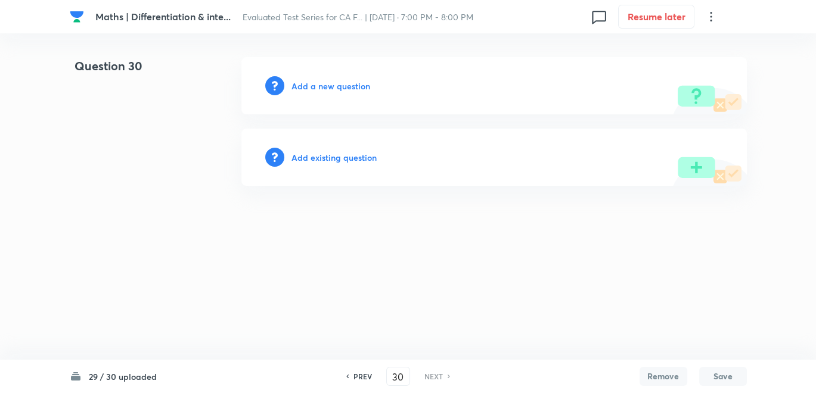
click at [332, 86] on h6 "Add a new question" at bounding box center [331, 86] width 79 height 13
click at [332, 86] on h6 "Choose a question type" at bounding box center [338, 86] width 92 height 13
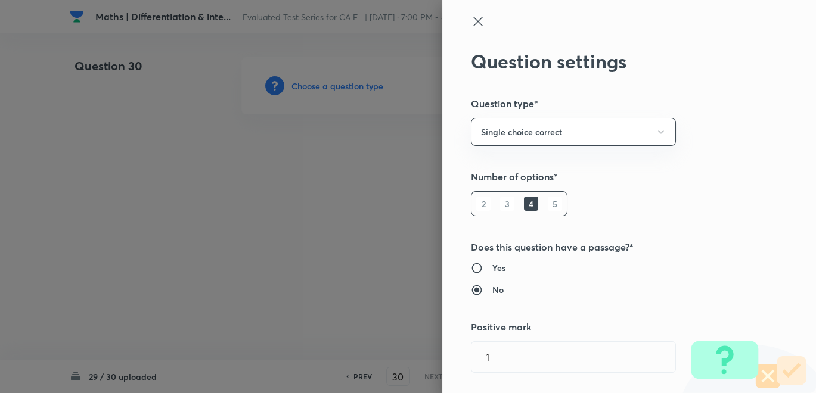
drag, startPoint x: 332, startPoint y: 86, endPoint x: 272, endPoint y: 179, distance: 110.5
click at [272, 179] on div at bounding box center [408, 196] width 816 height 393
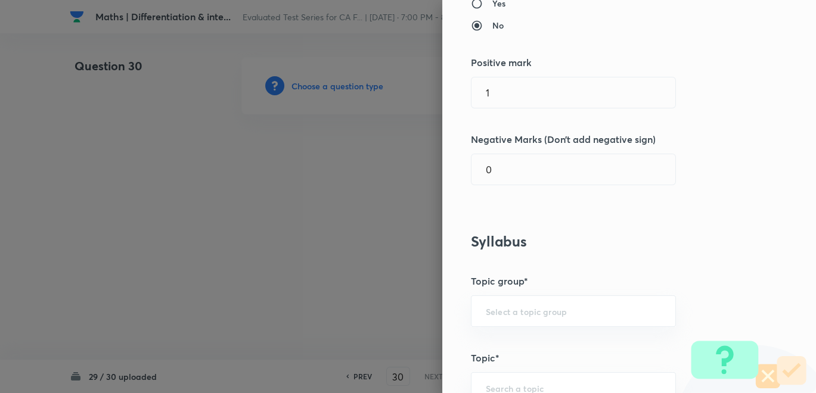
scroll to position [463, 0]
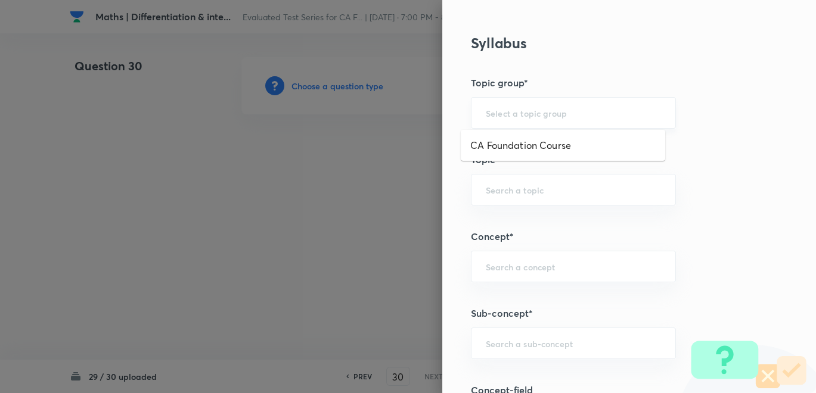
click at [488, 114] on input "text" at bounding box center [573, 112] width 175 height 11
click at [497, 141] on li "CA Foundation Course" at bounding box center [563, 145] width 204 height 21
type input "CA Foundation Course"
click at [500, 184] on input "text" at bounding box center [573, 189] width 175 height 11
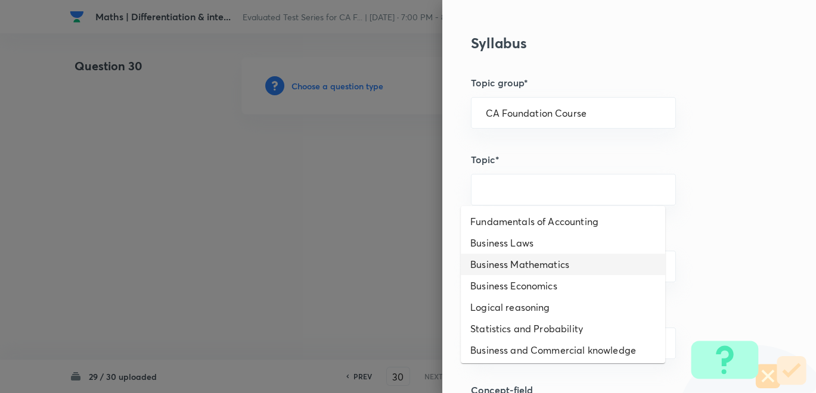
click at [511, 262] on li "Business Mathematics" at bounding box center [563, 264] width 204 height 21
type input "Business Mathematics"
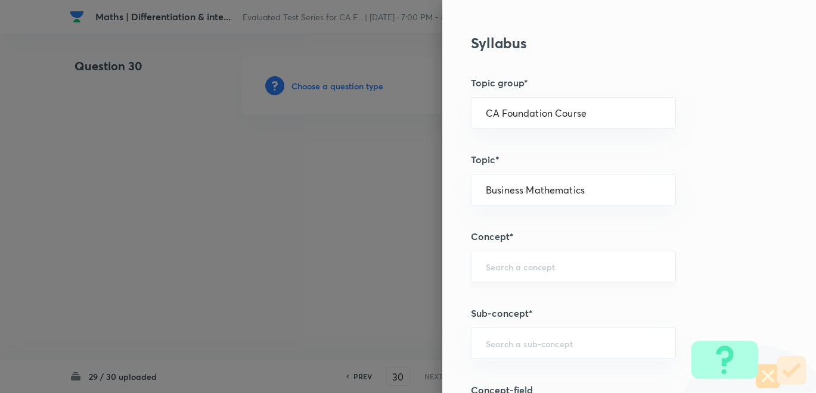
click at [509, 277] on div "​" at bounding box center [573, 267] width 205 height 32
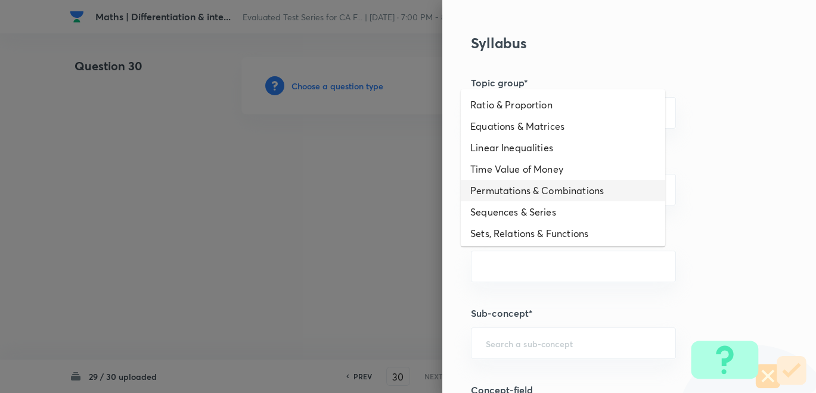
click at [512, 185] on li "Permutations & Combinations" at bounding box center [563, 190] width 204 height 21
type input "Permutations & Combinations"
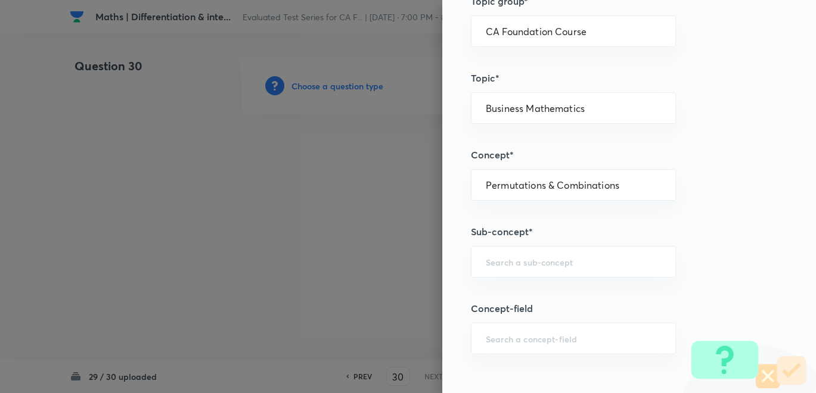
scroll to position [662, 0]
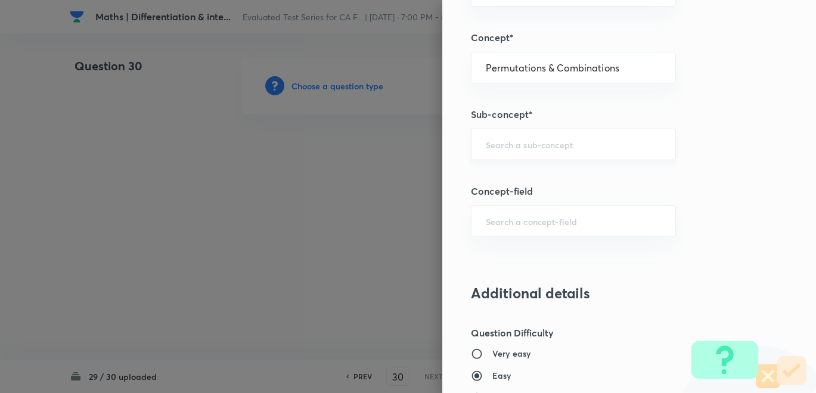
click at [493, 139] on input "text" at bounding box center [573, 144] width 175 height 11
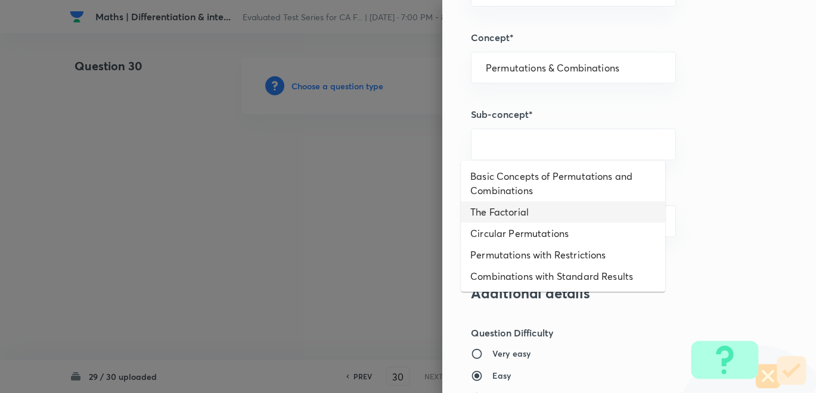
click at [501, 221] on li "The Factorial" at bounding box center [563, 212] width 204 height 21
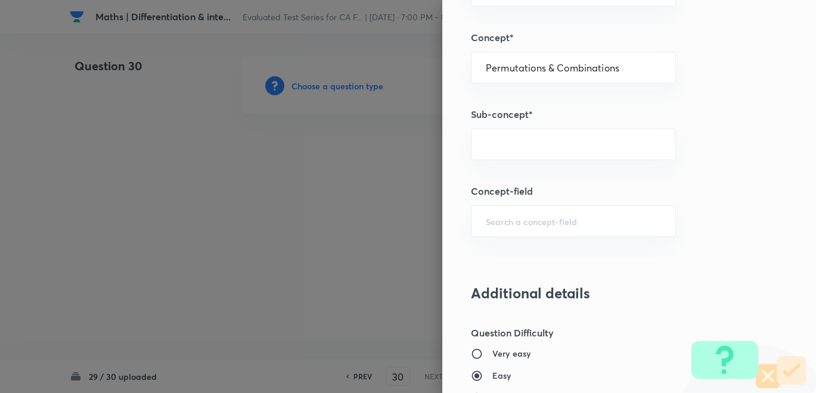
type input "The Factorial"
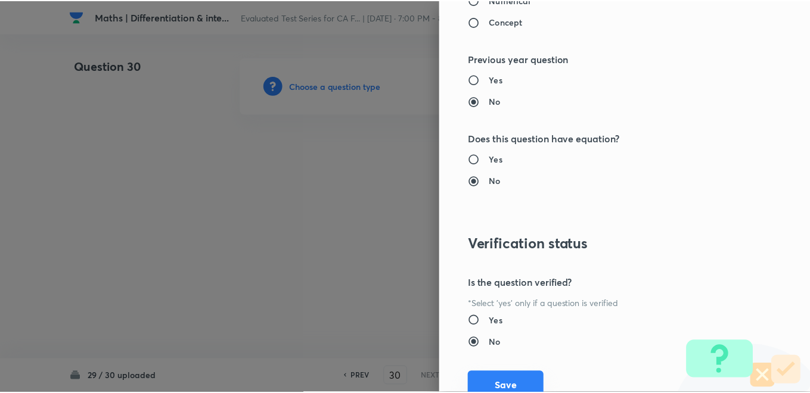
scroll to position [1228, 0]
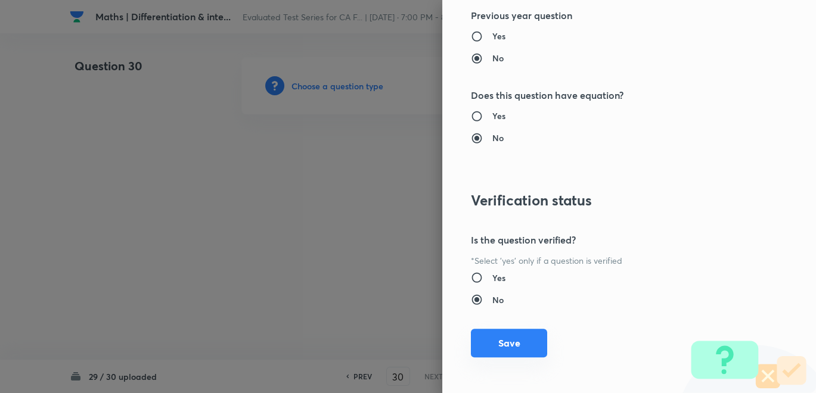
click at [506, 334] on button "Save" at bounding box center [509, 343] width 76 height 29
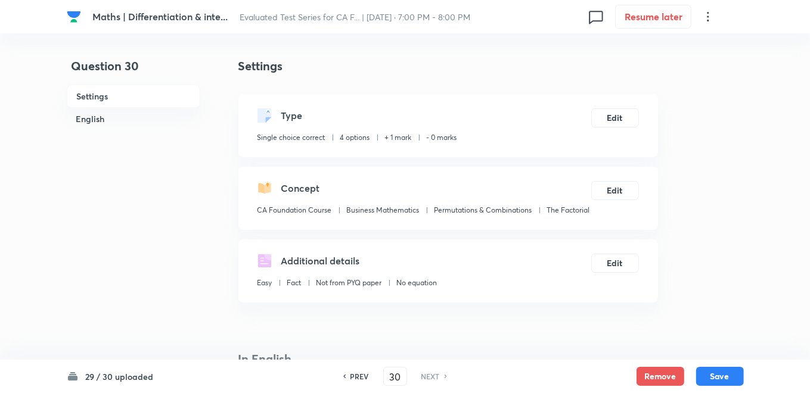
scroll to position [397, 0]
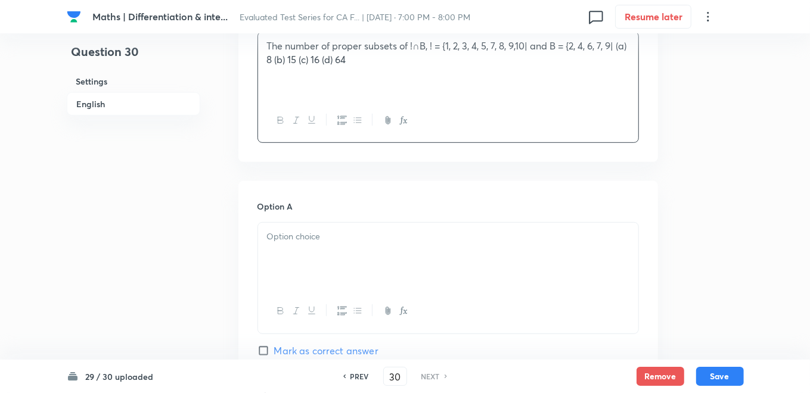
click at [312, 241] on p at bounding box center [448, 237] width 362 height 14
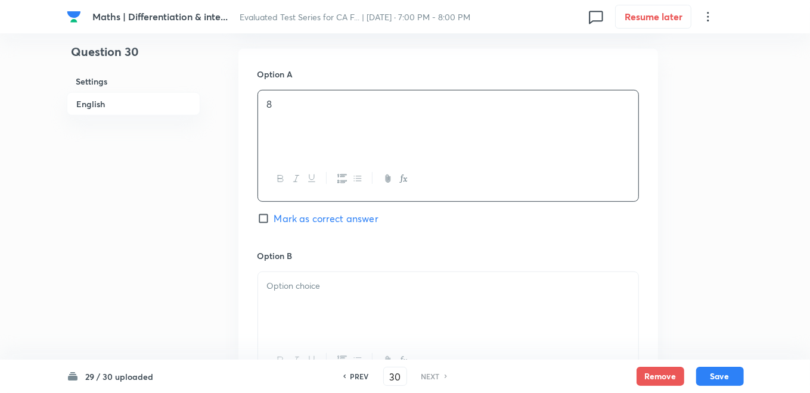
click at [265, 216] on input "Mark as correct answer" at bounding box center [266, 219] width 17 height 12
checkbox input "true"
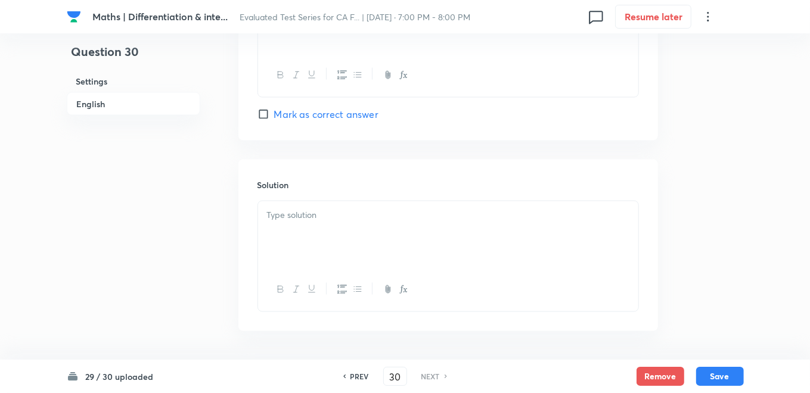
scroll to position [1192, 0]
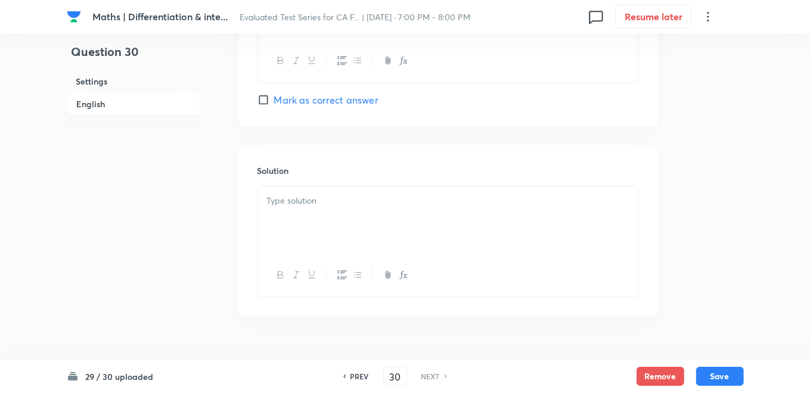
click at [320, 218] on div at bounding box center [448, 220] width 380 height 67
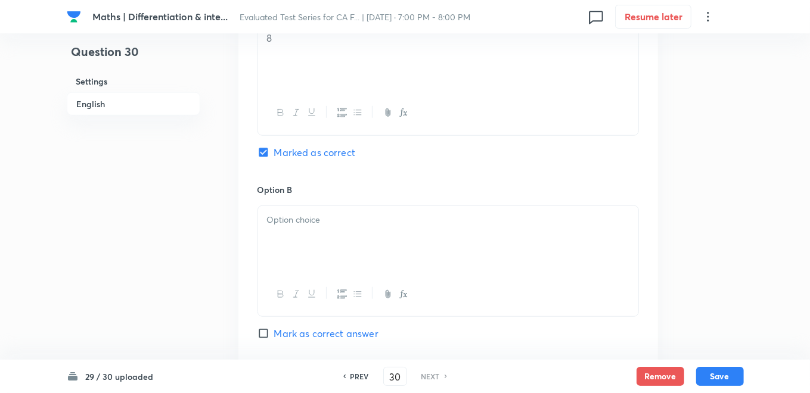
scroll to position [596, 0]
click at [291, 231] on div at bounding box center [448, 239] width 380 height 67
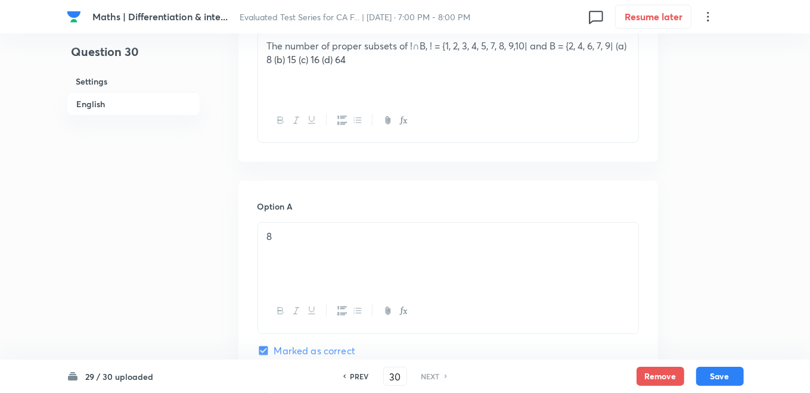
scroll to position [662, 0]
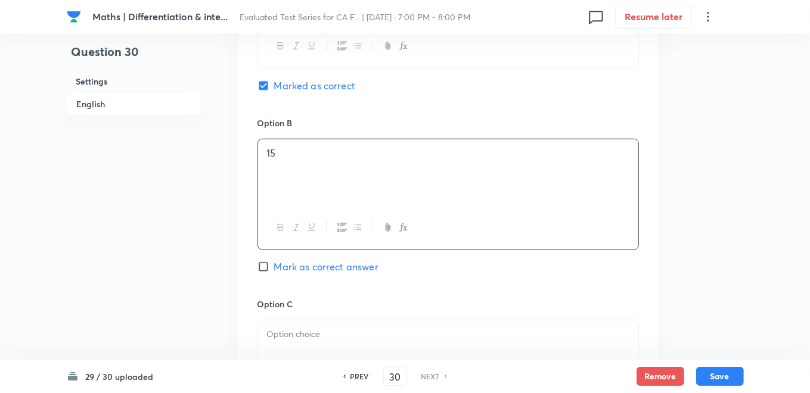
click at [299, 343] on div at bounding box center [448, 354] width 380 height 67
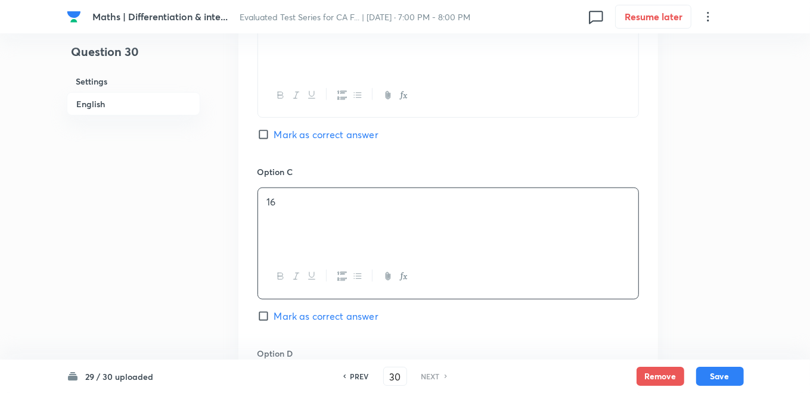
scroll to position [861, 0]
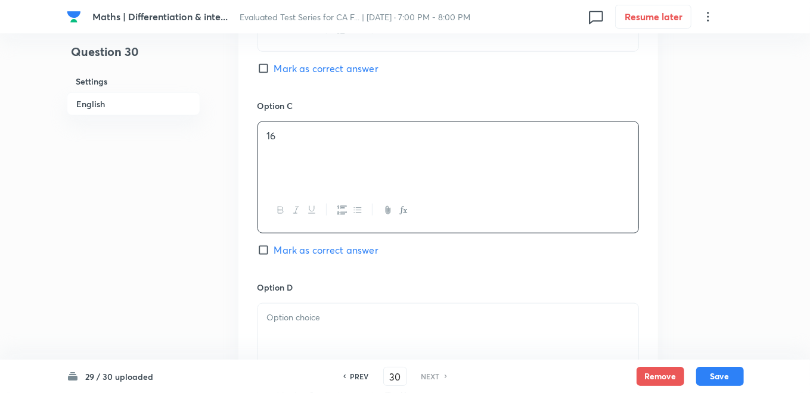
click at [290, 320] on p at bounding box center [448, 318] width 362 height 14
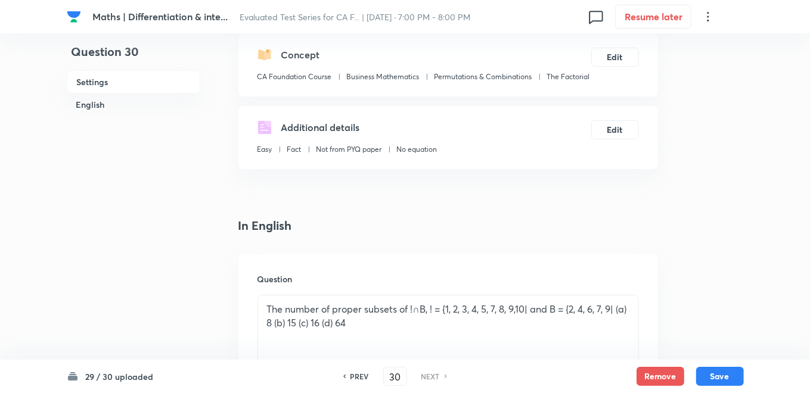
scroll to position [132, 0]
drag, startPoint x: 266, startPoint y: 323, endPoint x: 385, endPoint y: 330, distance: 118.8
click at [385, 330] on p "The number of proper subsets of !∩B, ! = {1, 2, 3, 4, 5, 7, 8, 9,10| and B = {2…" at bounding box center [448, 317] width 362 height 27
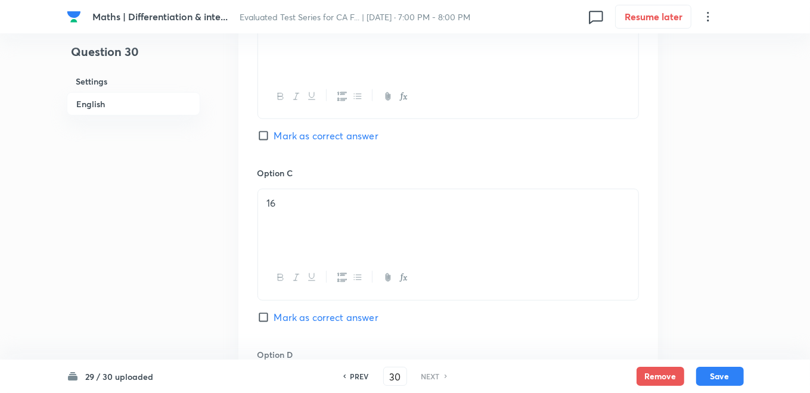
scroll to position [795, 0]
click at [727, 374] on button "Save" at bounding box center [720, 375] width 48 height 19
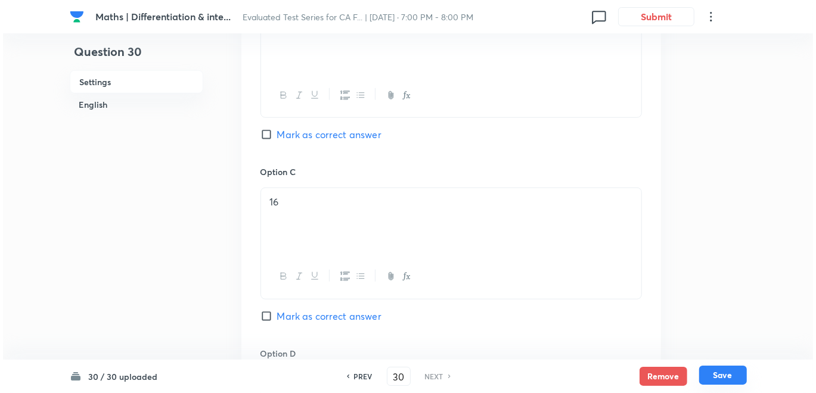
scroll to position [246, 0]
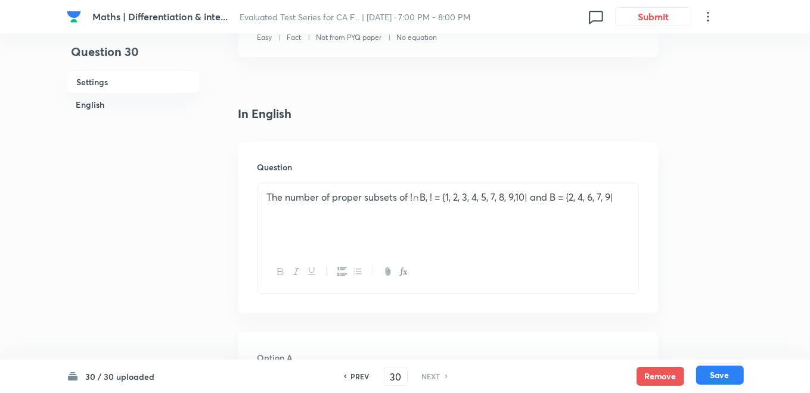
click at [727, 374] on button "Save" at bounding box center [720, 375] width 48 height 19
checkbox input "true"
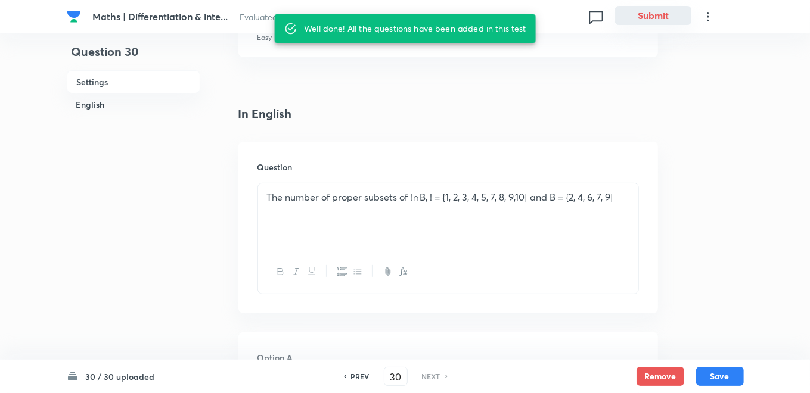
click at [651, 20] on button "Submit" at bounding box center [653, 15] width 76 height 19
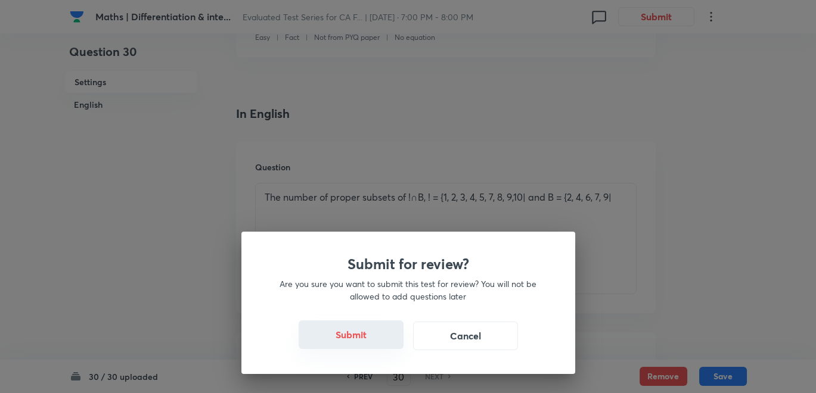
click at [344, 333] on button "Submit" at bounding box center [351, 335] width 105 height 29
